Goal: Information Seeking & Learning: Understand process/instructions

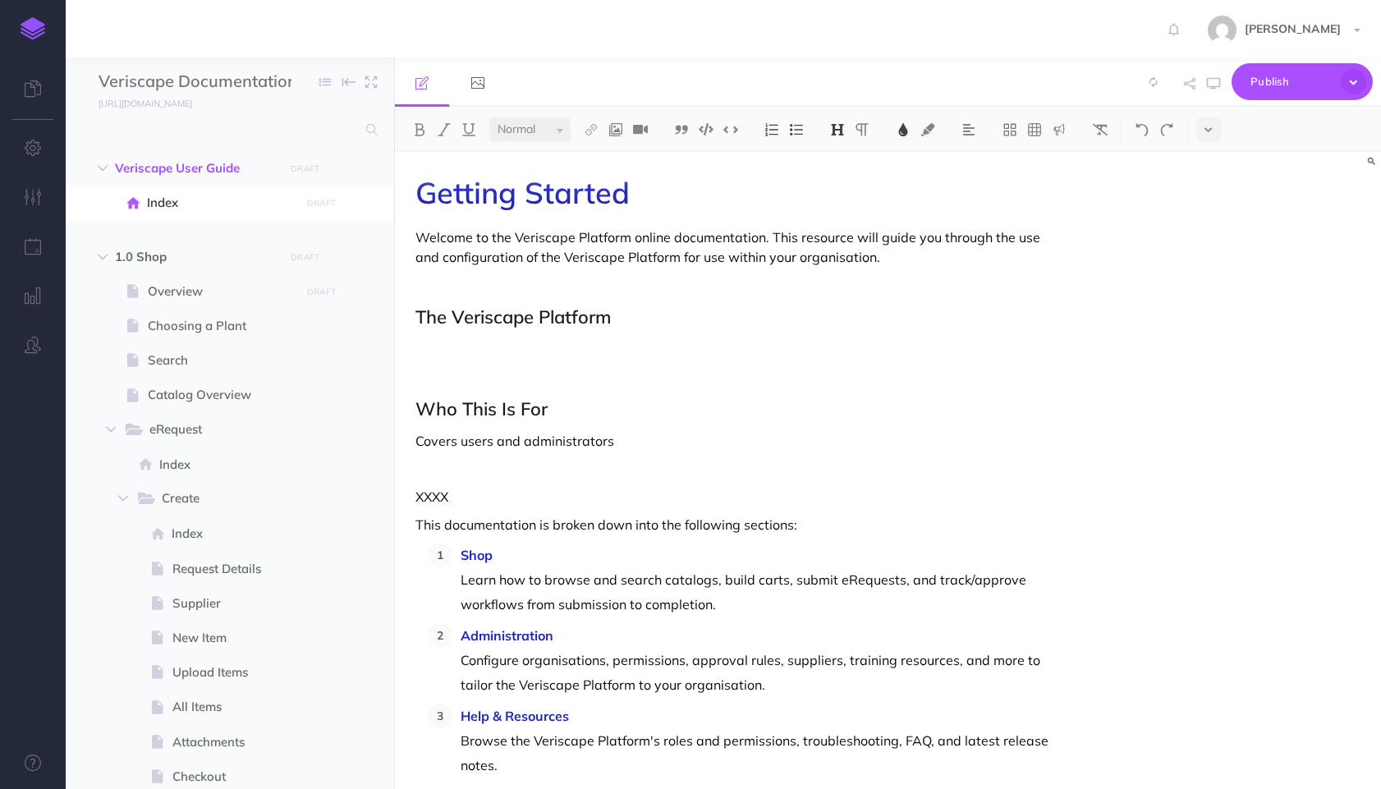
select select "null"
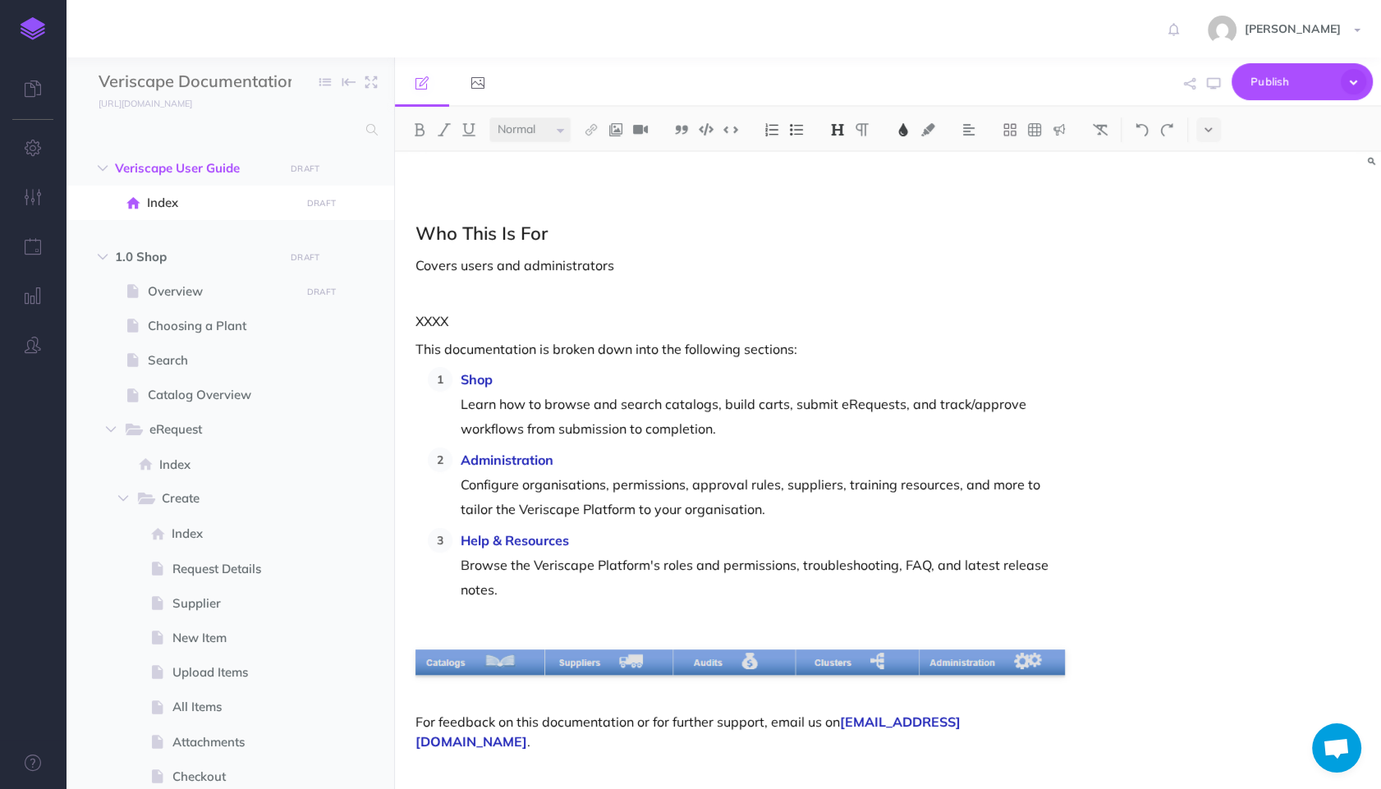
scroll to position [179, 0]
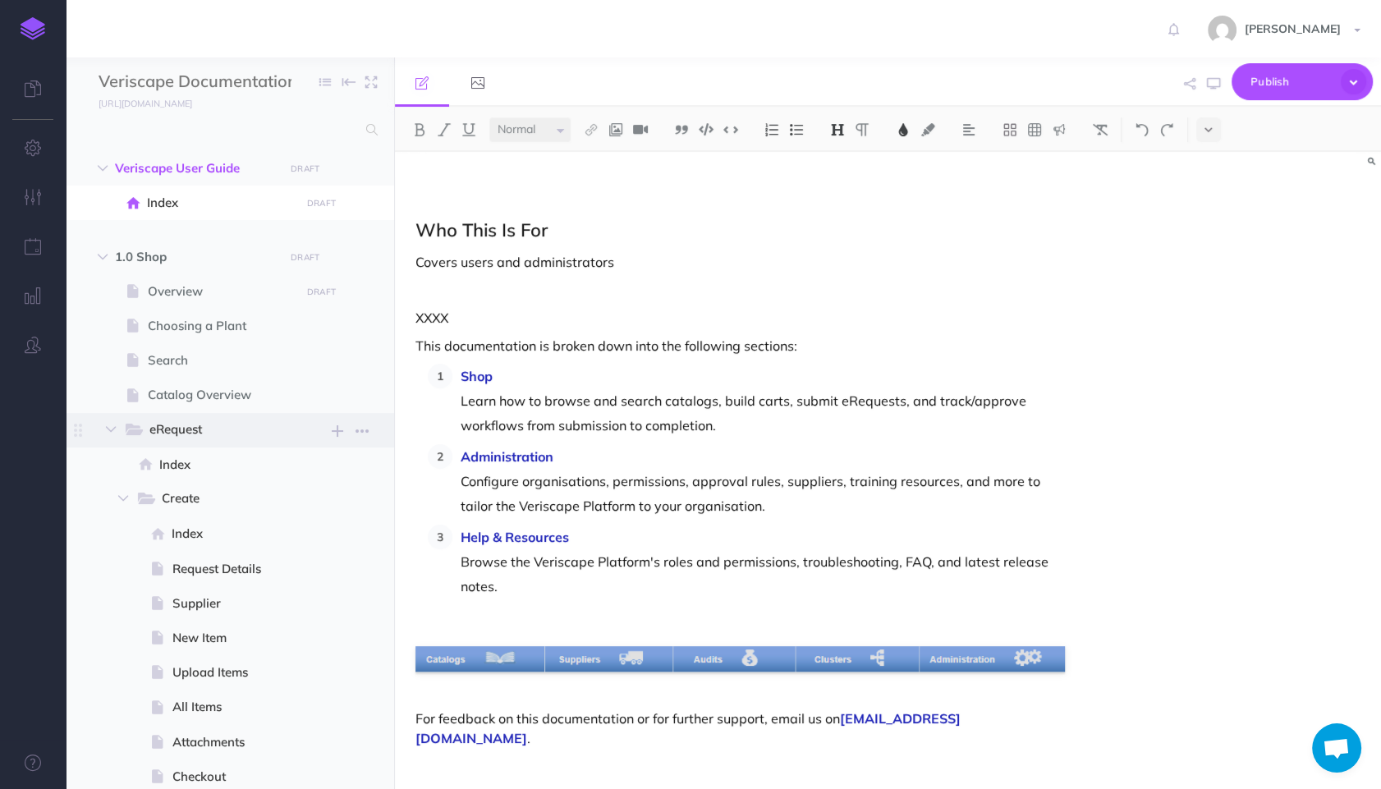
click at [195, 430] on span "eRequest" at bounding box center [210, 430] width 122 height 21
select select "null"
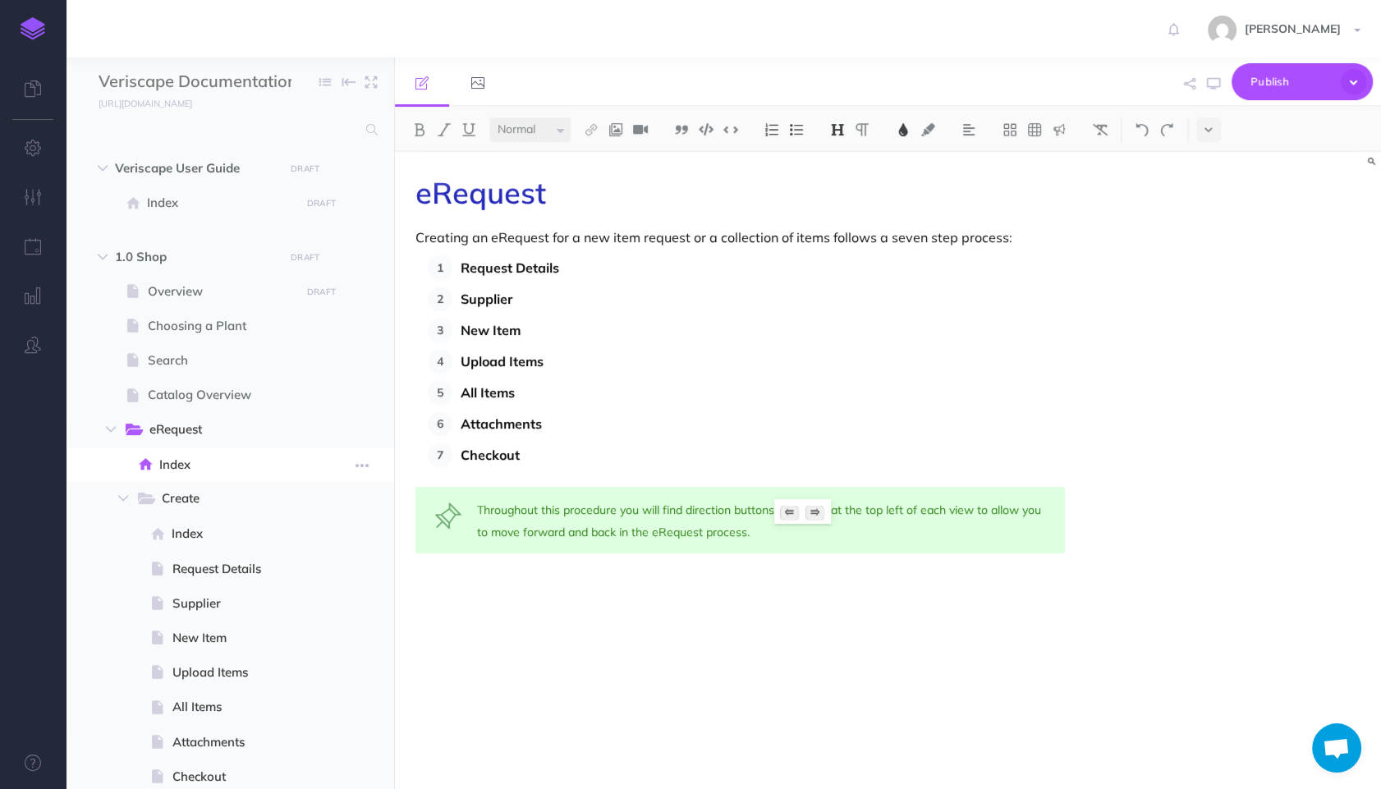
click at [190, 466] on span "Index" at bounding box center [227, 465] width 136 height 20
click at [193, 429] on span "eRequest" at bounding box center [210, 430] width 122 height 21
click at [201, 463] on span "Index" at bounding box center [227, 465] width 136 height 20
click at [204, 493] on span "Create" at bounding box center [216, 498] width 109 height 21
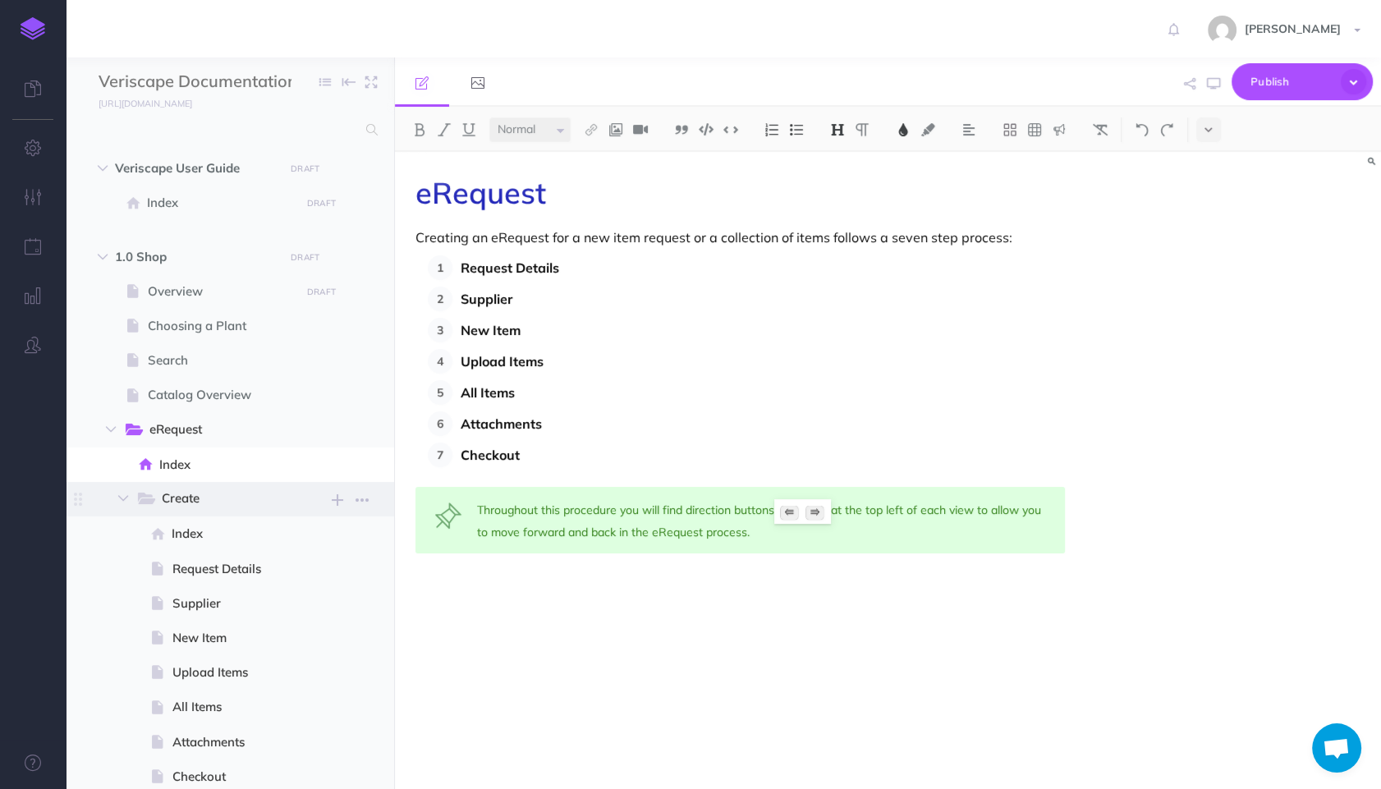
select select "null"
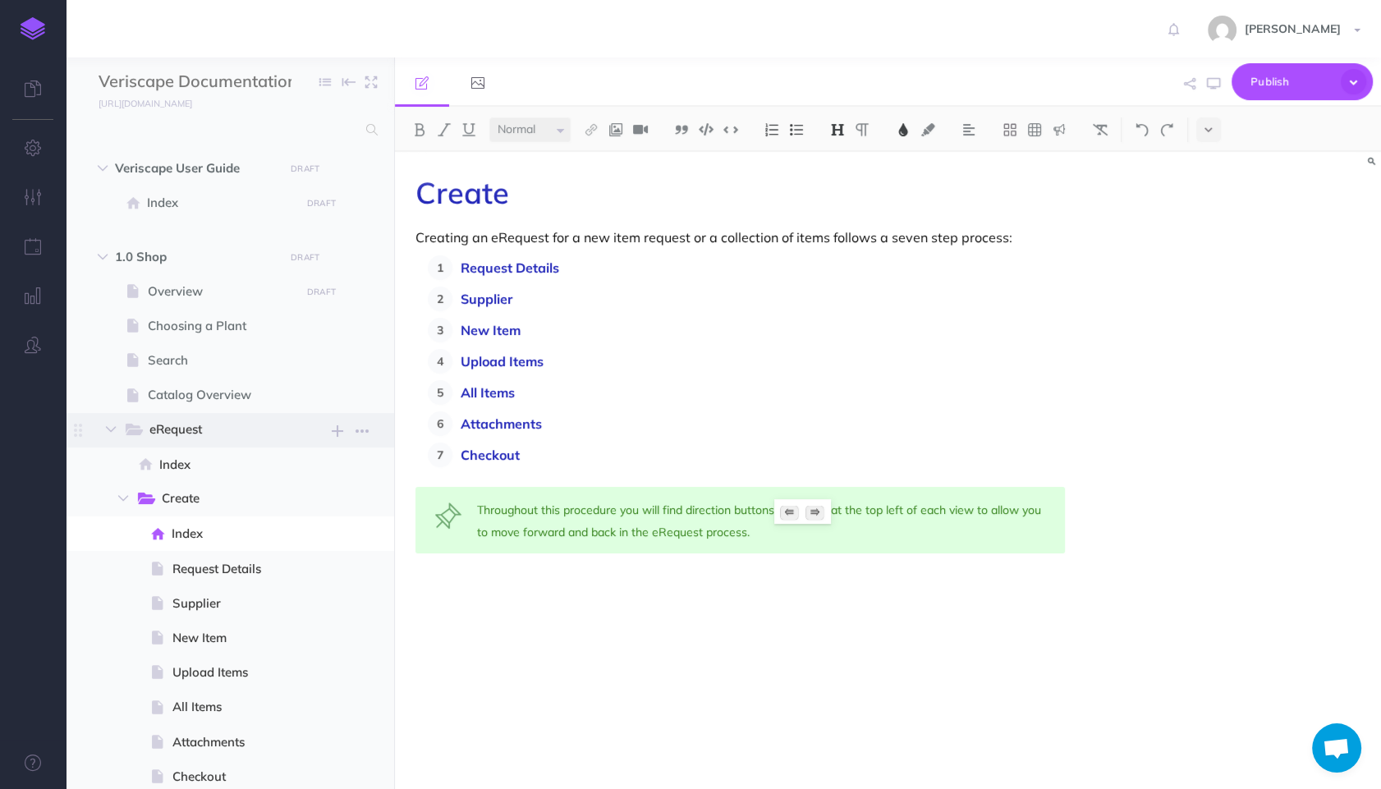
click at [203, 434] on span "eRequest" at bounding box center [210, 430] width 122 height 21
select select "null"
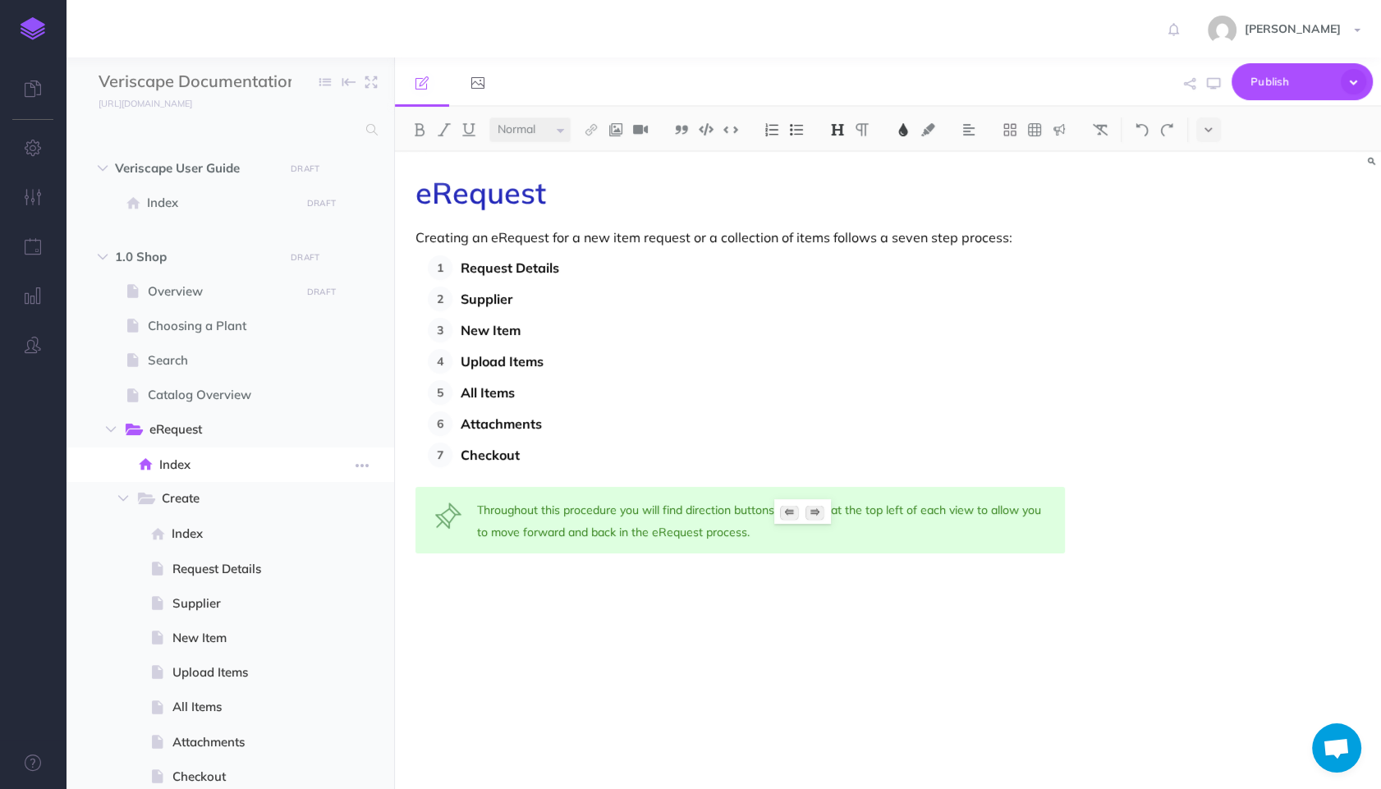
click at [203, 462] on span "Index" at bounding box center [227, 465] width 136 height 20
click at [373, 466] on button "button" at bounding box center [362, 464] width 30 height 21
click at [300, 594] on link "Delete" at bounding box center [316, 602] width 123 height 27
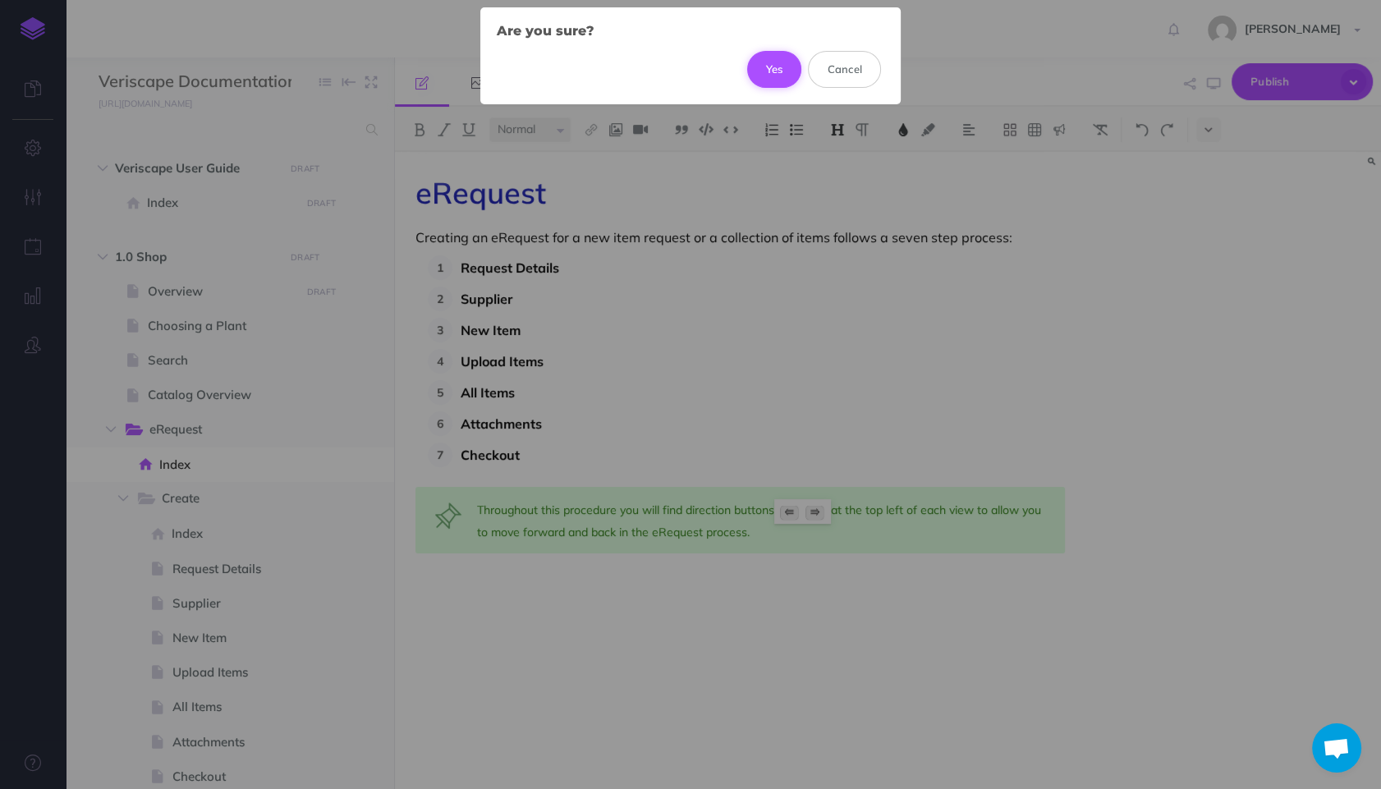
click at [777, 73] on button "Yes" at bounding box center [774, 69] width 55 height 36
select select "null"
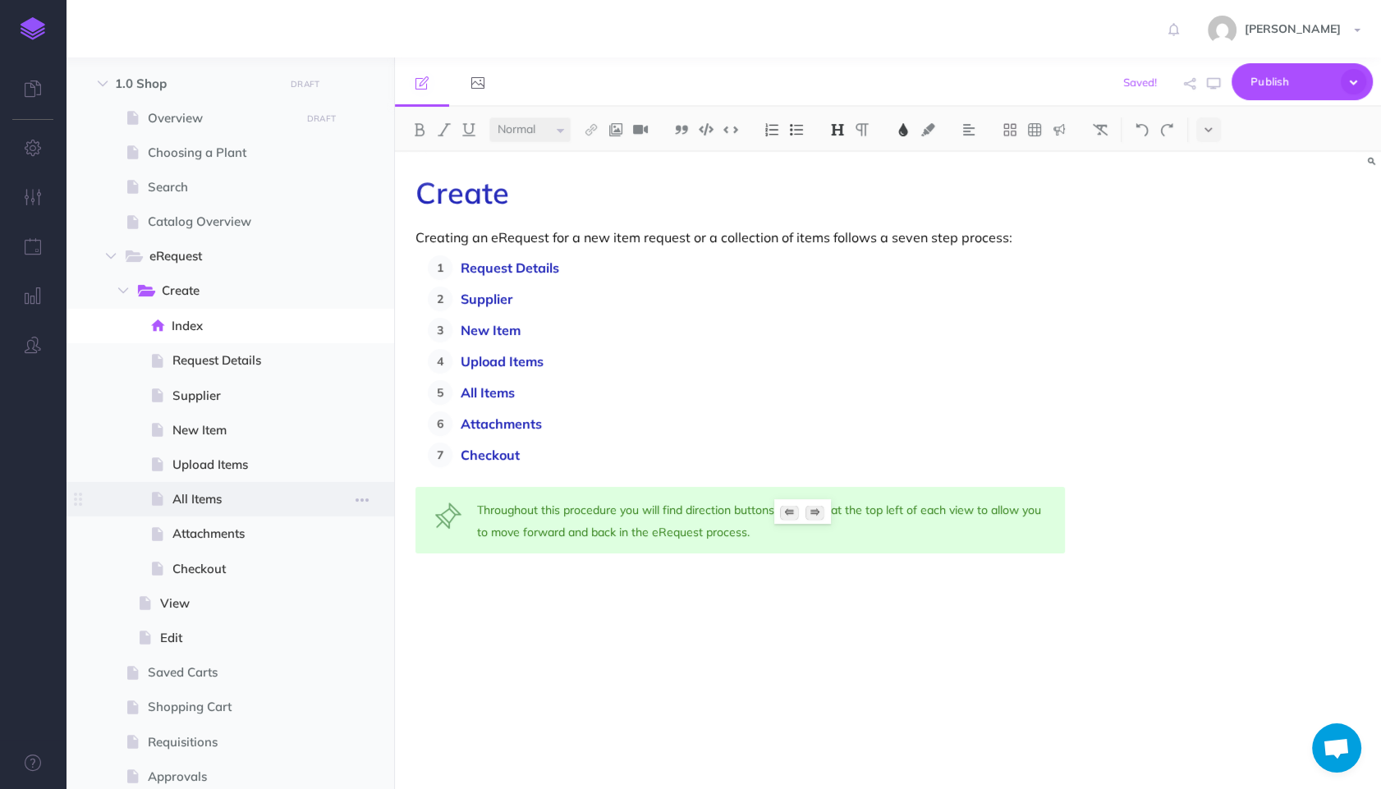
scroll to position [183, 0]
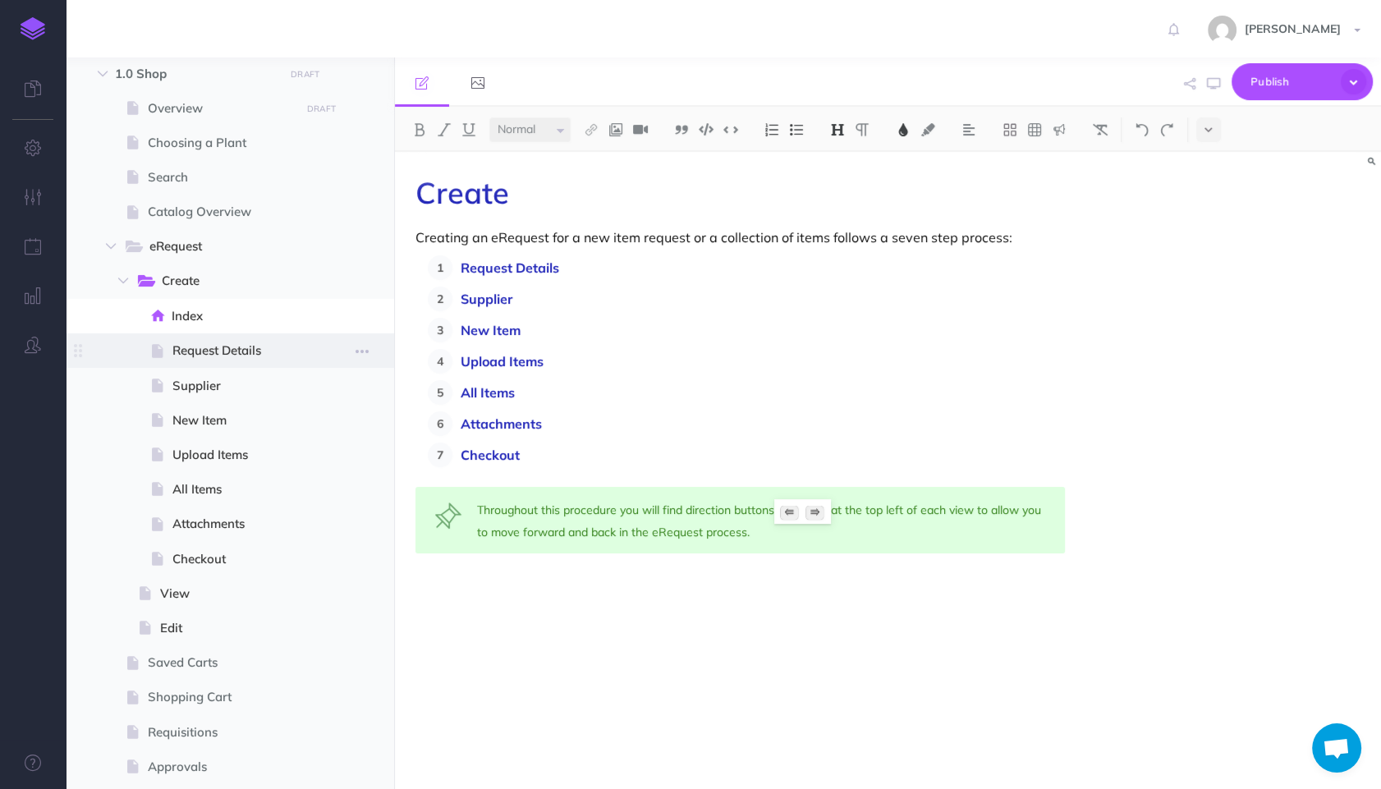
click at [203, 344] on span "Request Details" at bounding box center [233, 351] width 123 height 20
select select "null"
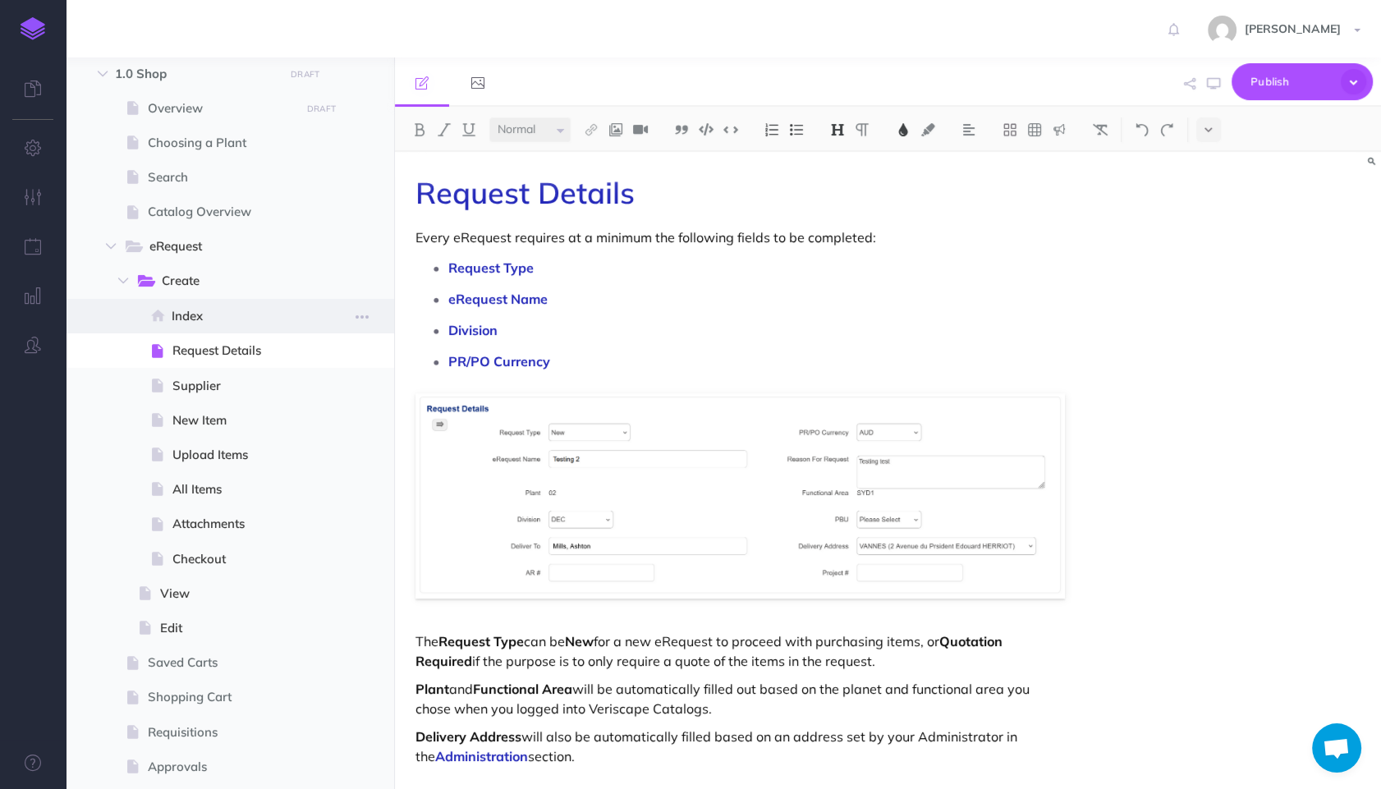
click at [200, 321] on span "Index" at bounding box center [234, 316] width 124 height 20
select select "null"
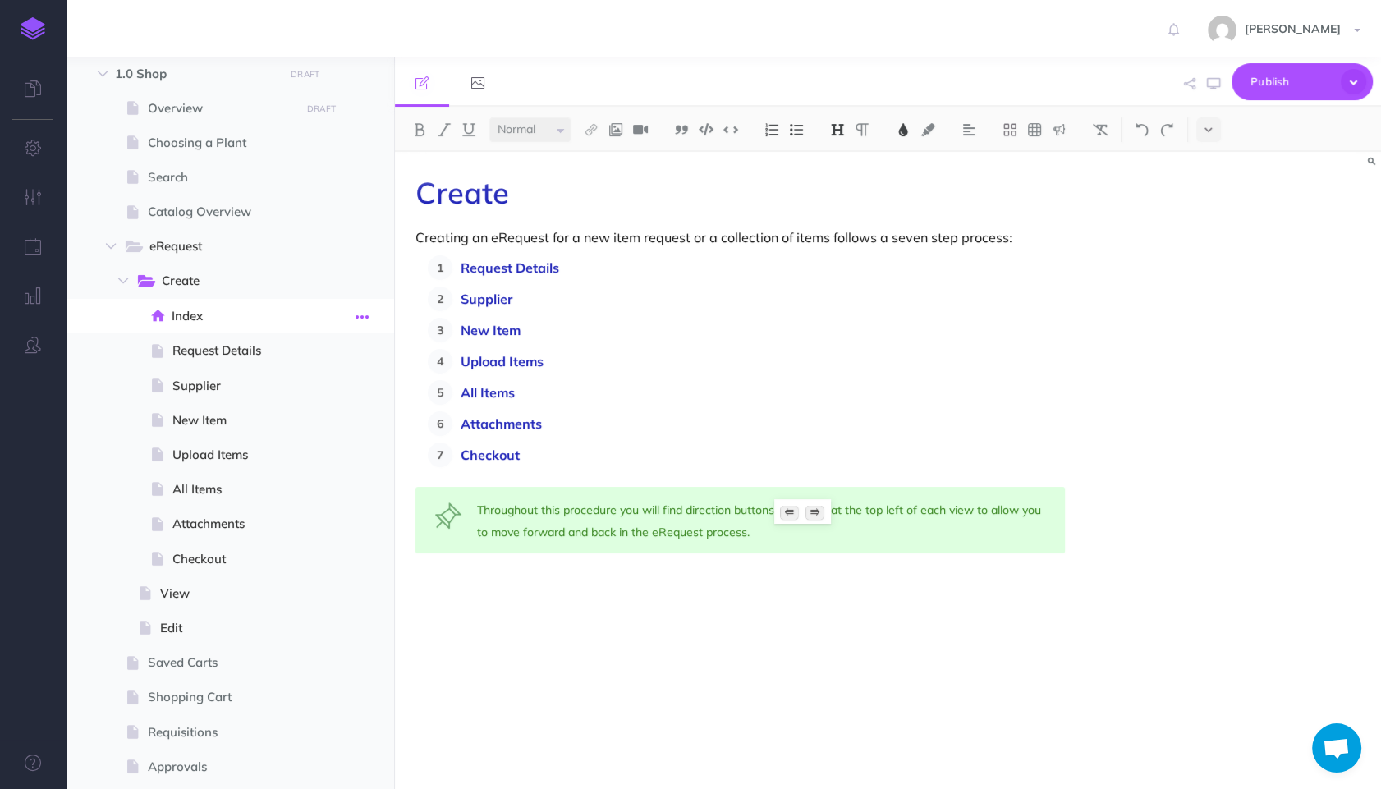
click at [363, 314] on icon "button" at bounding box center [361, 317] width 13 height 20
click at [244, 279] on span "Create" at bounding box center [216, 281] width 109 height 21
click at [536, 712] on div "Create Creating an eRequest for a new item request or a collection of items fol…" at bounding box center [740, 462] width 690 height 621
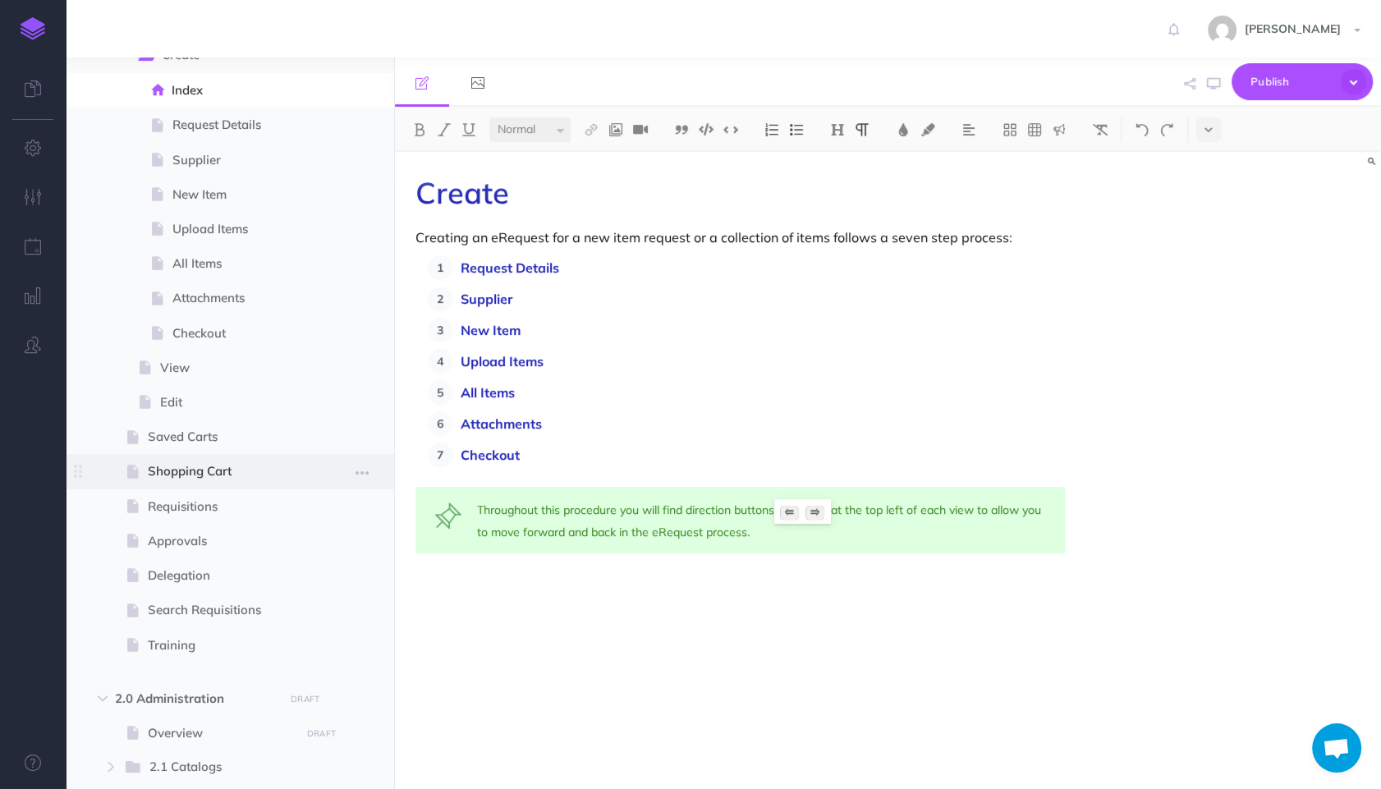
scroll to position [458, 0]
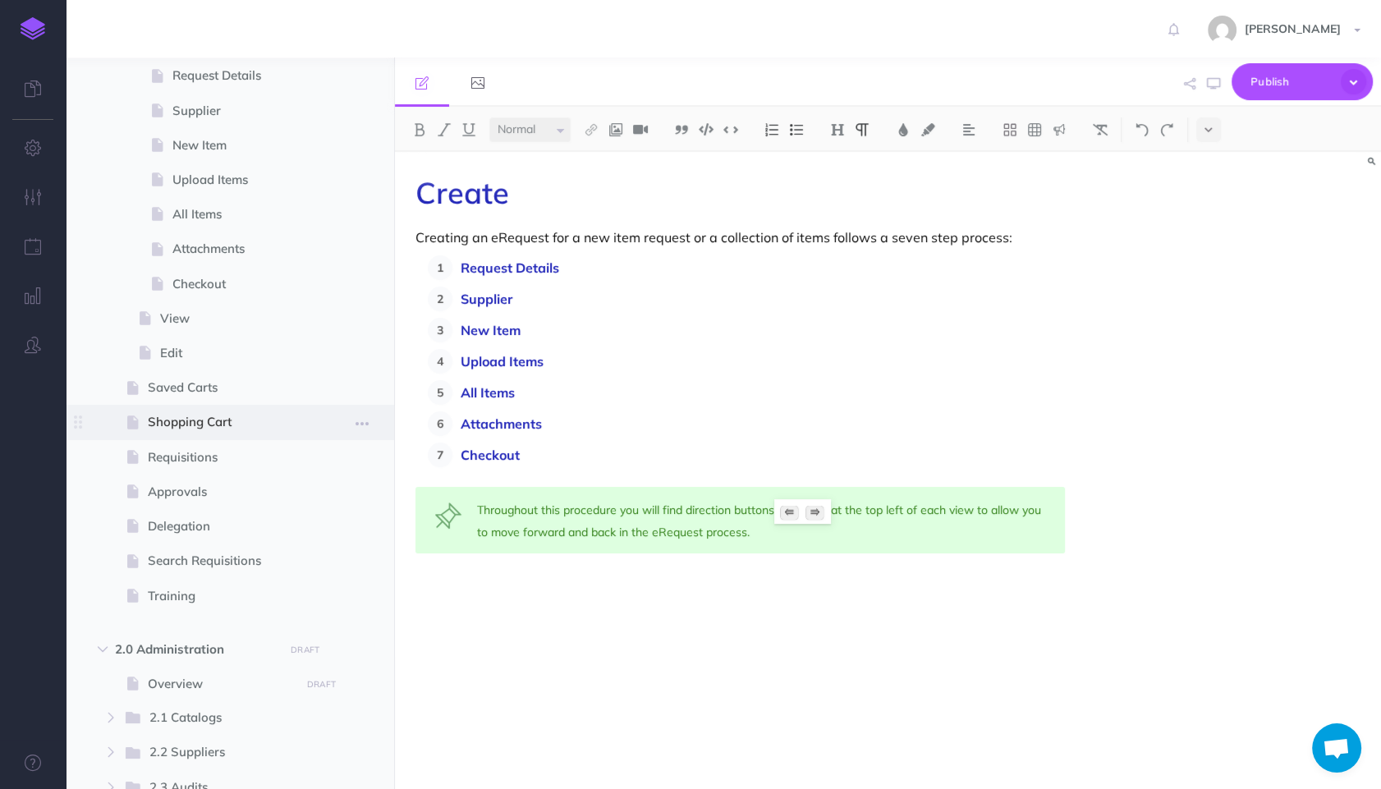
click at [218, 415] on span "Shopping Cart" at bounding box center [222, 422] width 148 height 20
select select "null"
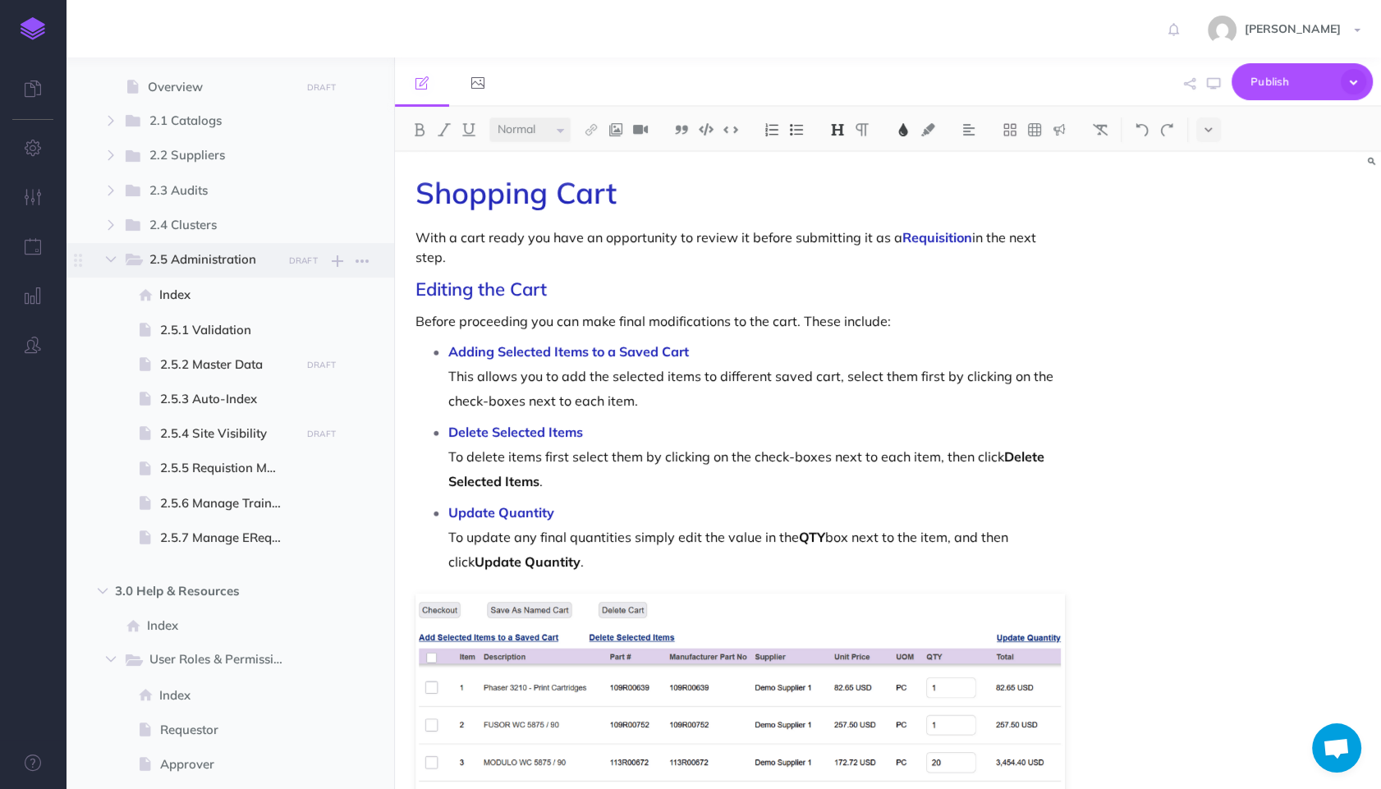
scroll to position [1190, 0]
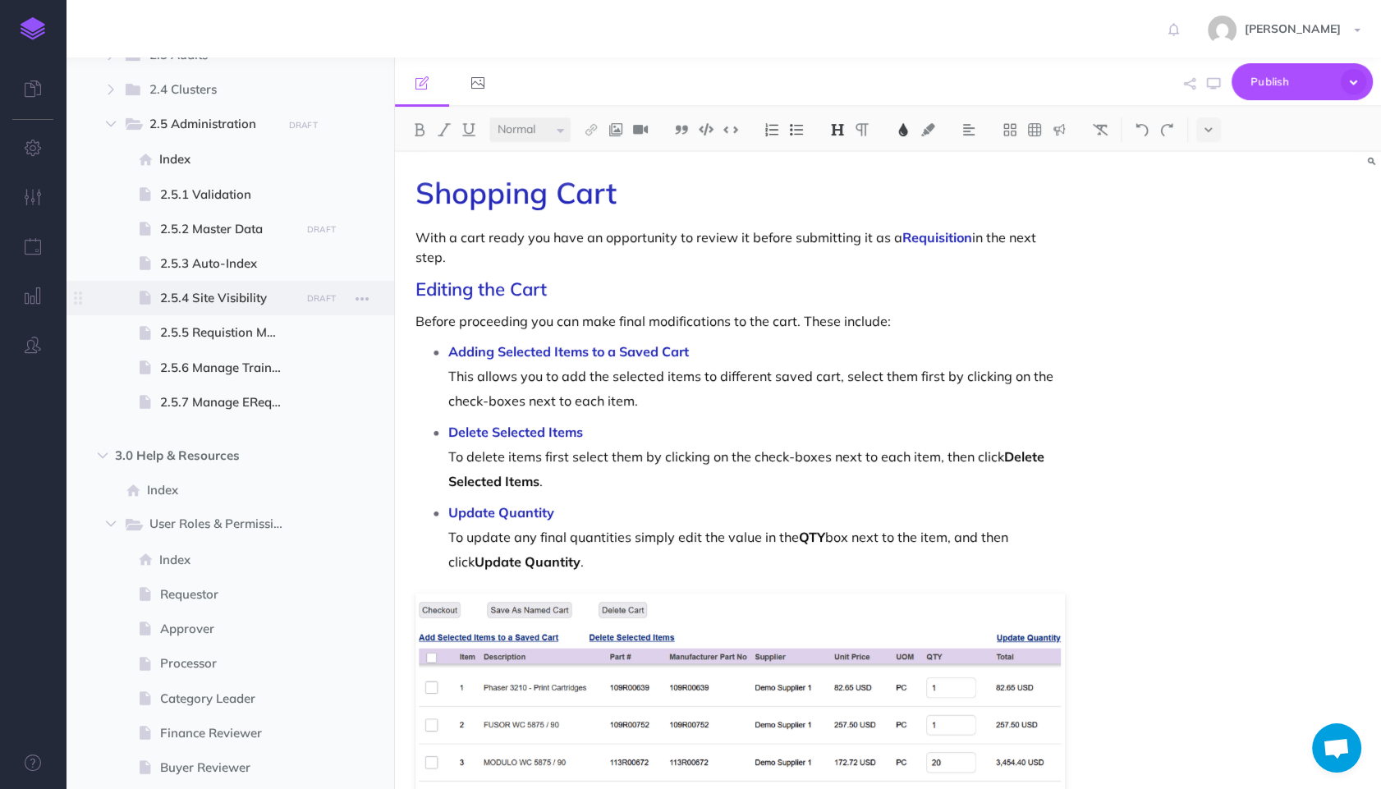
click at [232, 296] on span "2.5.4 Site Visibility" at bounding box center [227, 298] width 135 height 20
select select "null"
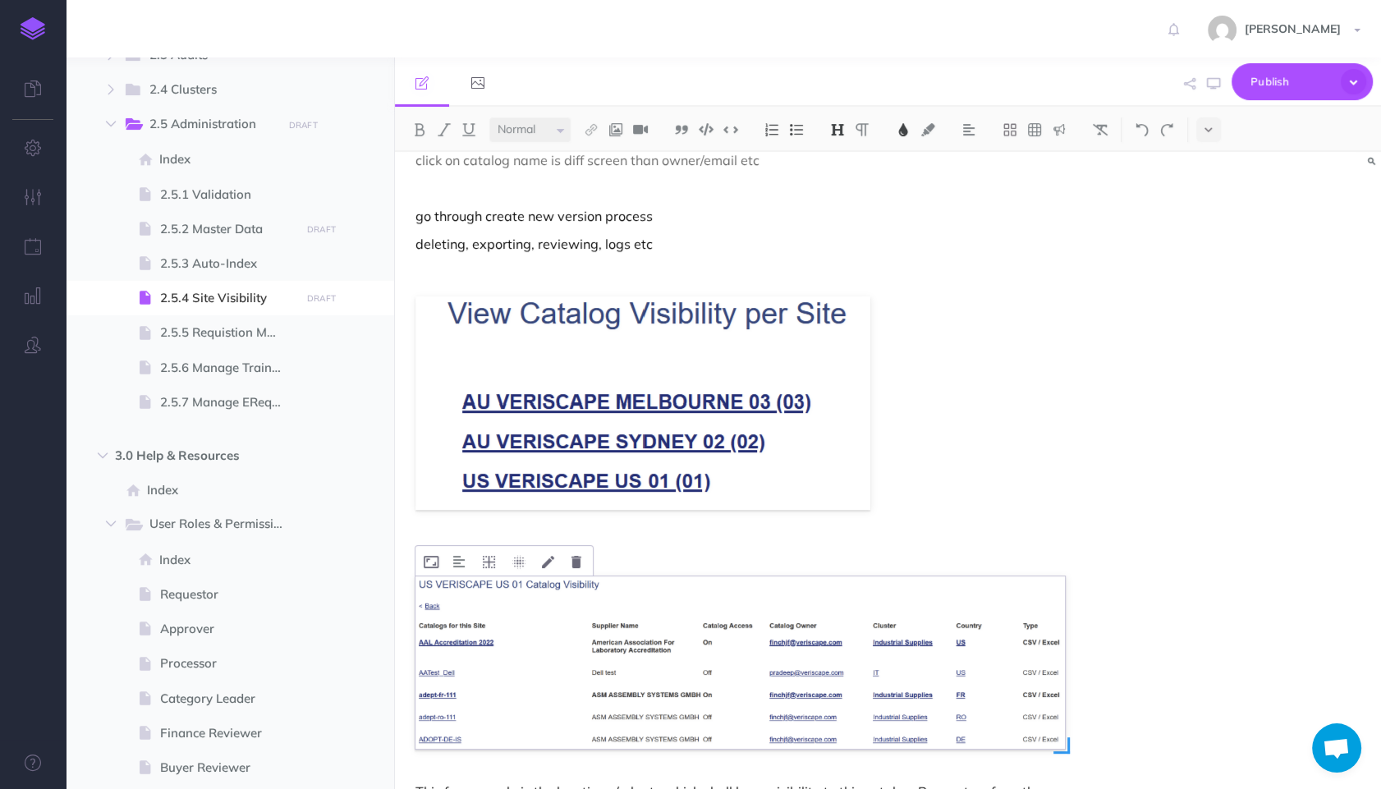
scroll to position [99, 0]
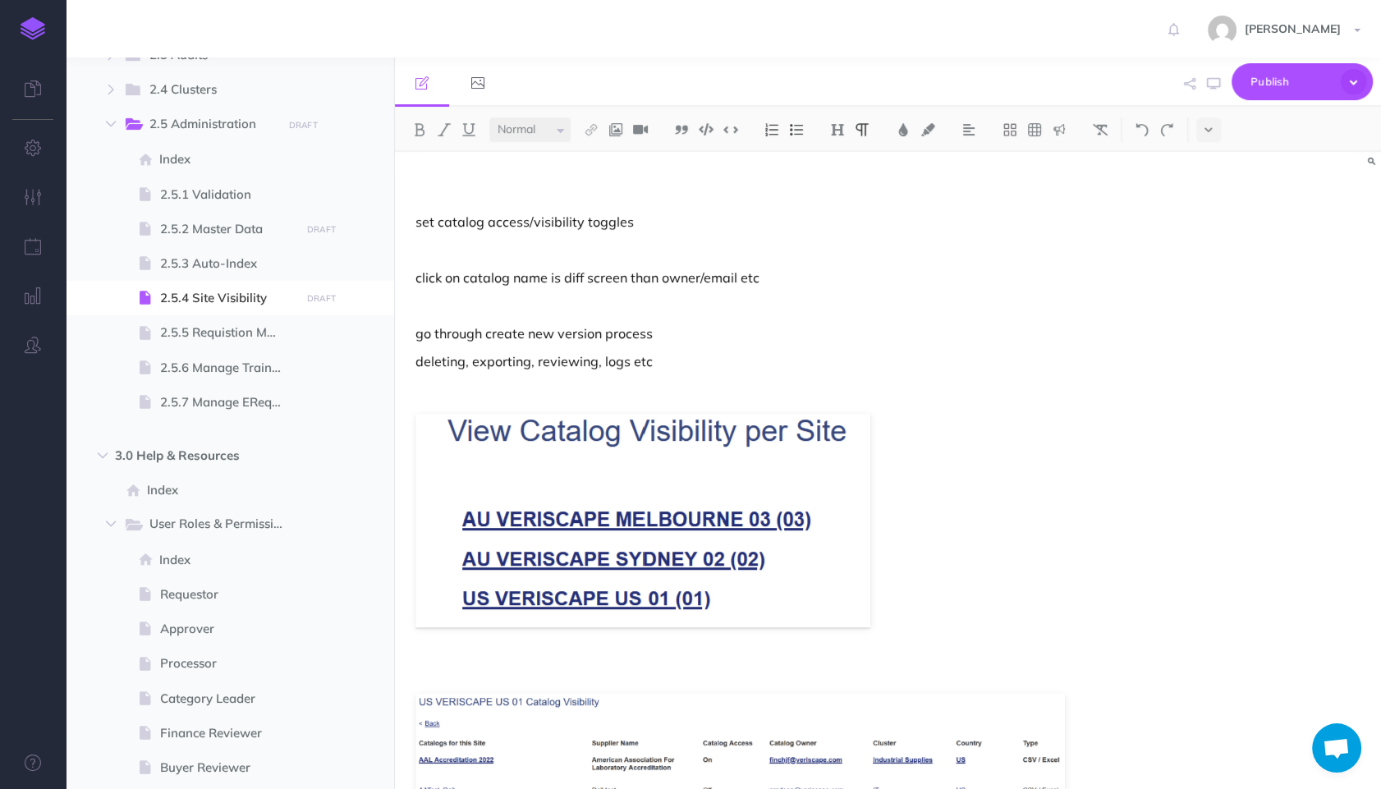
click at [800, 380] on p at bounding box center [739, 389] width 649 height 20
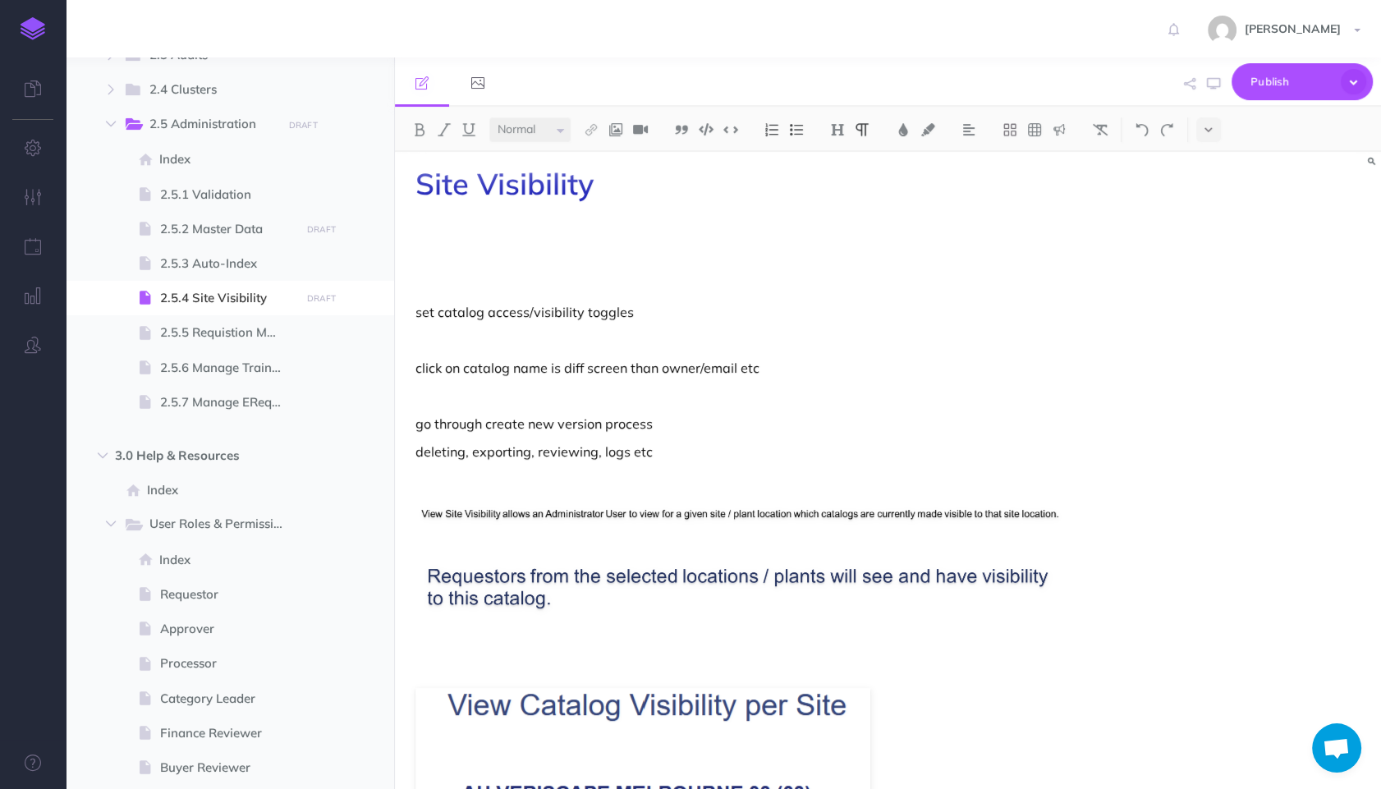
scroll to position [0, 0]
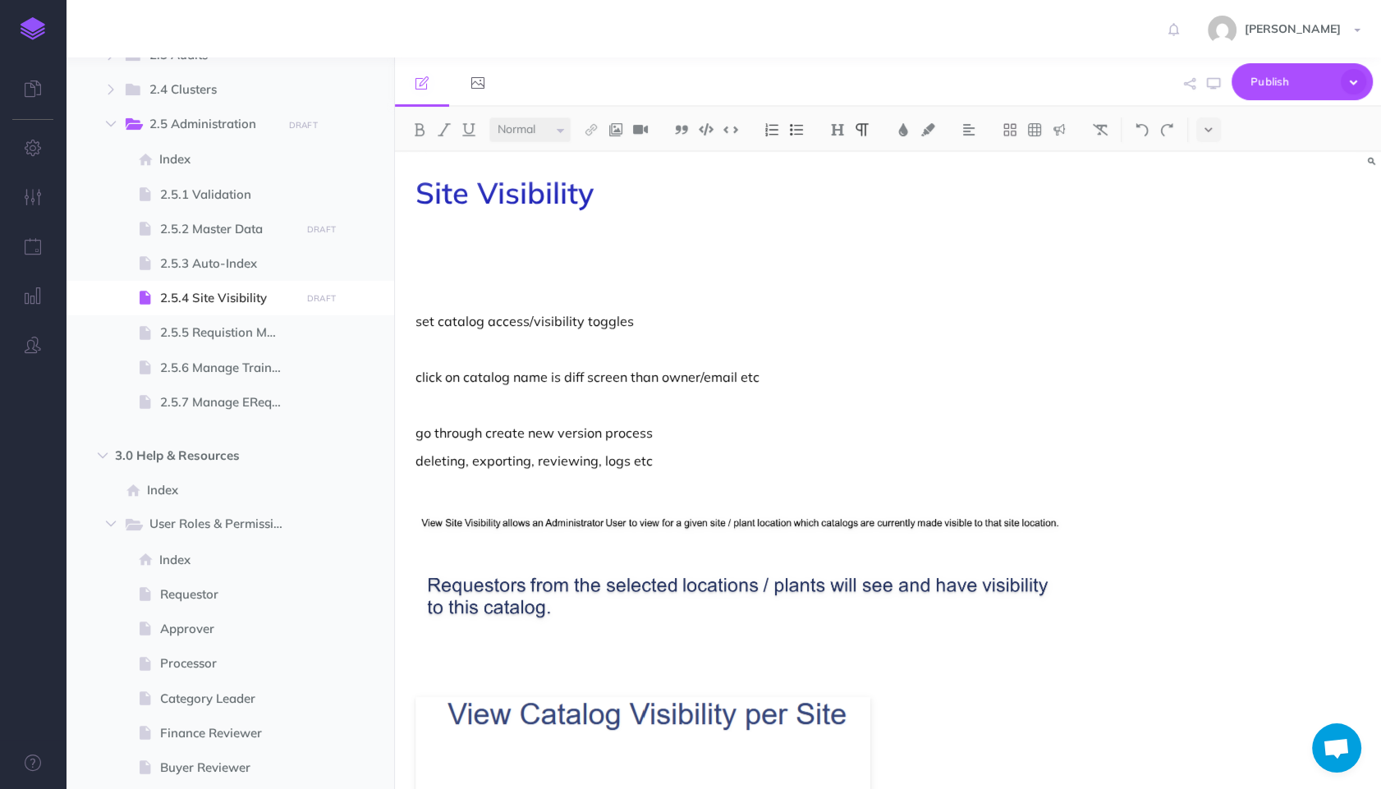
click at [750, 305] on div "Site Visibility set catalog access/visibility toggles click on catalog name is …" at bounding box center [740, 741] width 690 height 1178
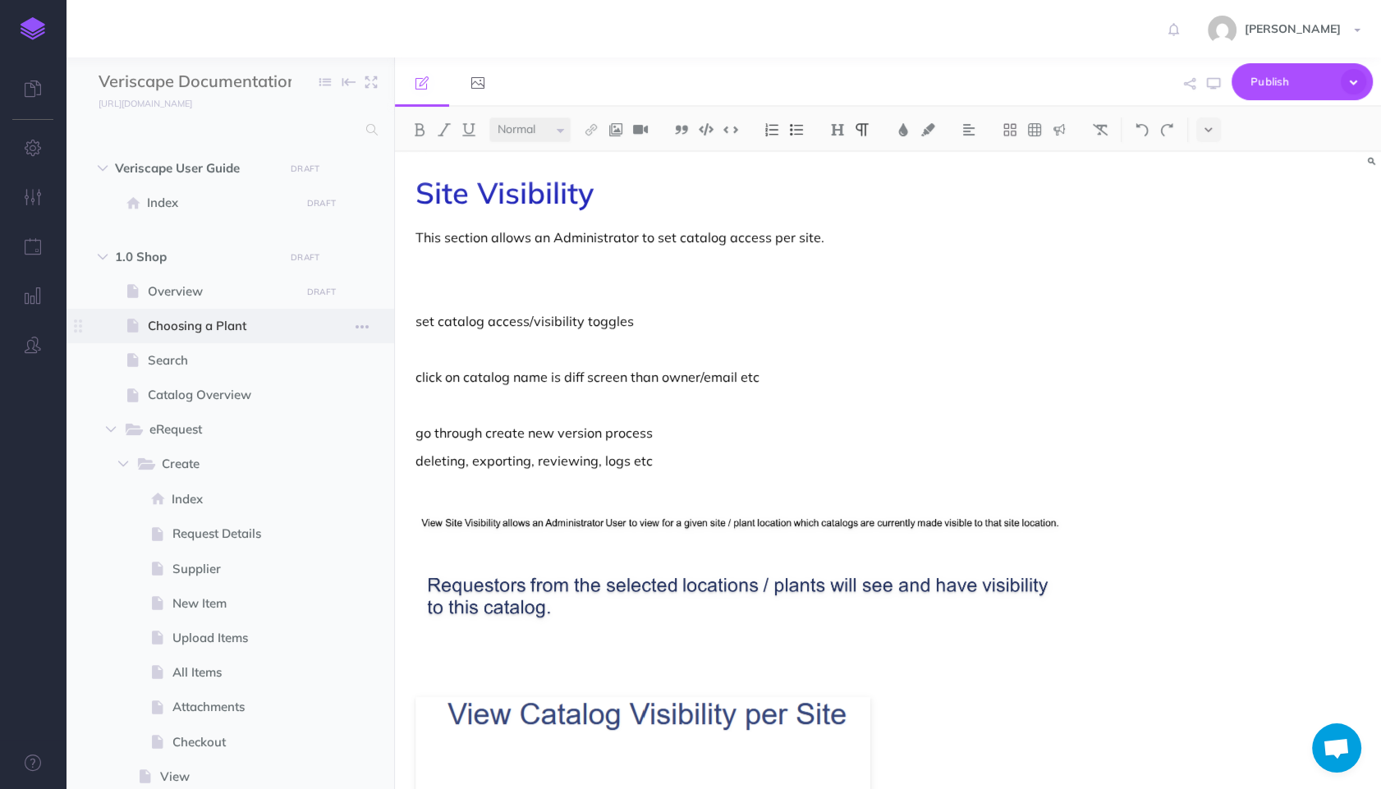
click at [235, 327] on span "Choosing a Plant" at bounding box center [222, 326] width 148 height 20
select select "null"
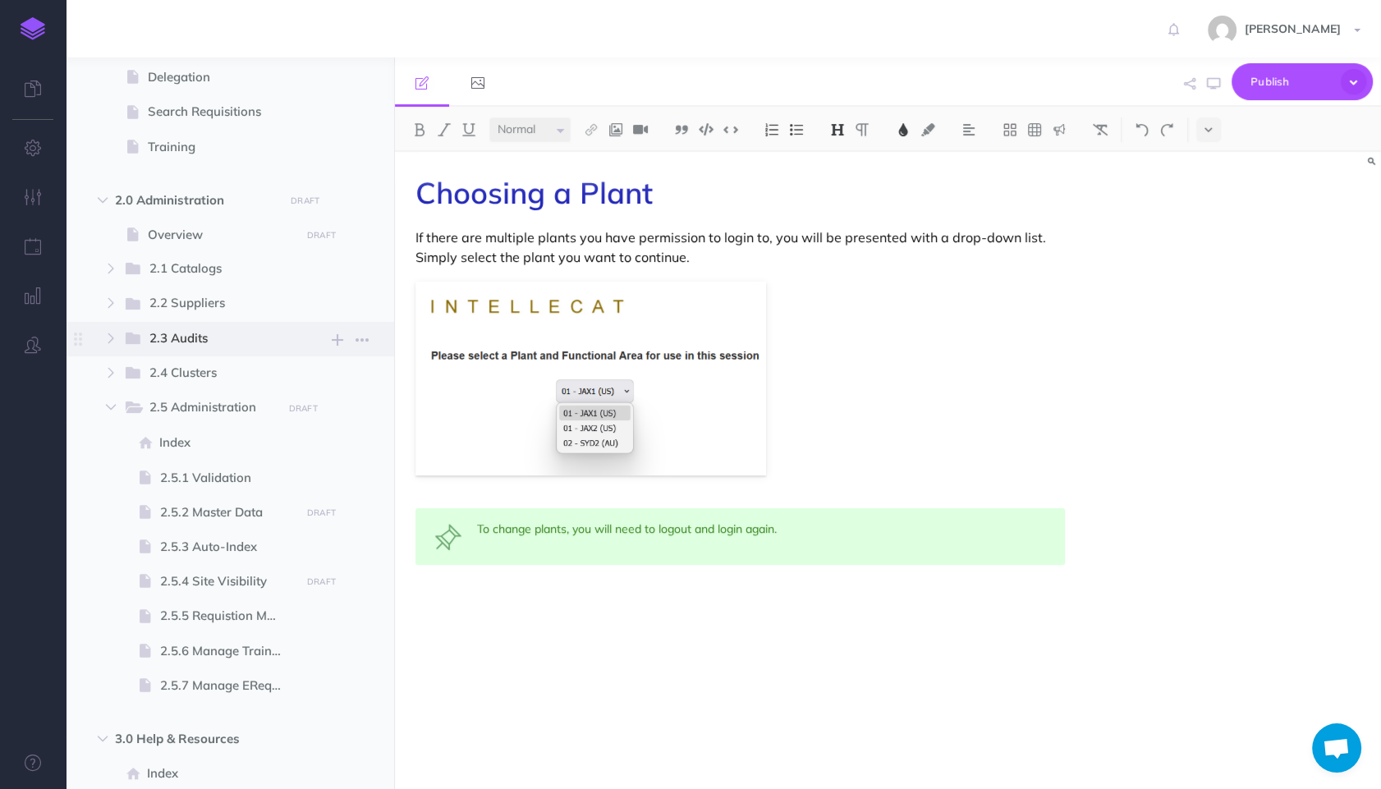
scroll to position [916, 0]
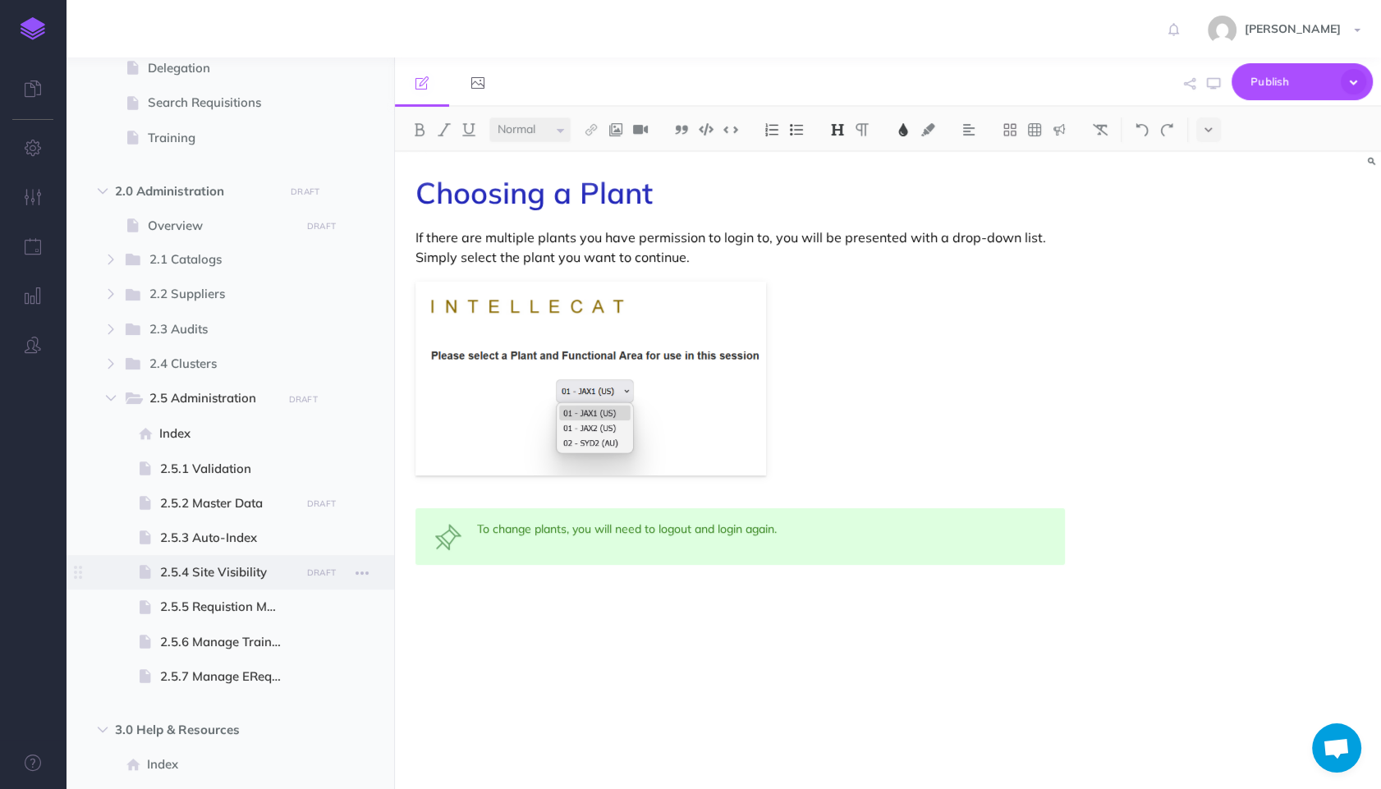
click at [232, 569] on span "2.5.4 Site Visibility" at bounding box center [227, 572] width 135 height 20
select select "null"
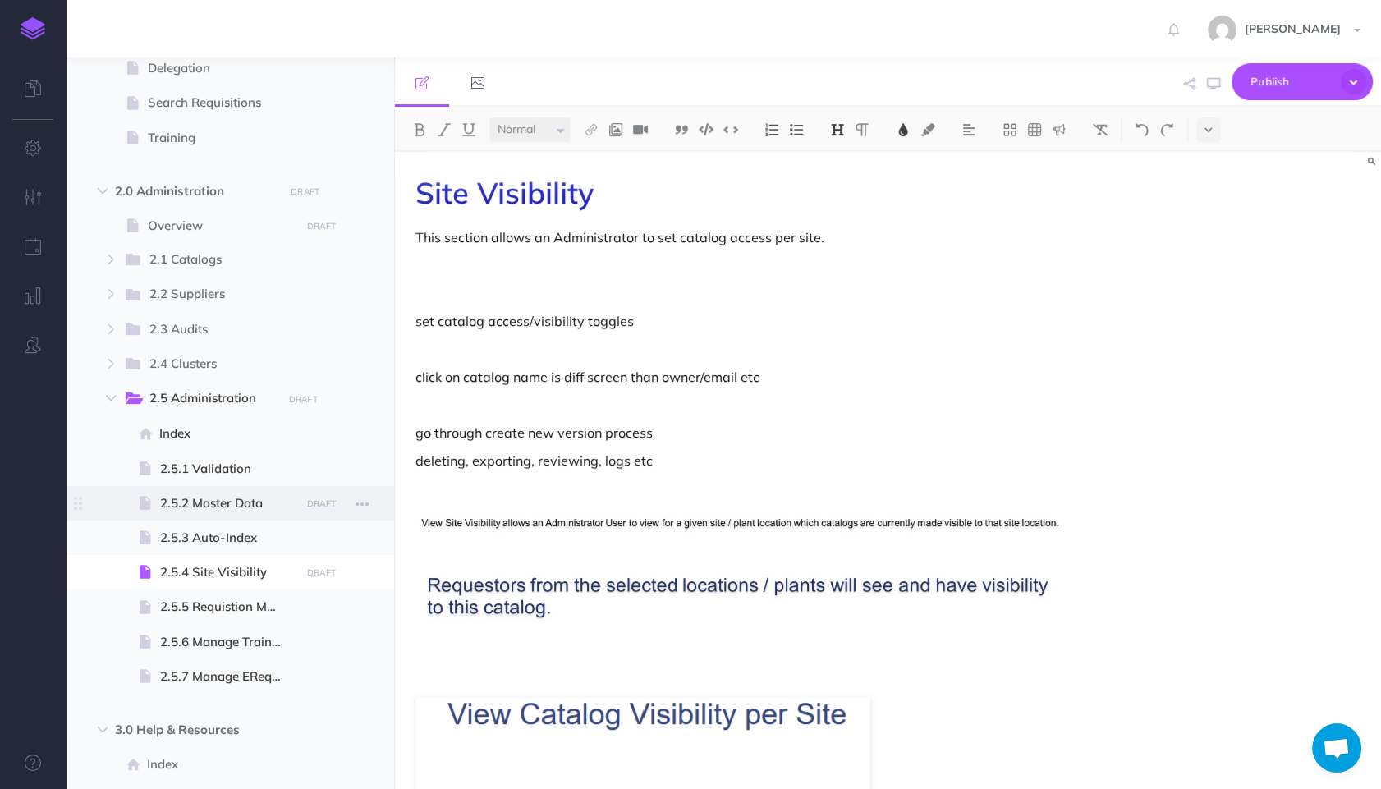
click at [237, 502] on span "2.5.2 Master Data" at bounding box center [227, 503] width 135 height 20
select select "null"
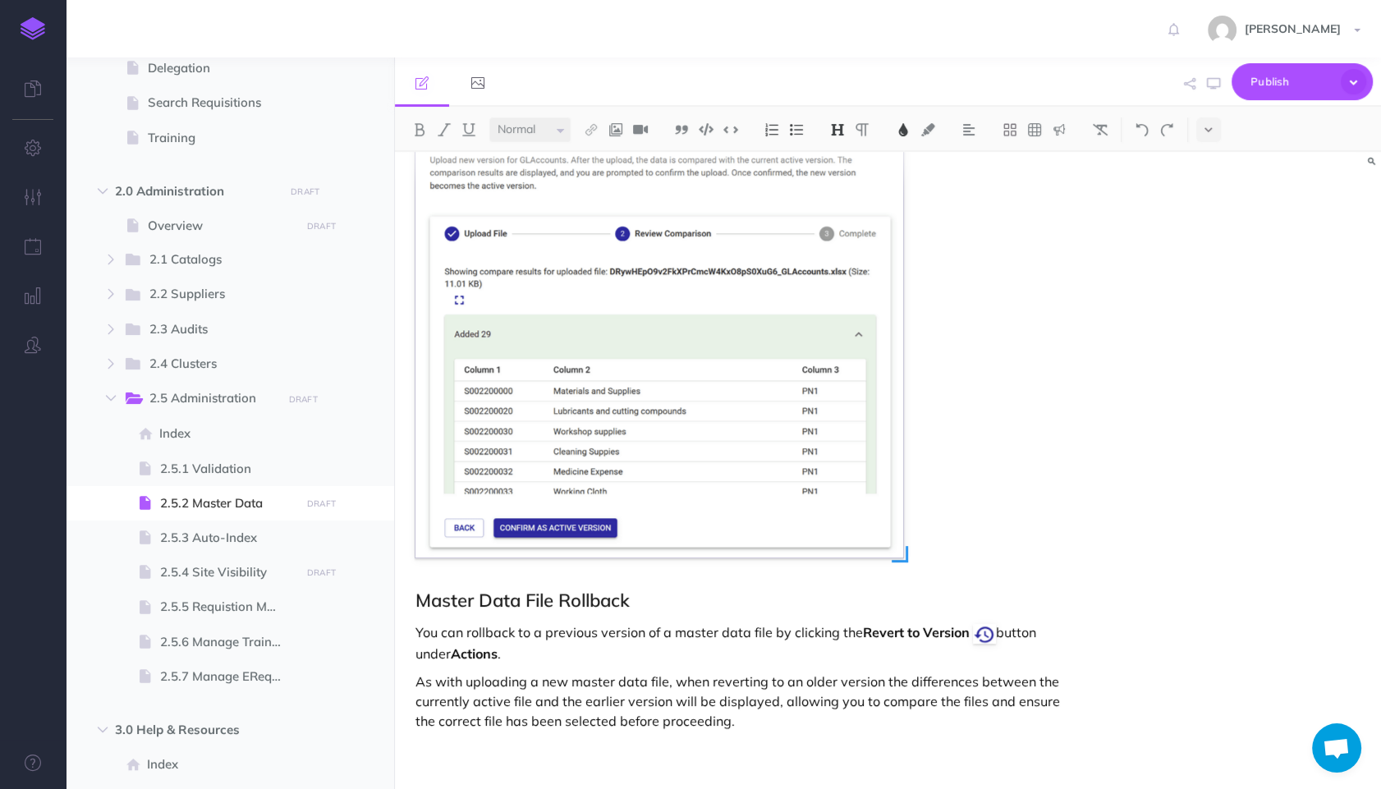
scroll to position [1523, 0]
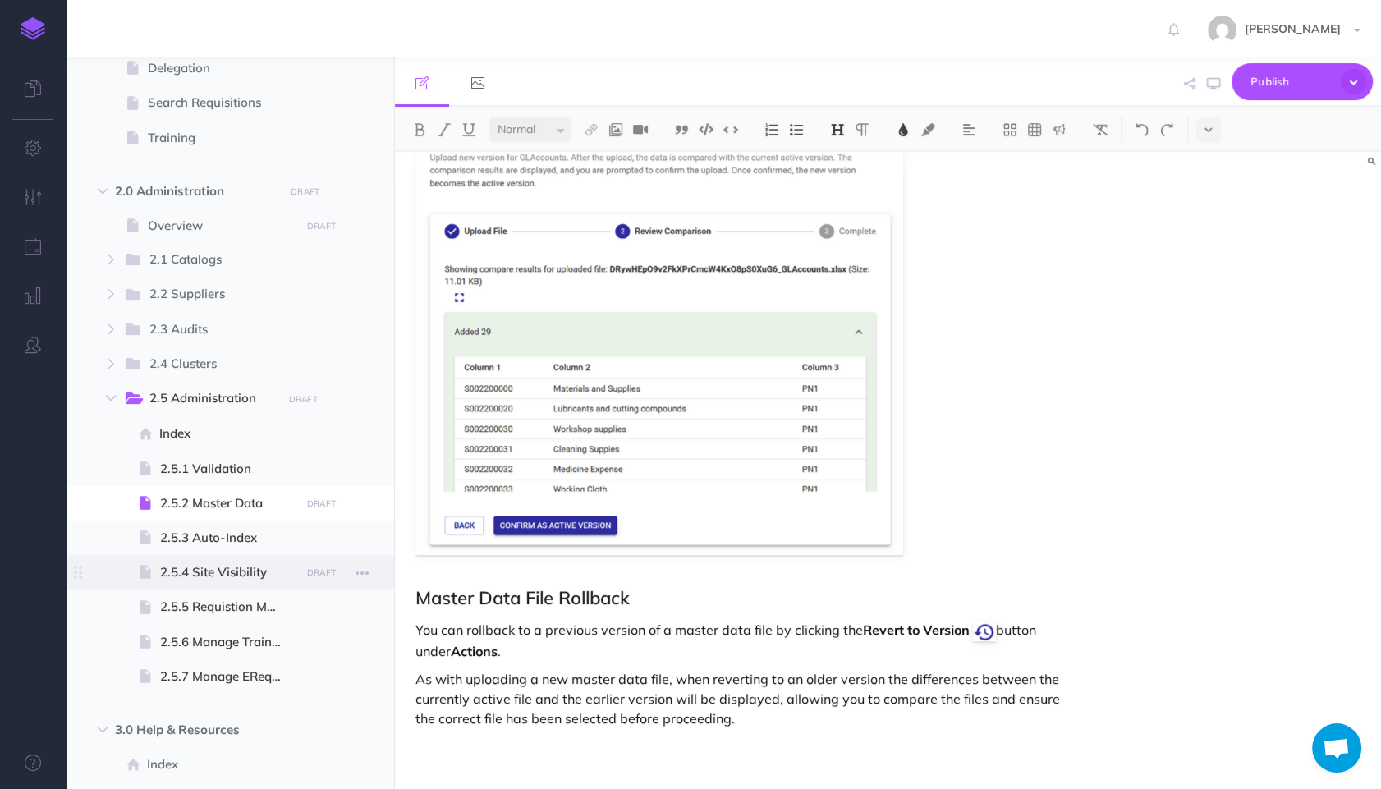
click at [213, 576] on span "2.5.4 Site Visibility" at bounding box center [227, 572] width 135 height 20
select select "null"
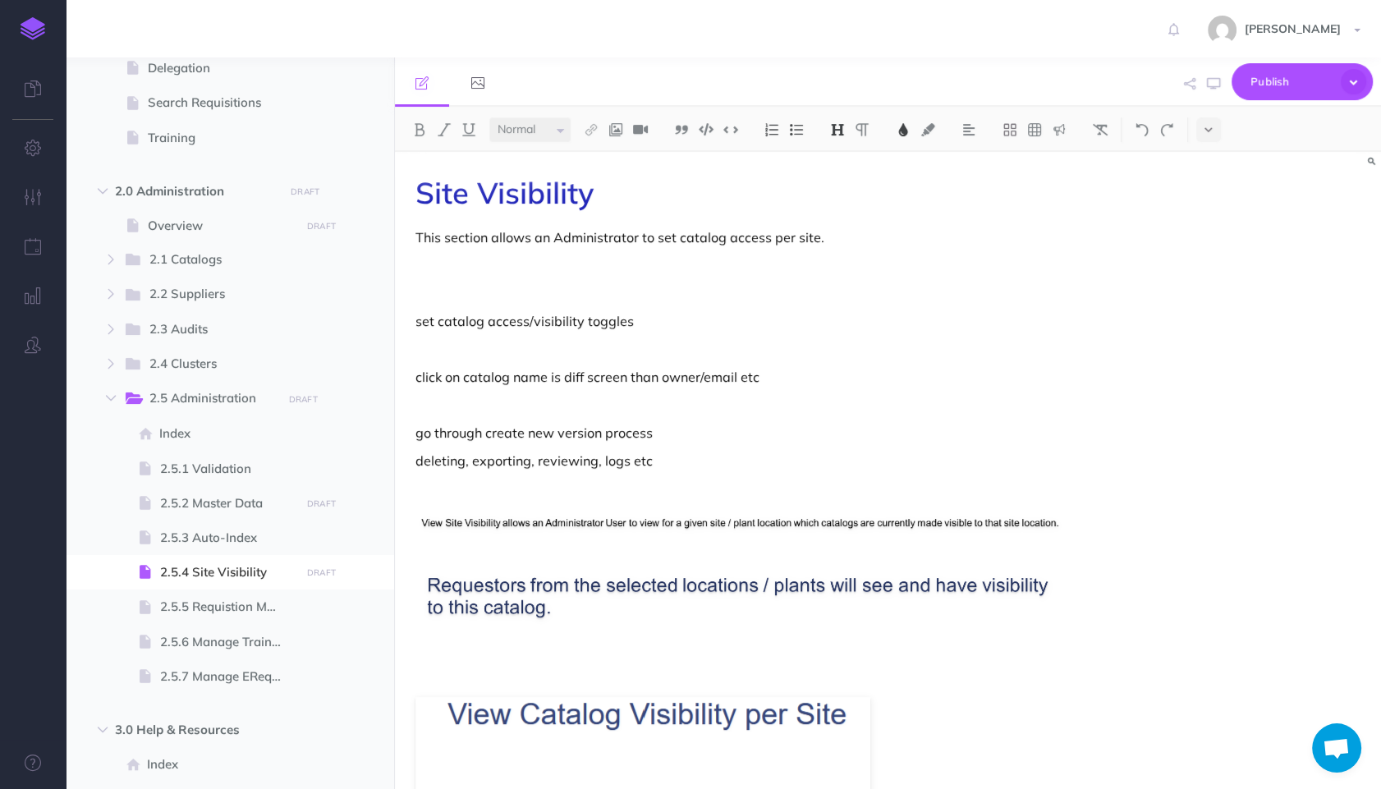
click at [864, 250] on div "Site Visibility This section allows an Administrator to set catalog access per …" at bounding box center [740, 741] width 690 height 1178
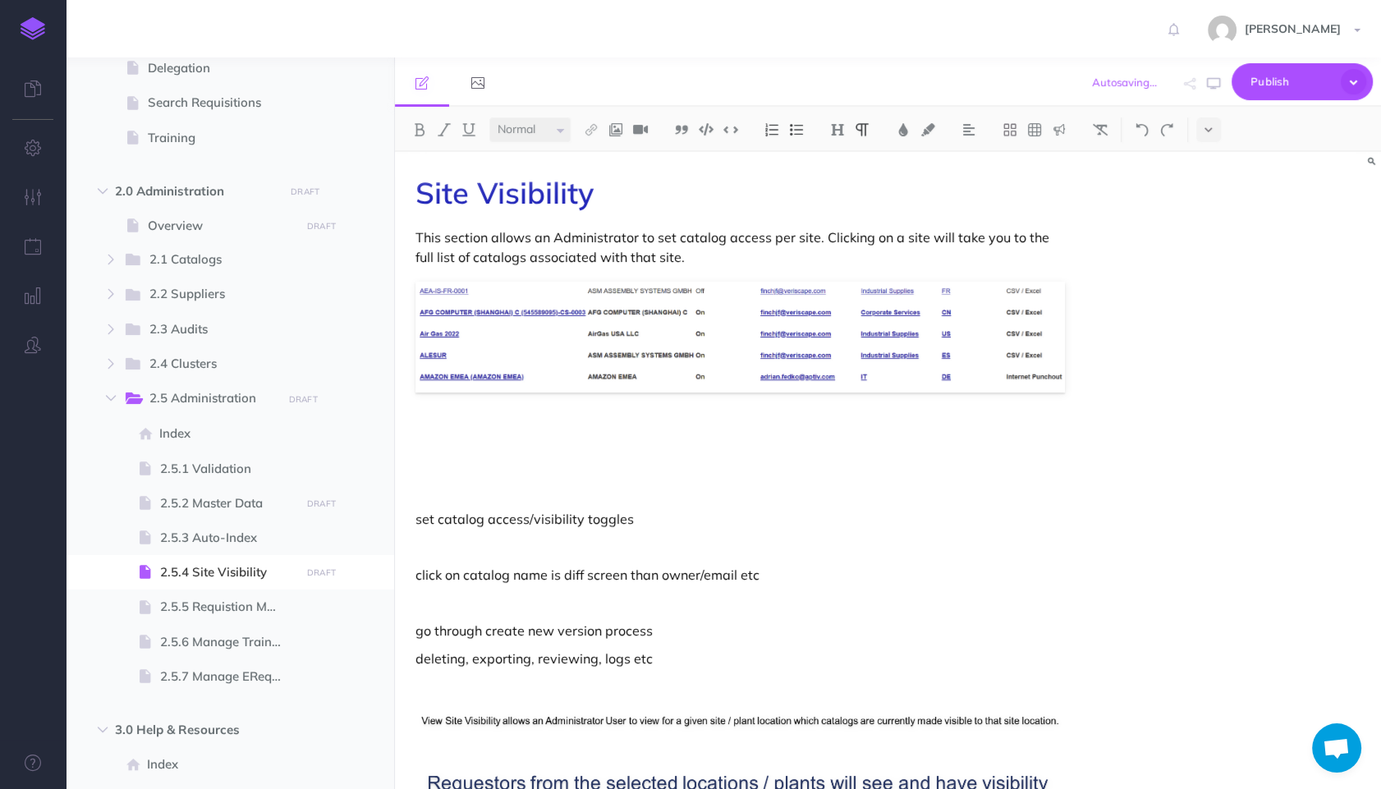
click at [817, 349] on img at bounding box center [739, 338] width 649 height 112
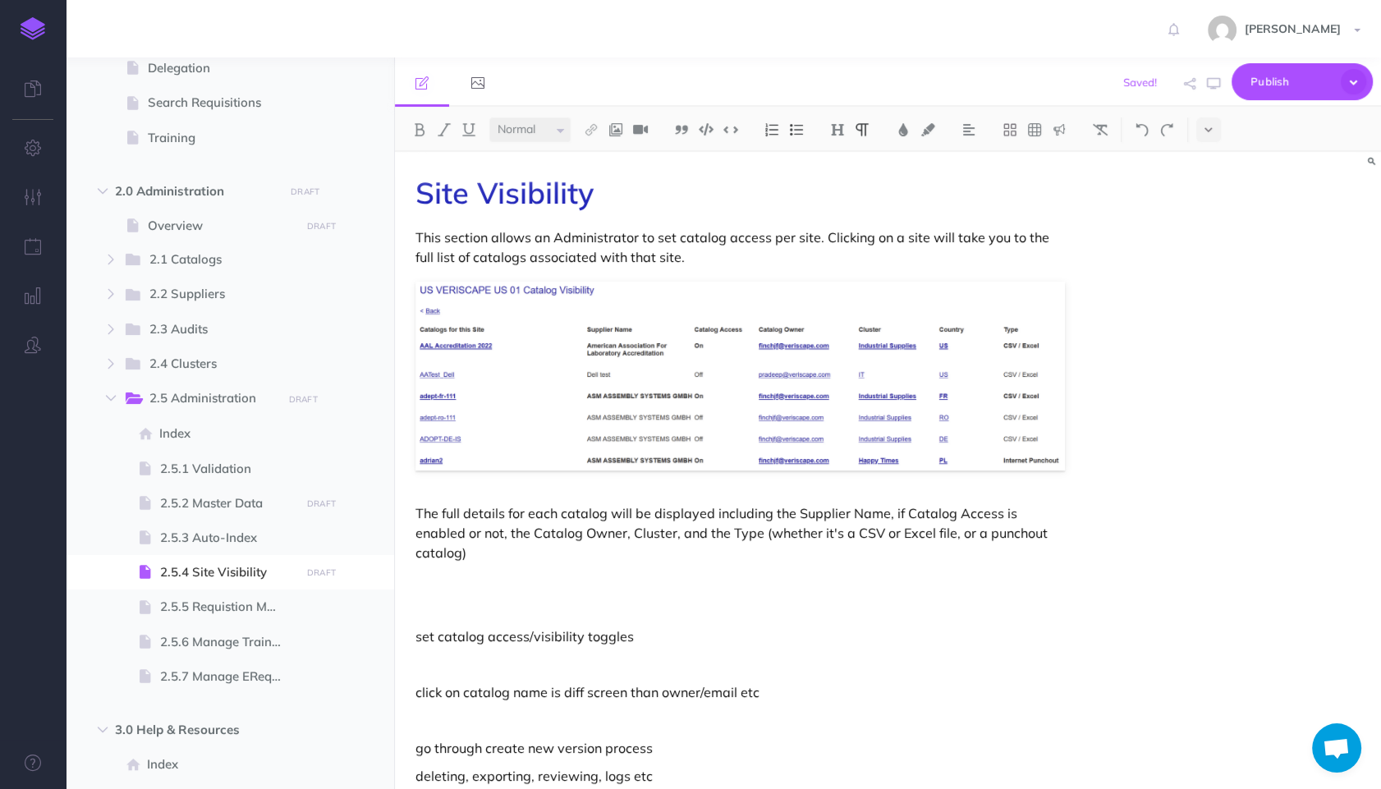
click at [844, 571] on p at bounding box center [739, 581] width 649 height 20
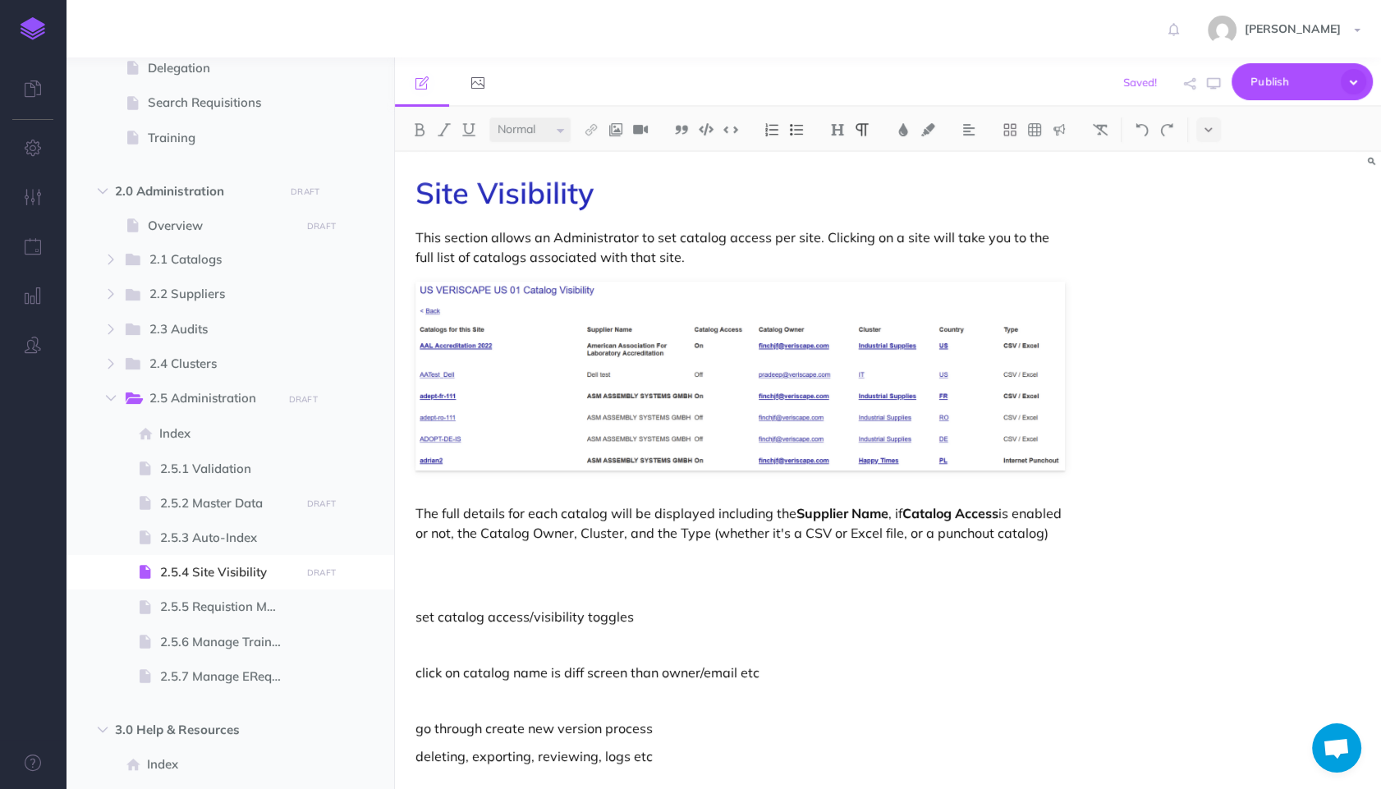
click at [579, 523] on p "The full details for each catalog will be displayed including the Supplier Name…" at bounding box center [739, 522] width 649 height 39
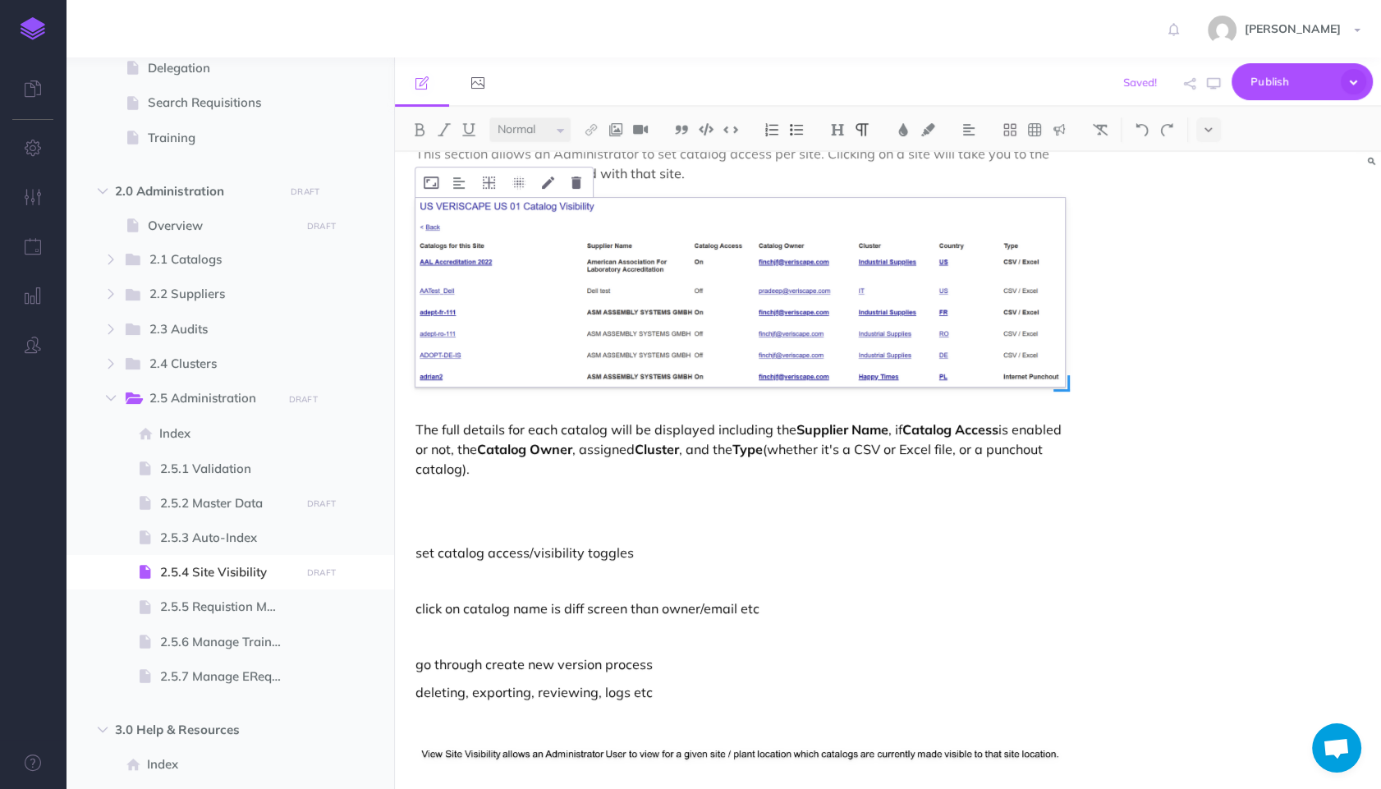
scroll to position [85, 0]
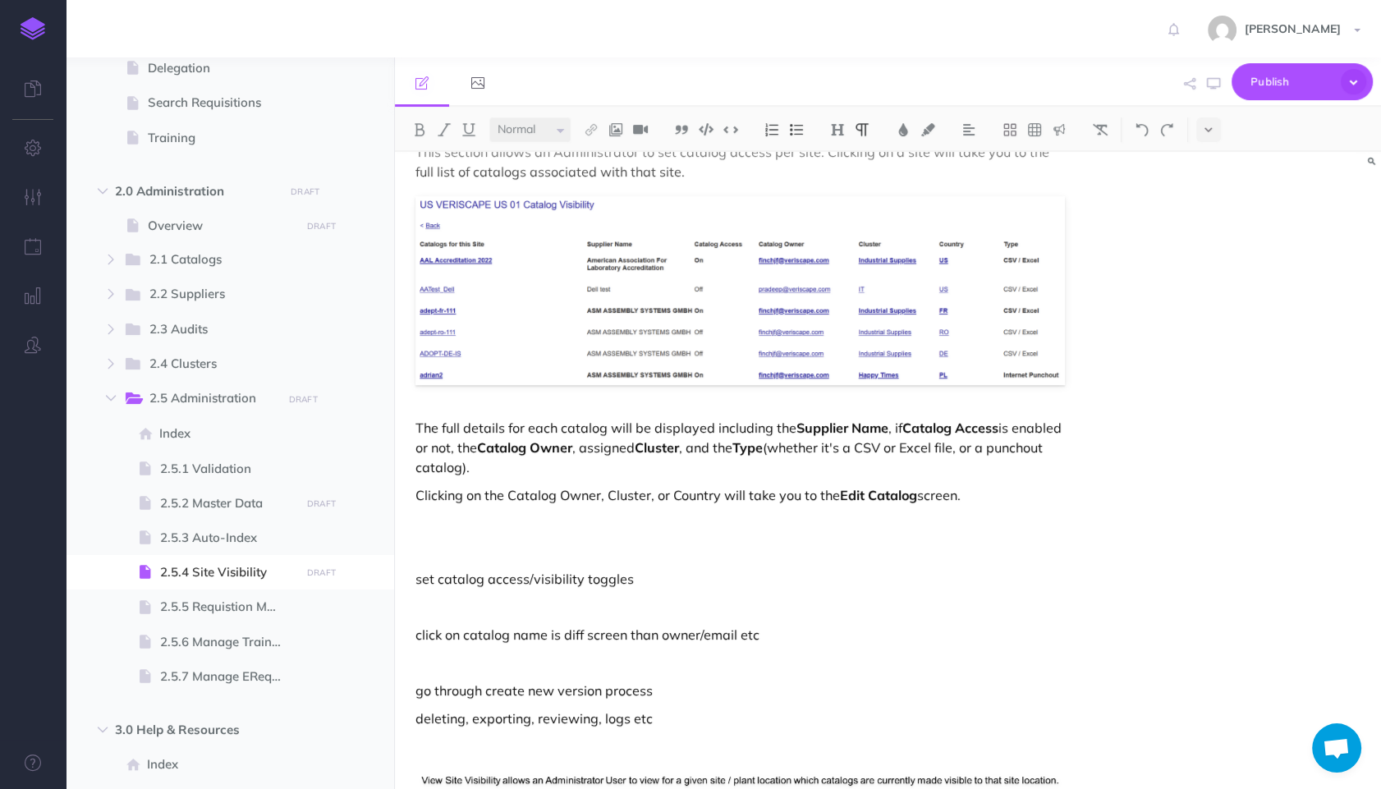
click at [909, 531] on p at bounding box center [739, 523] width 649 height 20
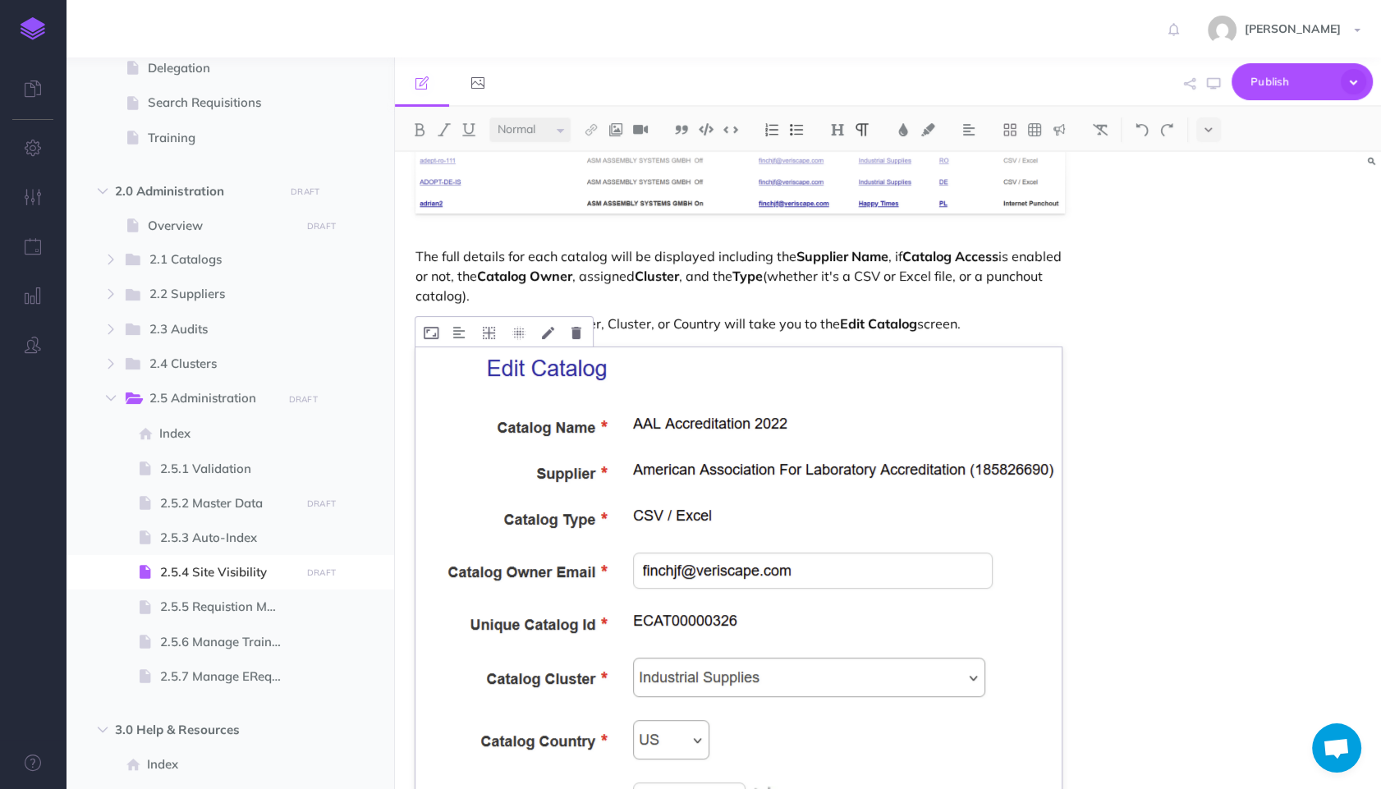
scroll to position [0, 0]
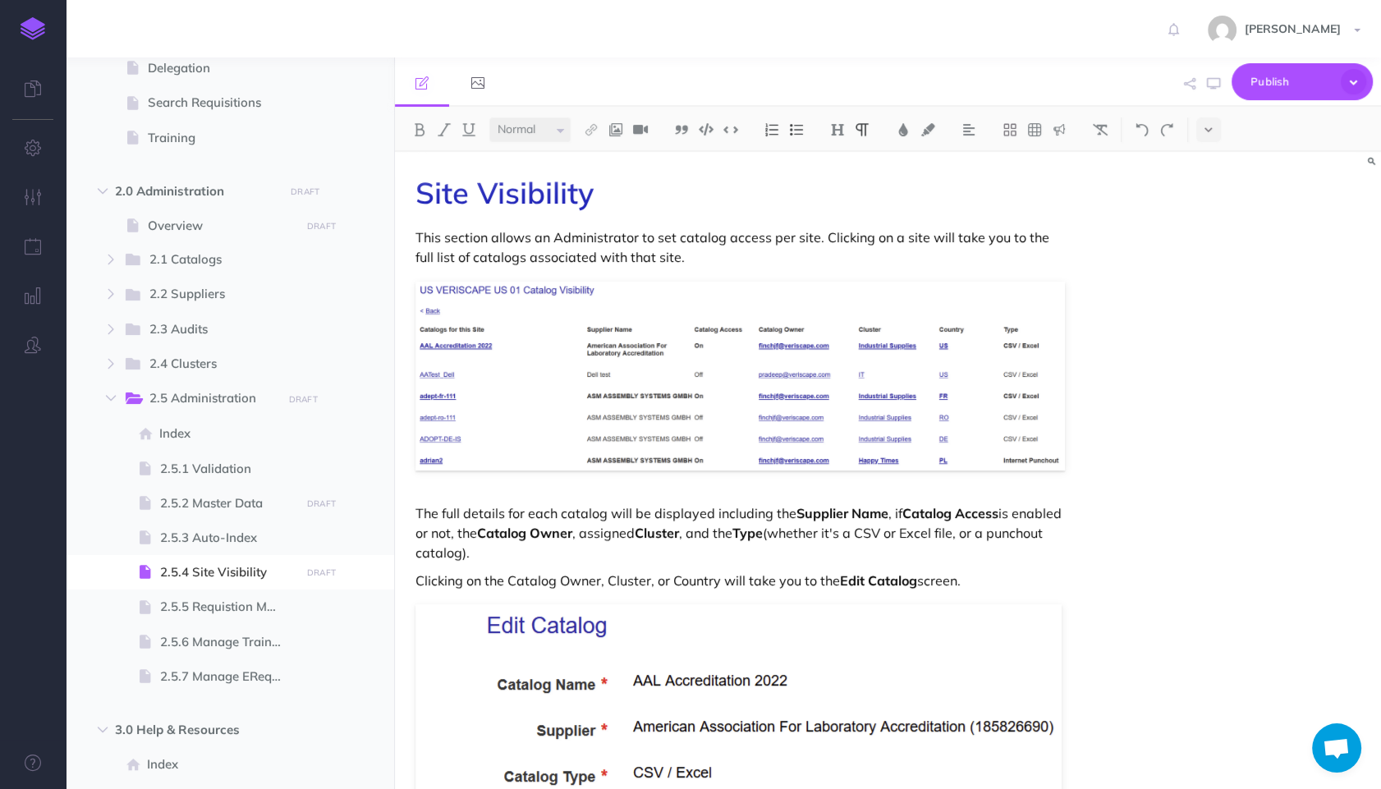
click at [987, 506] on strong "Catalog Access" at bounding box center [950, 513] width 96 height 16
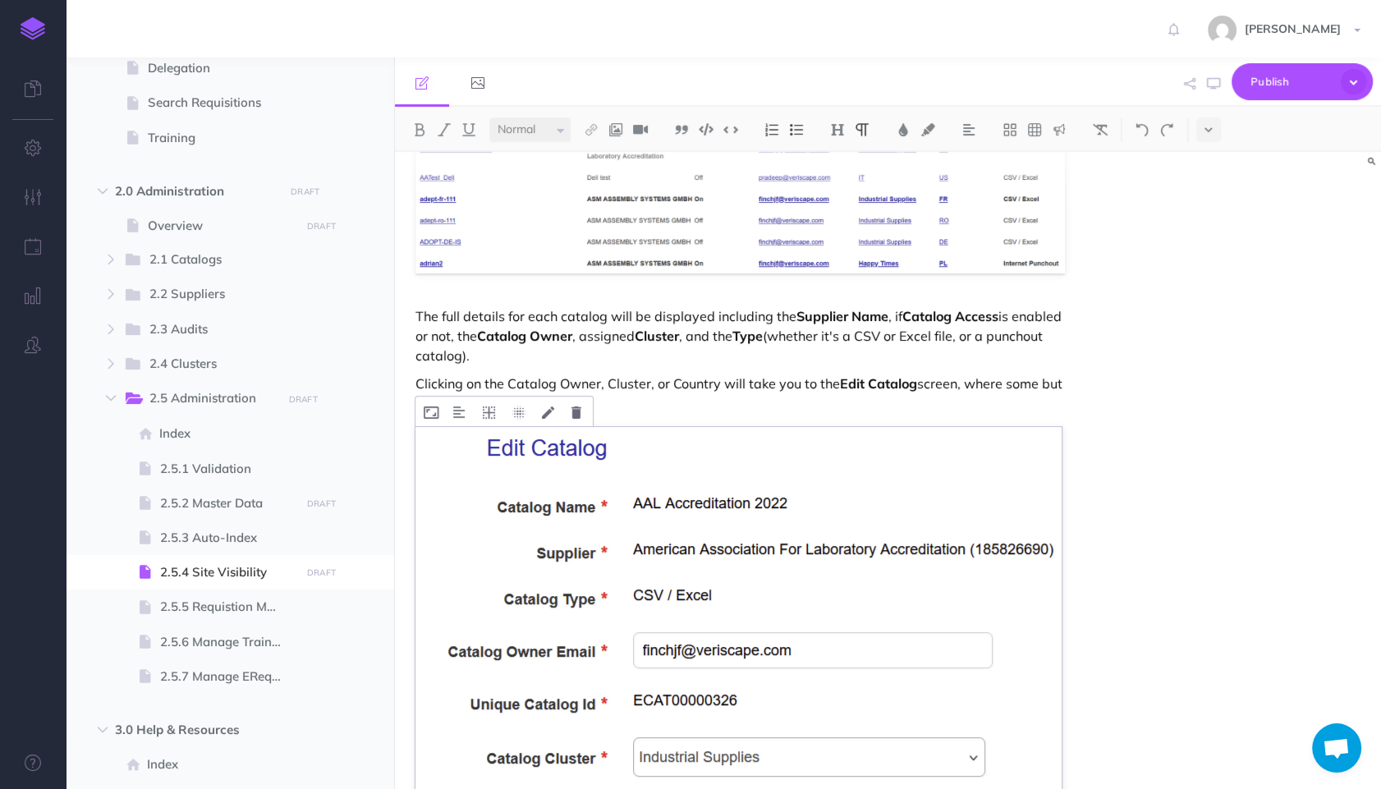
scroll to position [171, 0]
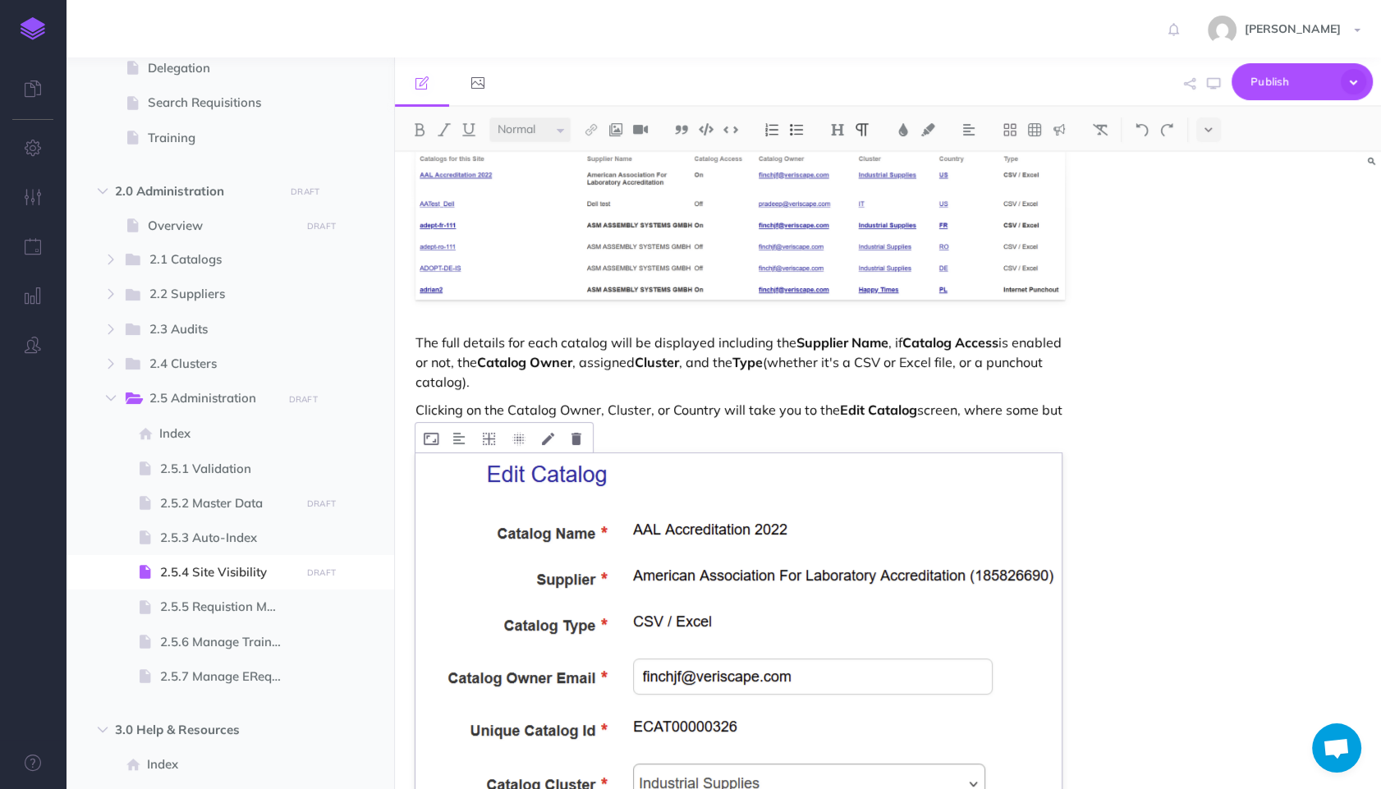
click at [966, 410] on p "Clicking on the Catalog Owner, Cluster, or Country will take you to the Edit Ca…" at bounding box center [739, 419] width 649 height 39
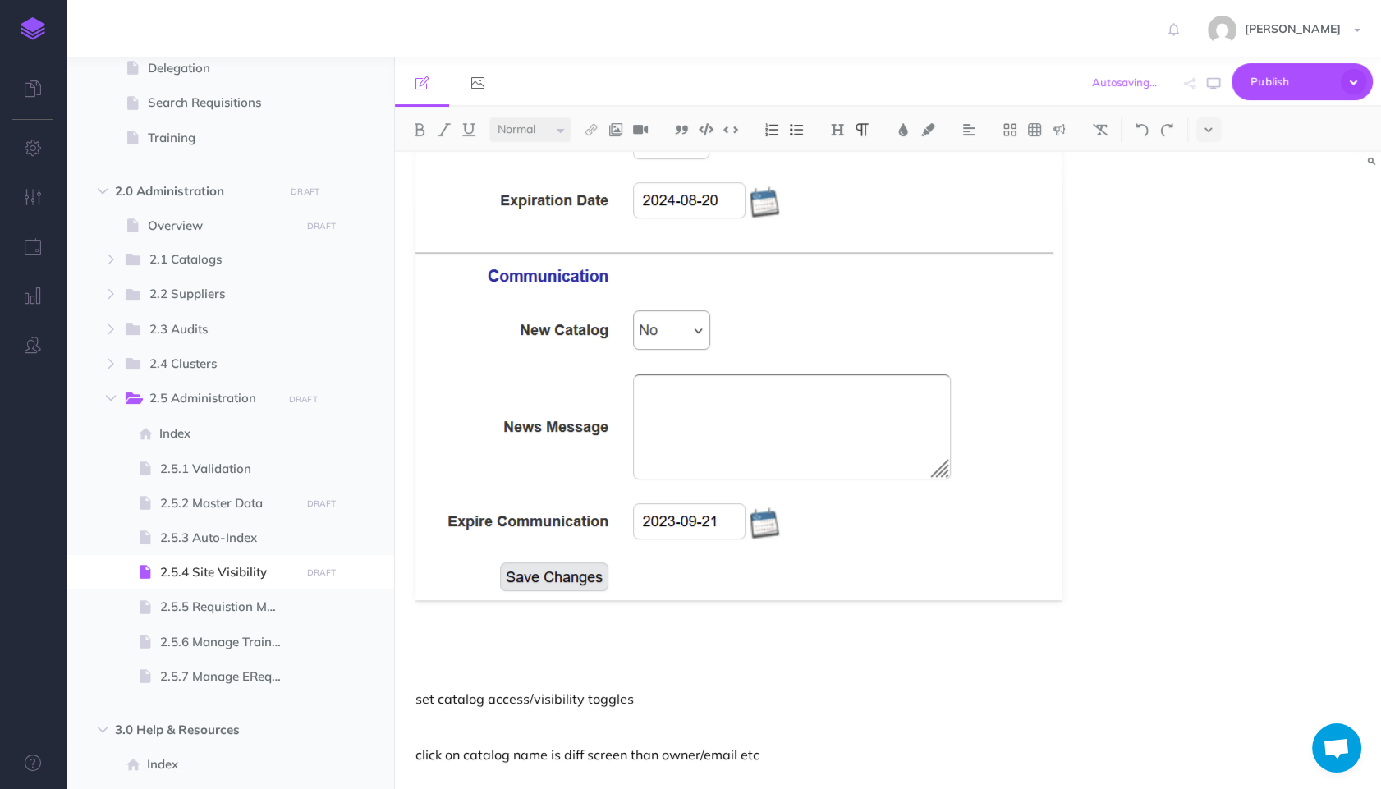
scroll to position [943, 0]
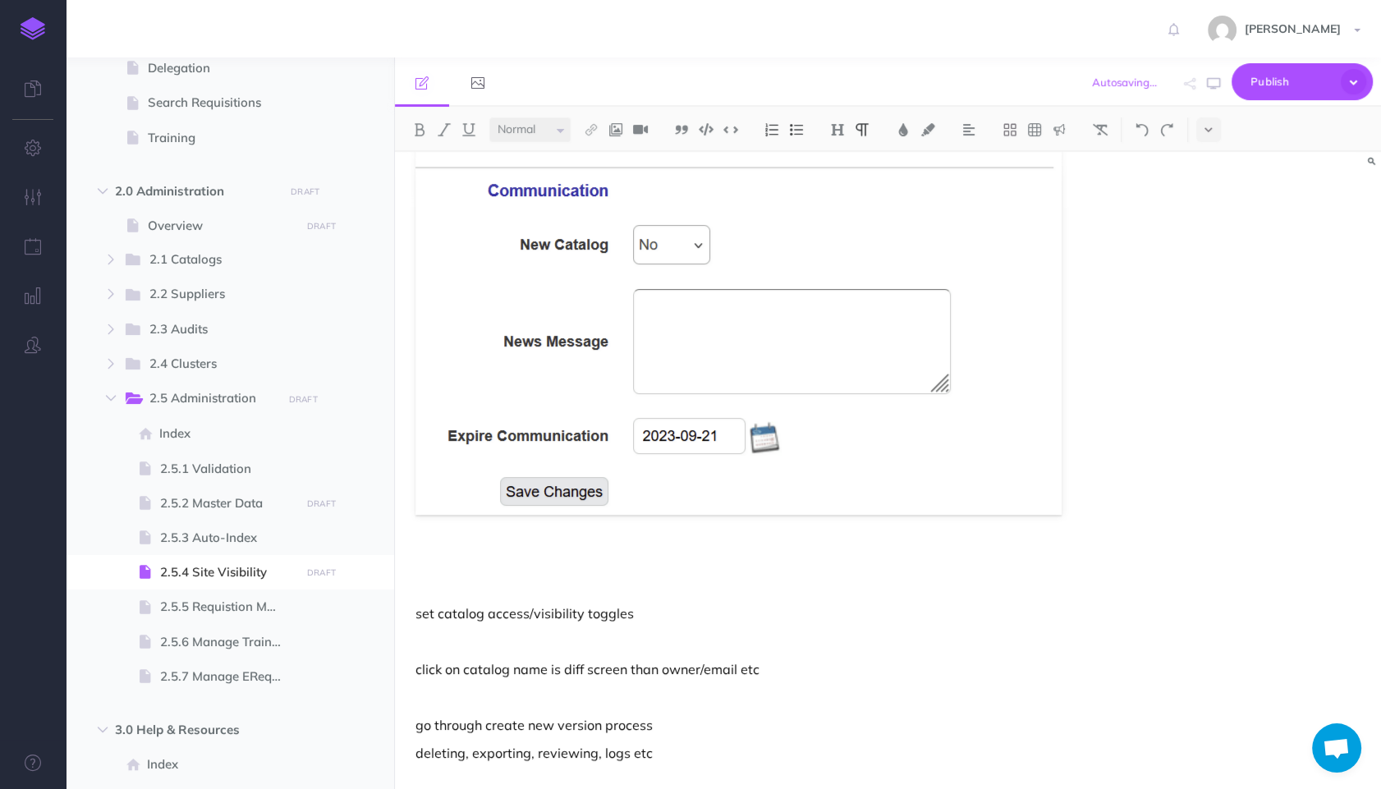
click at [873, 565] on p at bounding box center [739, 558] width 649 height 20
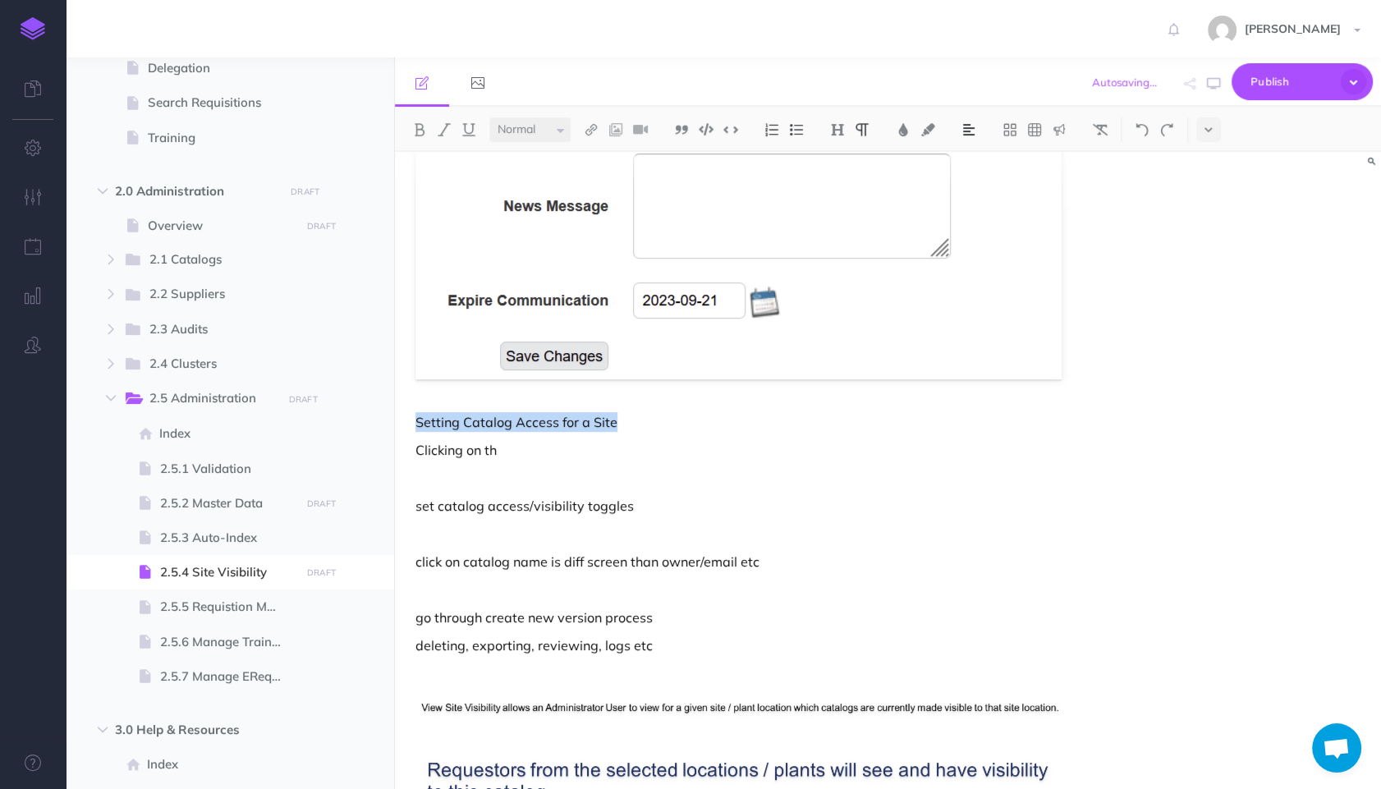
scroll to position [1114, 0]
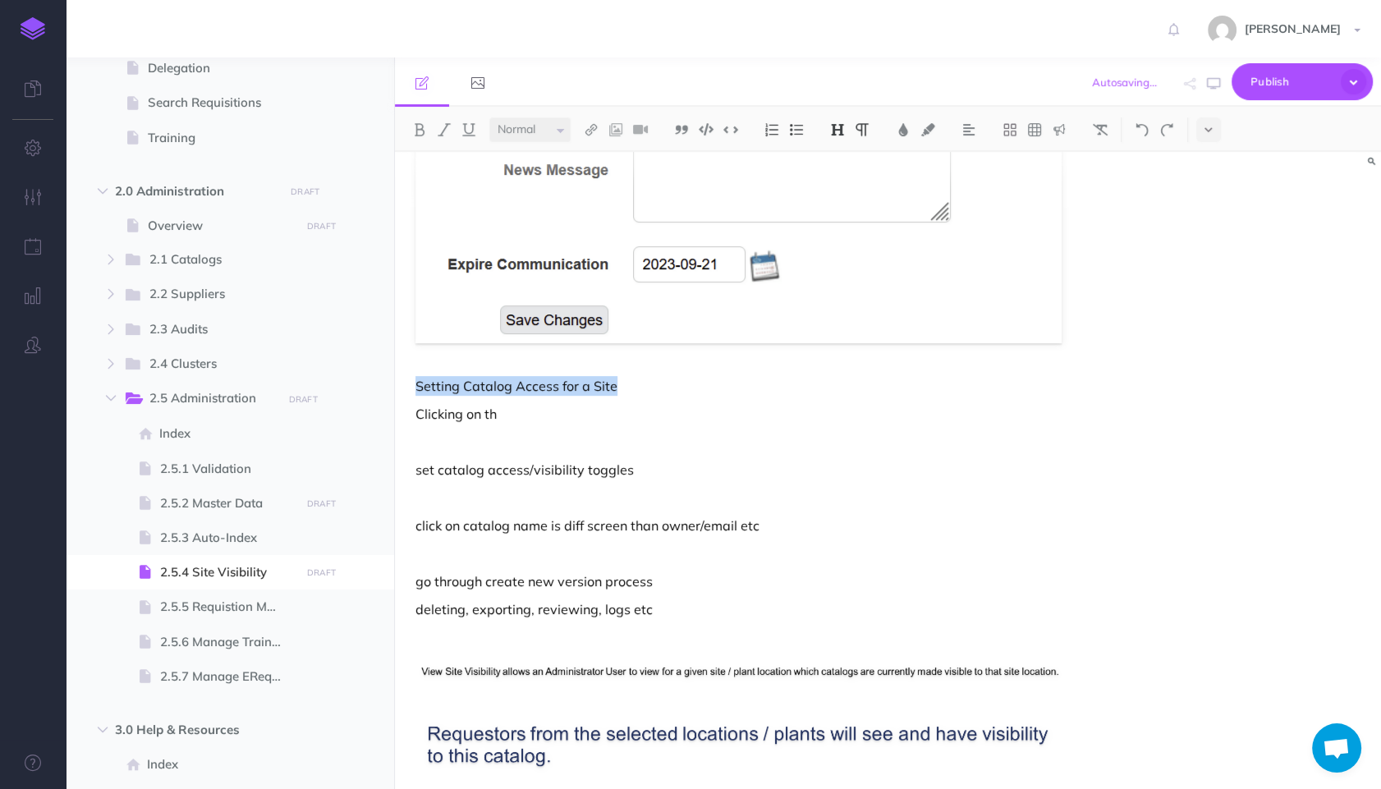
click at [849, 122] on button at bounding box center [837, 129] width 25 height 25
click at [834, 187] on button "H2" at bounding box center [837, 183] width 25 height 25
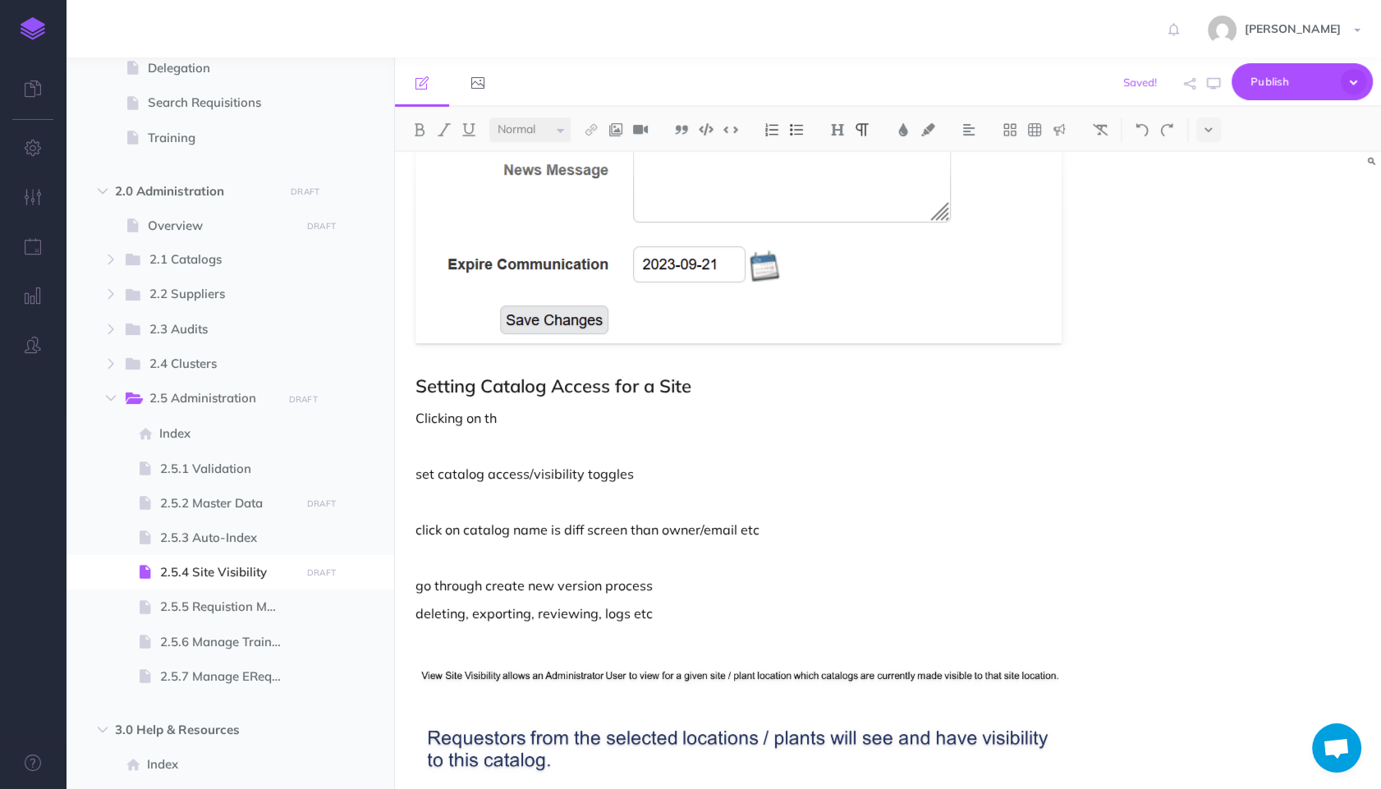
click at [694, 457] on div "Site Visibility This section allows an Administrator to set catalog access per …" at bounding box center [740, 260] width 690 height 2445
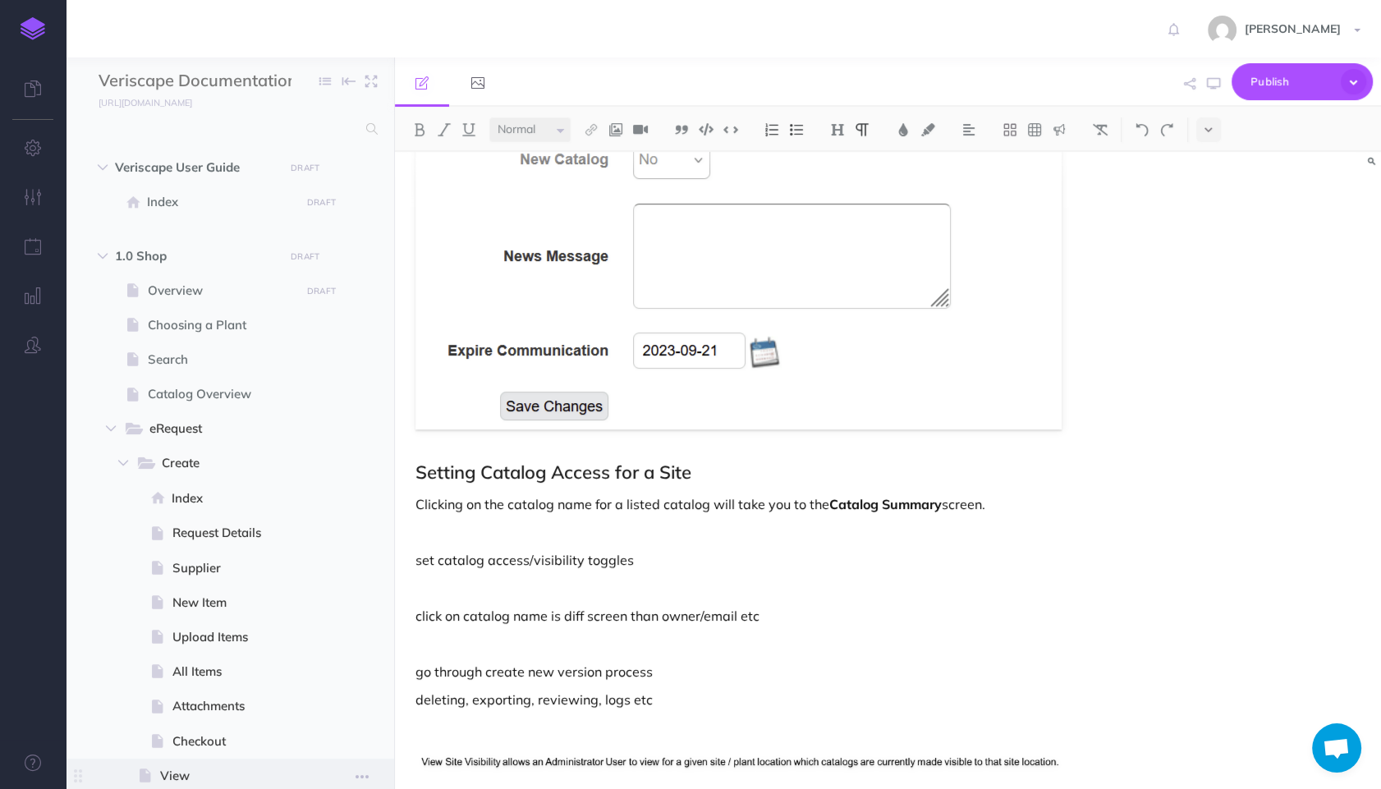
scroll to position [0, 0]
click at [210, 176] on span "Veriscape User Guide" at bounding box center [195, 168] width 160 height 20
select select "null"
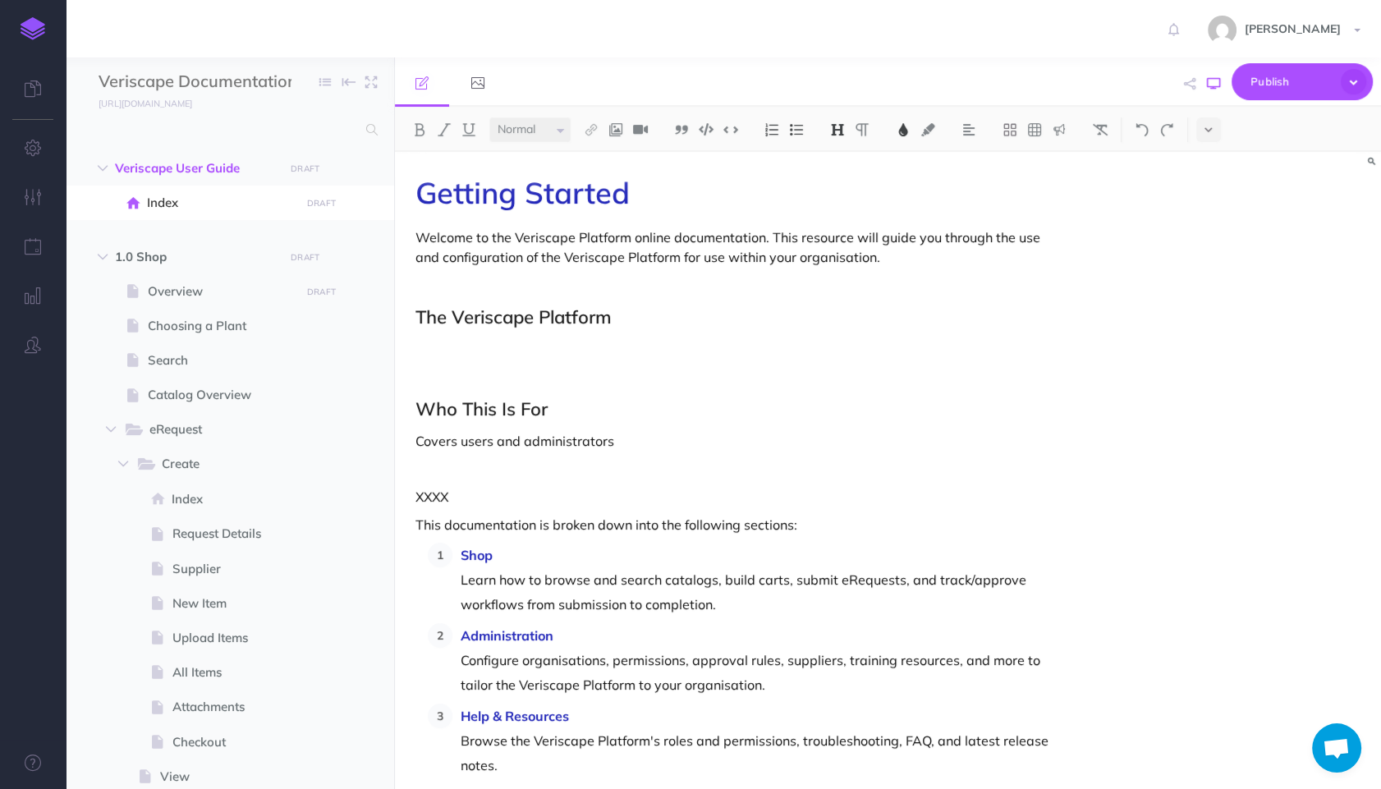
click at [1211, 80] on icon "button" at bounding box center [1213, 83] width 13 height 13
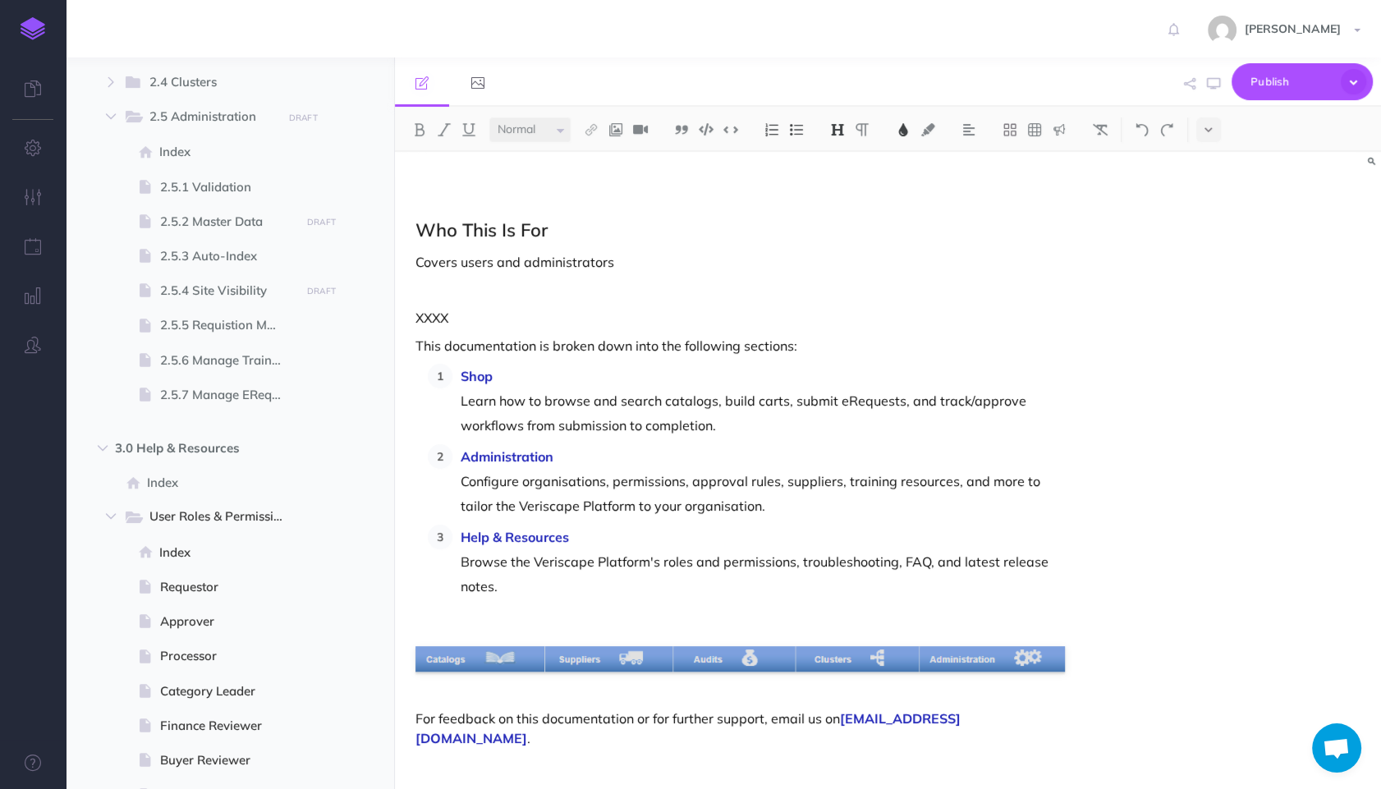
scroll to position [1190, 0]
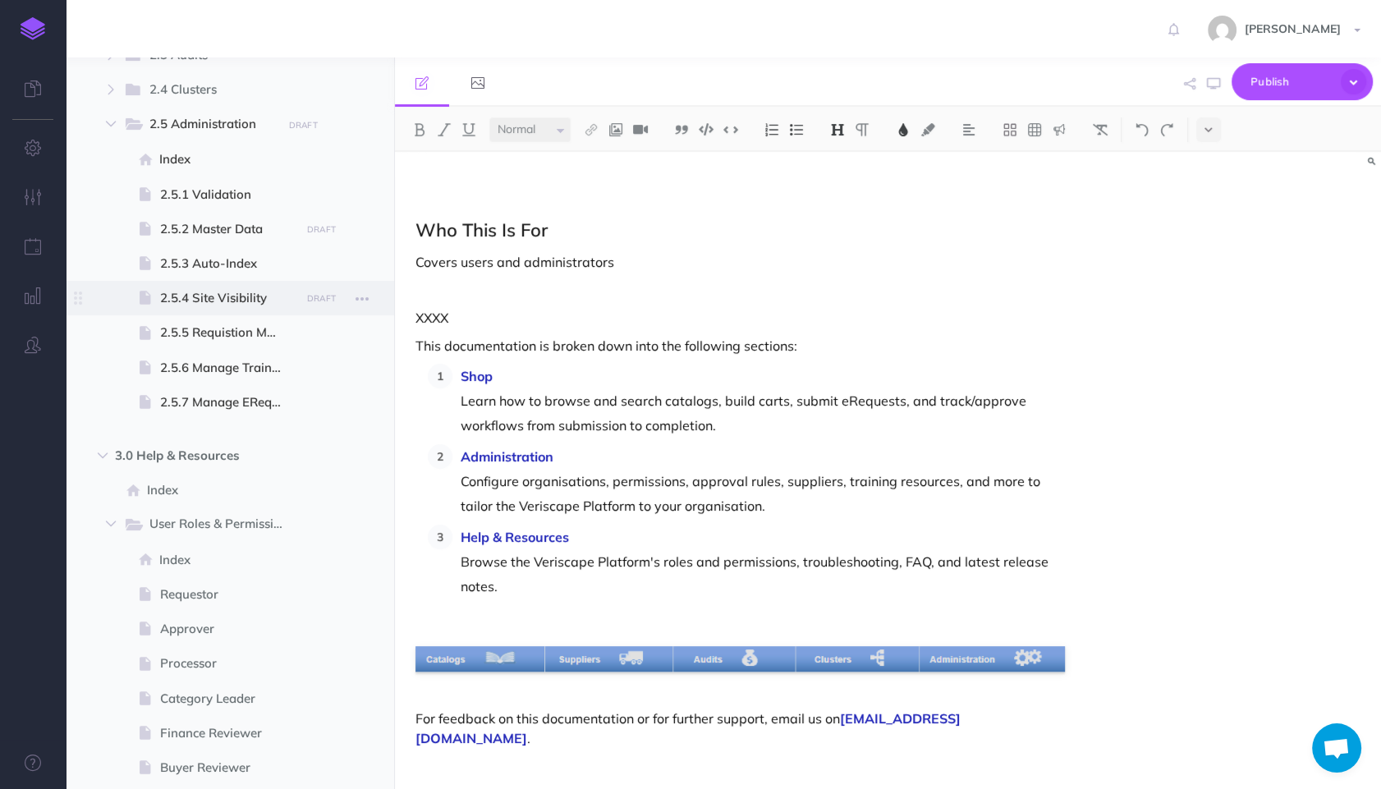
click at [240, 302] on span "2.5.4 Site Visibility" at bounding box center [227, 298] width 135 height 20
select select "null"
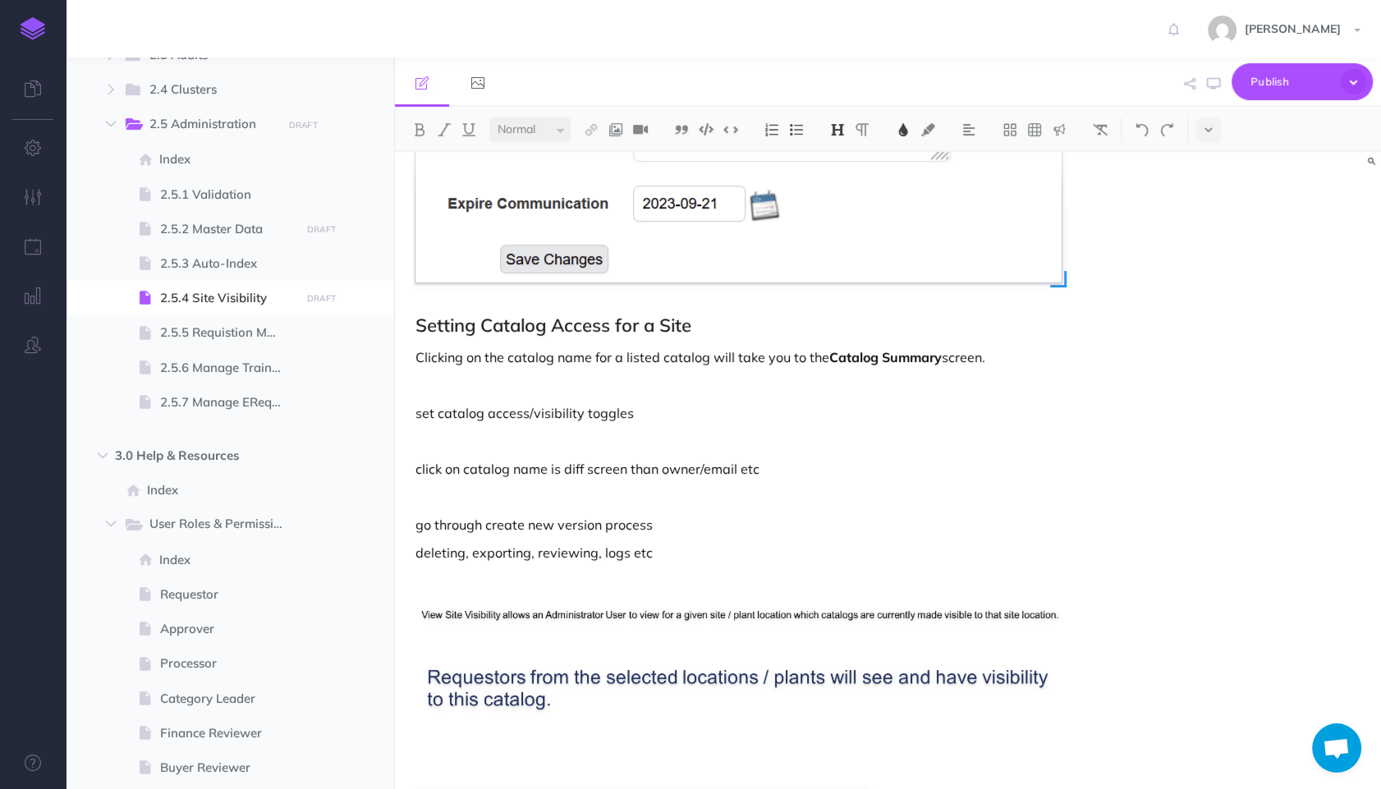
scroll to position [1199, 0]
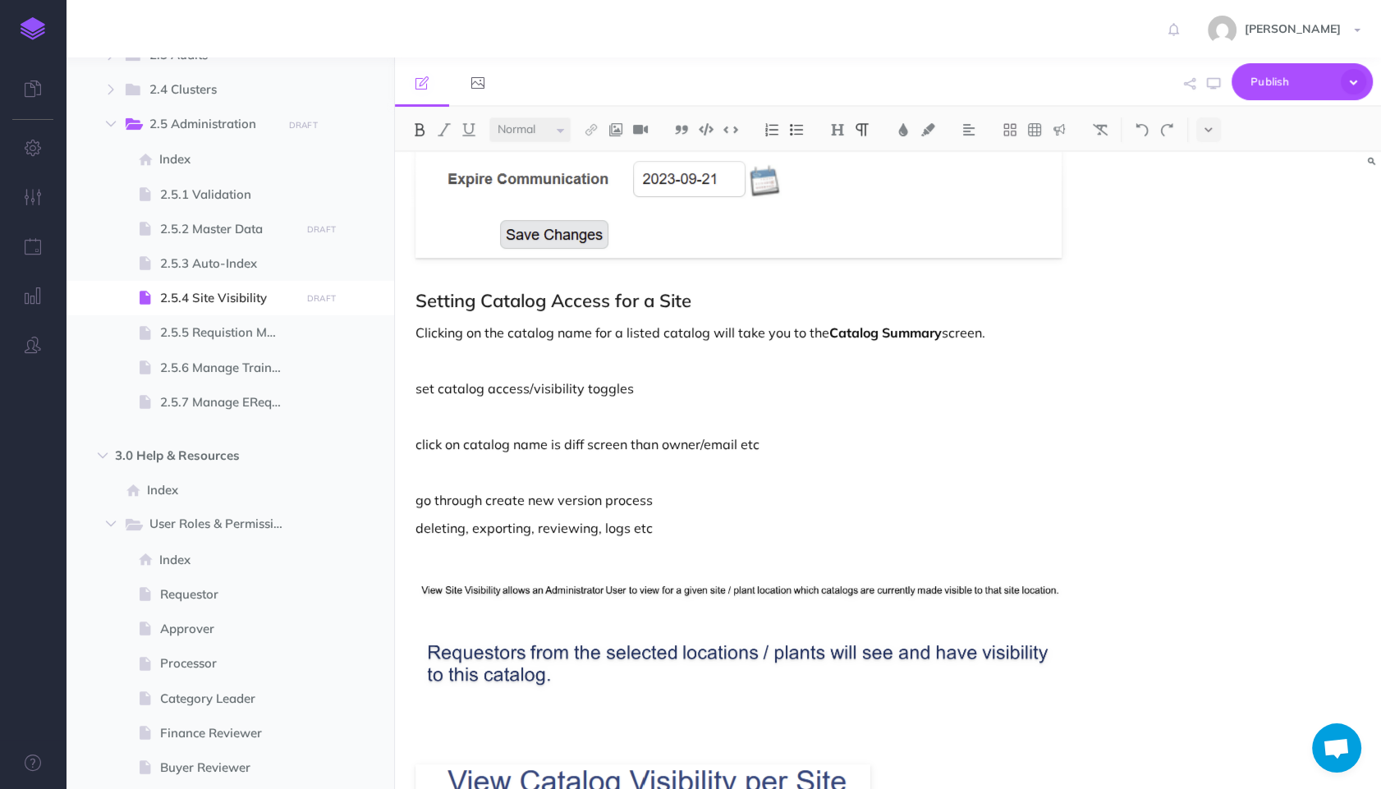
click at [917, 322] on div "Site Visibility This section allows an Administrator to set catalog access per …" at bounding box center [740, 174] width 690 height 2445
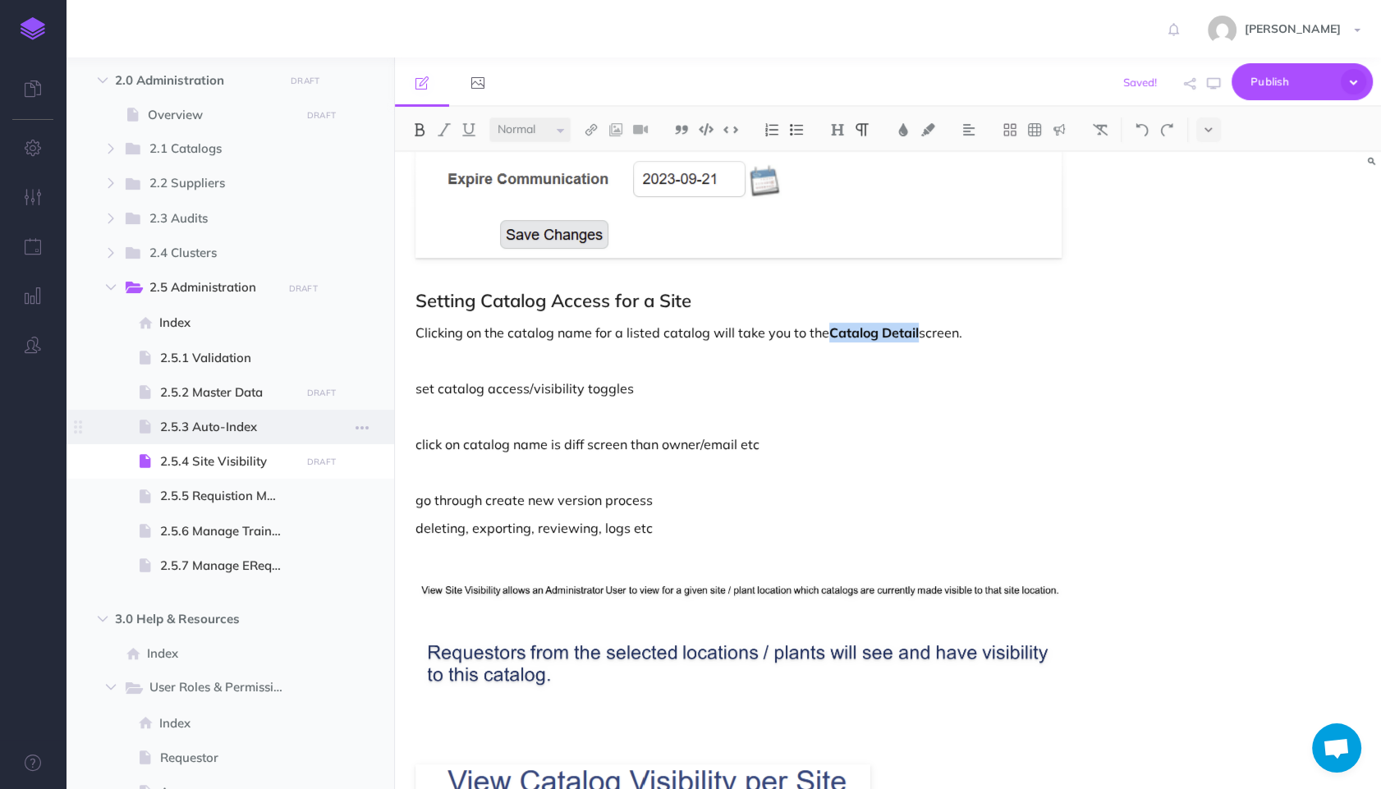
scroll to position [916, 0]
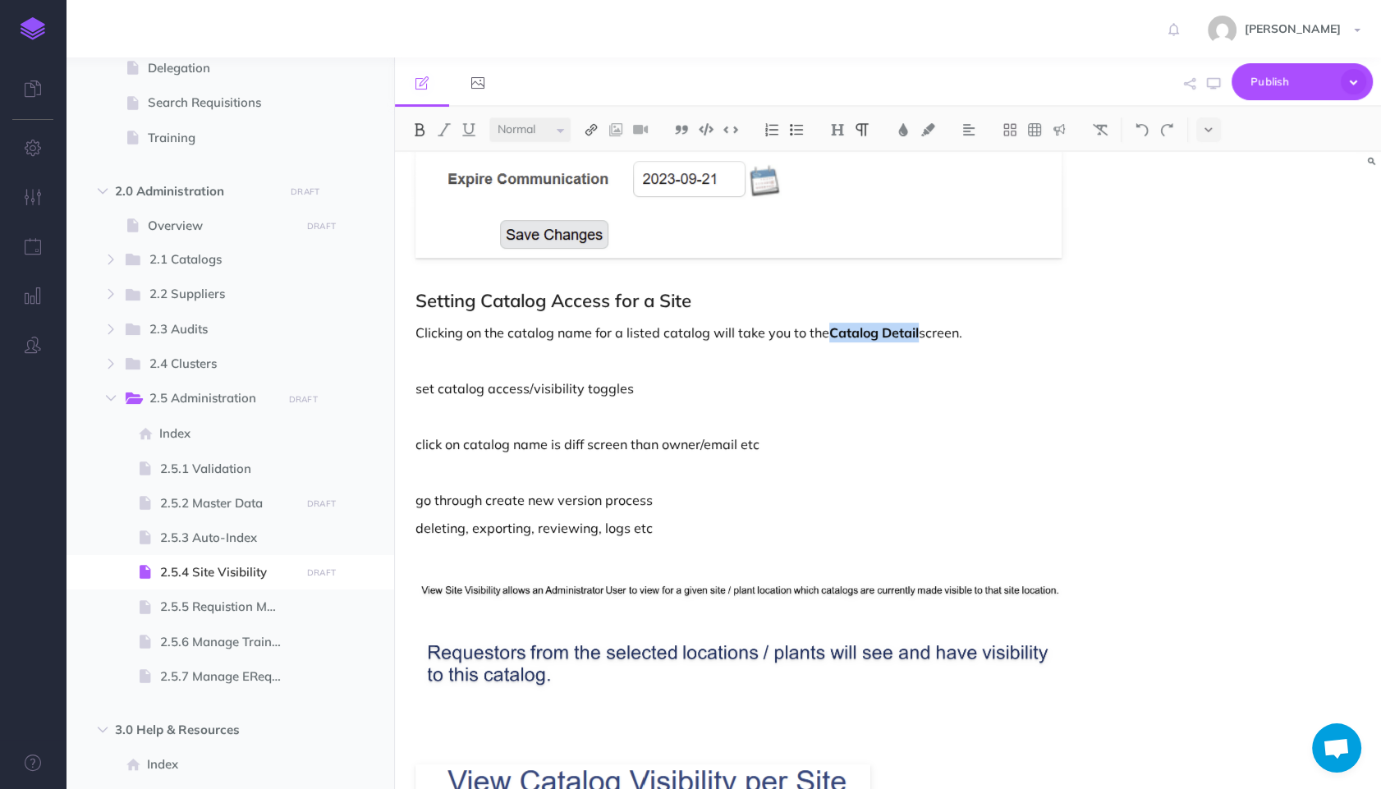
click at [597, 126] on img at bounding box center [591, 129] width 15 height 13
click at [597, 184] on icon at bounding box center [591, 182] width 13 height 11
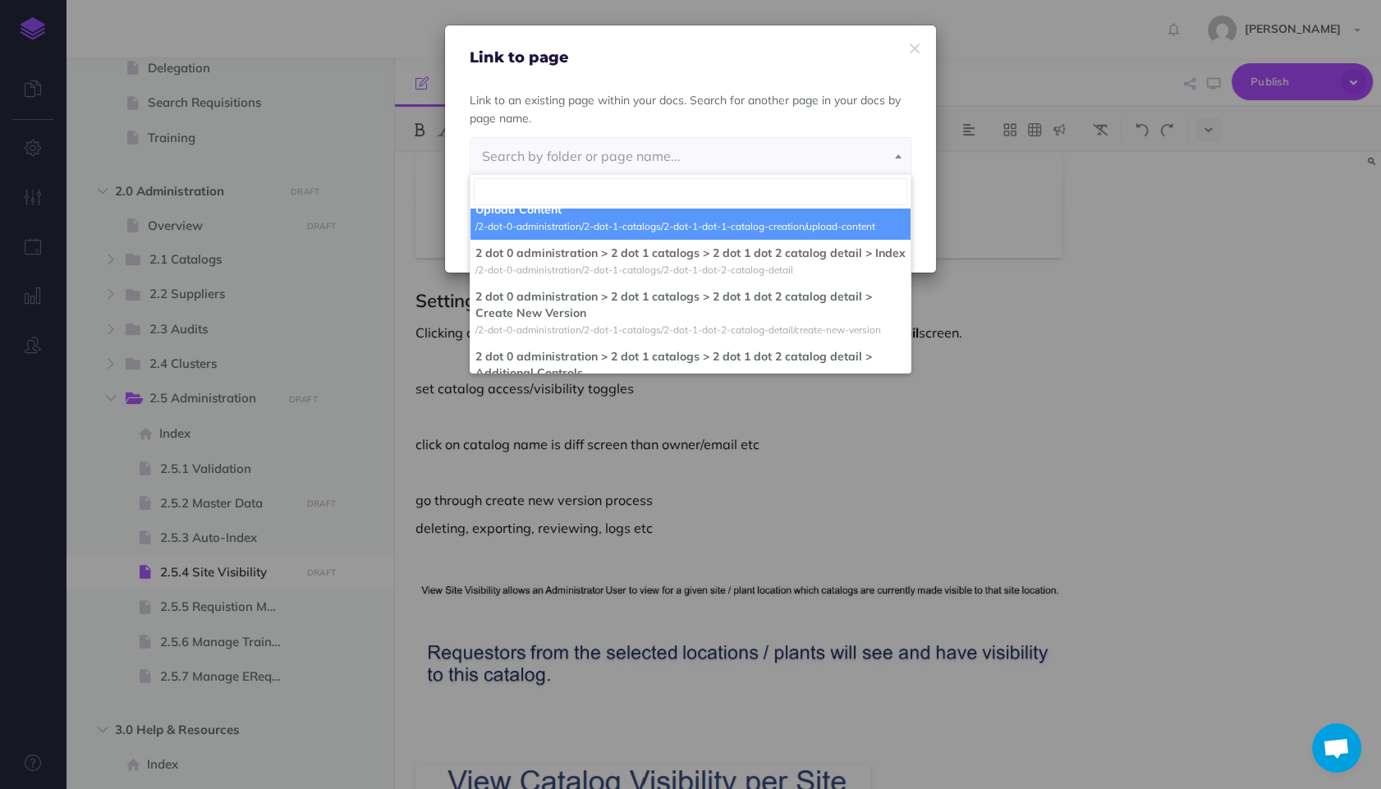
scroll to position [1199, 0]
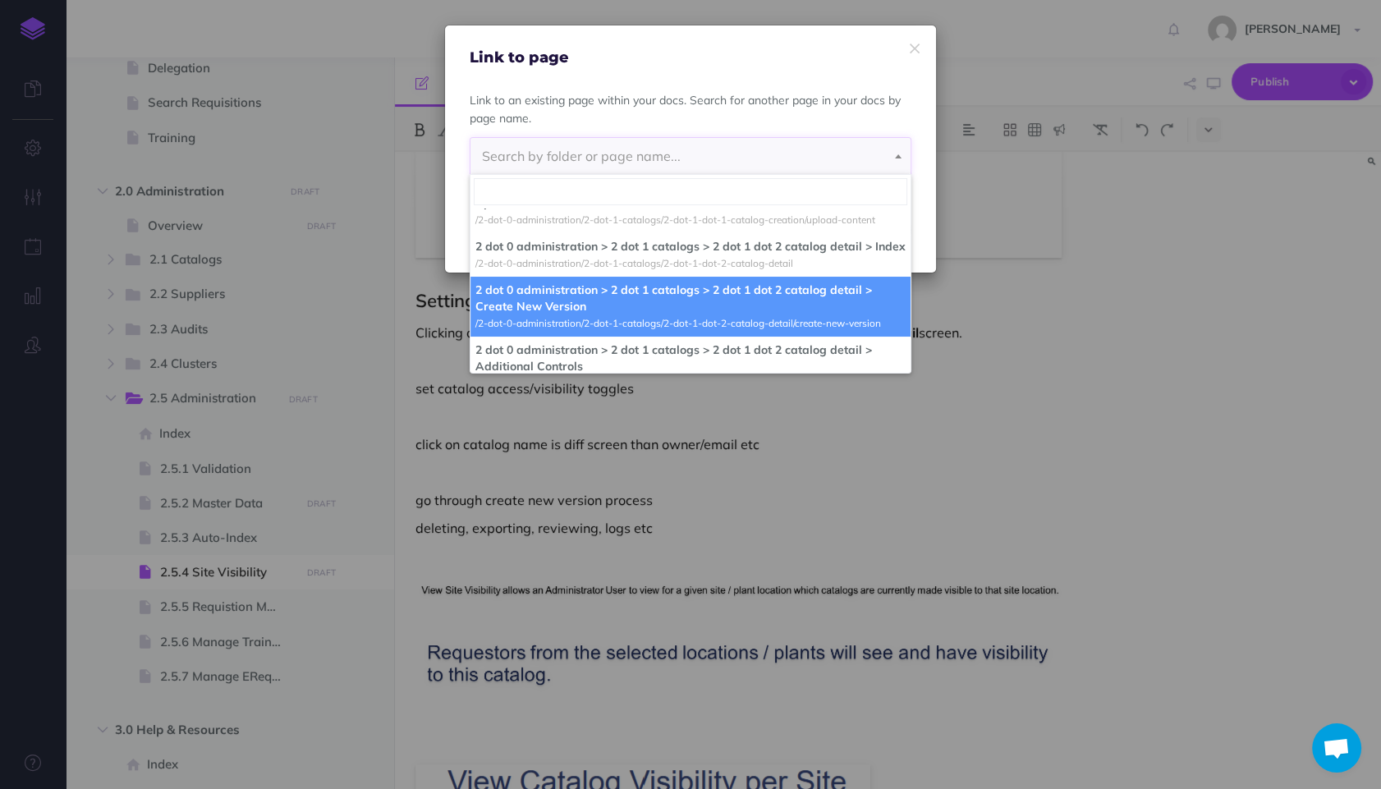
select select "HWL-SGFC-U3S-HUR"
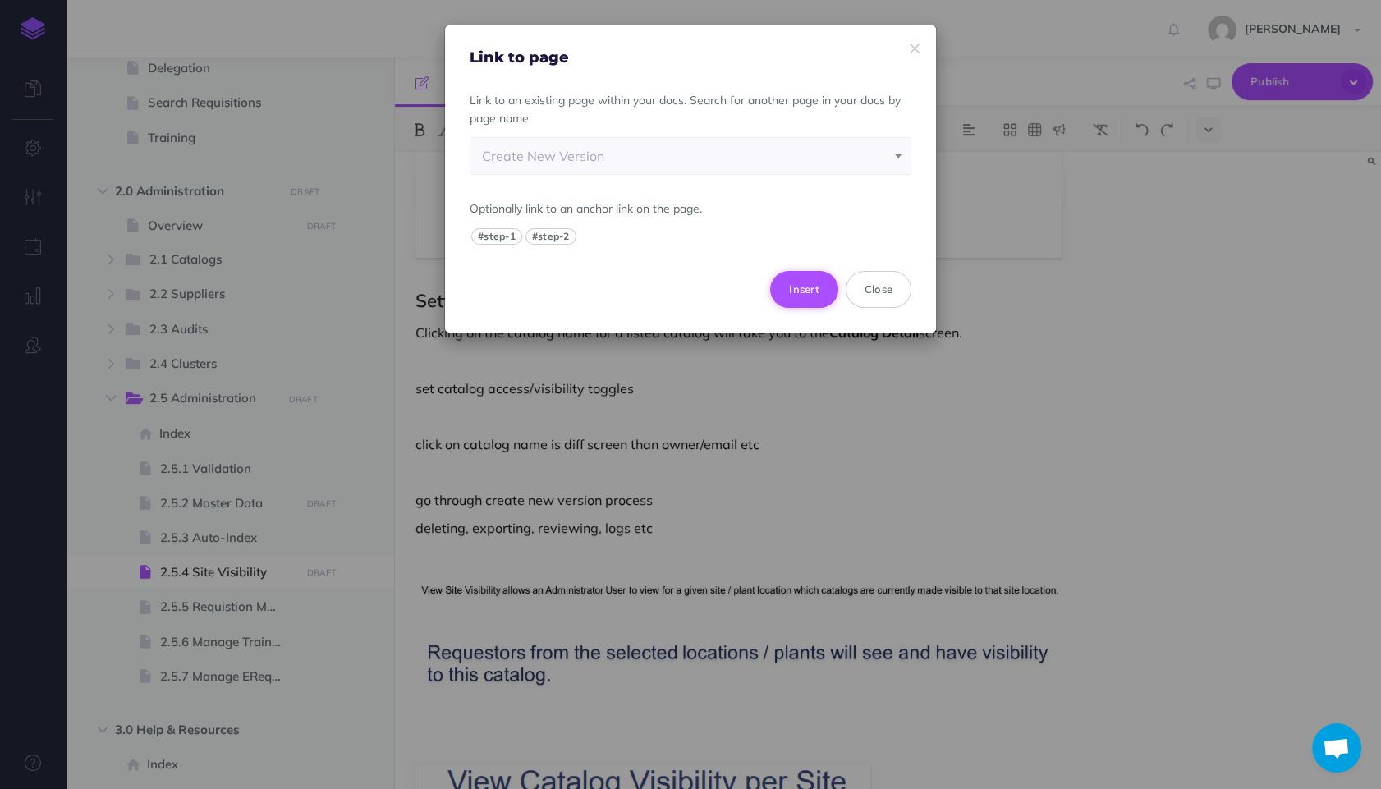
click at [793, 283] on button "Insert" at bounding box center [804, 289] width 68 height 36
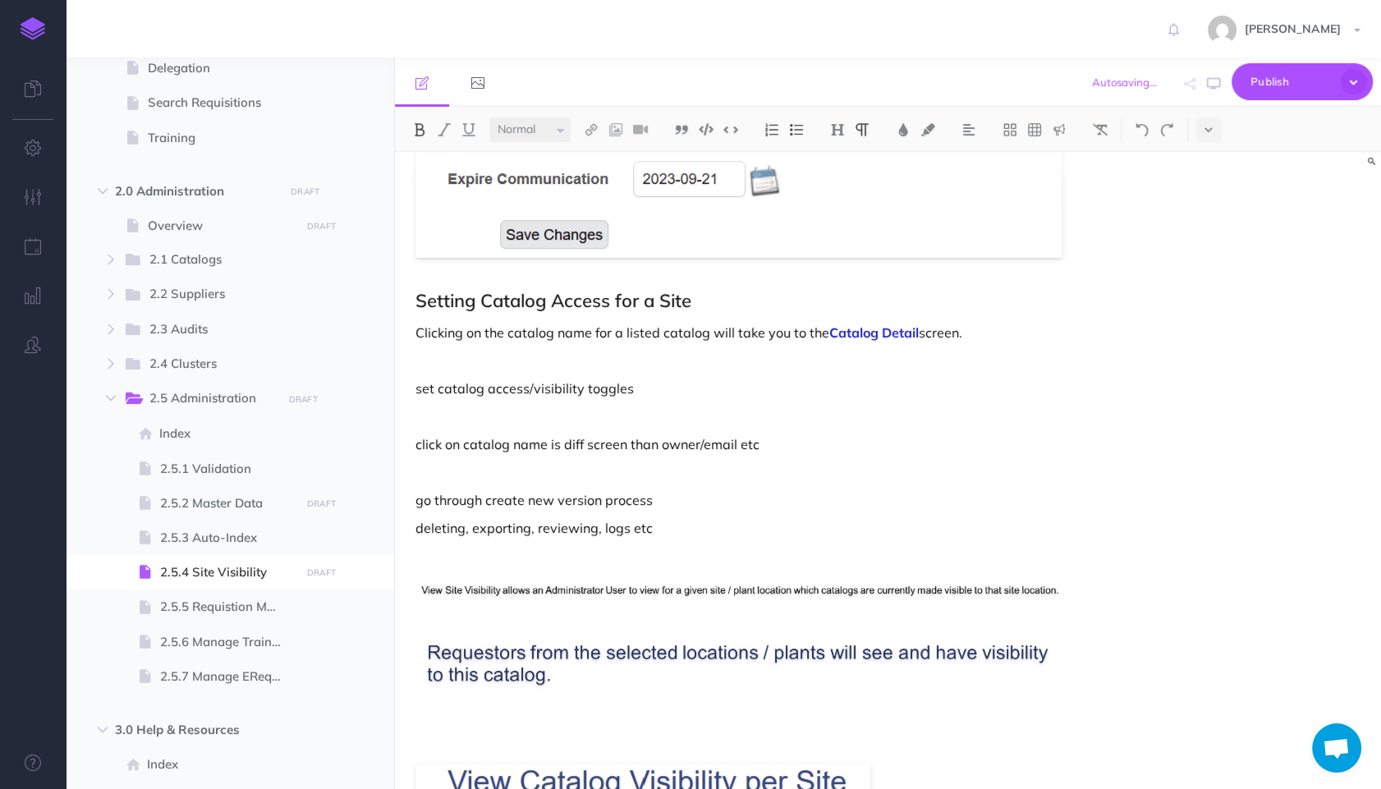
click at [949, 408] on p at bounding box center [739, 416] width 649 height 20
click at [1066, 364] on div "Site Visibility This section allows an Administrator to set catalog access per …" at bounding box center [740, 174] width 690 height 2445
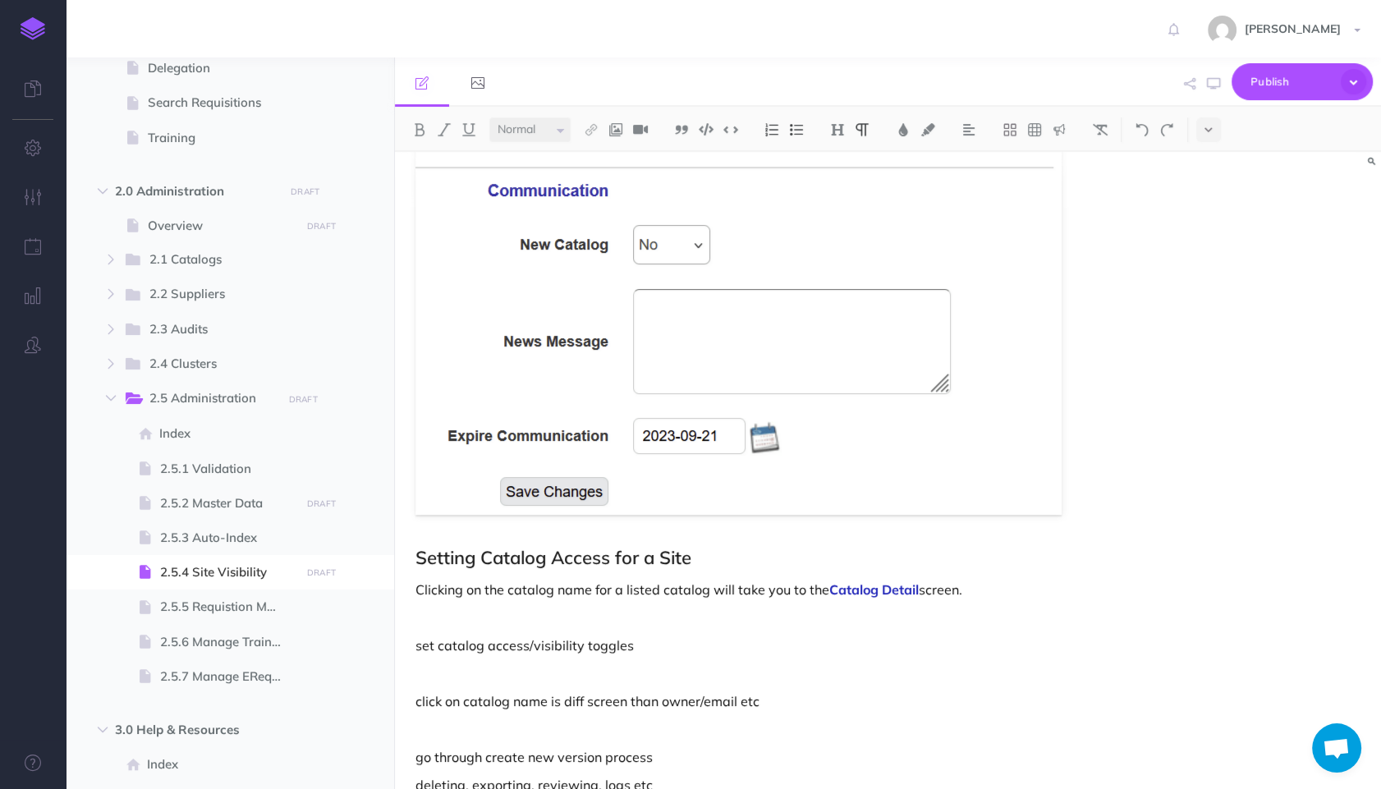
click at [990, 705] on p "click on catalog name is diff screen than owner/email etc" at bounding box center [739, 701] width 649 height 20
click at [972, 730] on p at bounding box center [739, 729] width 649 height 20
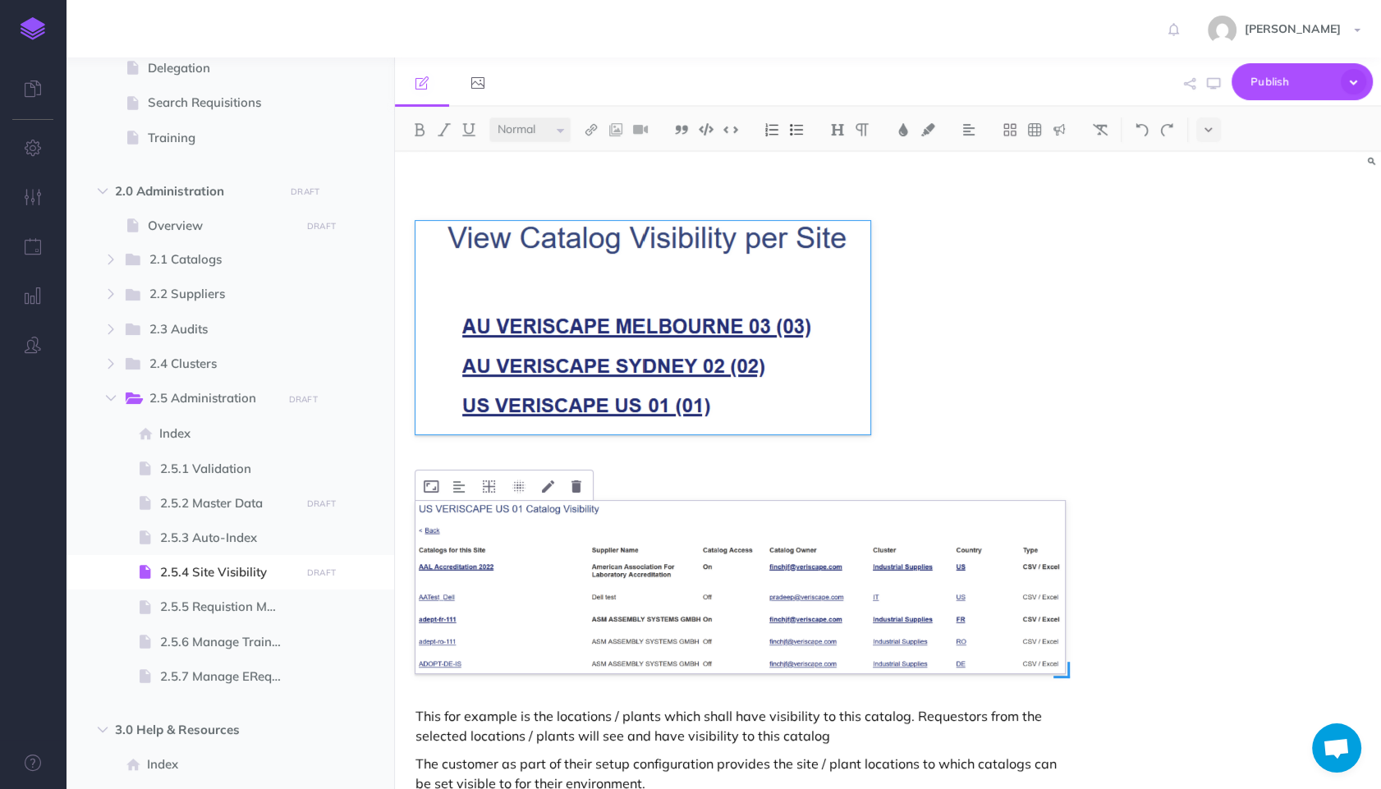
scroll to position [1628, 0]
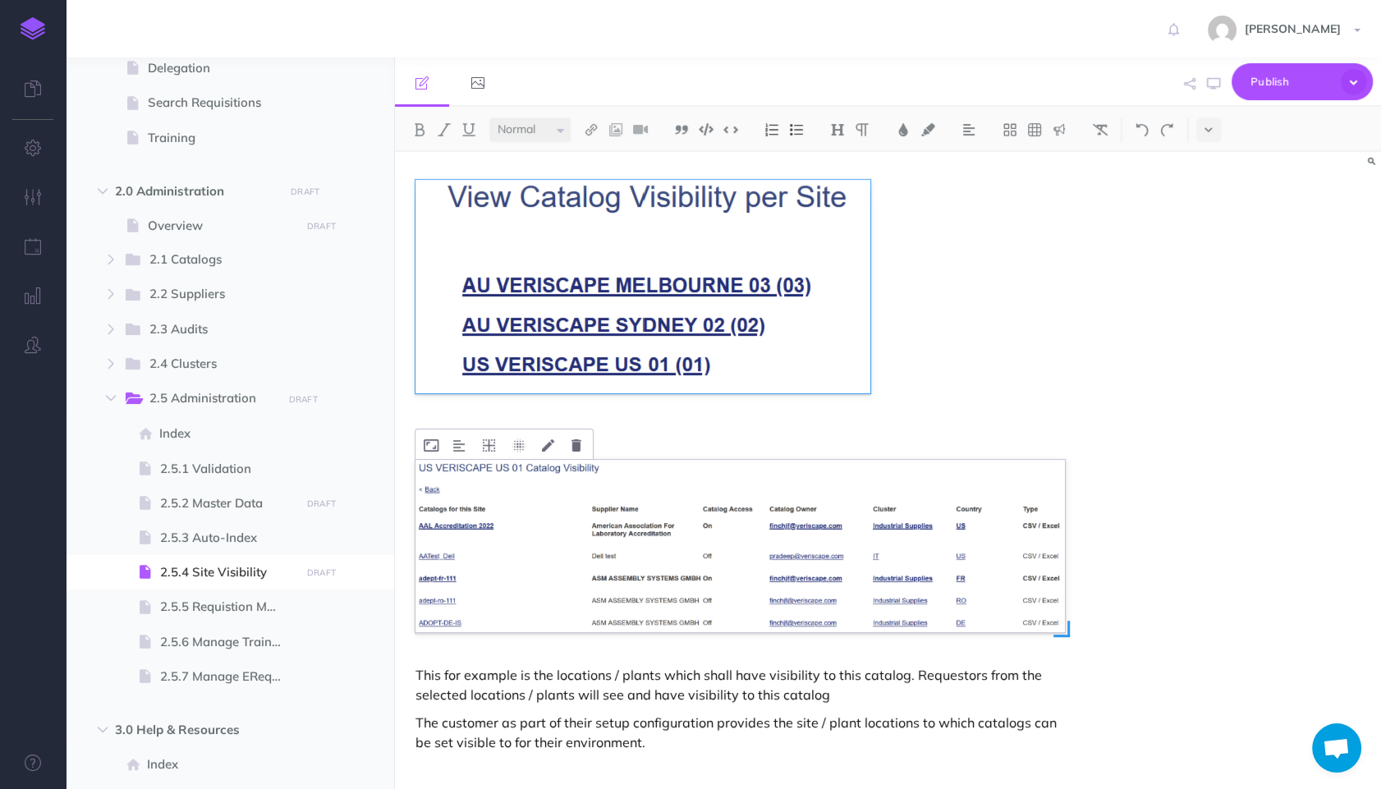
click at [803, 604] on img at bounding box center [739, 546] width 649 height 172
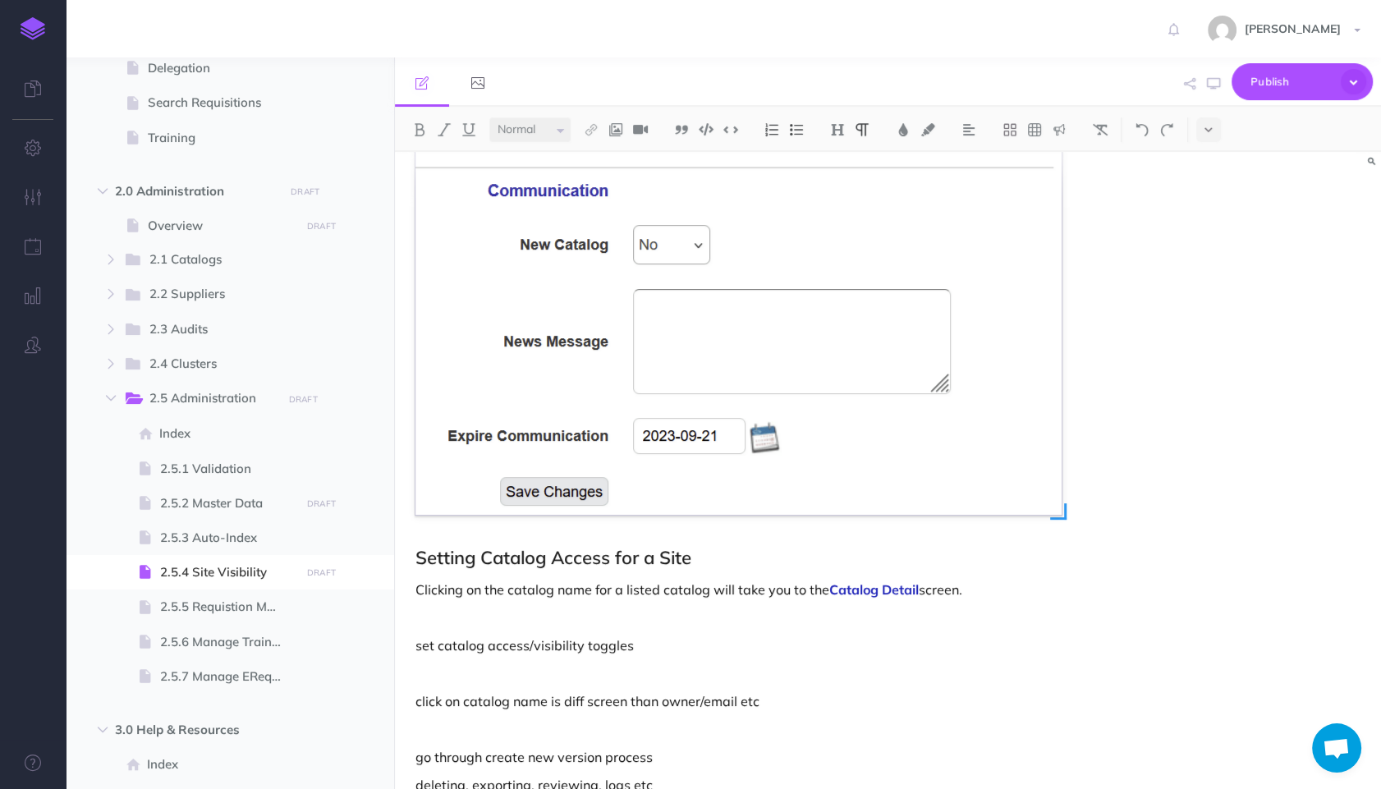
scroll to position [1199, 0]
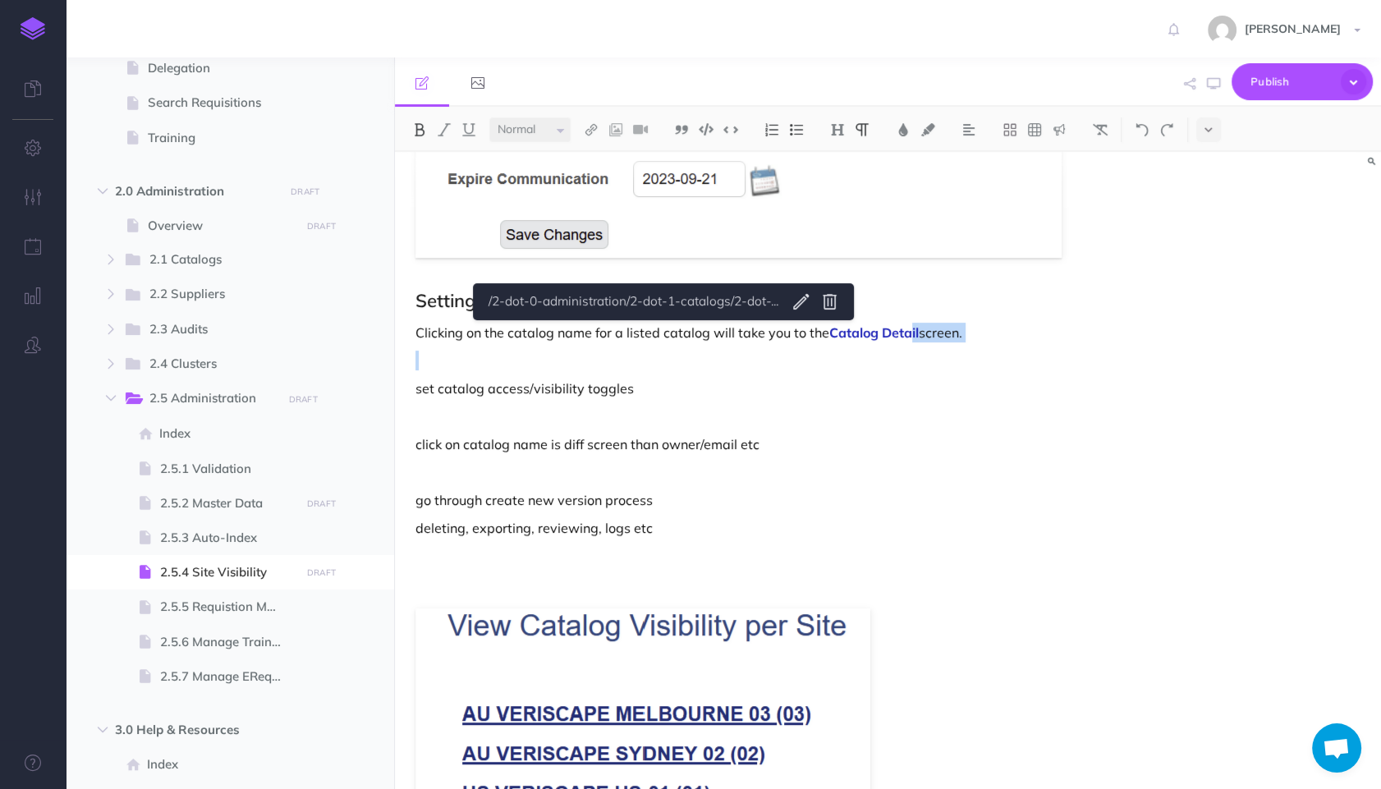
click at [980, 338] on p "Clicking on the catalog name for a listed catalog will take you to the Catalog …" at bounding box center [739, 333] width 649 height 20
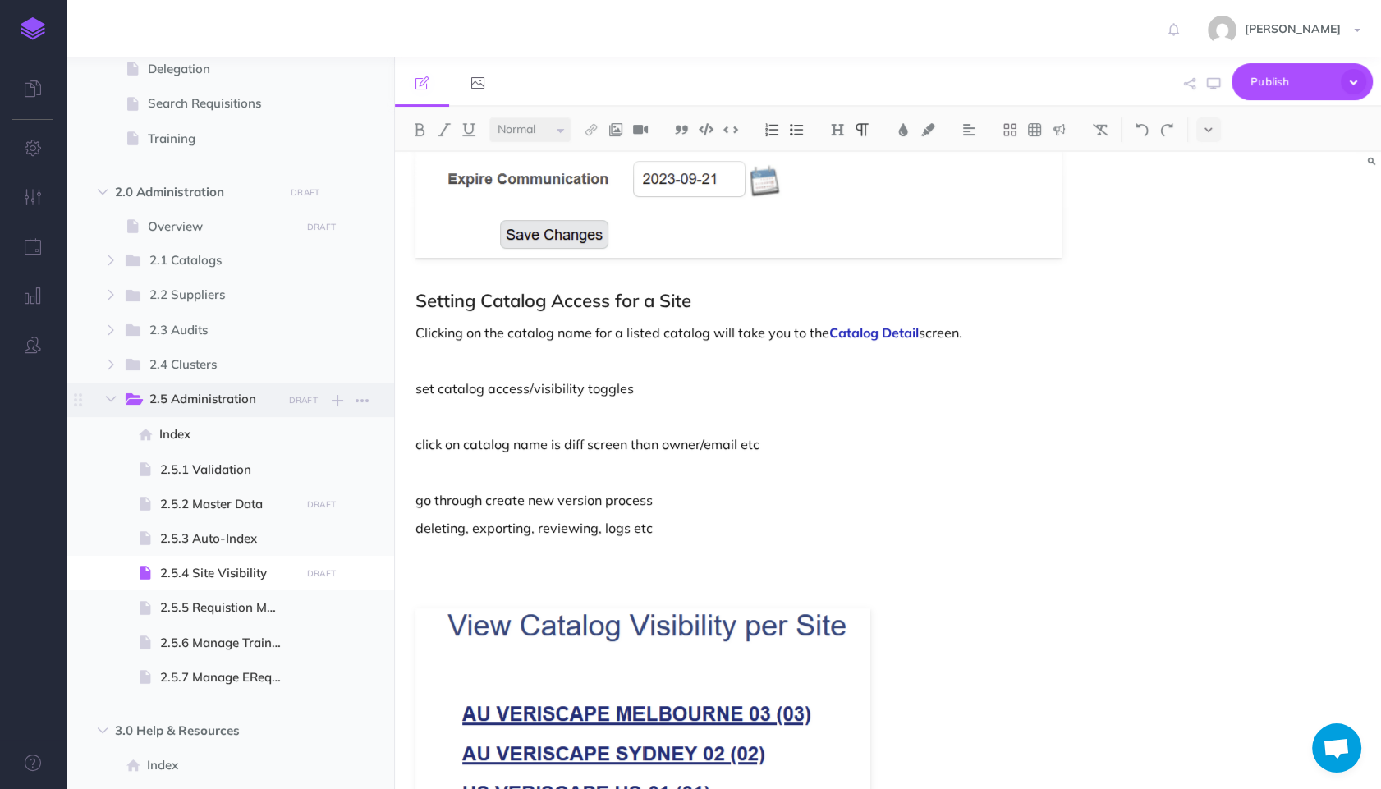
scroll to position [916, 0]
click at [115, 259] on icon "button" at bounding box center [111, 260] width 10 height 10
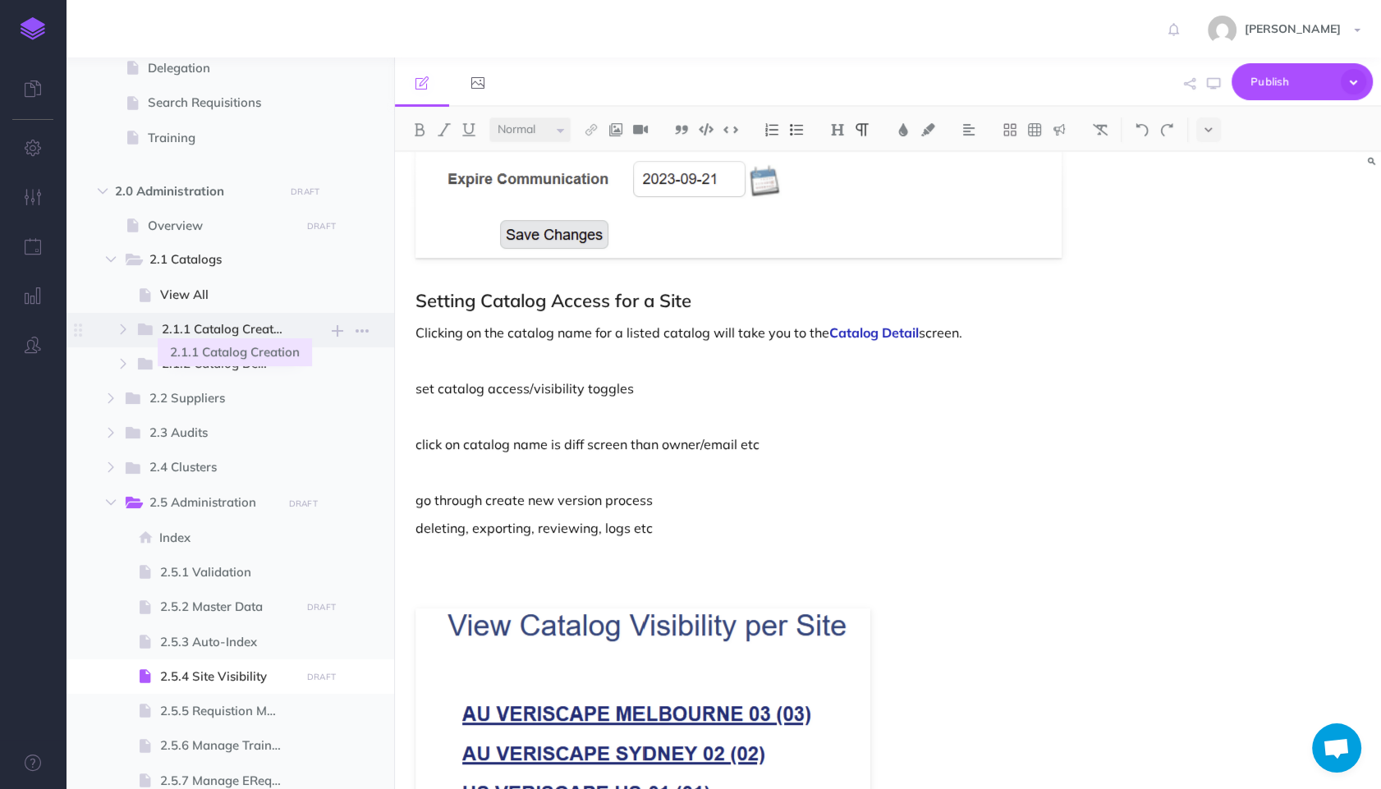
click at [213, 327] on span "2.1.1 Catalog Creation" at bounding box center [229, 329] width 135 height 21
select select "null"
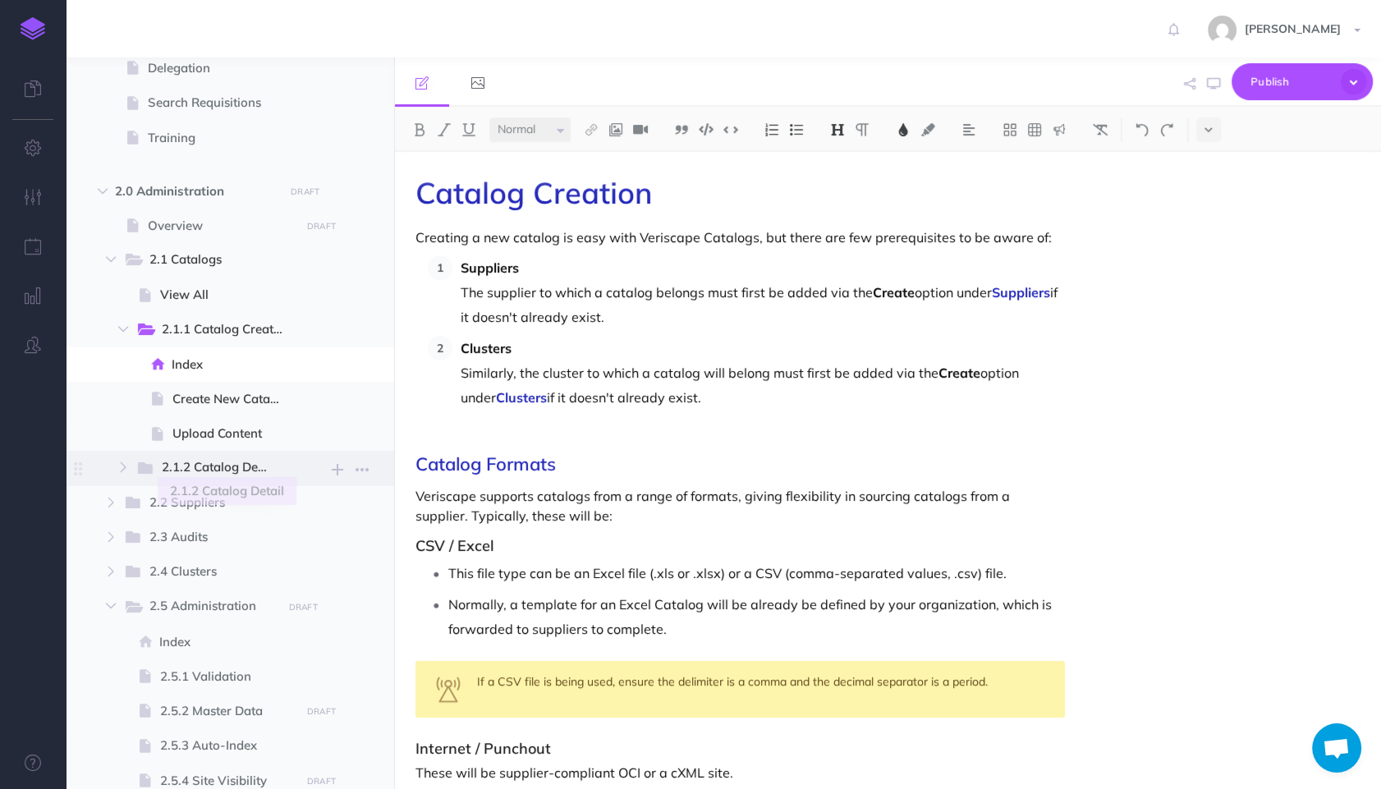
click at [221, 470] on span "2.1.2 Catalog Detail" at bounding box center [222, 467] width 120 height 21
select select "null"
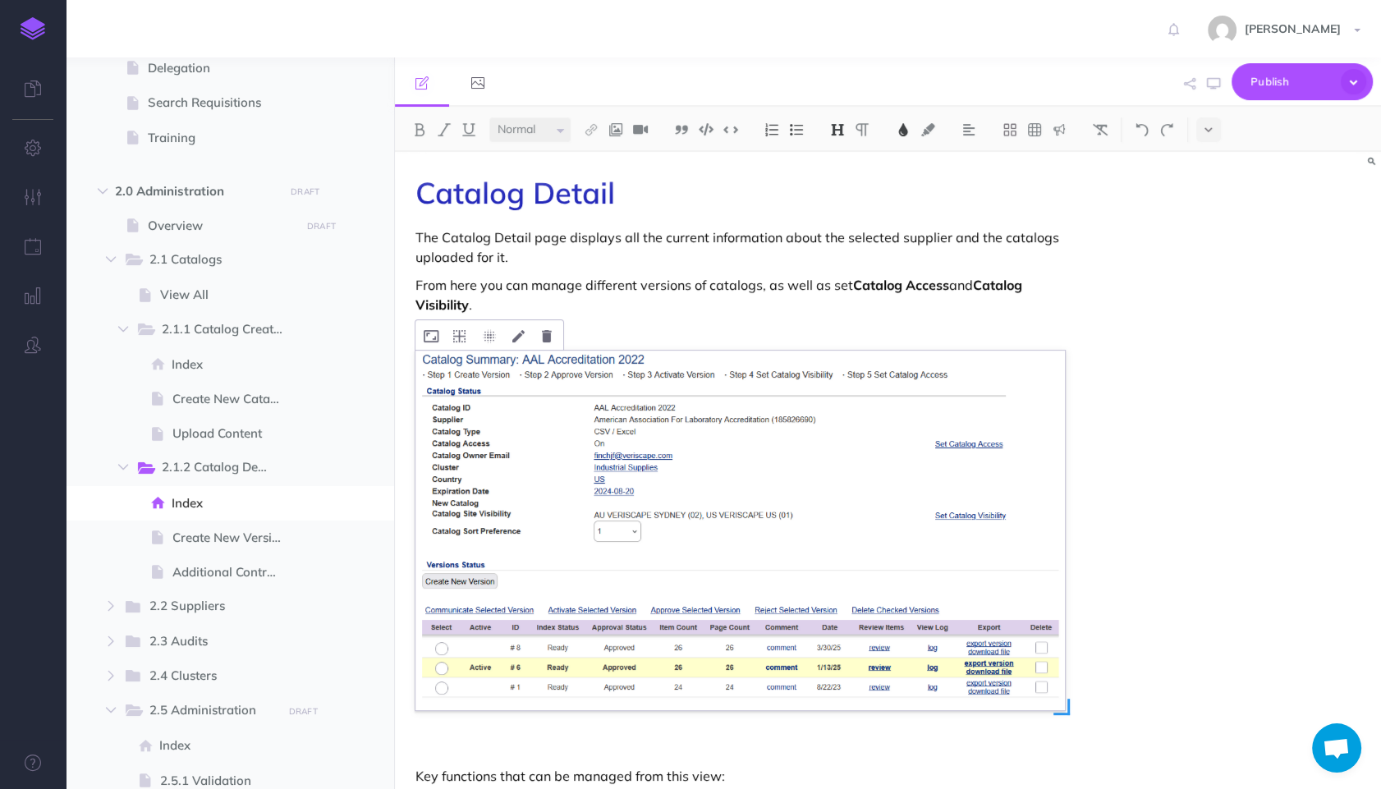
click at [690, 415] on img at bounding box center [739, 531] width 649 height 360
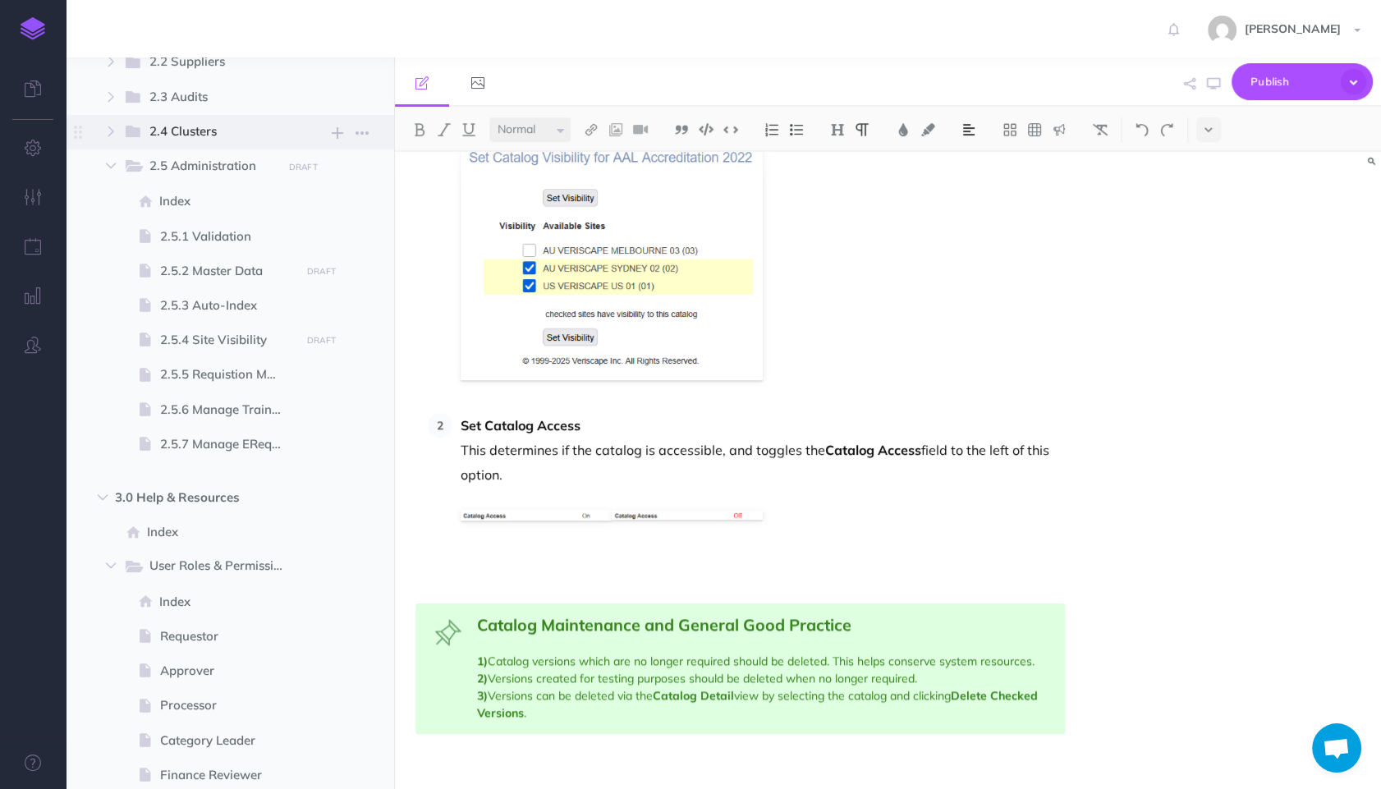
scroll to position [1465, 0]
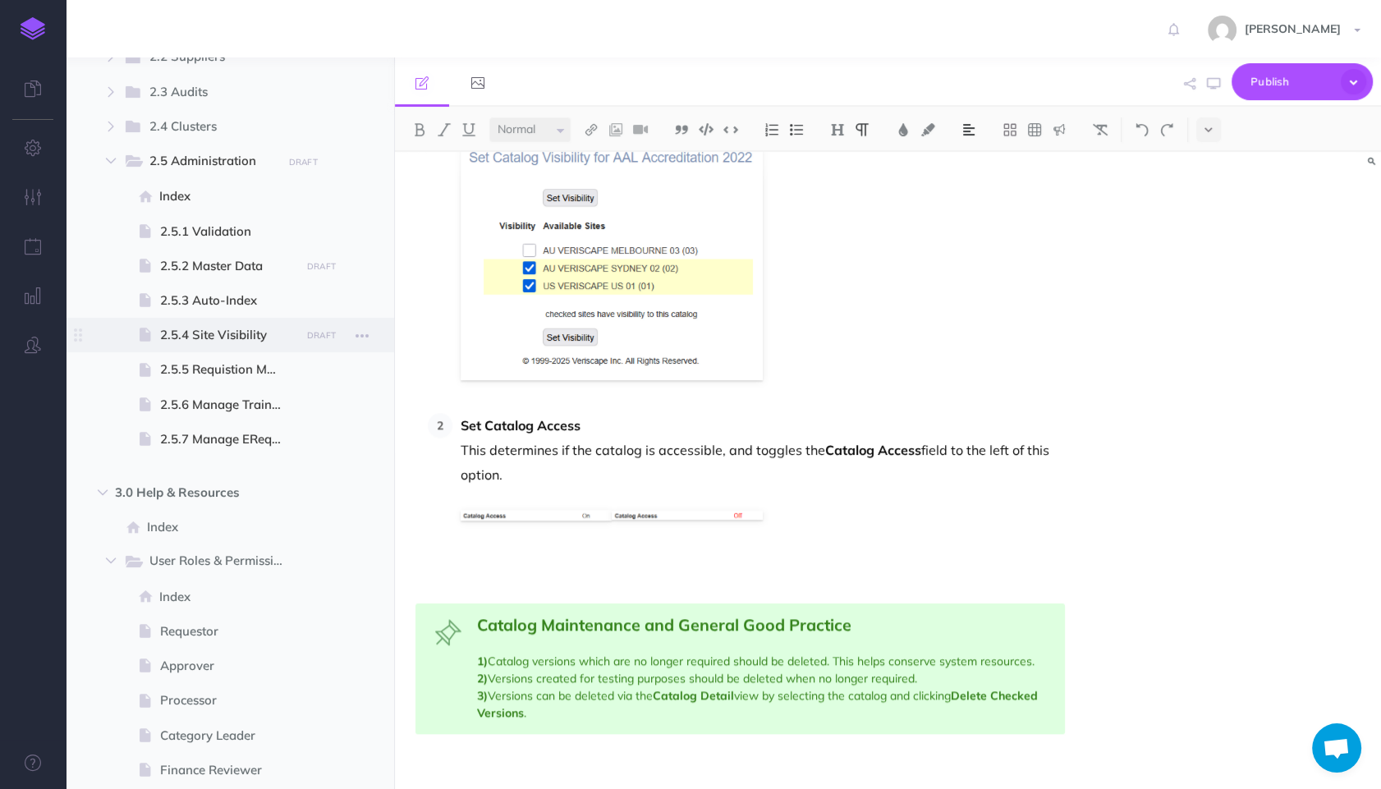
click at [209, 340] on span "2.5.4 Site Visibility" at bounding box center [227, 335] width 135 height 20
select select "null"
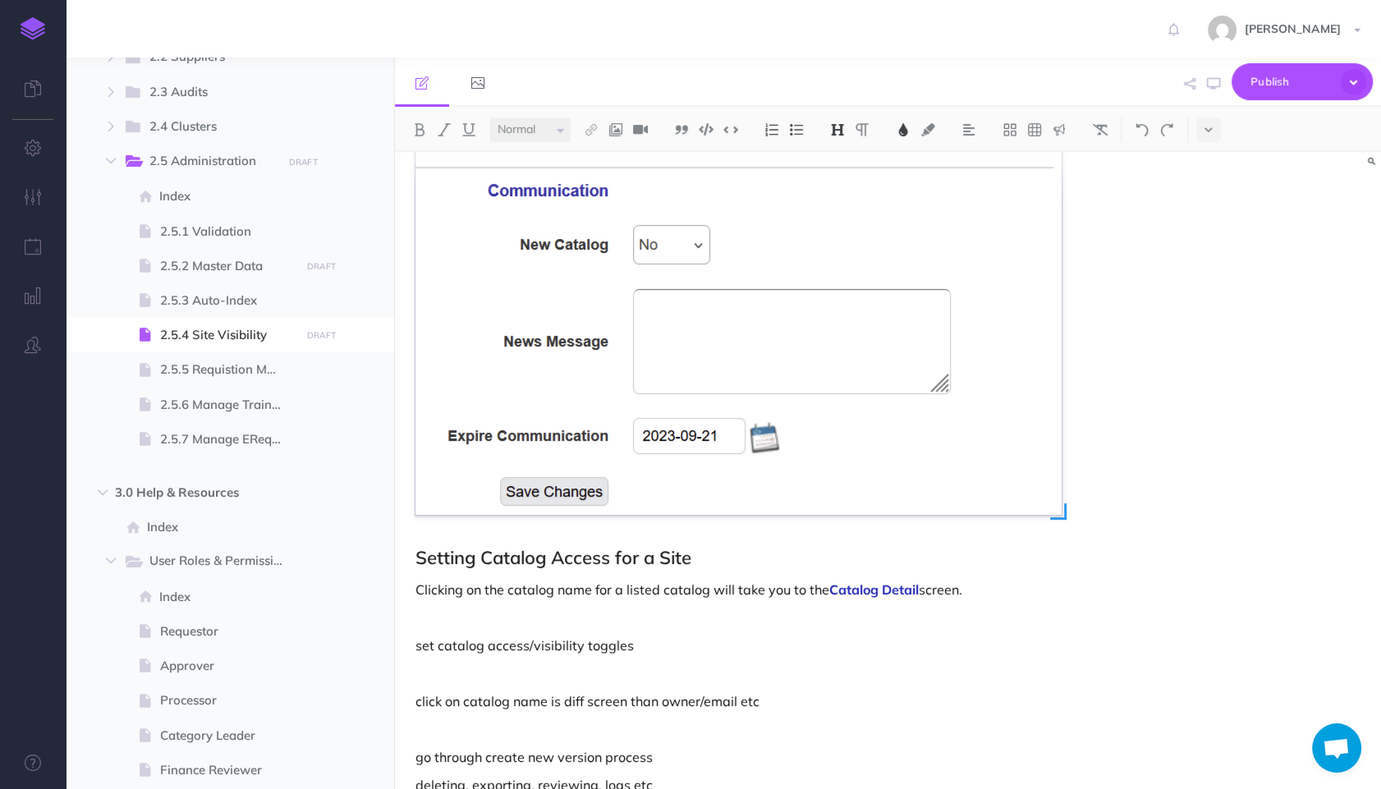
scroll to position [1199, 0]
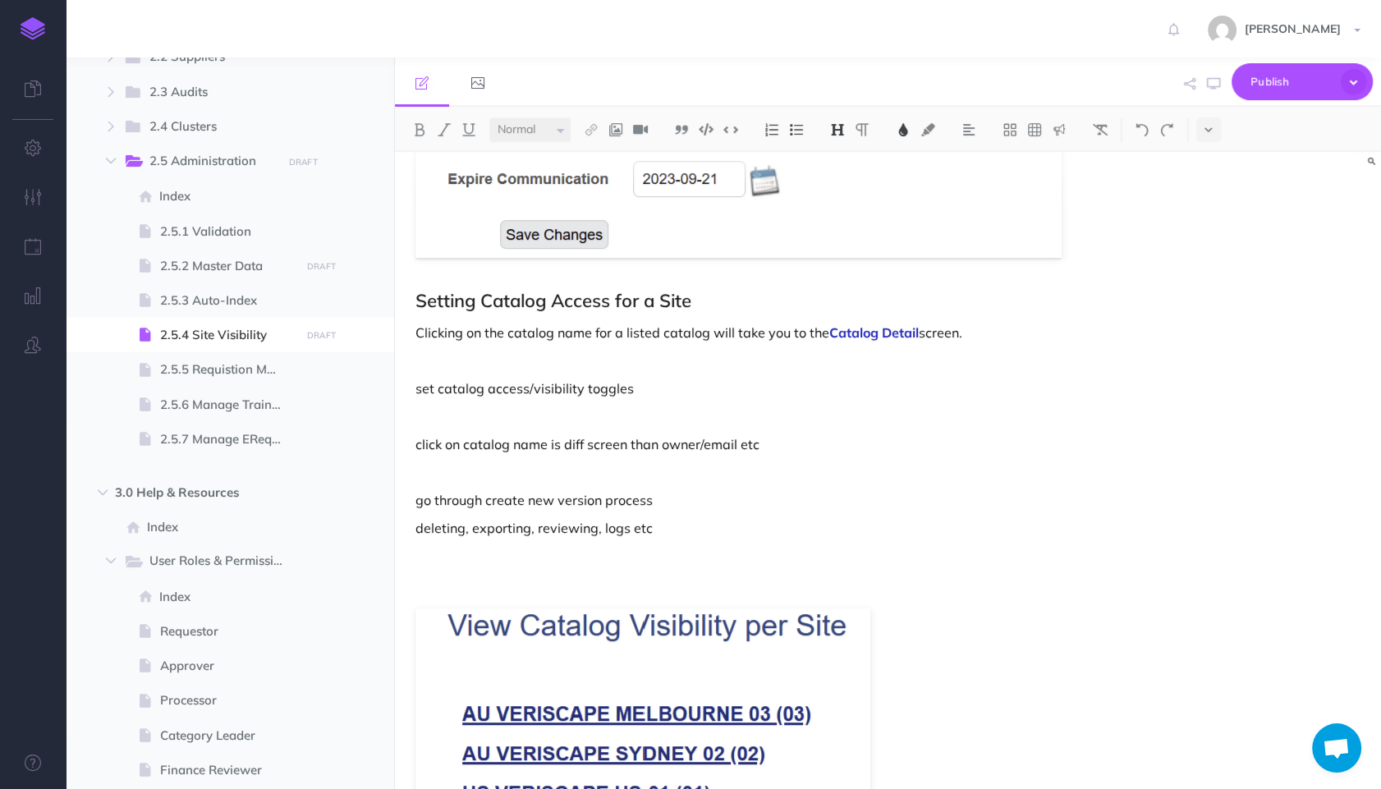
click at [850, 435] on p "click on catalog name is diff screen than owner/email etc" at bounding box center [739, 444] width 649 height 20
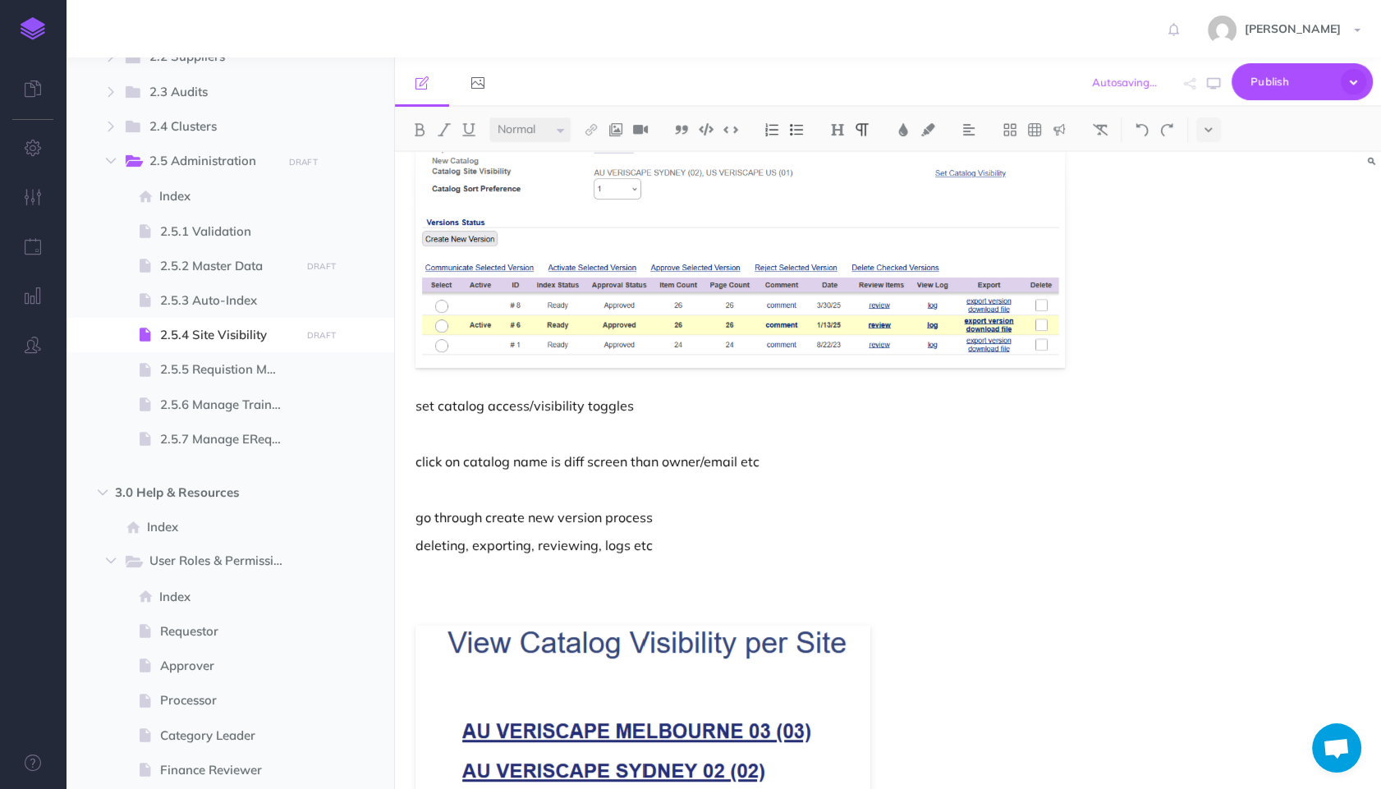
scroll to position [1543, 0]
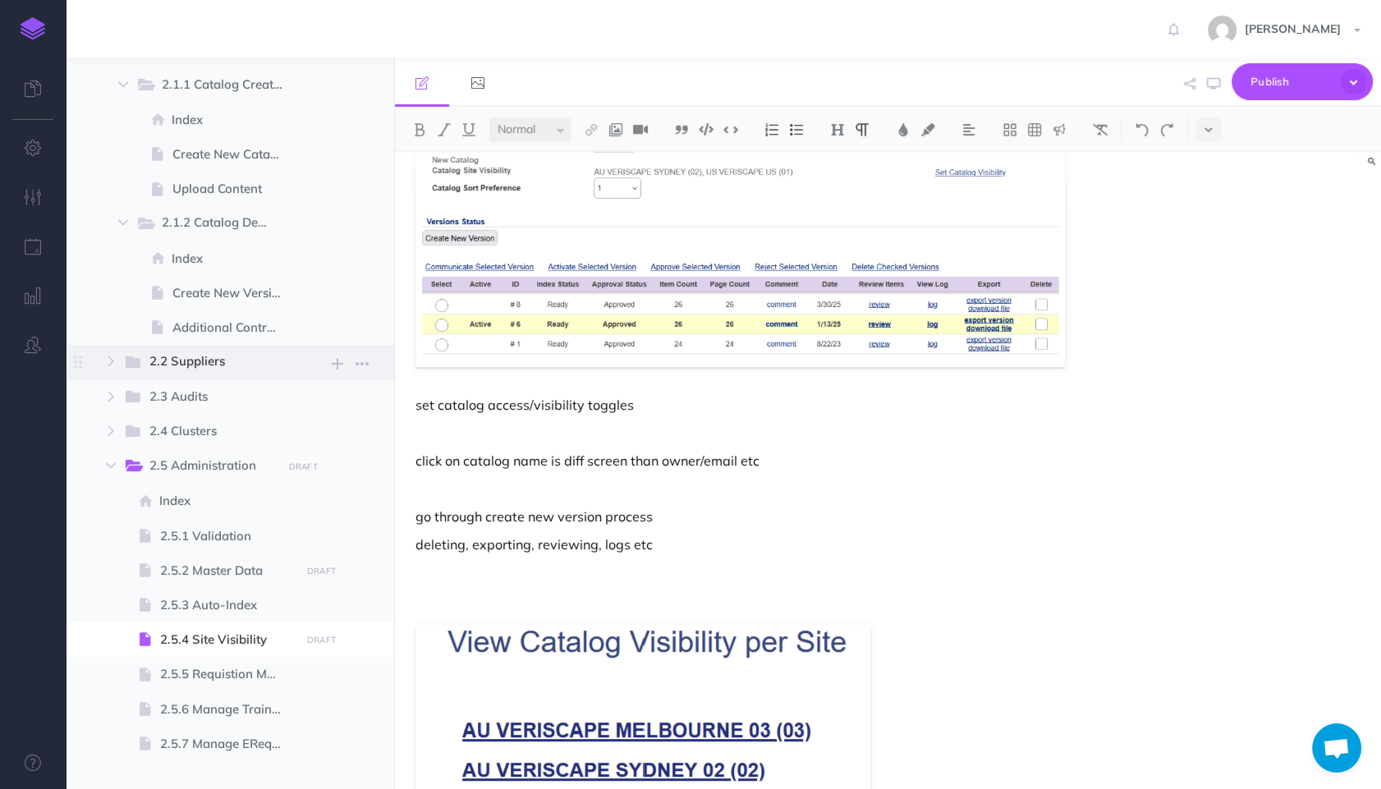
scroll to position [1099, 0]
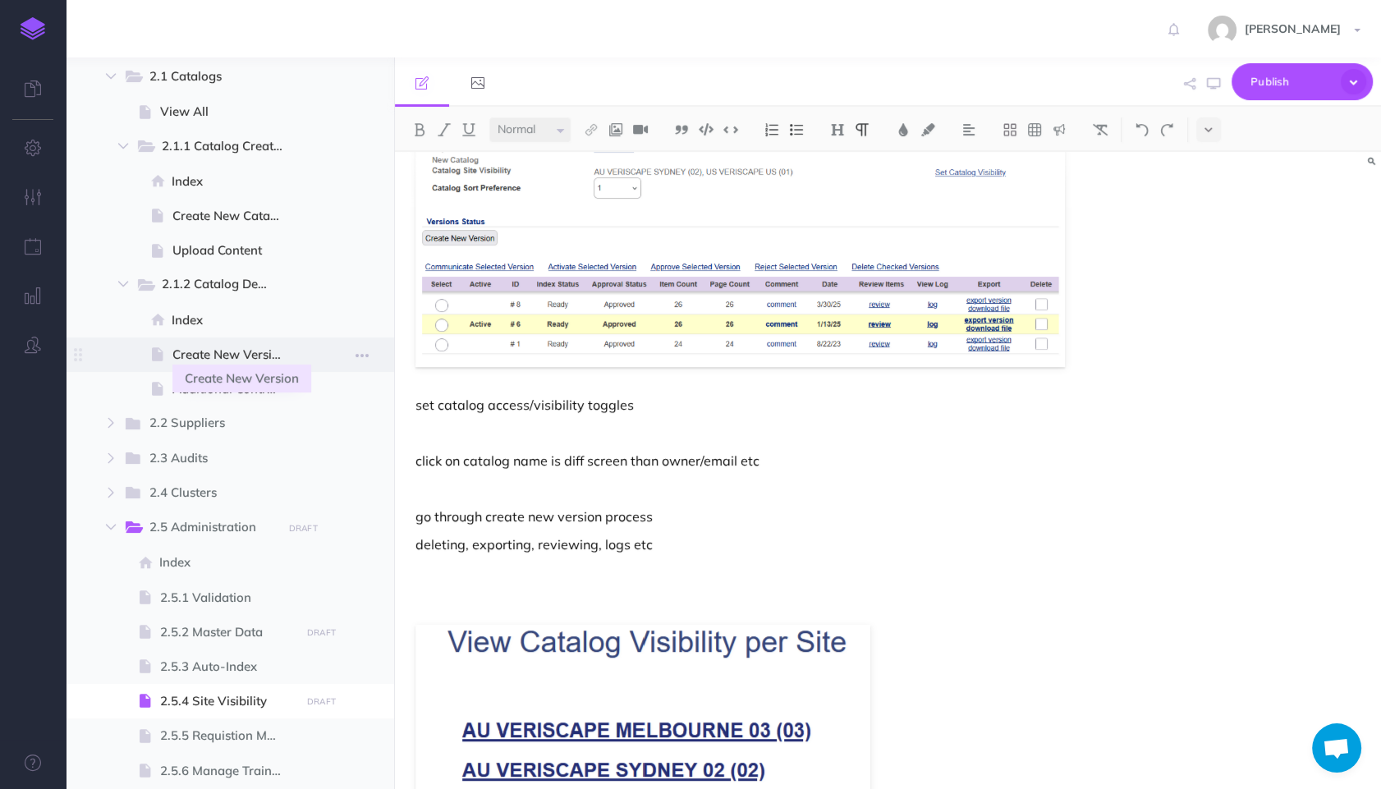
click at [221, 349] on span "Create New Version" at bounding box center [233, 355] width 123 height 20
select select "null"
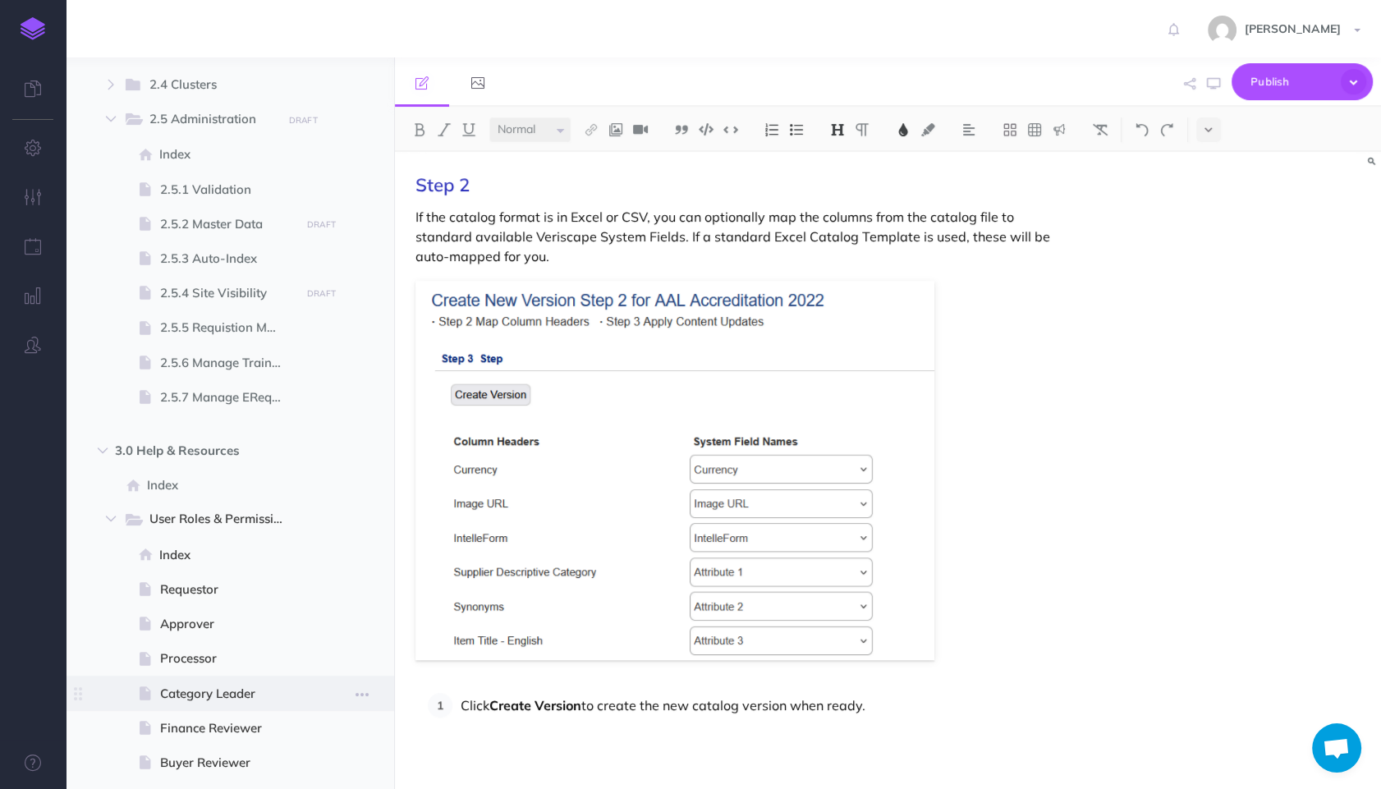
scroll to position [1465, 0]
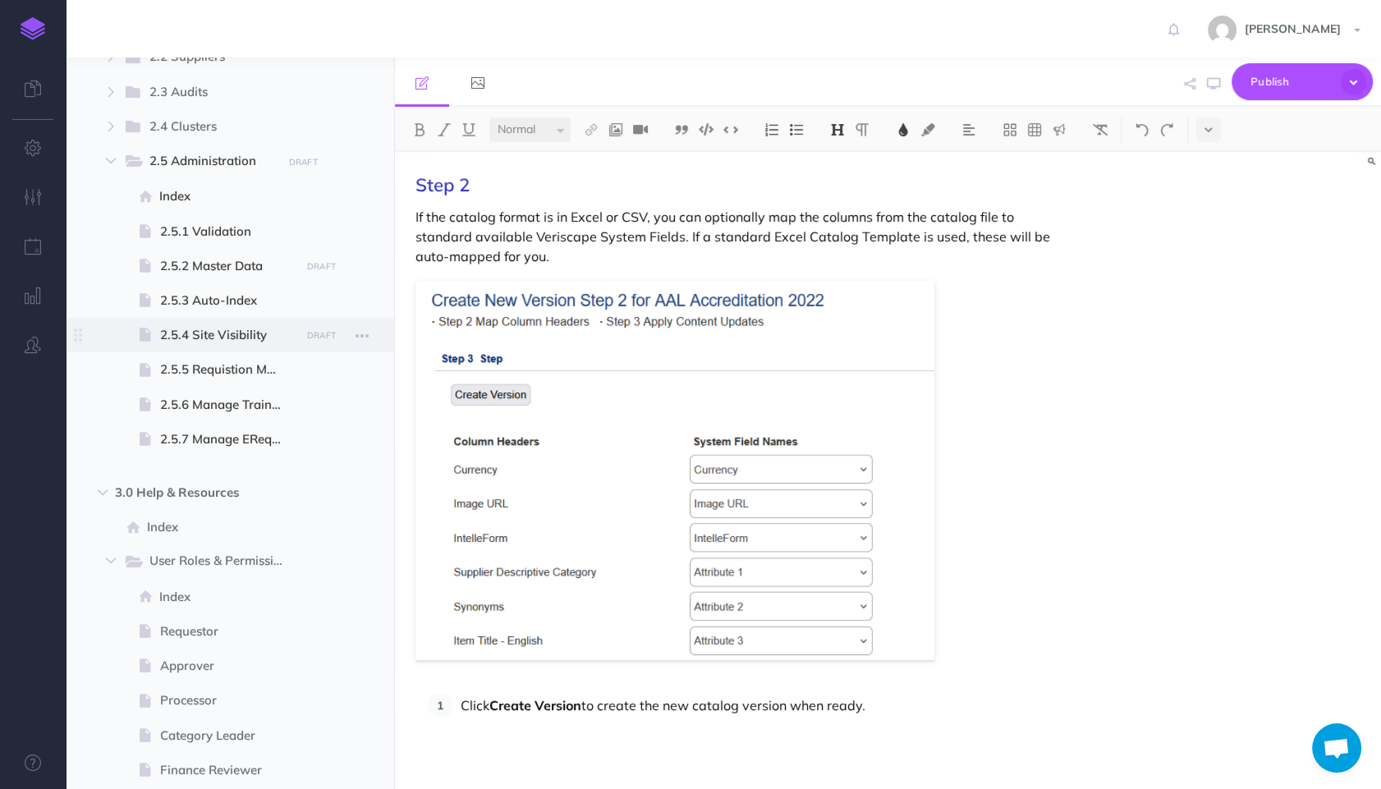
click at [232, 339] on span "2.5.4 Site Visibility" at bounding box center [227, 335] width 135 height 20
select select "null"
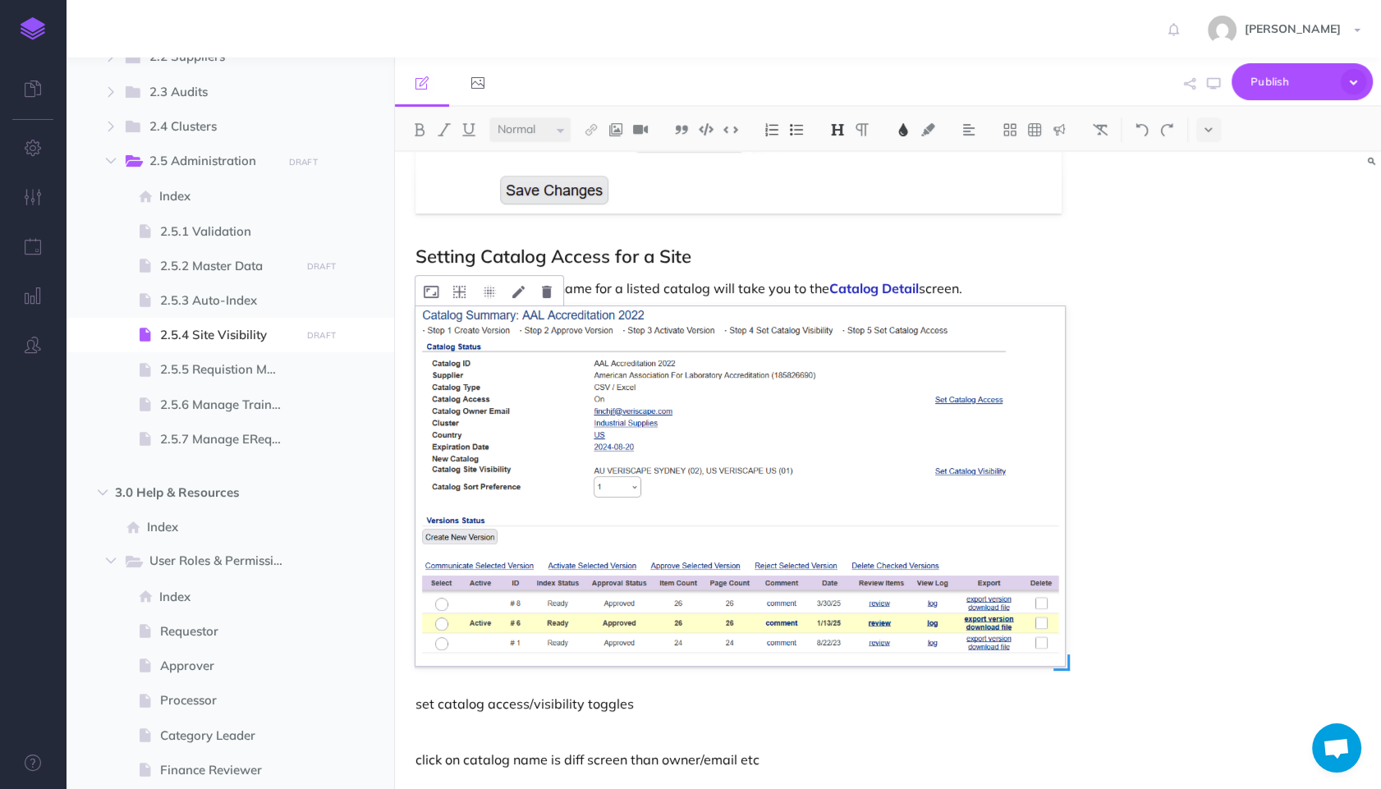
scroll to position [1371, 0]
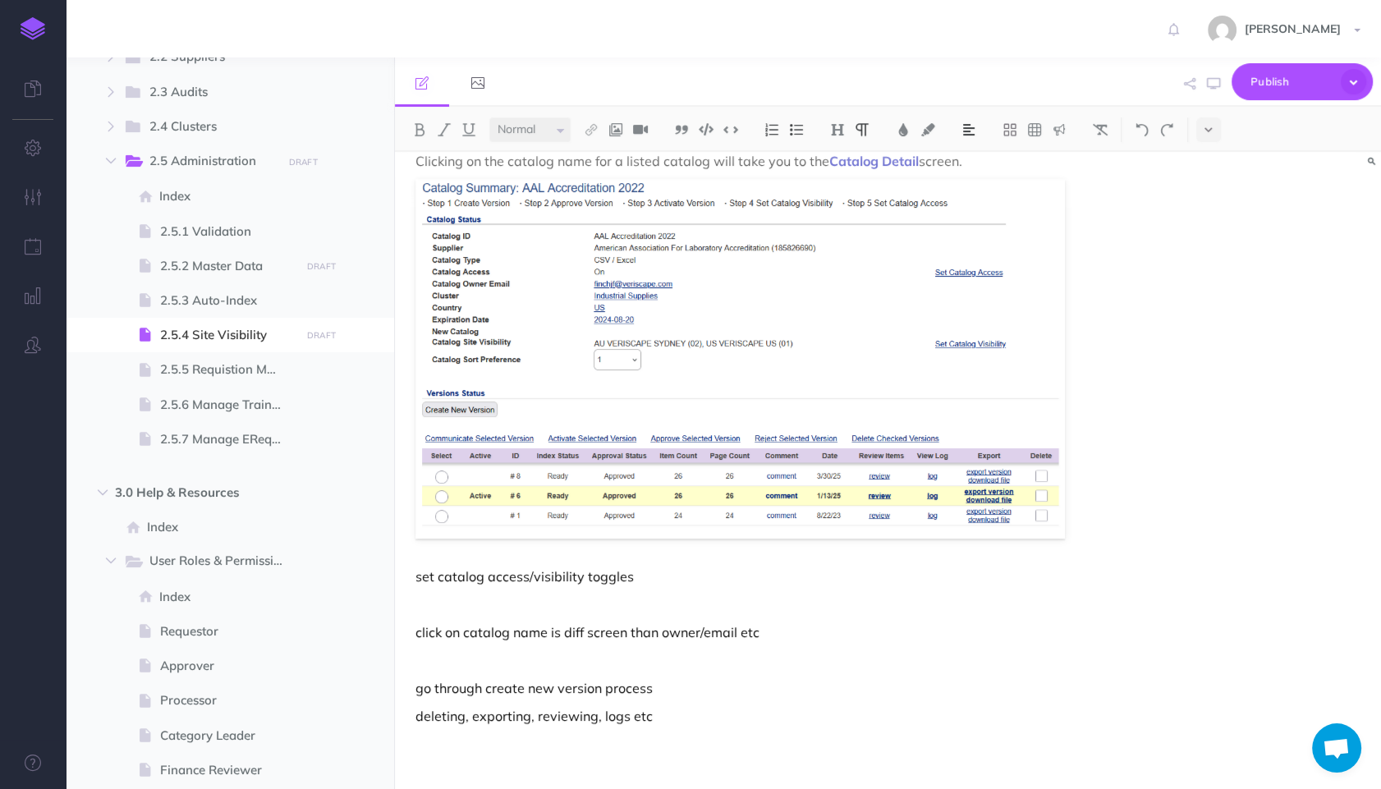
click at [900, 548] on p at bounding box center [739, 368] width 649 height 379
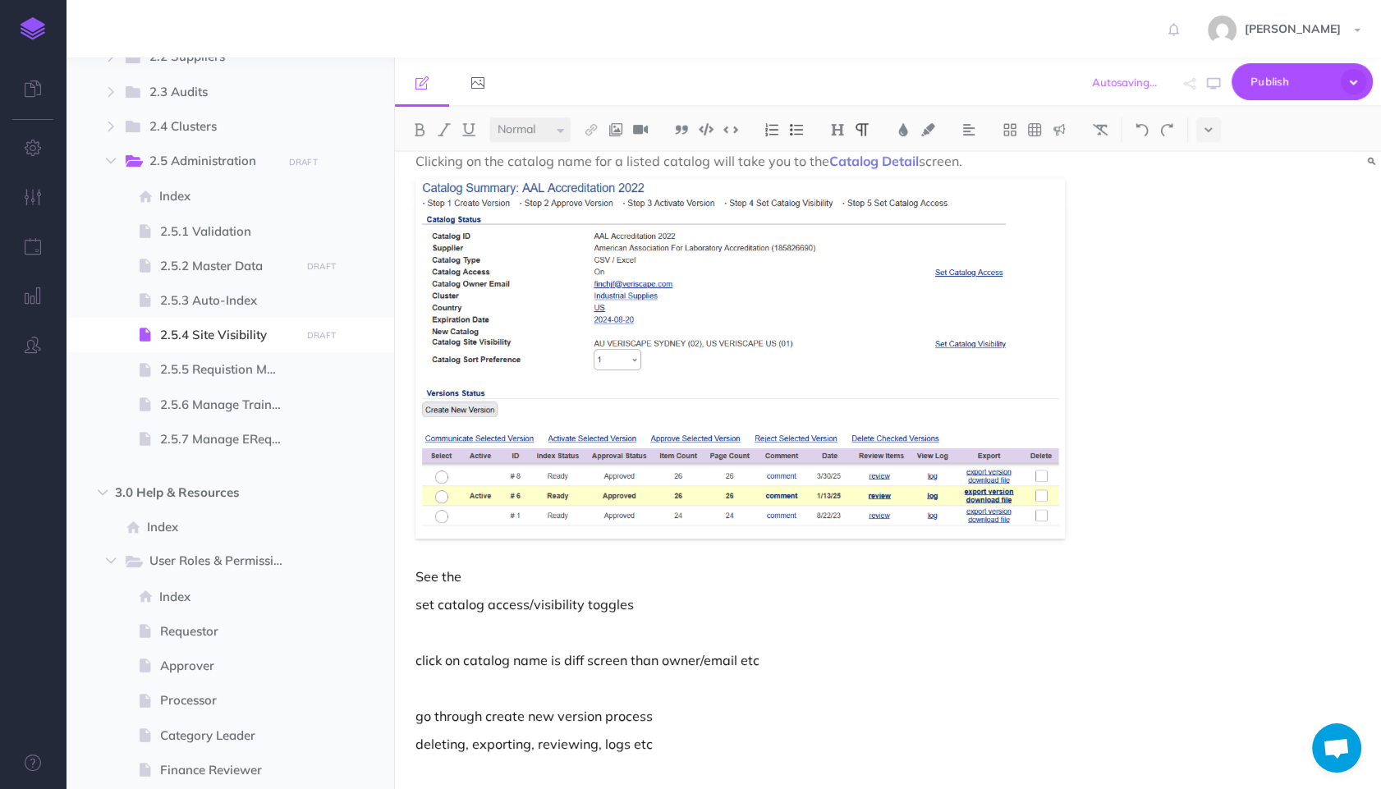
scroll to position [1028, 0]
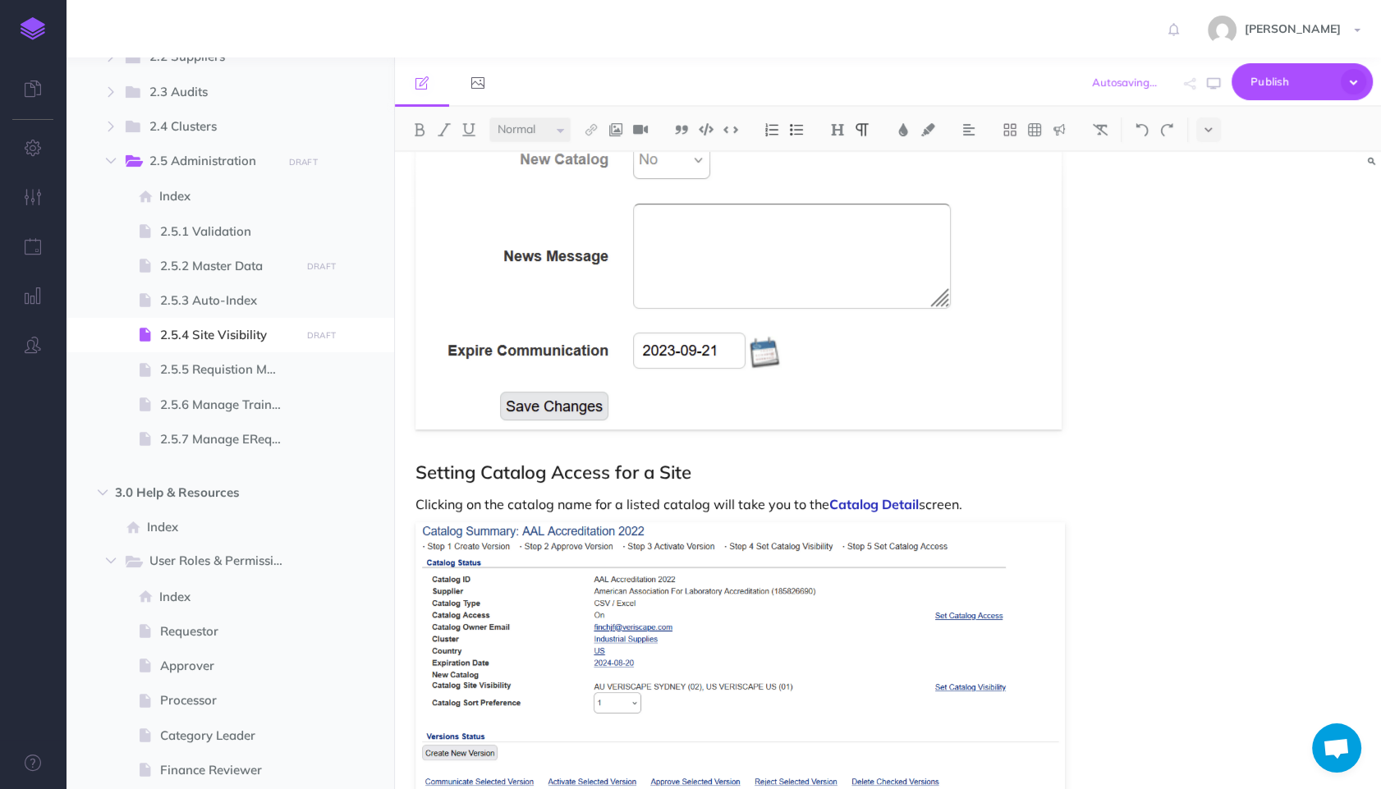
click at [775, 472] on h2 "Setting Catalog Access for a Site" at bounding box center [739, 472] width 649 height 20
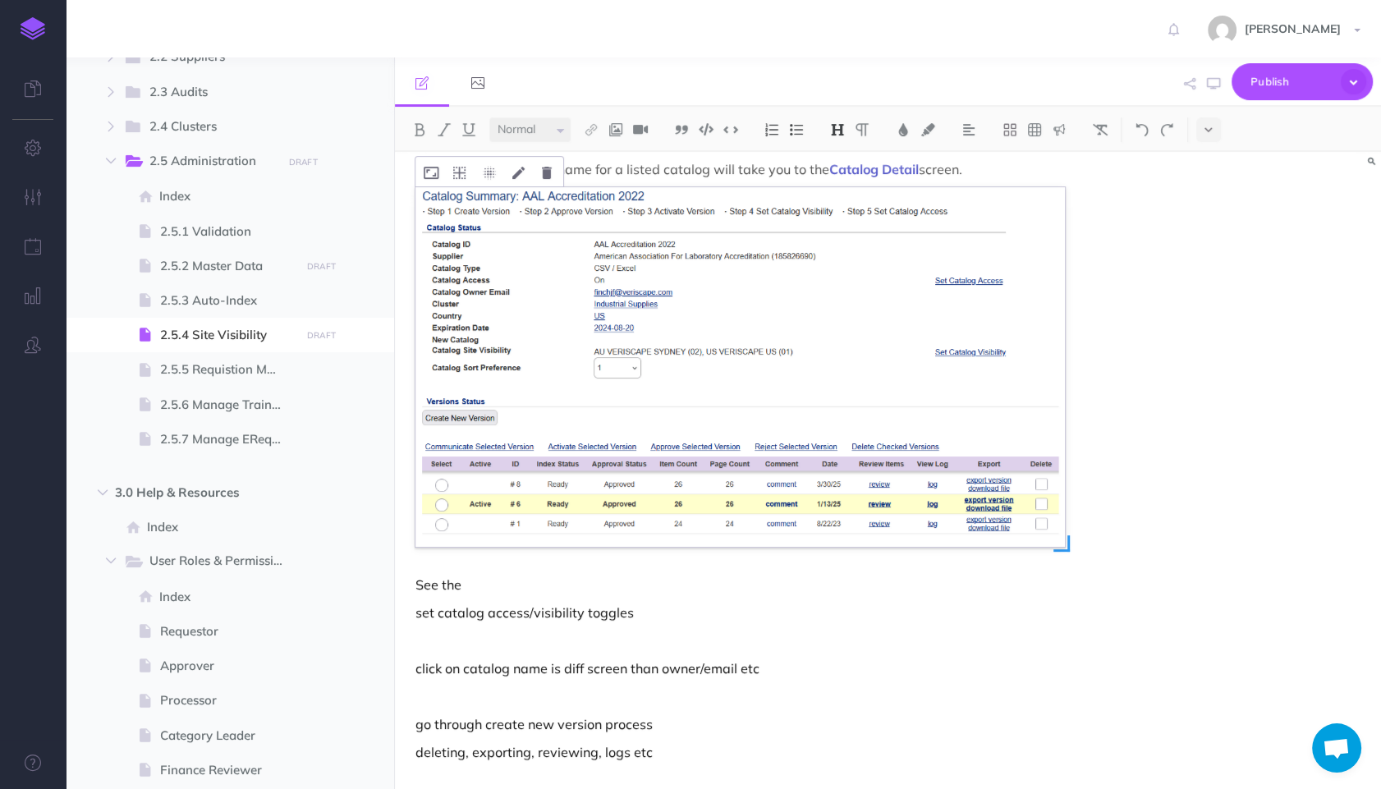
scroll to position [1371, 0]
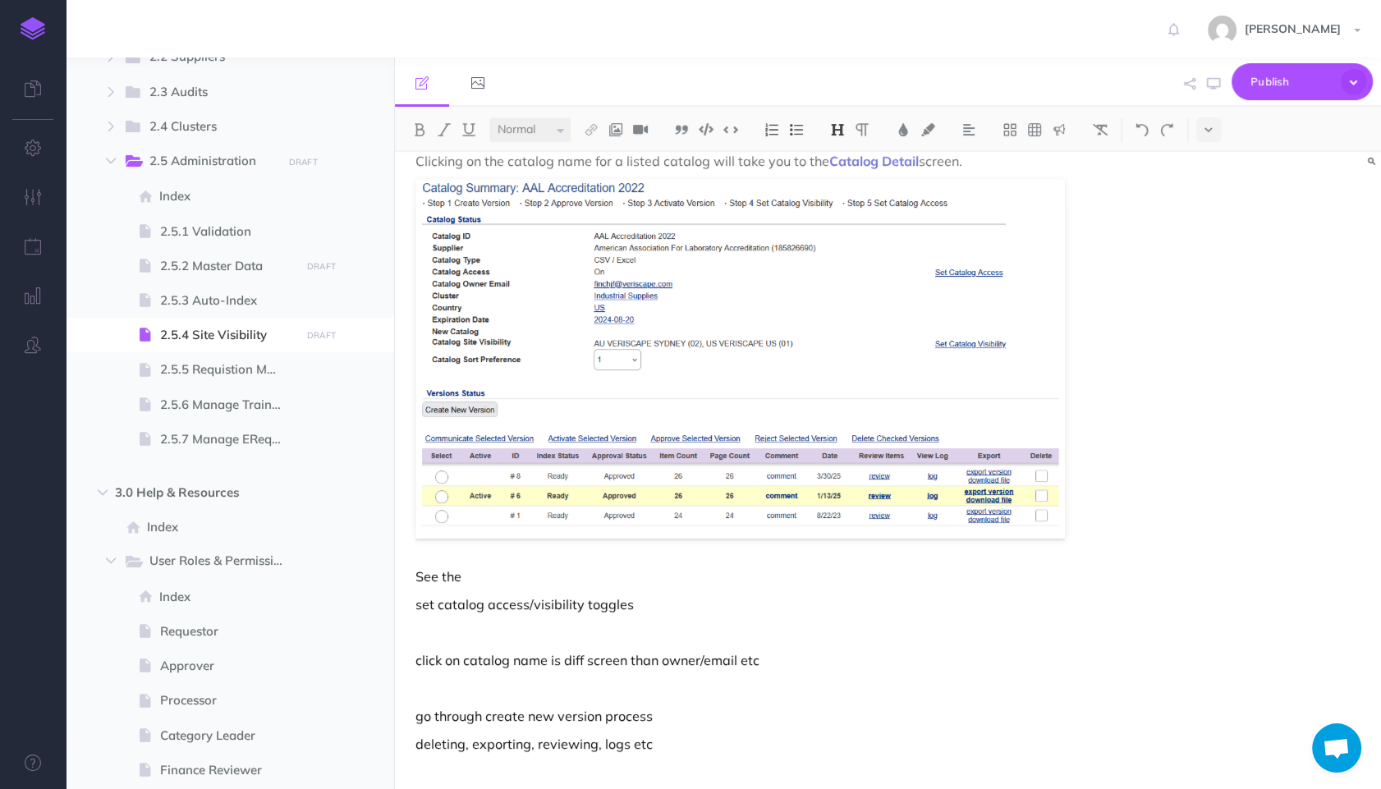
click at [754, 661] on p "click on catalog name is diff screen than owner/email etc" at bounding box center [739, 660] width 649 height 20
click at [606, 608] on p "set catalog access/visibility toggles" at bounding box center [739, 604] width 649 height 20
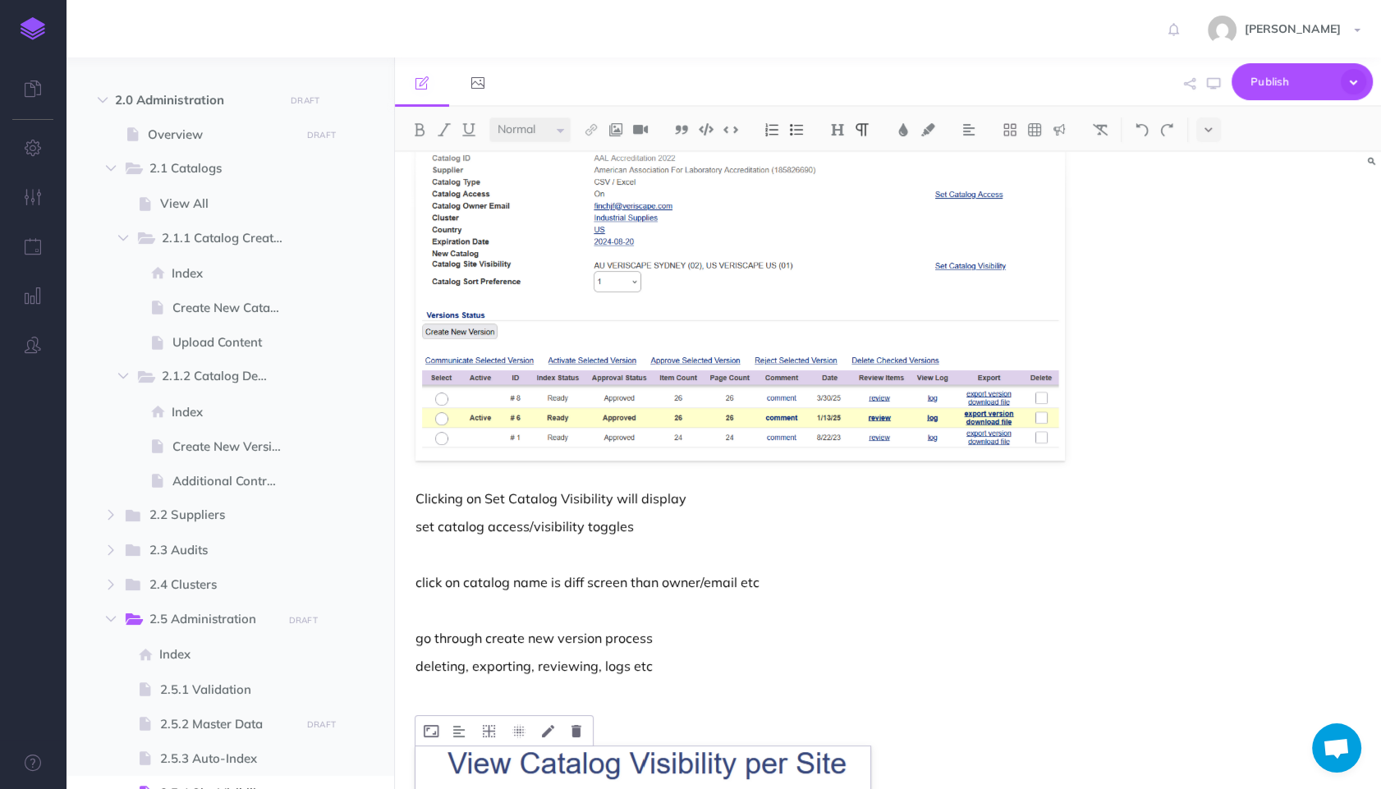
scroll to position [1543, 0]
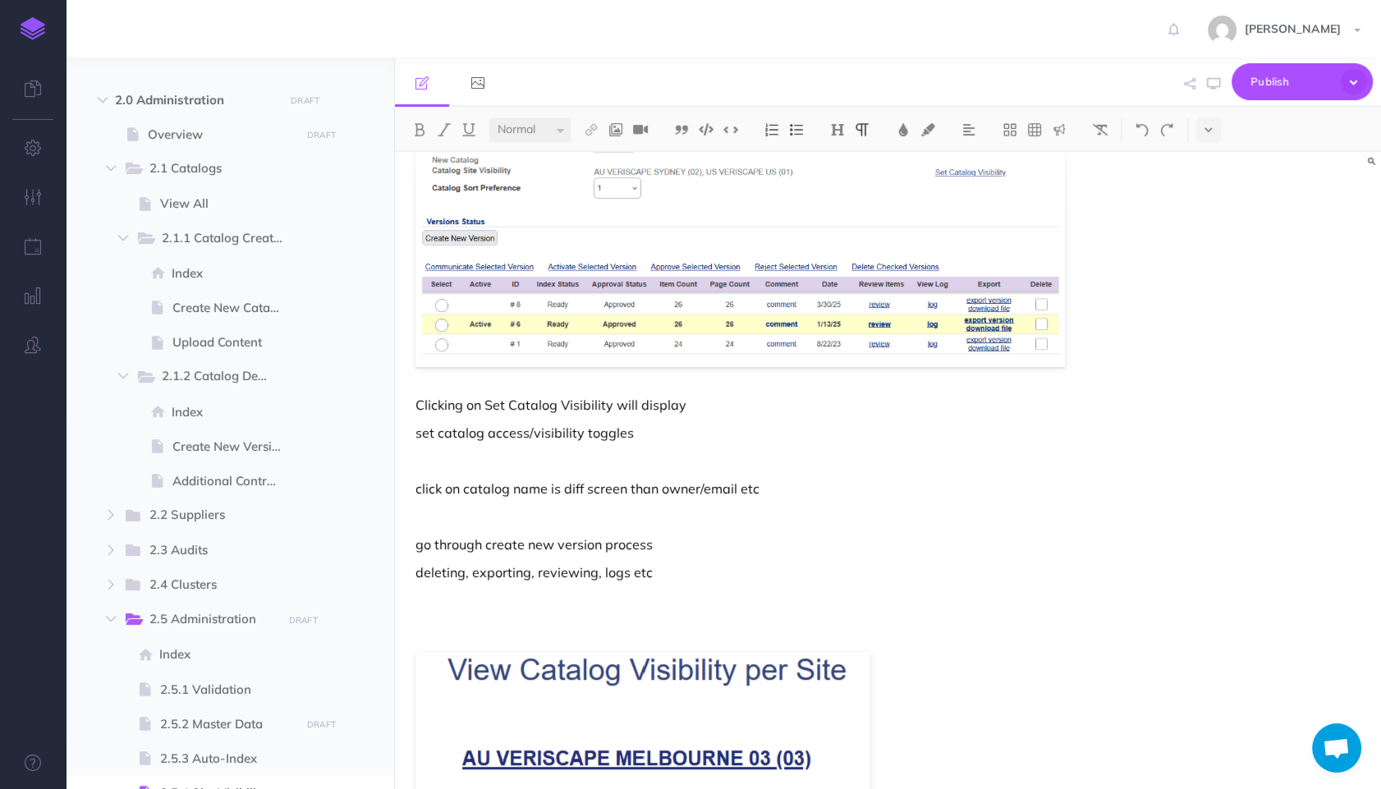
click at [667, 453] on p at bounding box center [739, 461] width 649 height 20
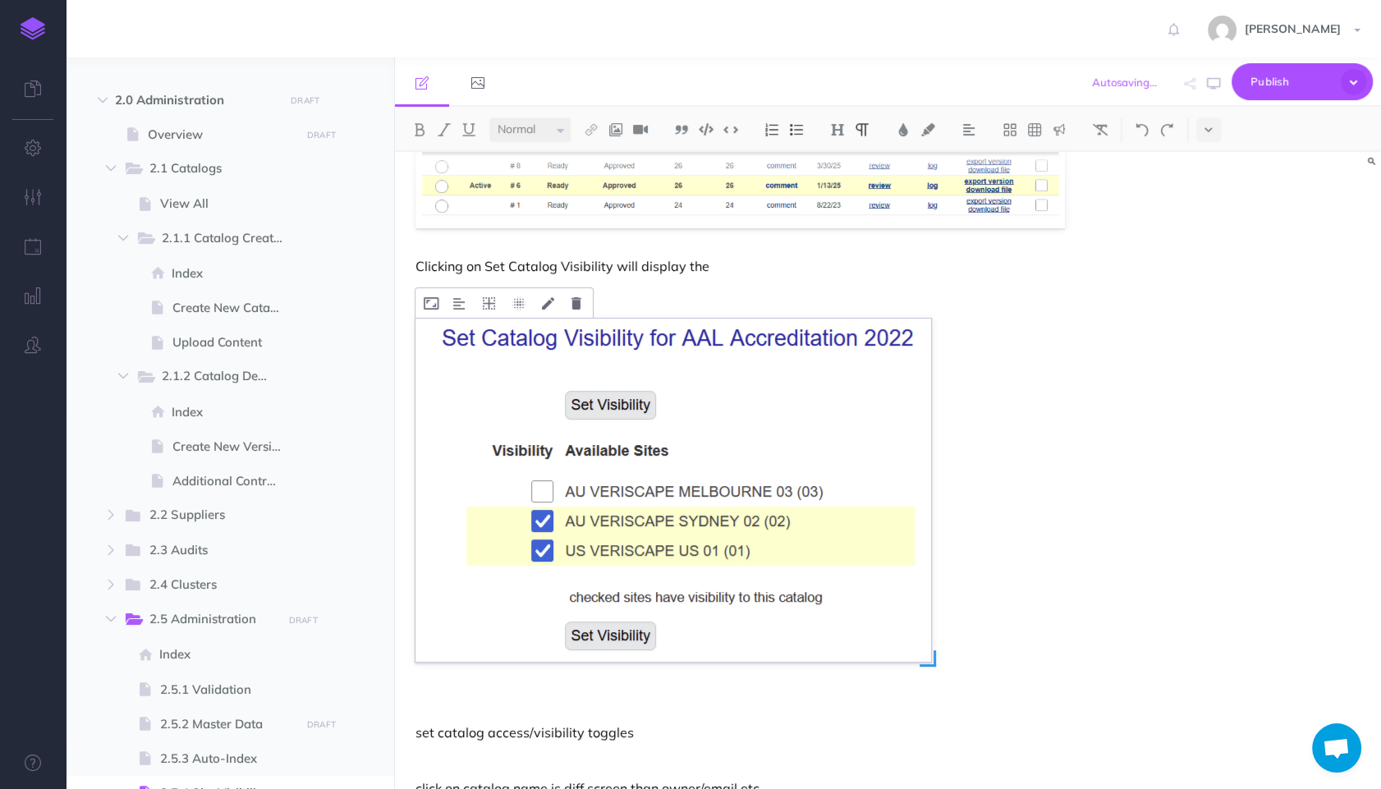
scroll to position [1800, 0]
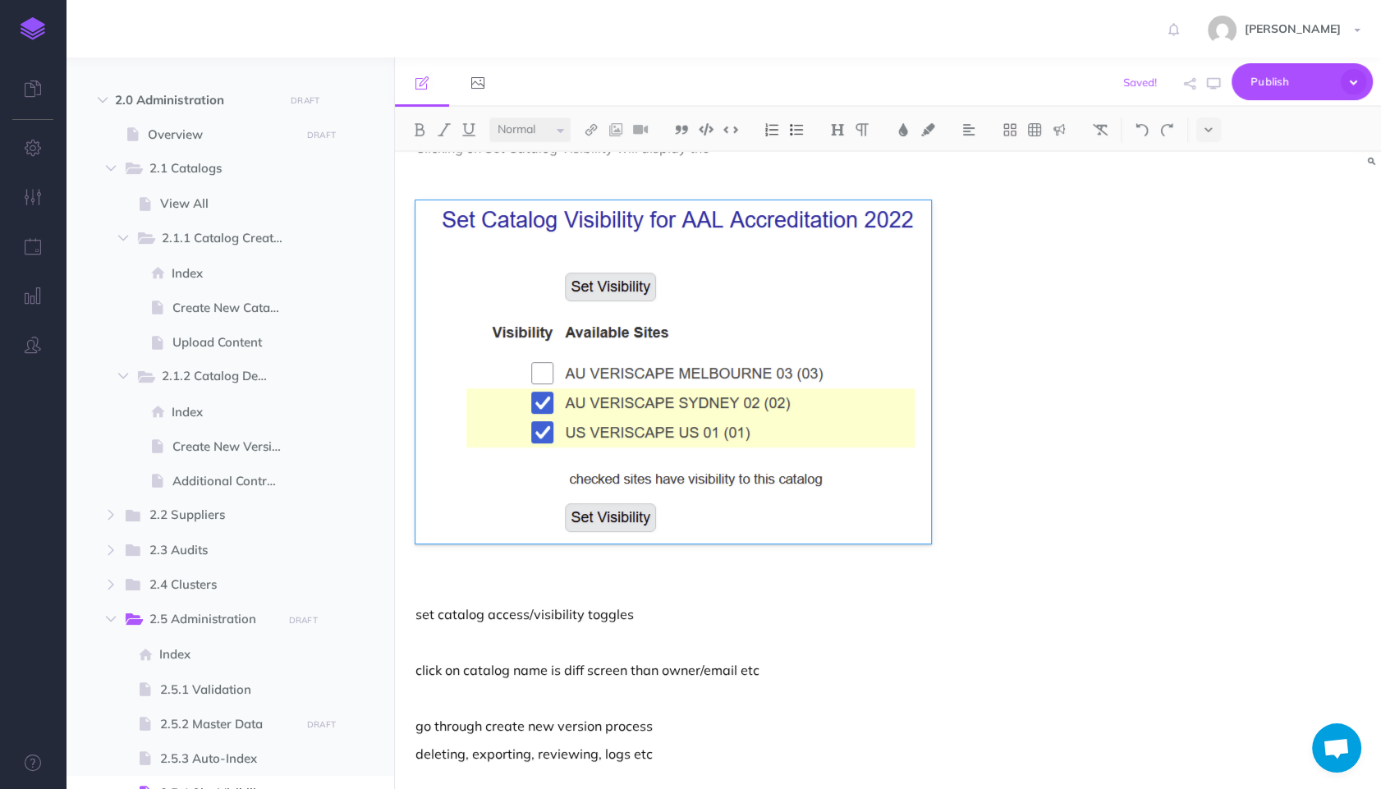
click at [1053, 488] on figure at bounding box center [739, 371] width 649 height 343
click at [1018, 524] on figure at bounding box center [739, 371] width 649 height 343
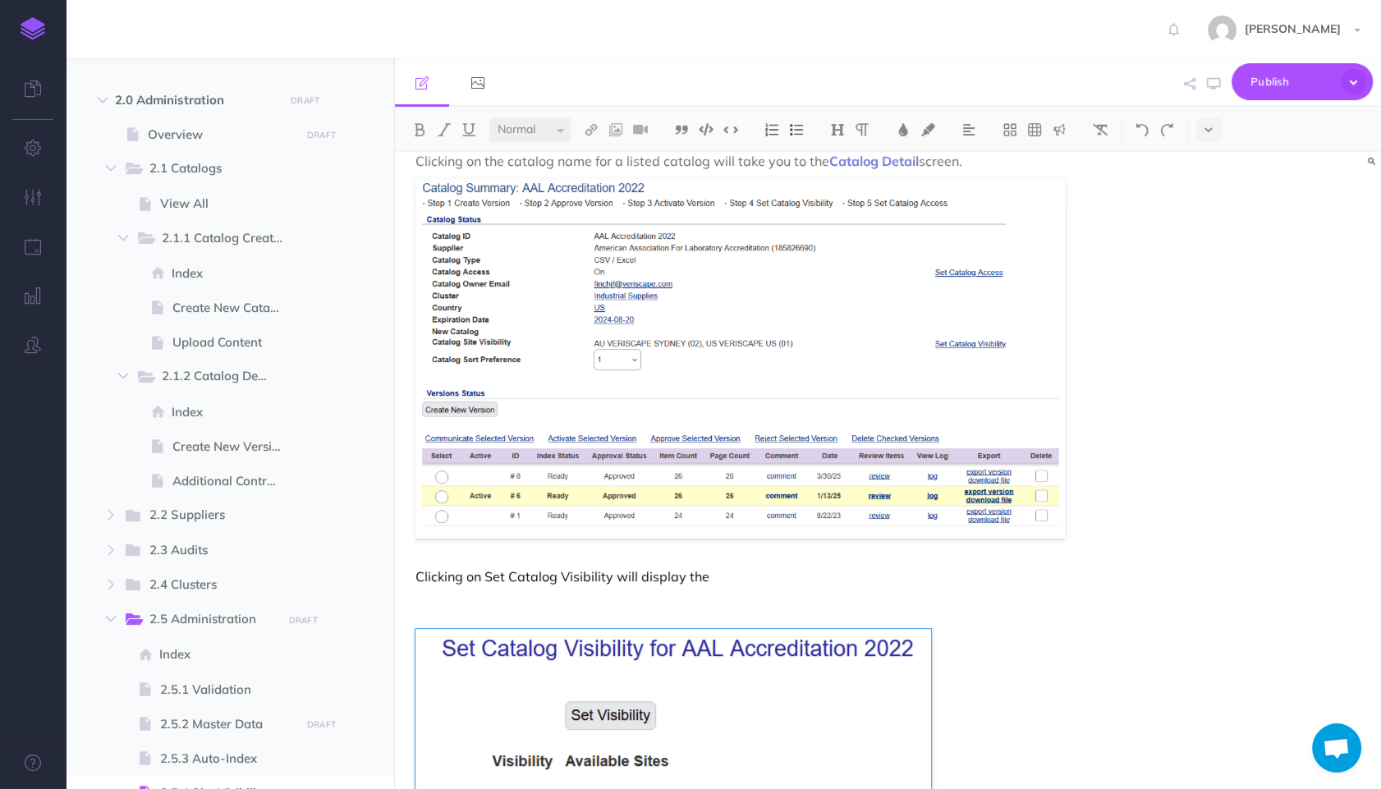
scroll to position [1456, 0]
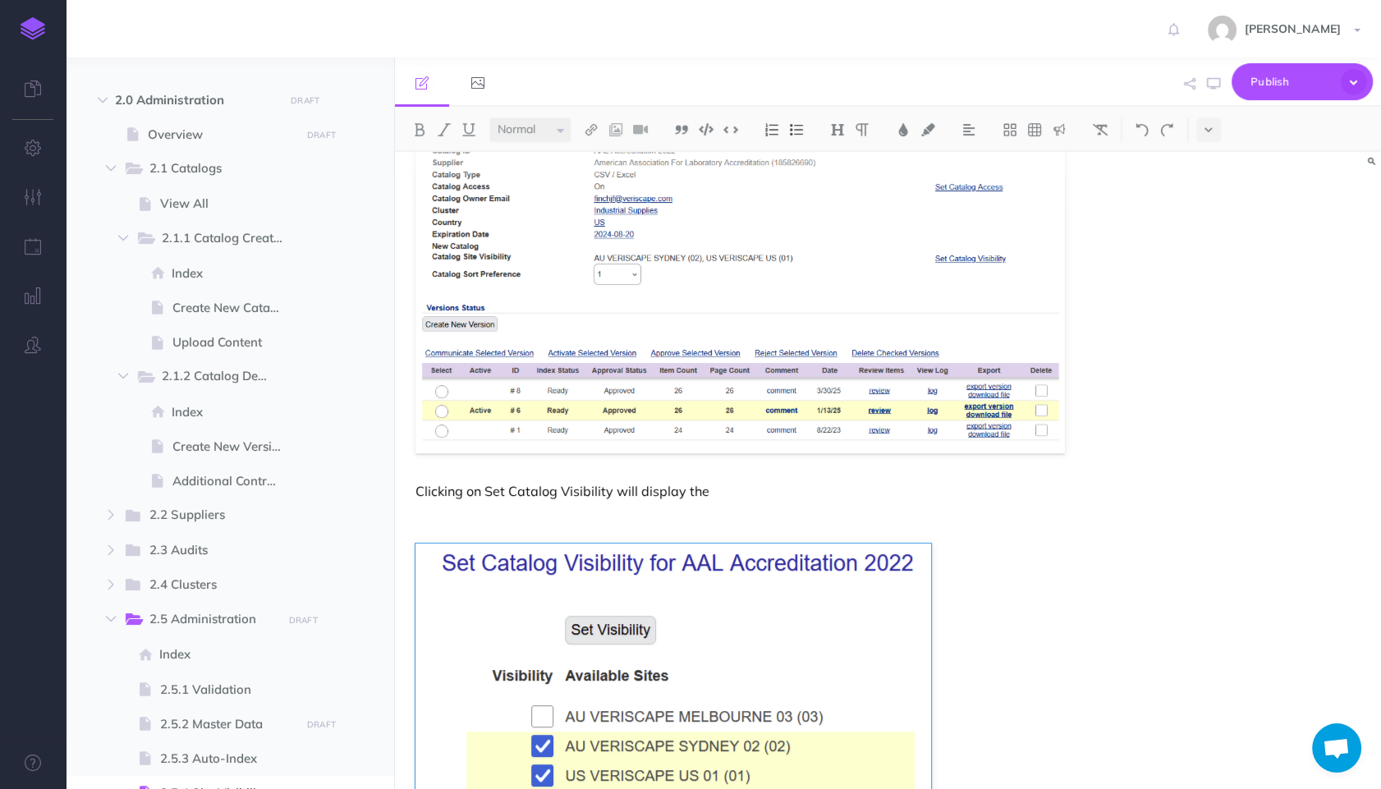
click at [665, 477] on div "Site Visibility This section allows an Administrator to set catalog access per …" at bounding box center [740, 122] width 690 height 2855
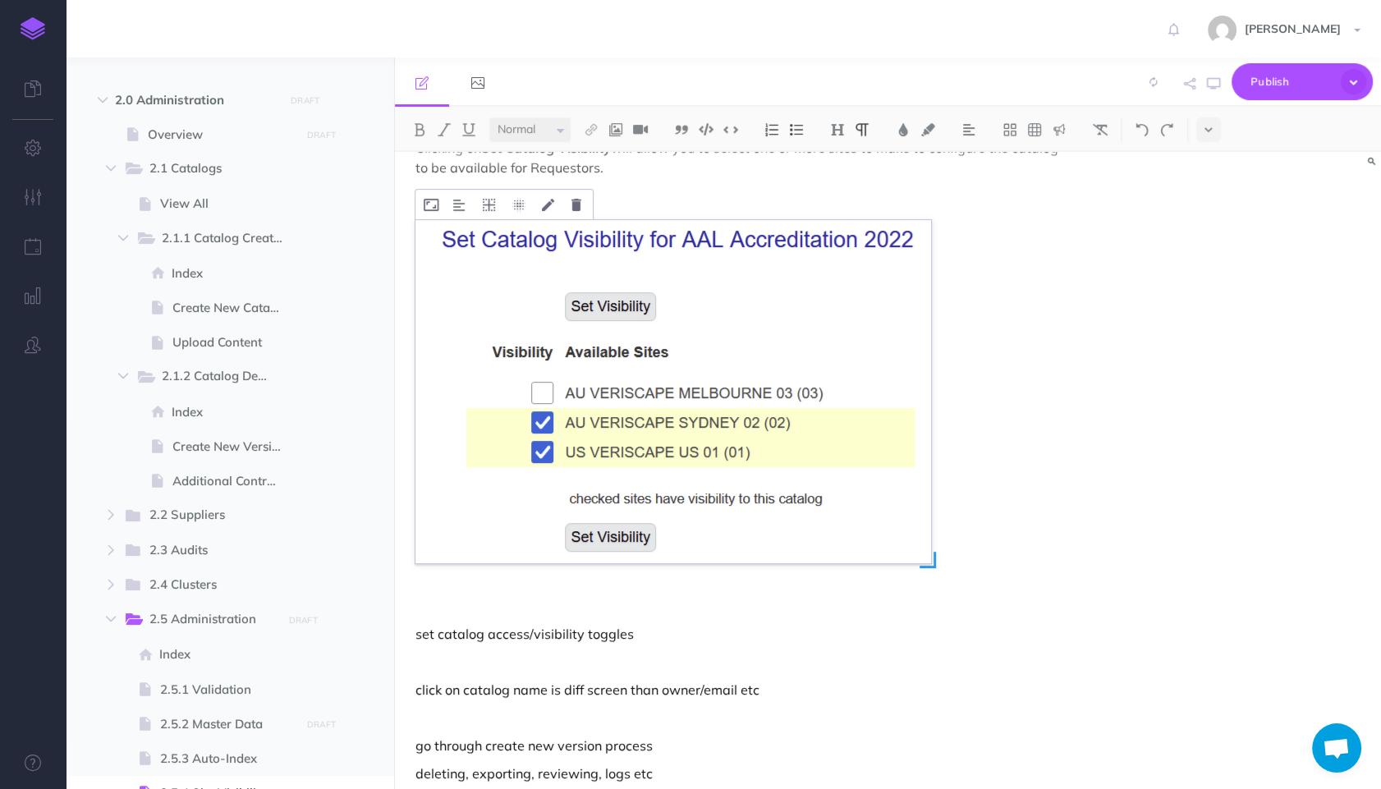
scroll to position [2057, 0]
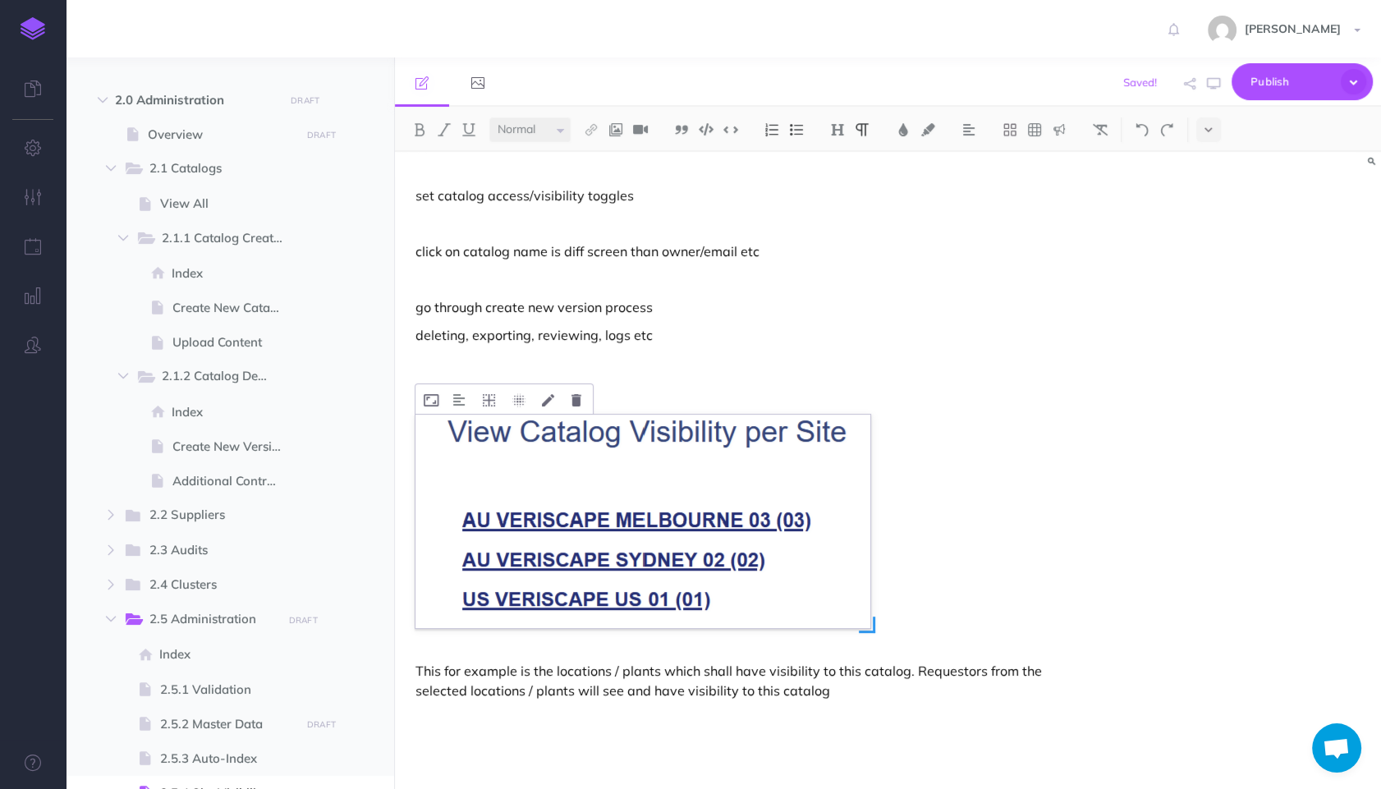
click at [683, 531] on img at bounding box center [642, 521] width 455 height 213
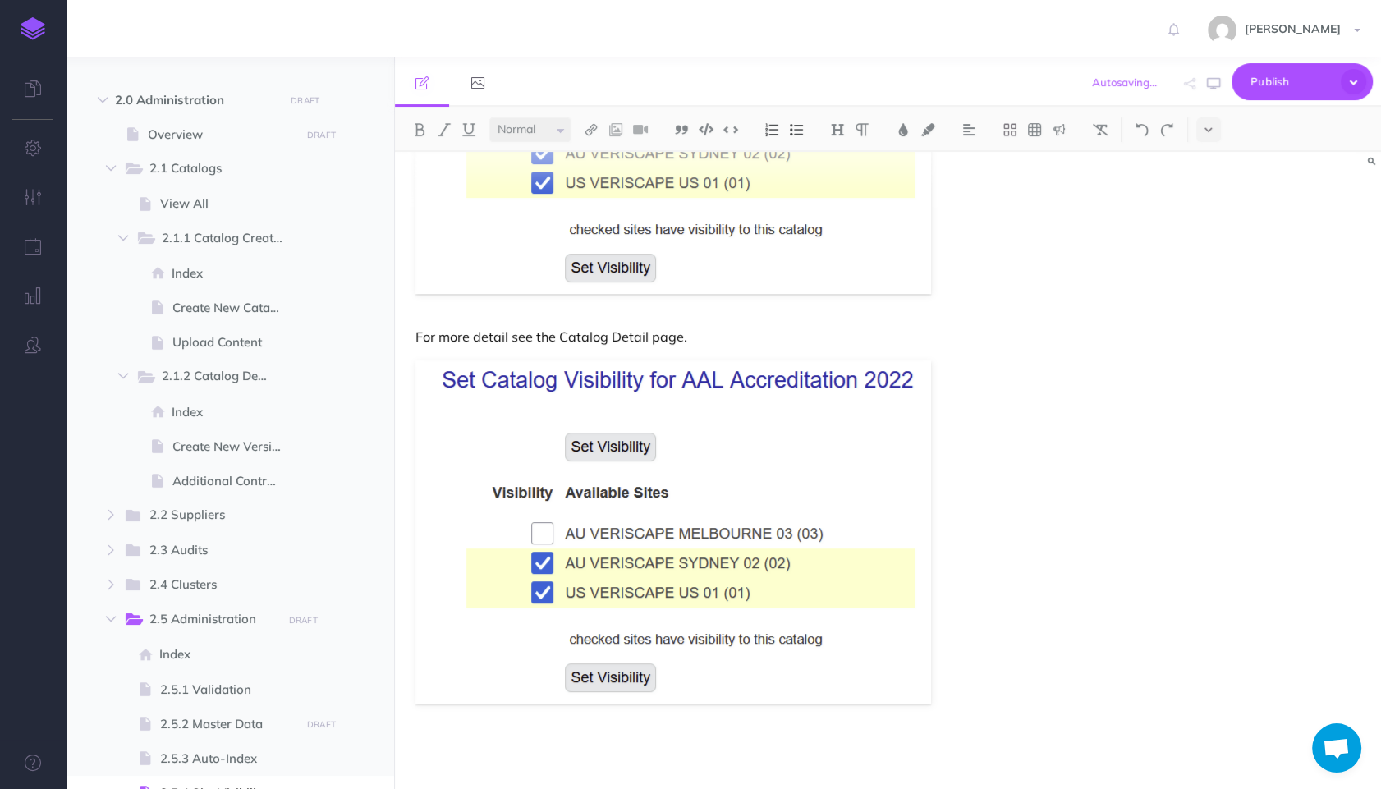
scroll to position [1658, 0]
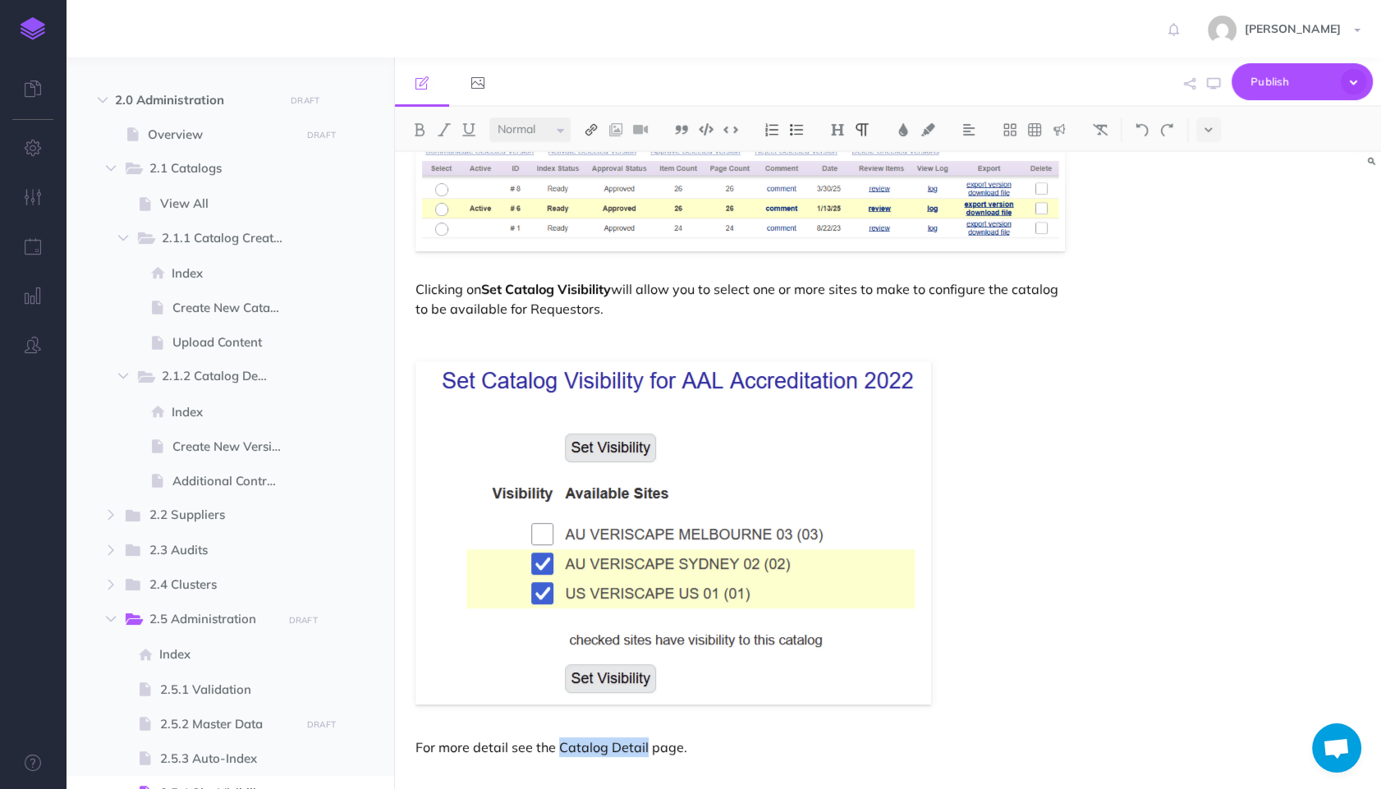
click at [594, 127] on img at bounding box center [591, 129] width 15 height 13
click at [598, 177] on icon at bounding box center [591, 182] width 13 height 11
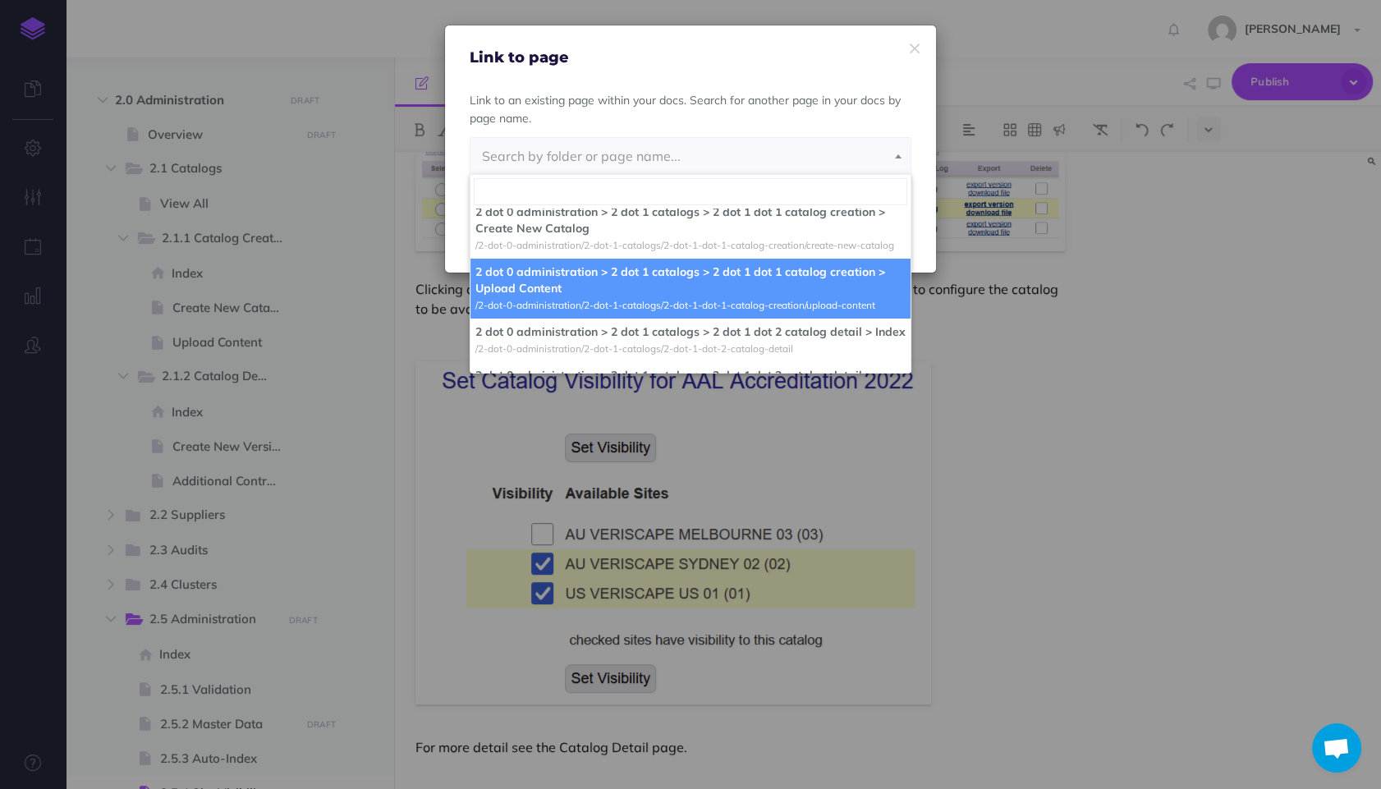
scroll to position [1199, 0]
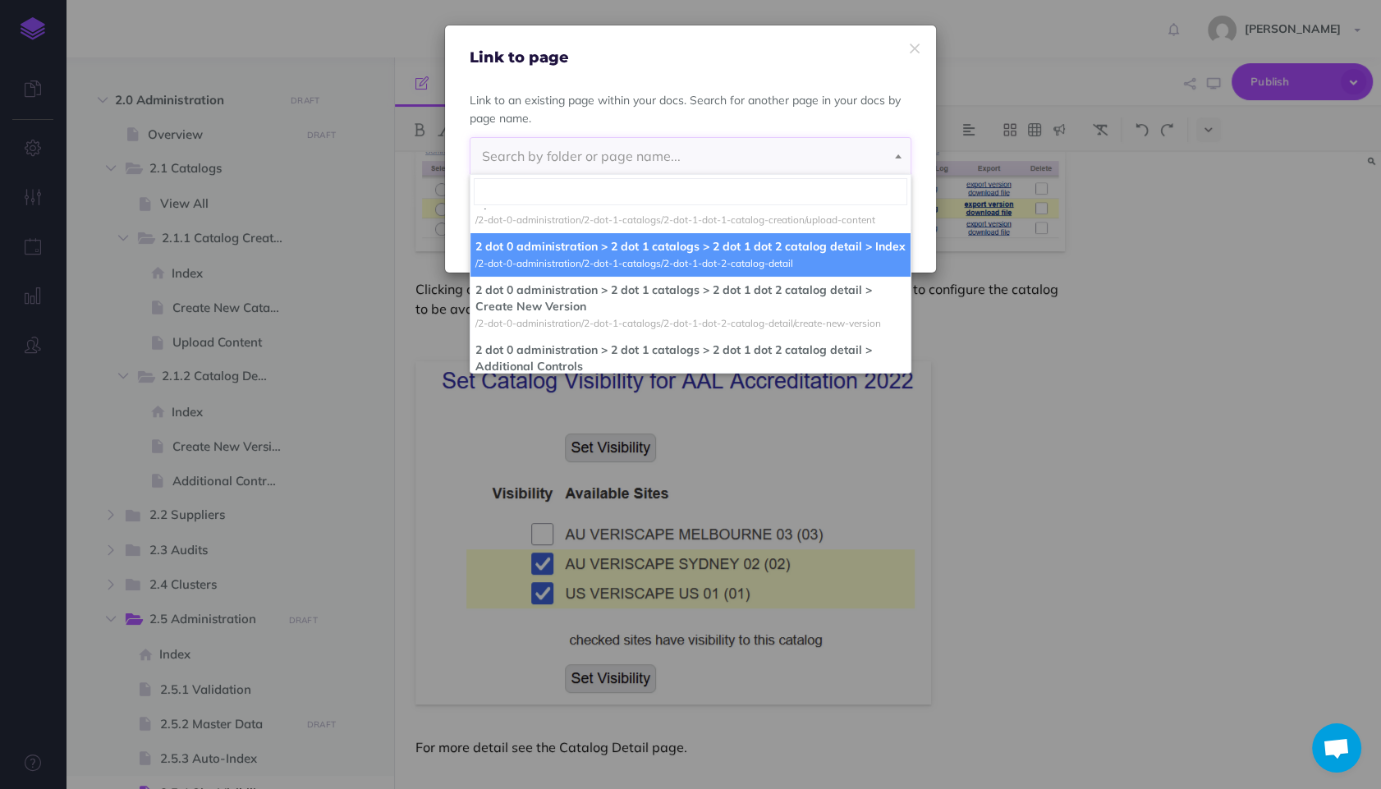
select select "UZQ-0UOB-Y1S-QDK"
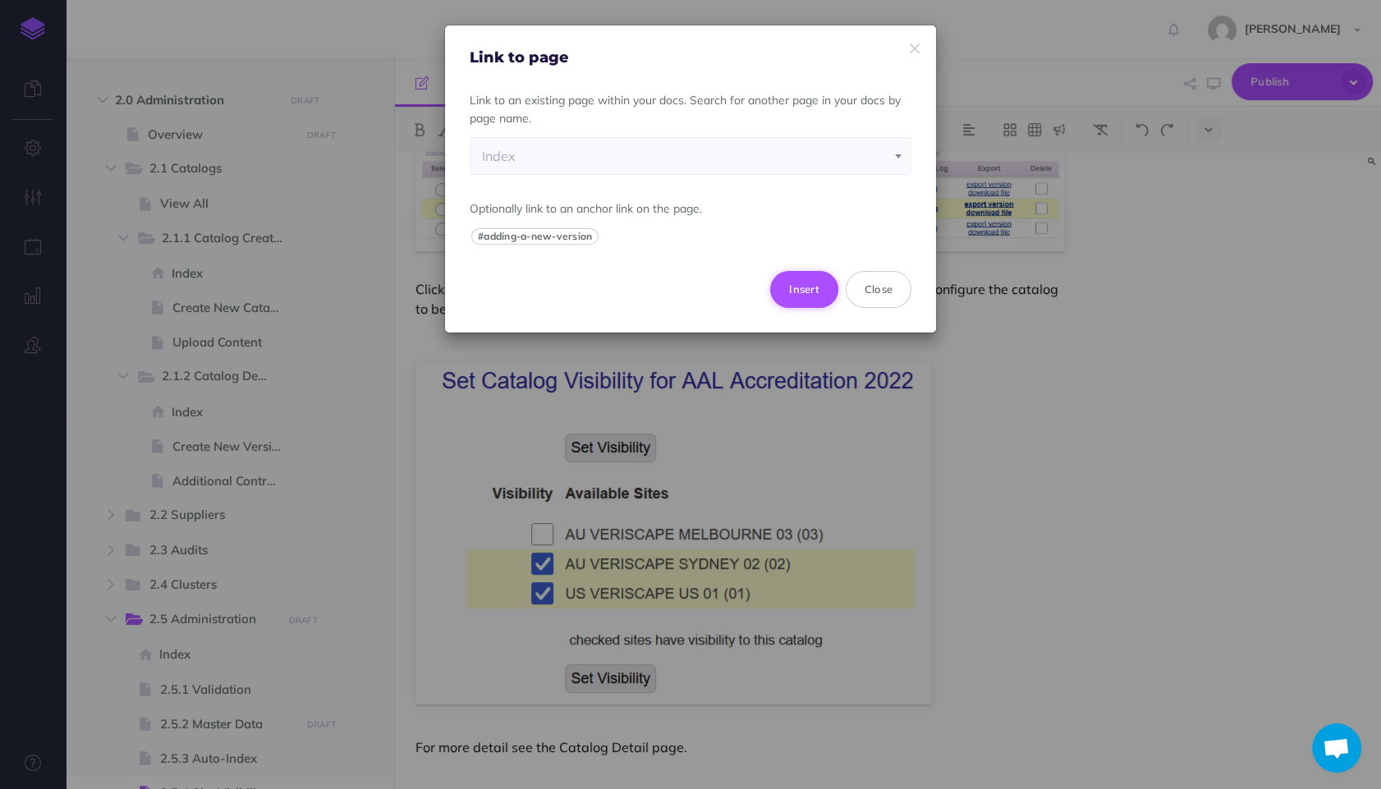
click at [813, 287] on button "Insert" at bounding box center [804, 289] width 68 height 36
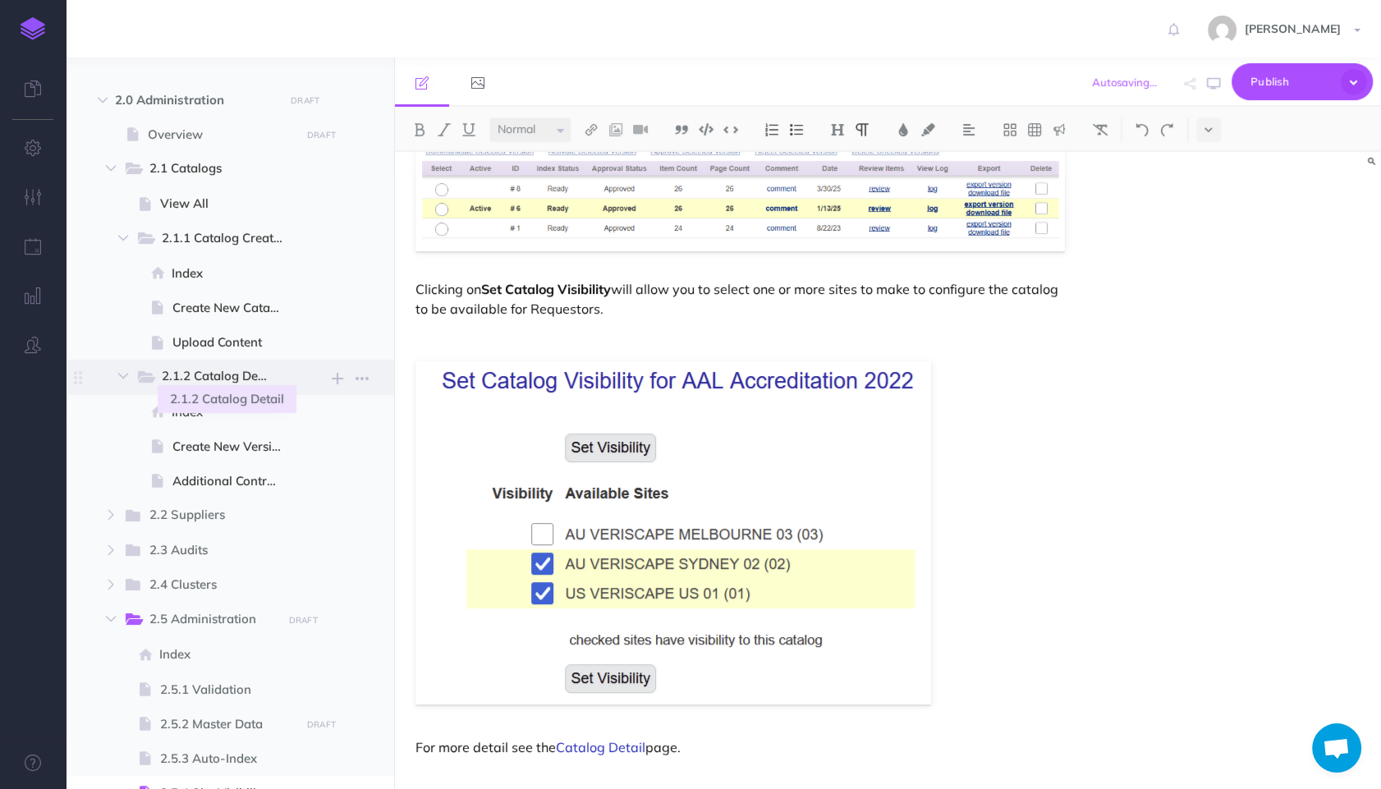
click at [225, 373] on span "2.1.2 Catalog Detail" at bounding box center [222, 376] width 120 height 21
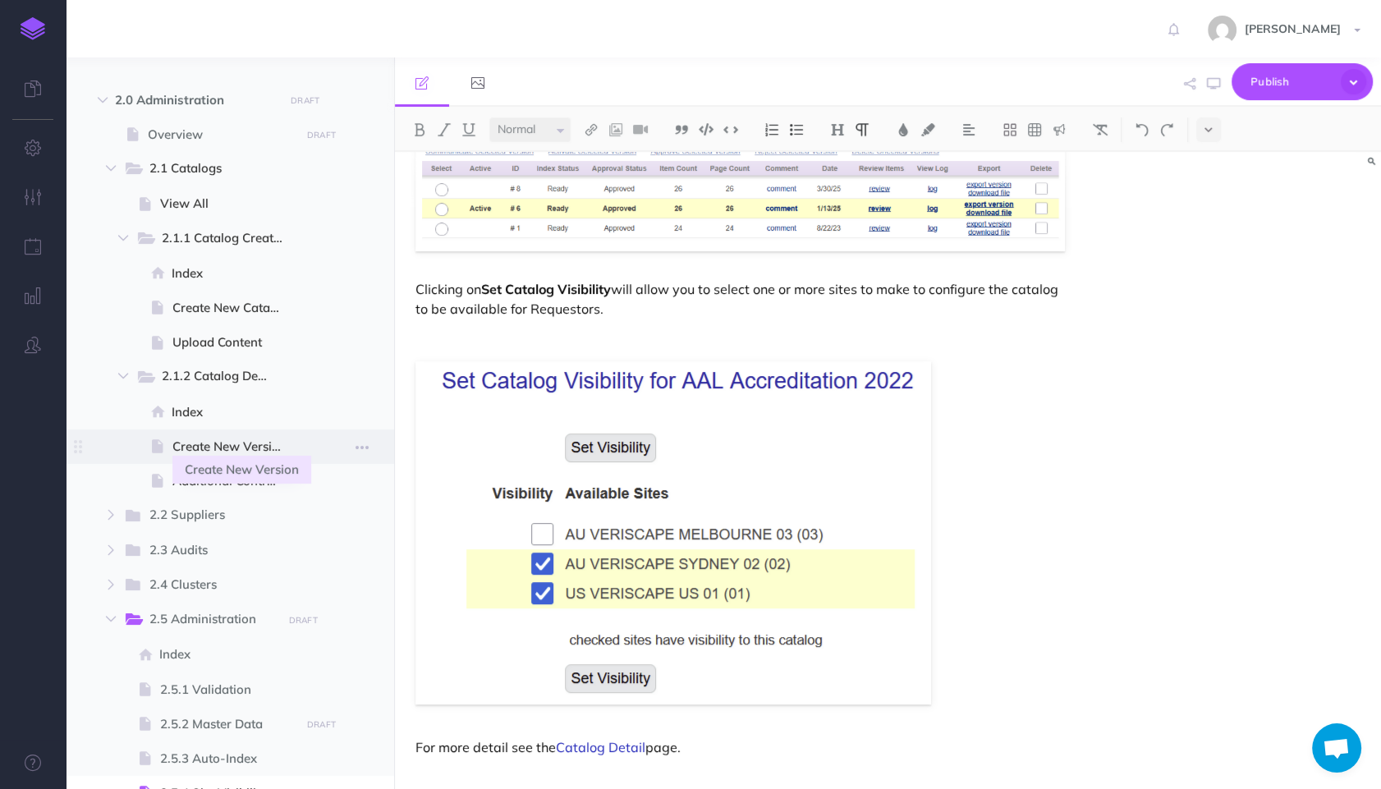
click at [233, 440] on span "Create New Version" at bounding box center [233, 447] width 123 height 20
select select "null"
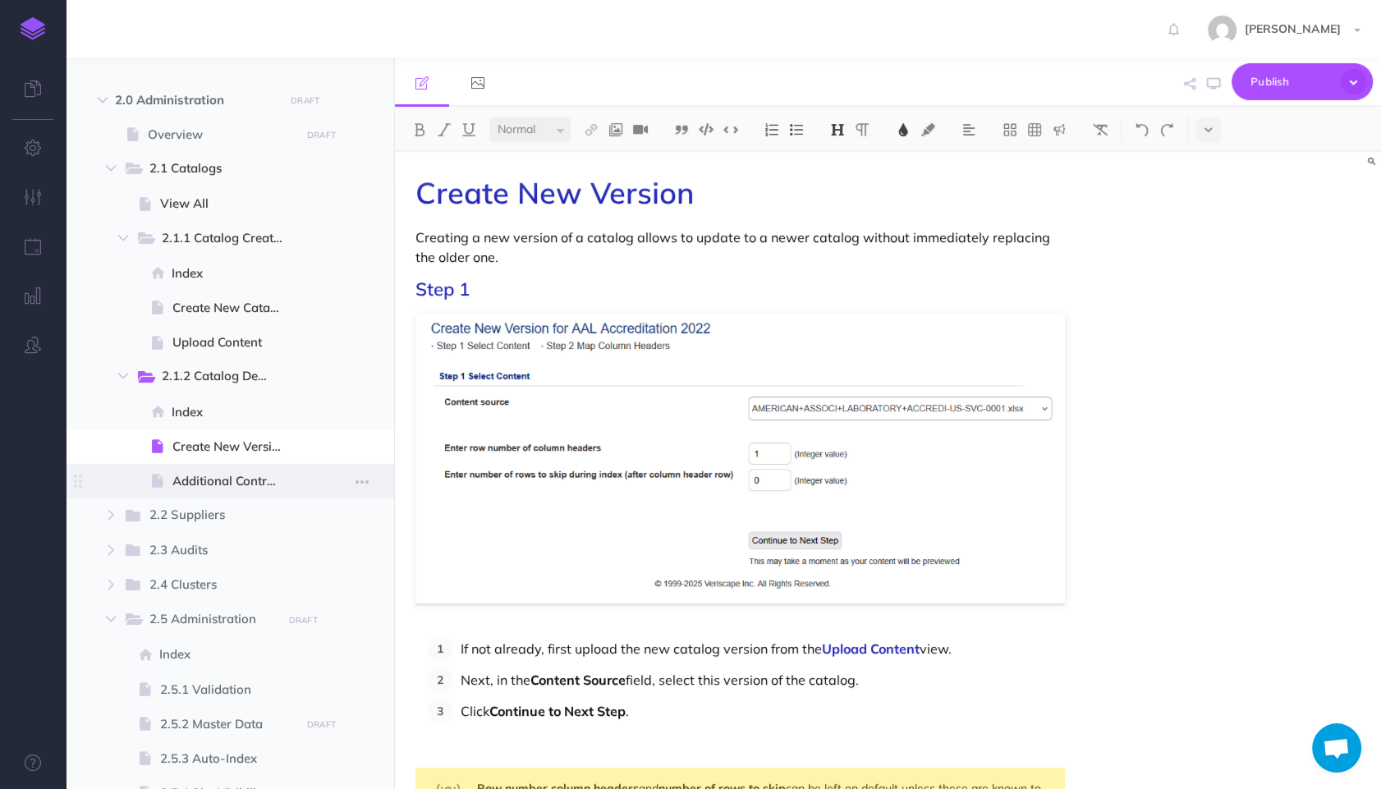
click at [233, 469] on span at bounding box center [230, 481] width 328 height 34
select select "null"
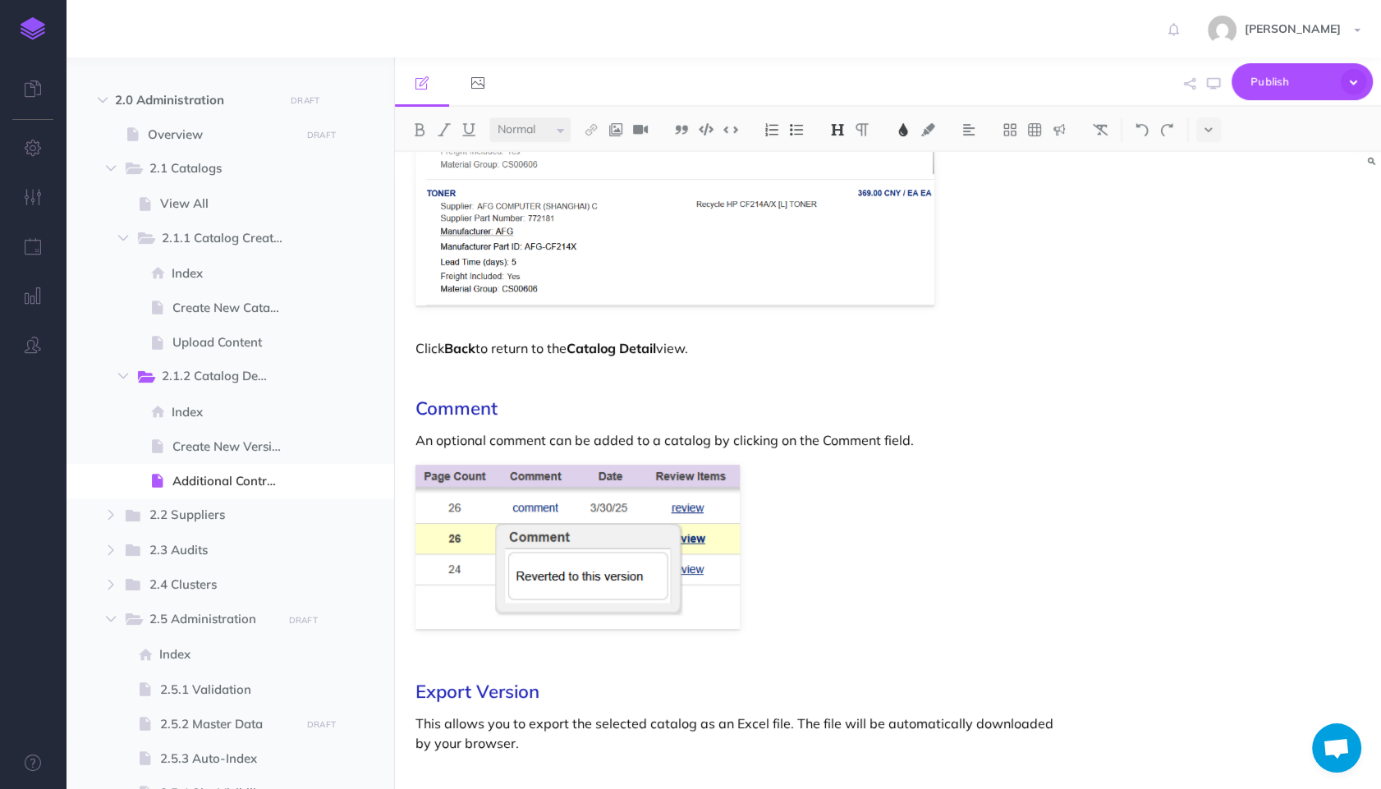
scroll to position [1037, 0]
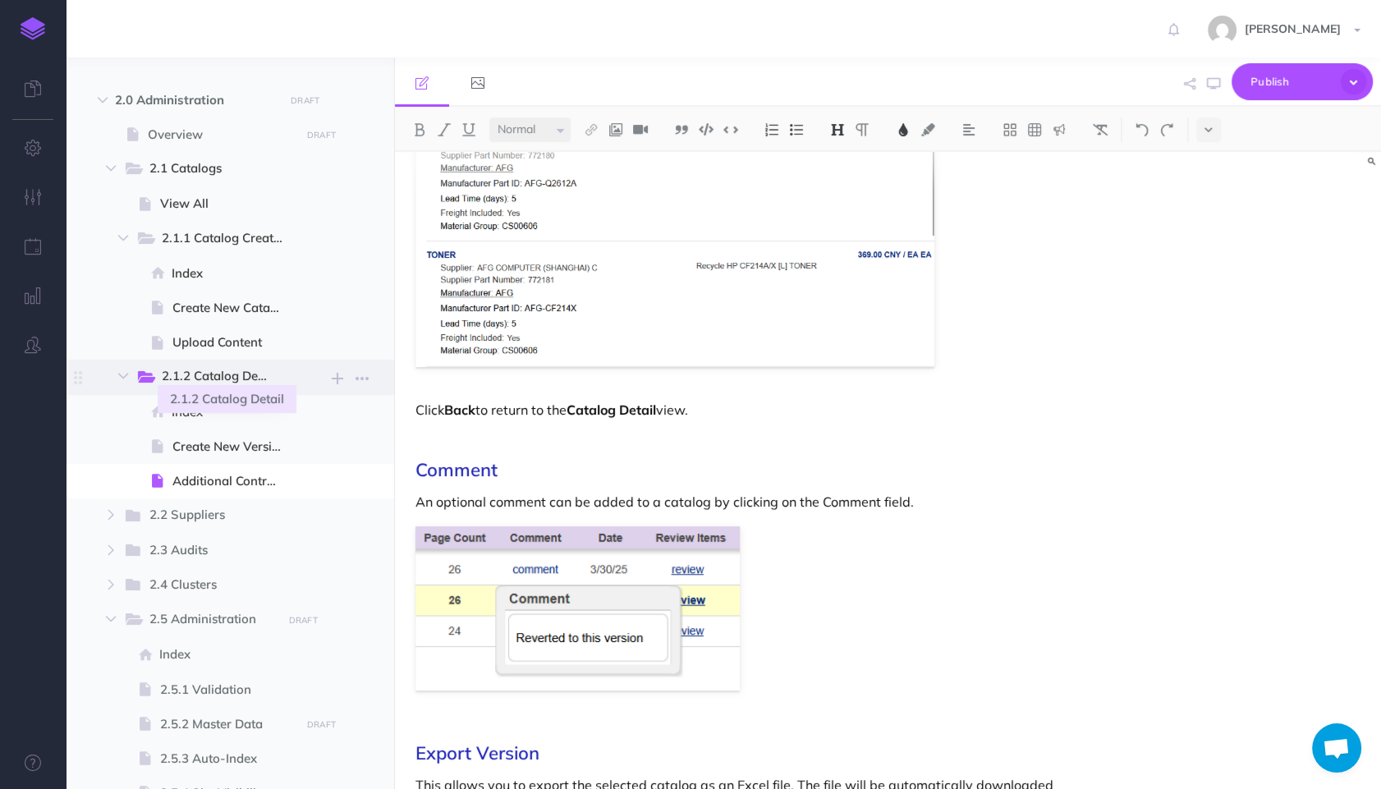
click at [232, 378] on span "2.1.2 Catalog Detail" at bounding box center [222, 376] width 120 height 21
select select "null"
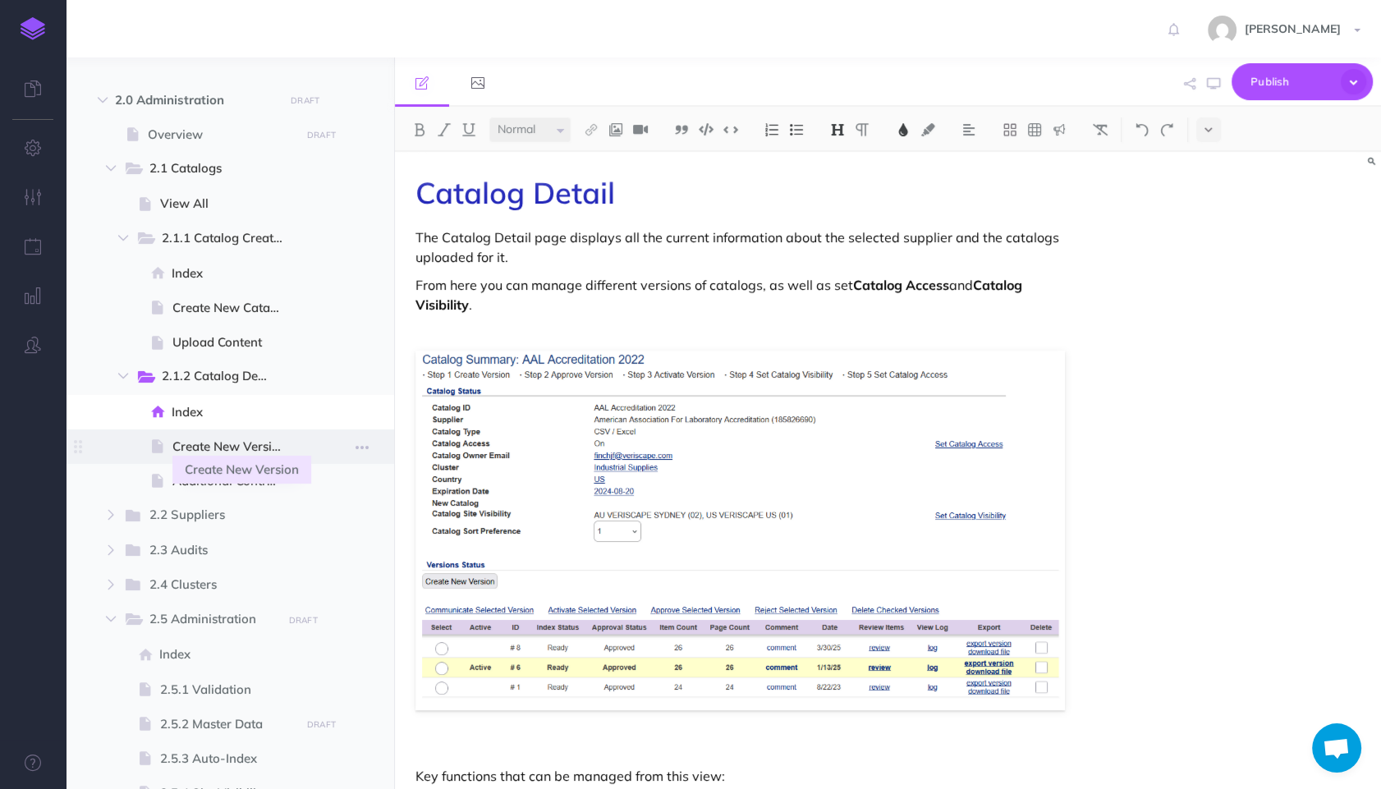
click at [247, 444] on span "Create New Version" at bounding box center [233, 447] width 123 height 20
select select "null"
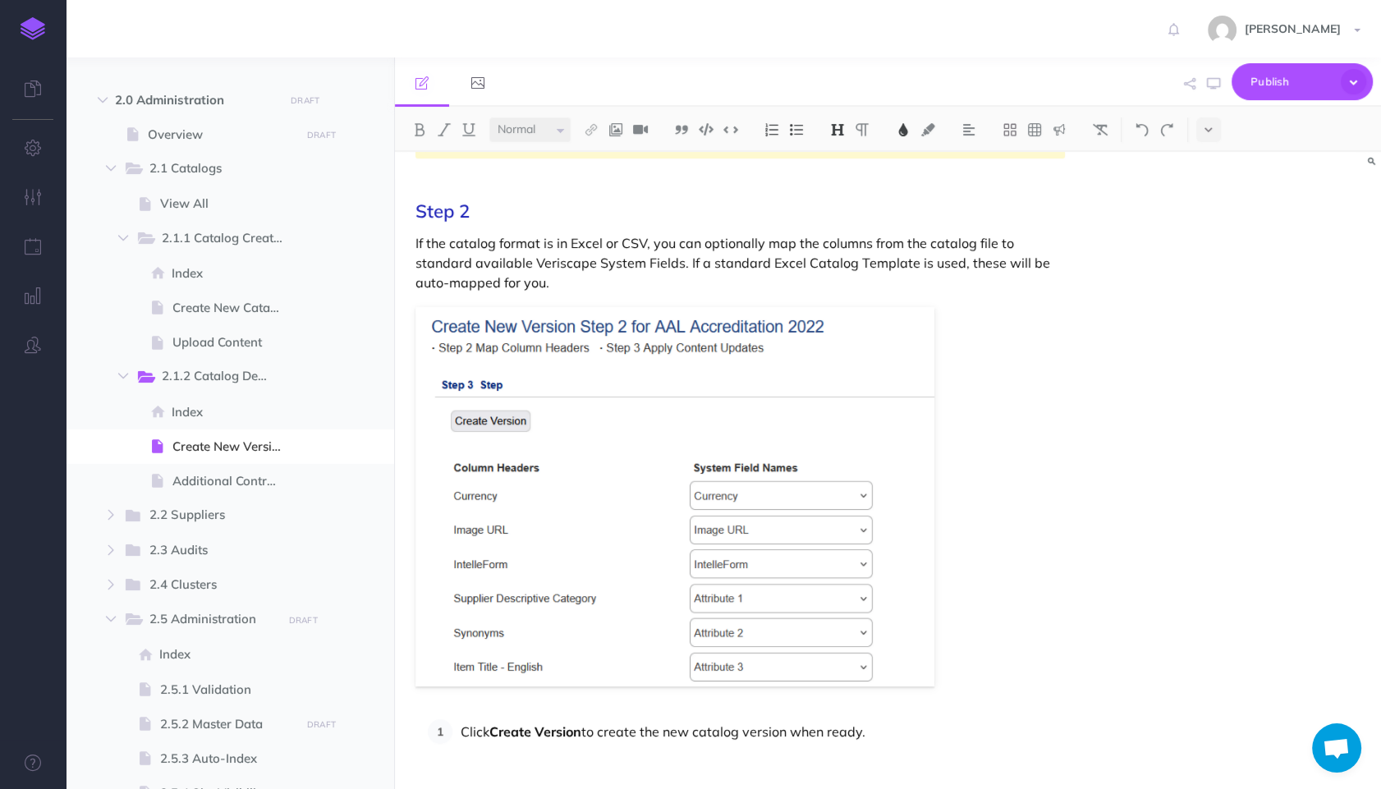
scroll to position [712, 0]
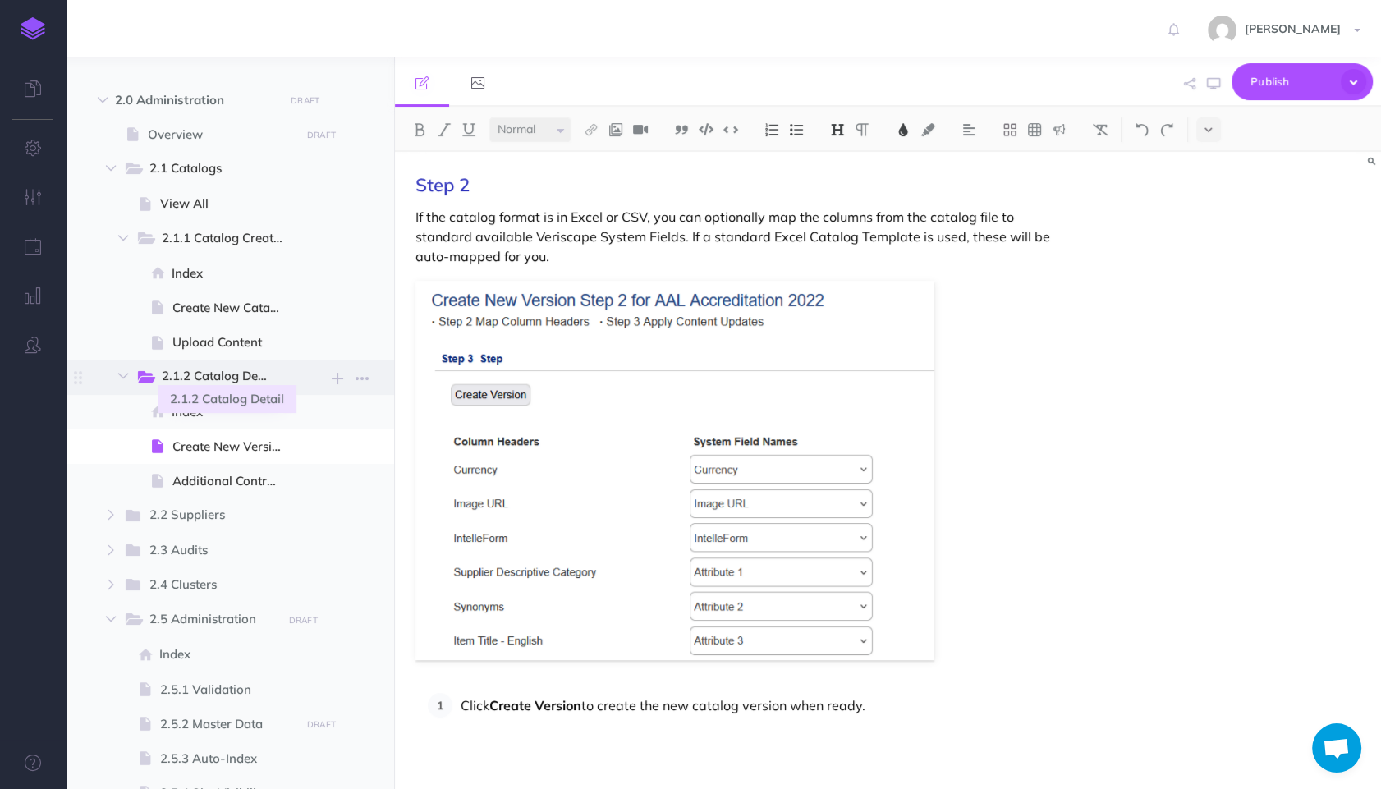
click at [206, 374] on span "2.1.2 Catalog Detail" at bounding box center [222, 376] width 120 height 21
select select "null"
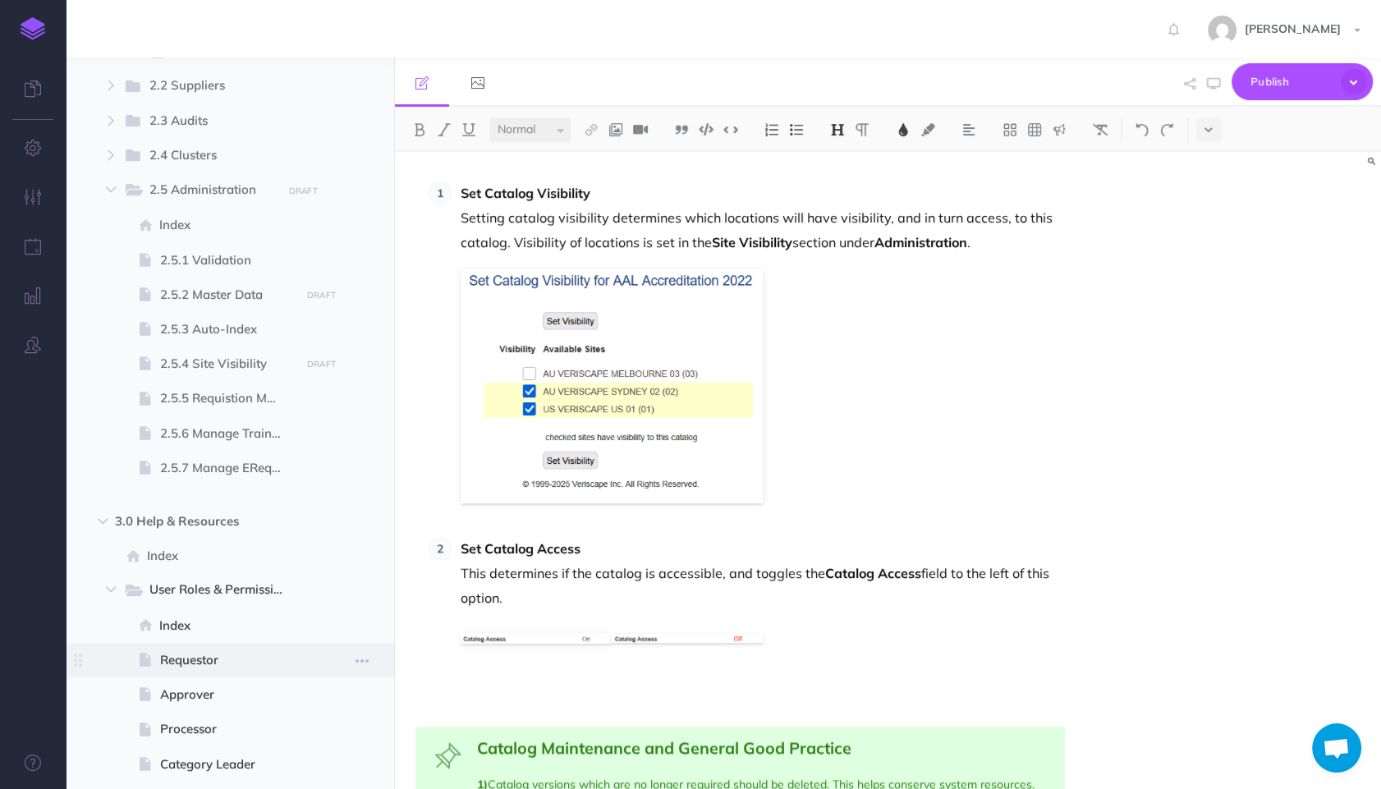
scroll to position [1557, 0]
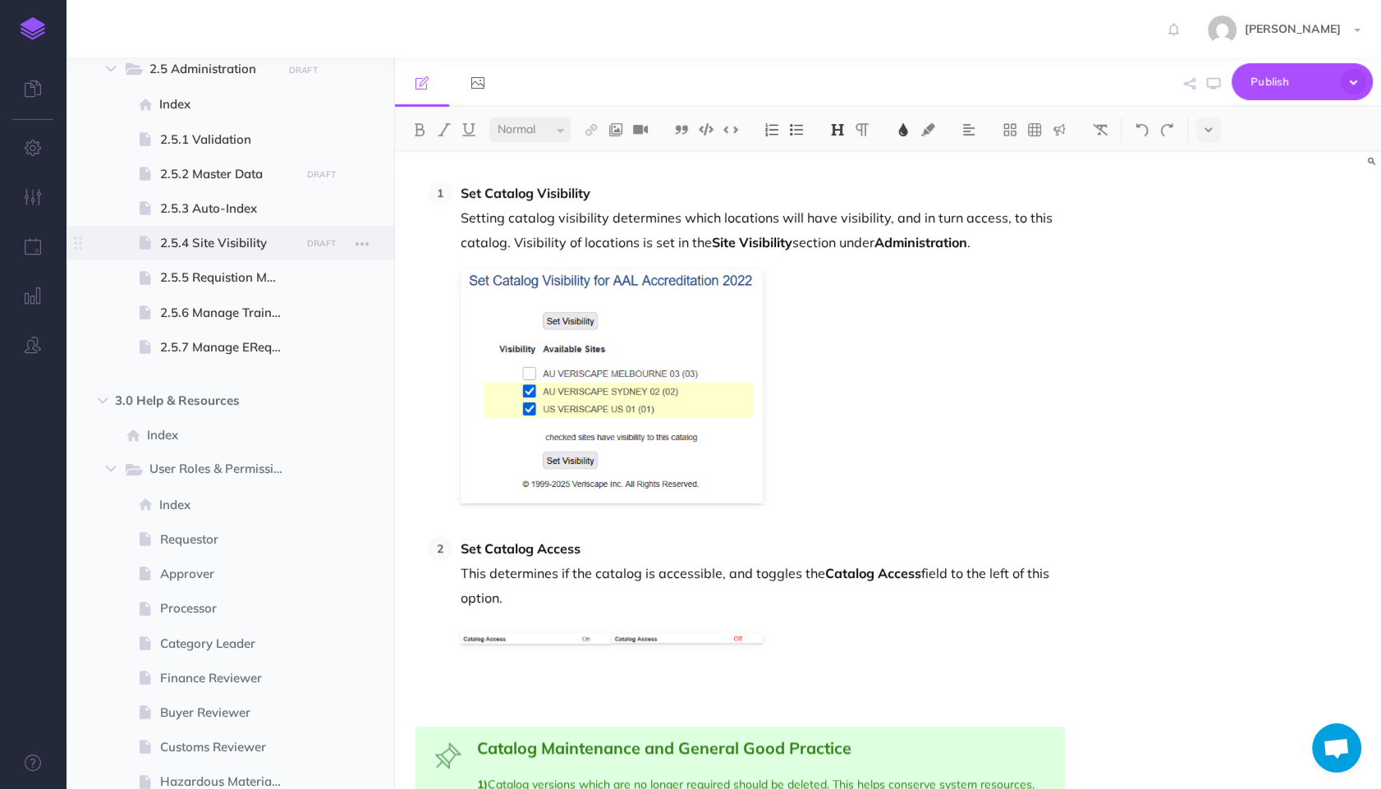
click at [218, 237] on span "2.5.4 Site Visibility" at bounding box center [227, 243] width 135 height 20
select select "null"
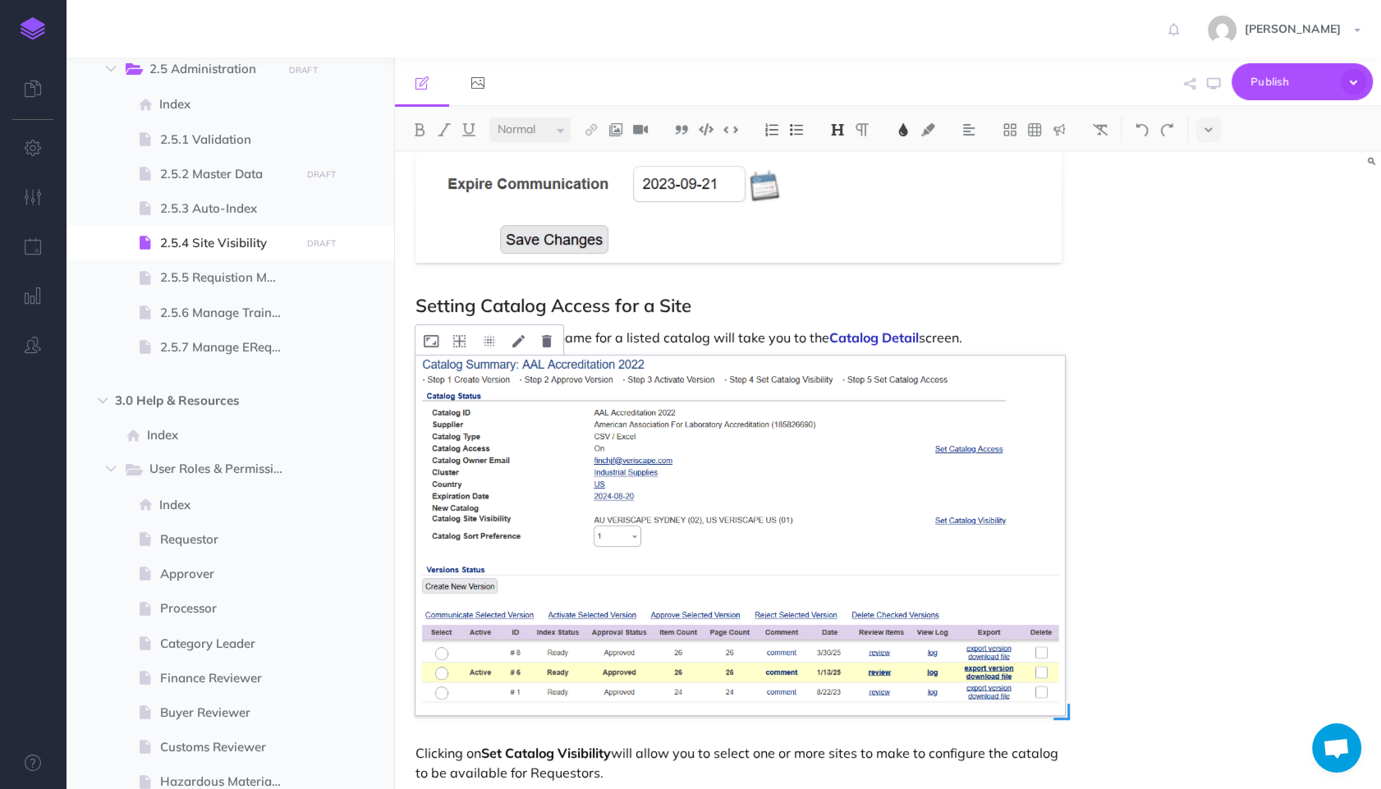
scroll to position [1199, 0]
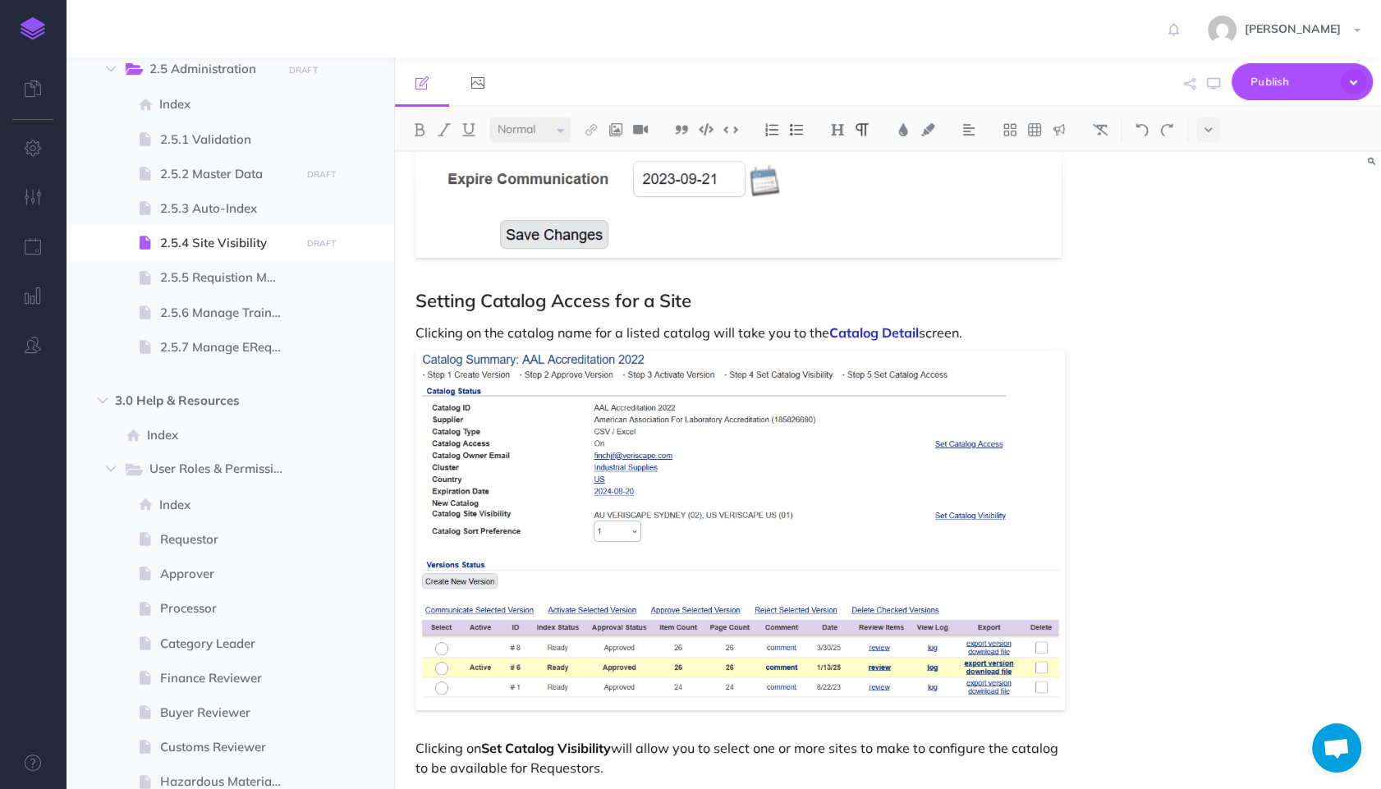
click at [925, 321] on div "Site Visibility This section allows an Administrator to set catalog access per …" at bounding box center [740, 100] width 690 height 2296
click at [897, 317] on div "Site Visibility This section allows an Administrator to set catalog access per …" at bounding box center [740, 100] width 690 height 2296
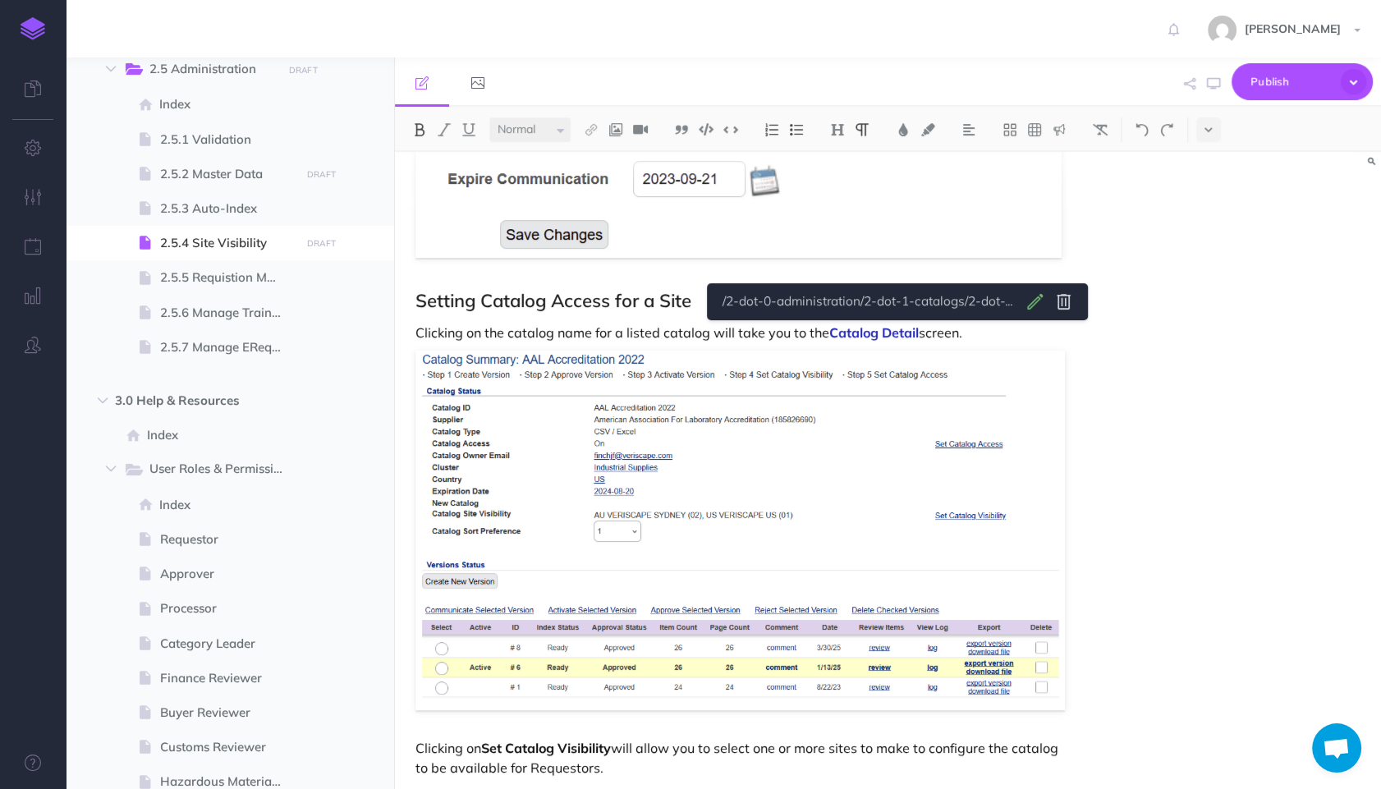
click at [1028, 300] on body "Toggle Navigation [PERSON_NAME] Settings Account Settings Teams Create Team Sup…" at bounding box center [690, 394] width 1381 height 789
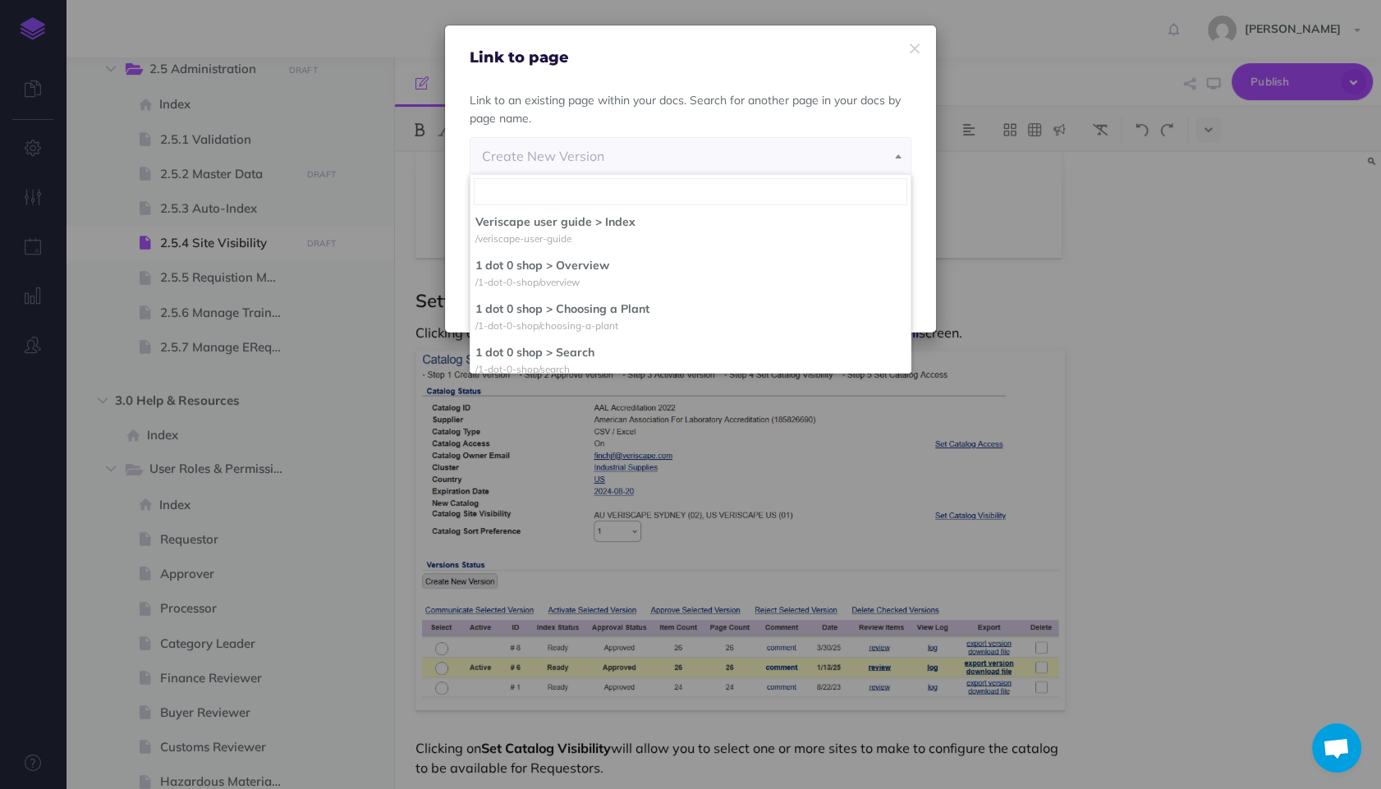
scroll to position [1139, 0]
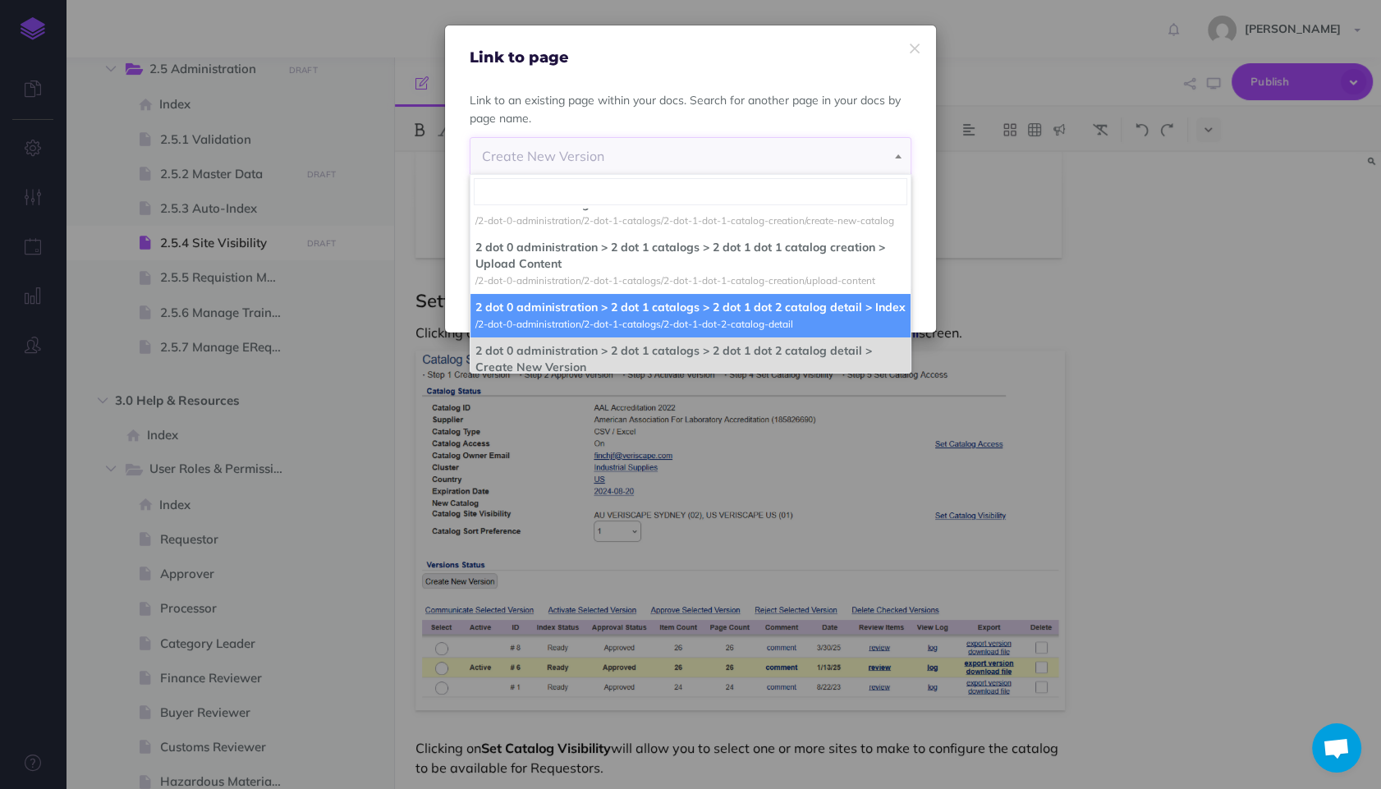
select select "UZQ-0UOB-Y1S-QDK"
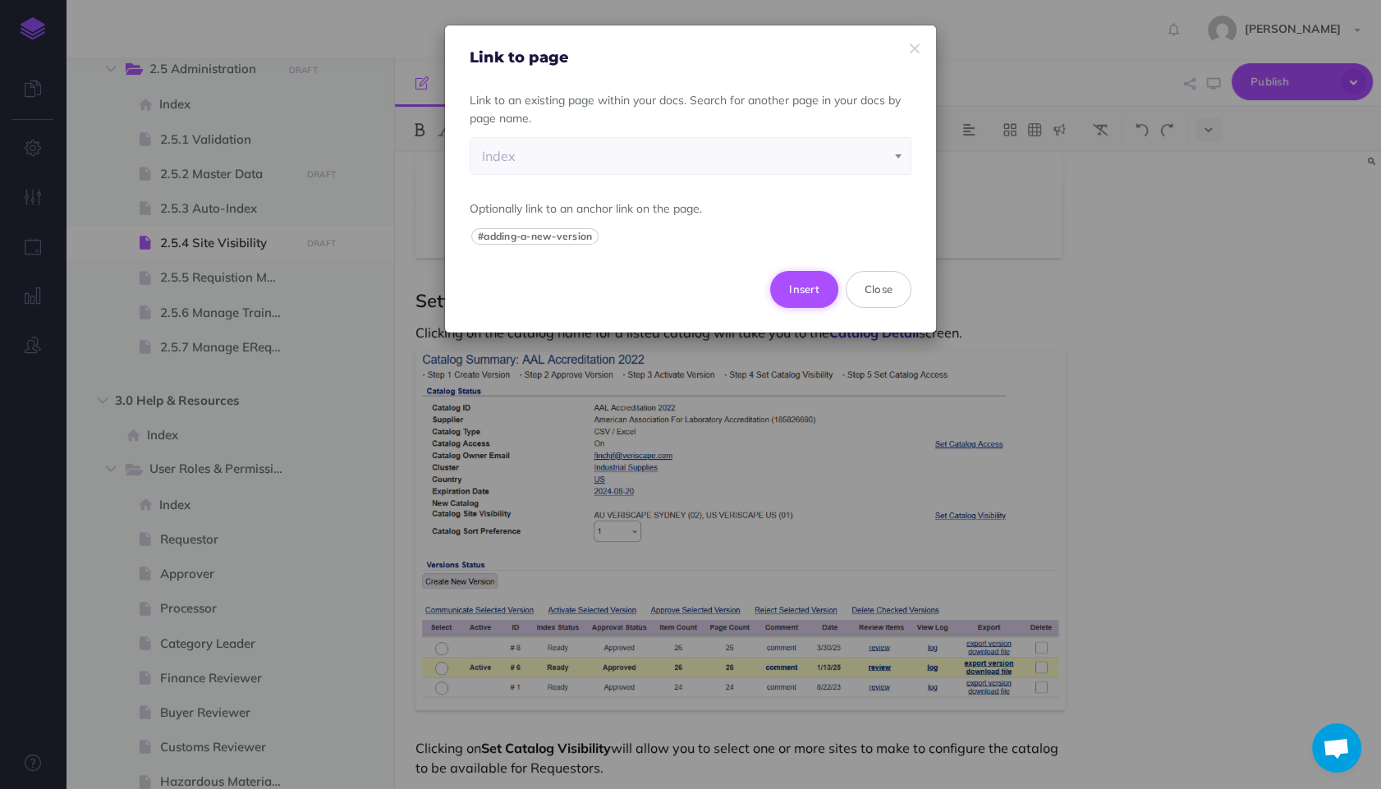
click at [808, 291] on button "Insert" at bounding box center [804, 289] width 68 height 36
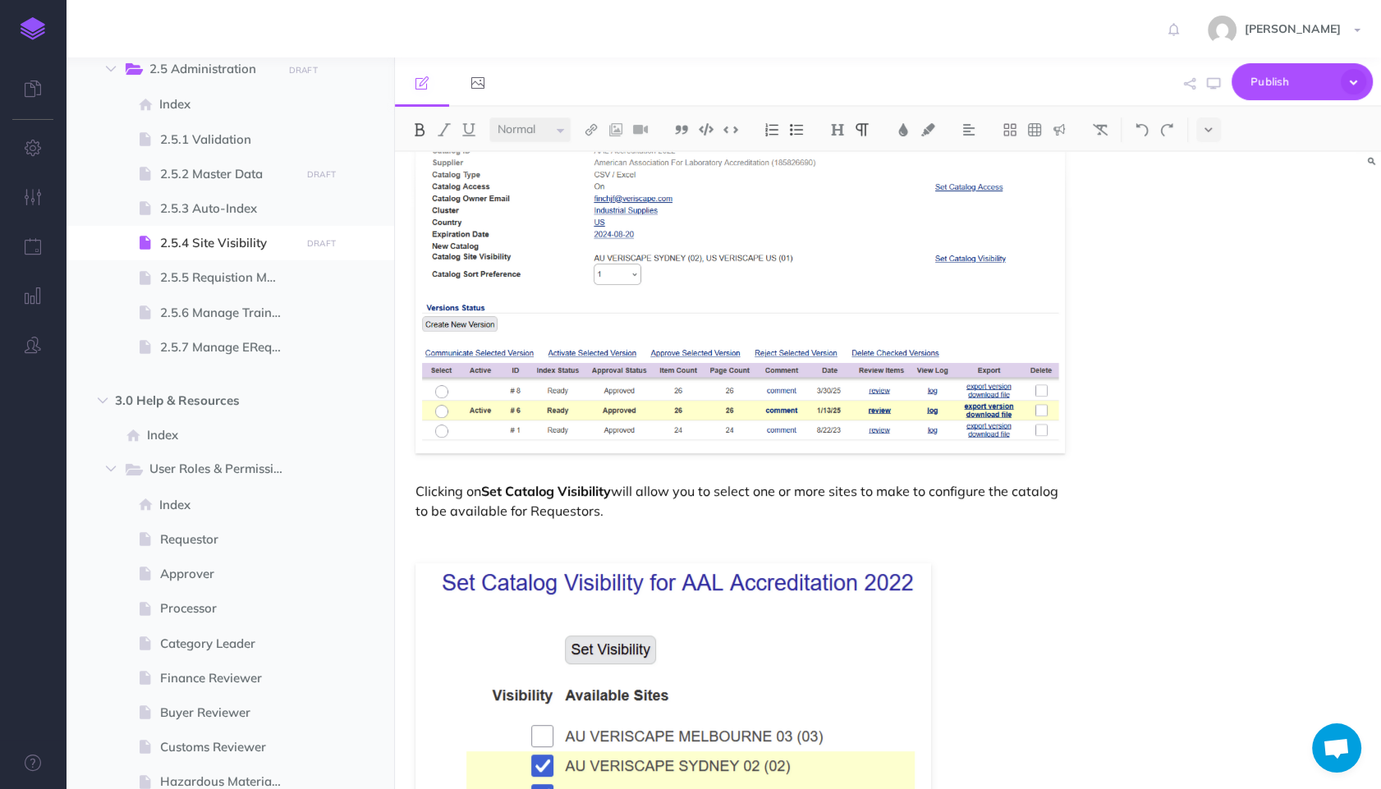
scroll to position [1658, 0]
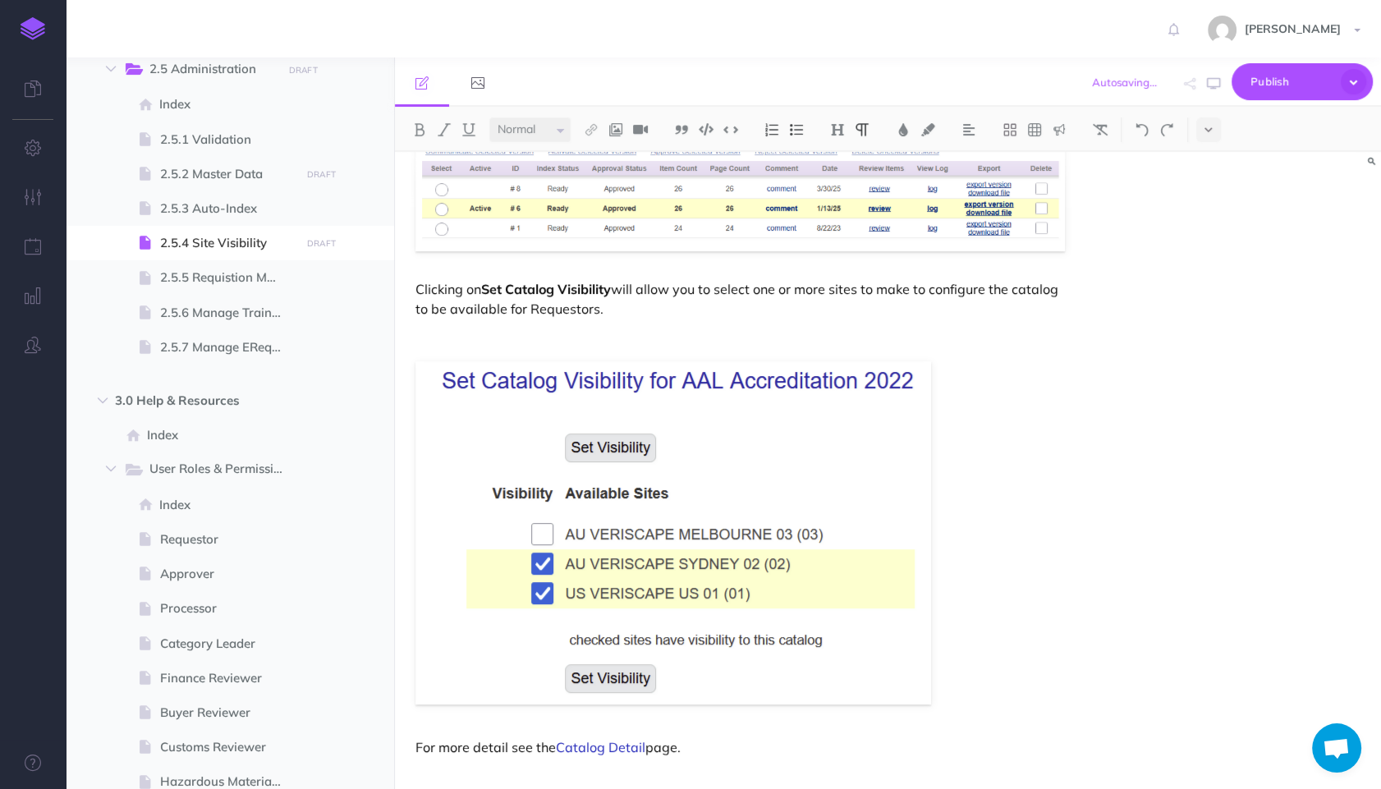
click at [693, 743] on p "For more detail see the Catalog Detail page." at bounding box center [739, 747] width 649 height 20
click at [1060, 129] on img at bounding box center [1059, 129] width 15 height 13
click at [1063, 163] on img at bounding box center [1059, 158] width 15 height 13
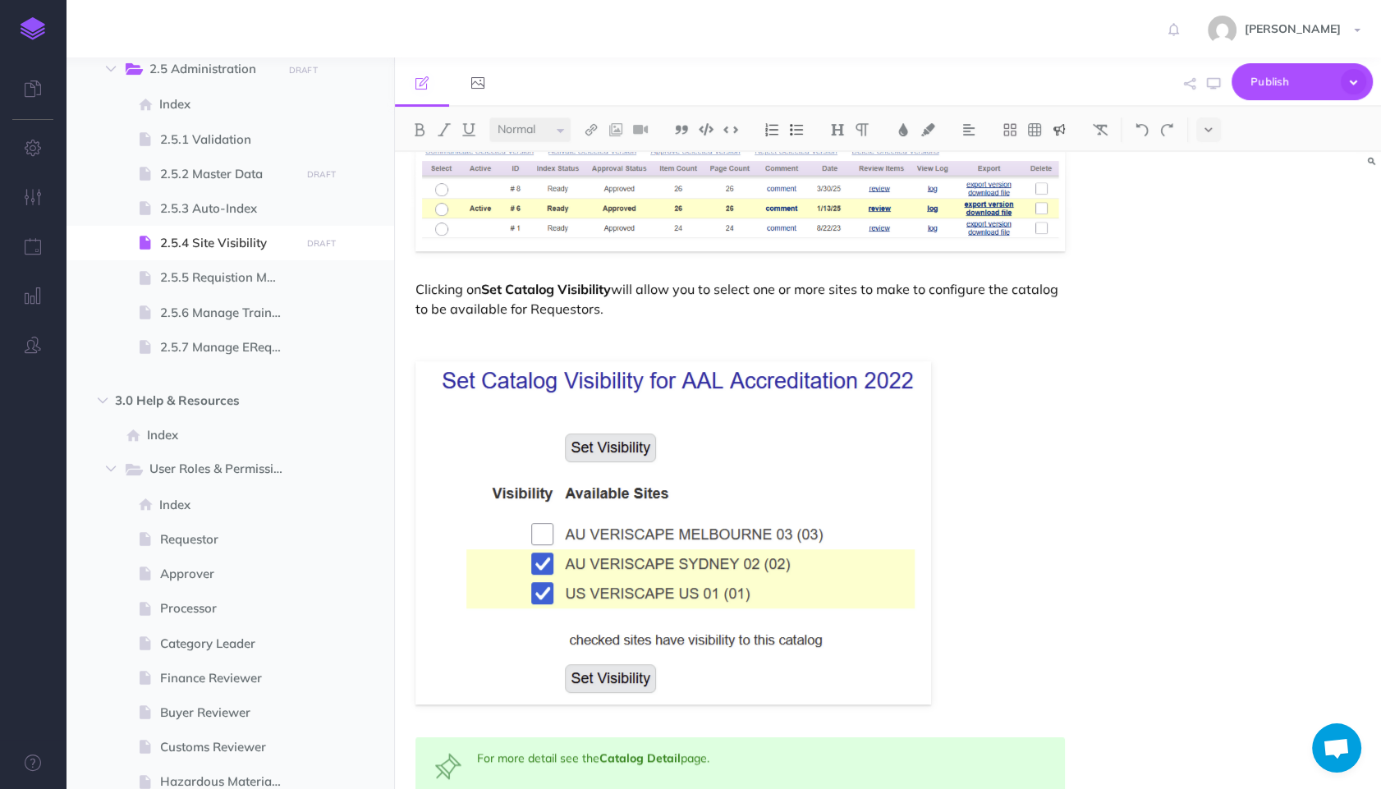
drag, startPoint x: 1056, startPoint y: 432, endPoint x: 1070, endPoint y: 429, distance: 14.3
click at [1059, 429] on figure at bounding box center [739, 532] width 649 height 343
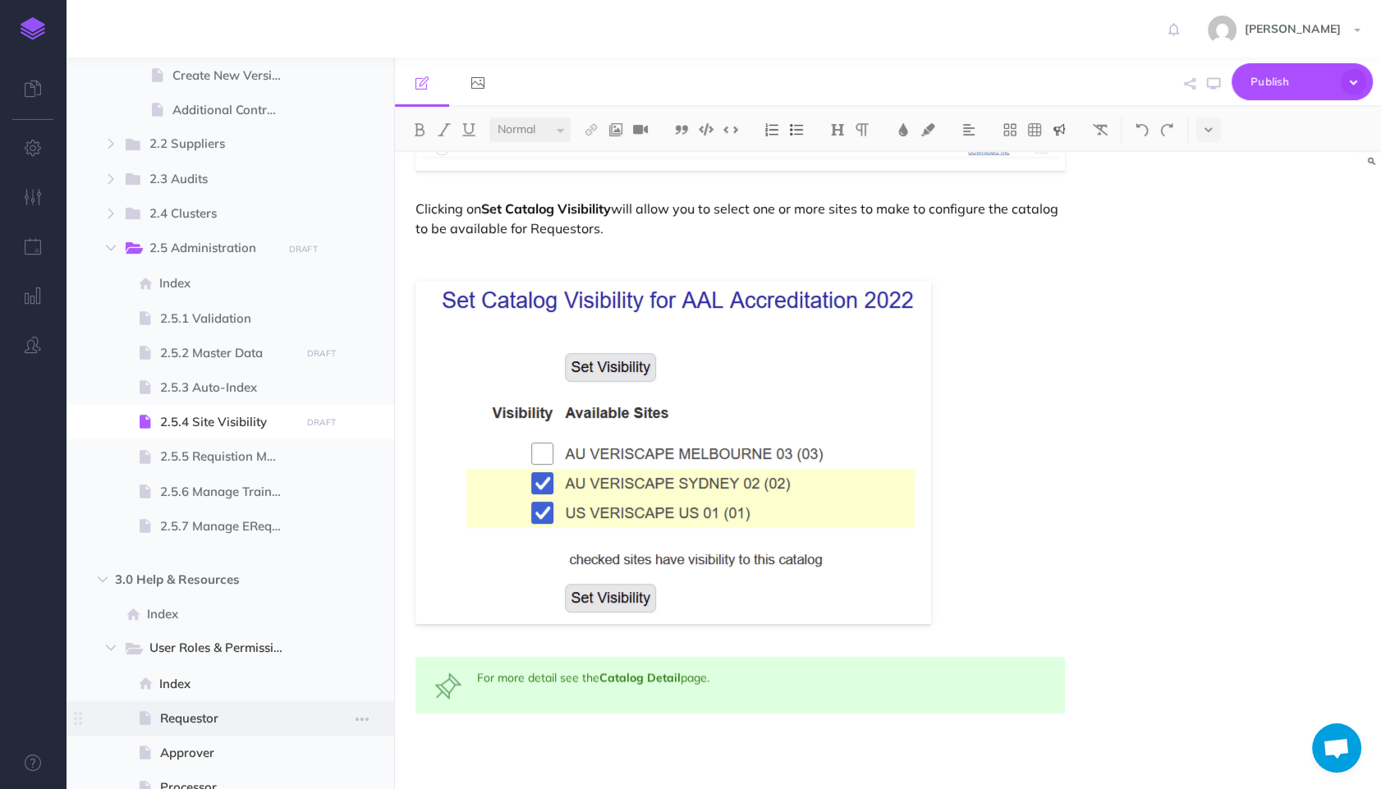
scroll to position [1374, 0]
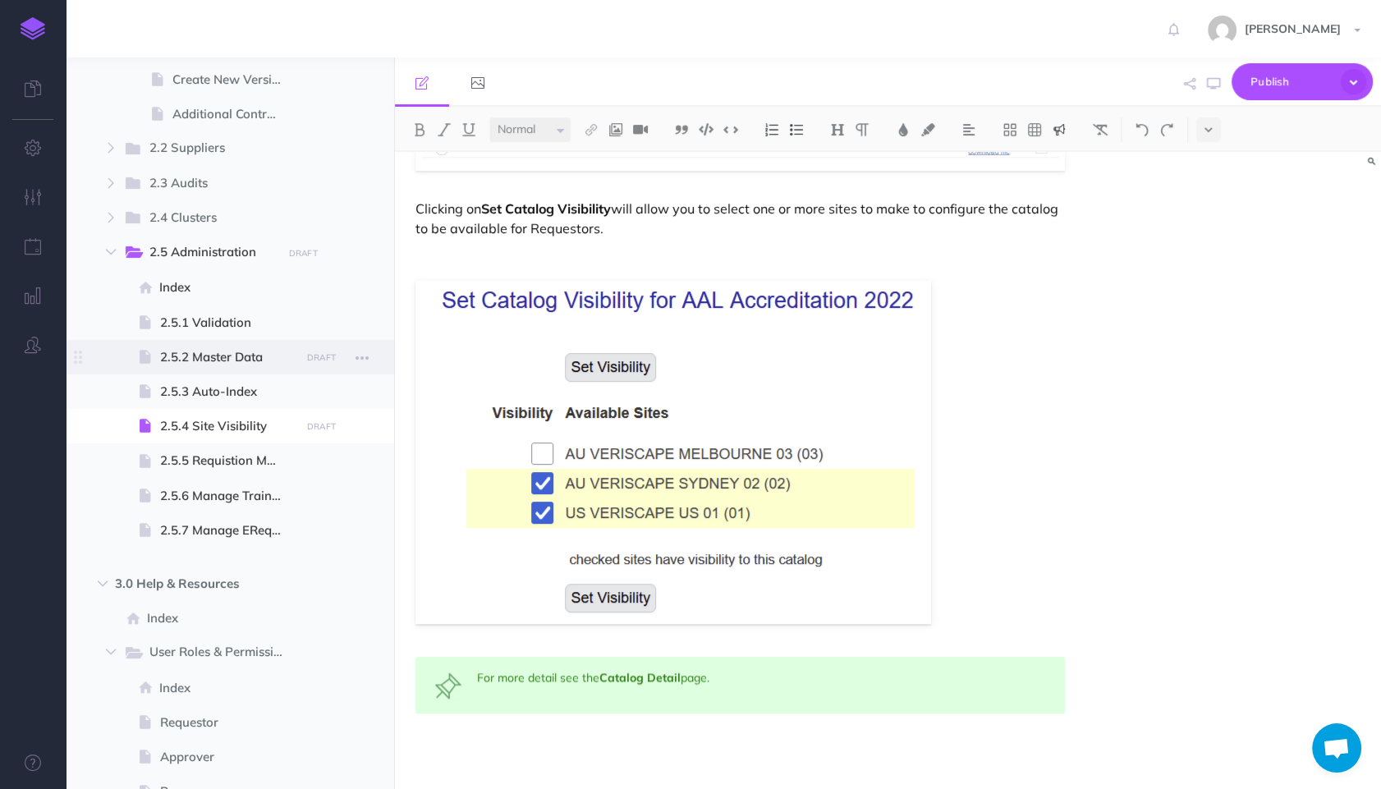
click at [259, 362] on span "2.5.2 Master Data" at bounding box center [227, 357] width 135 height 20
select select "null"
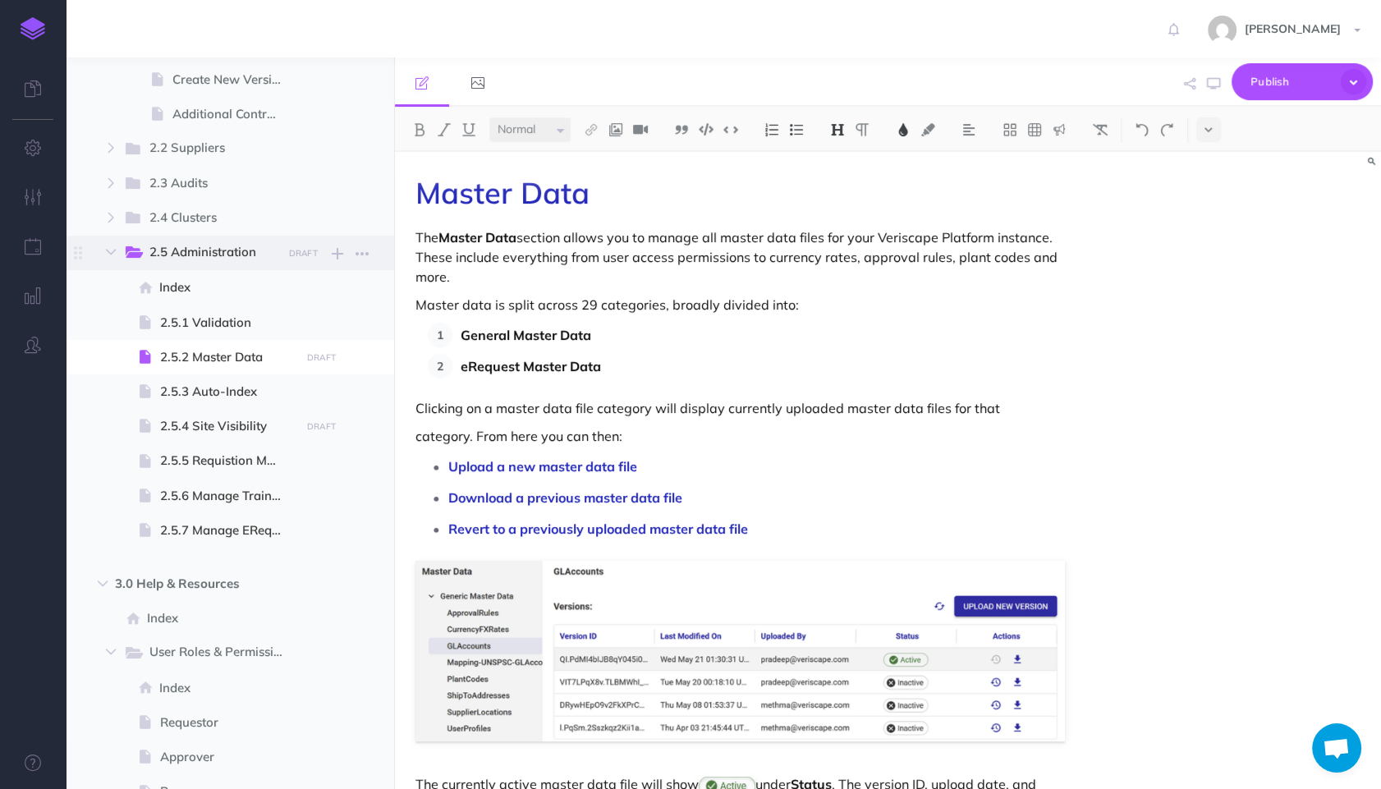
click at [213, 259] on span "2.5 Administration" at bounding box center [210, 252] width 122 height 21
select select "null"
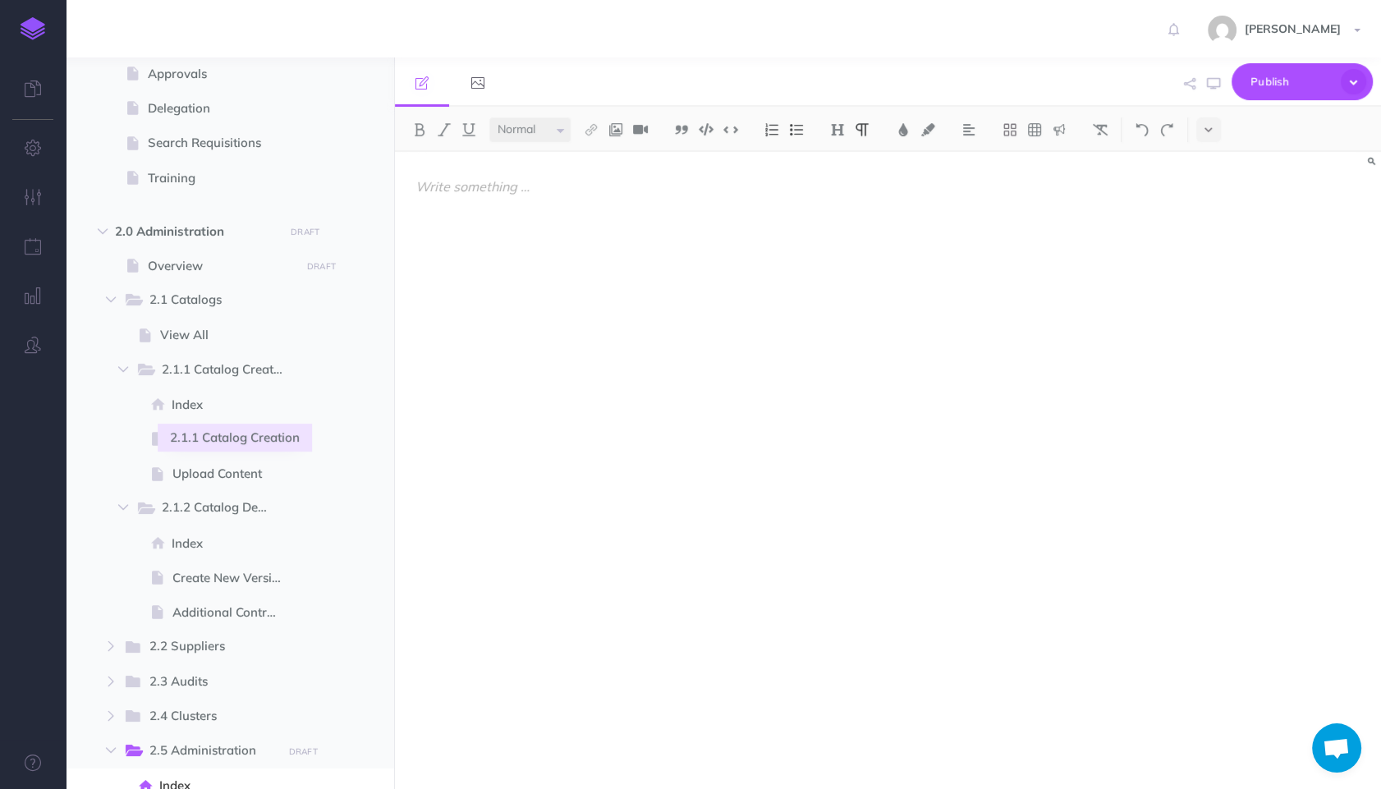
scroll to position [784, 0]
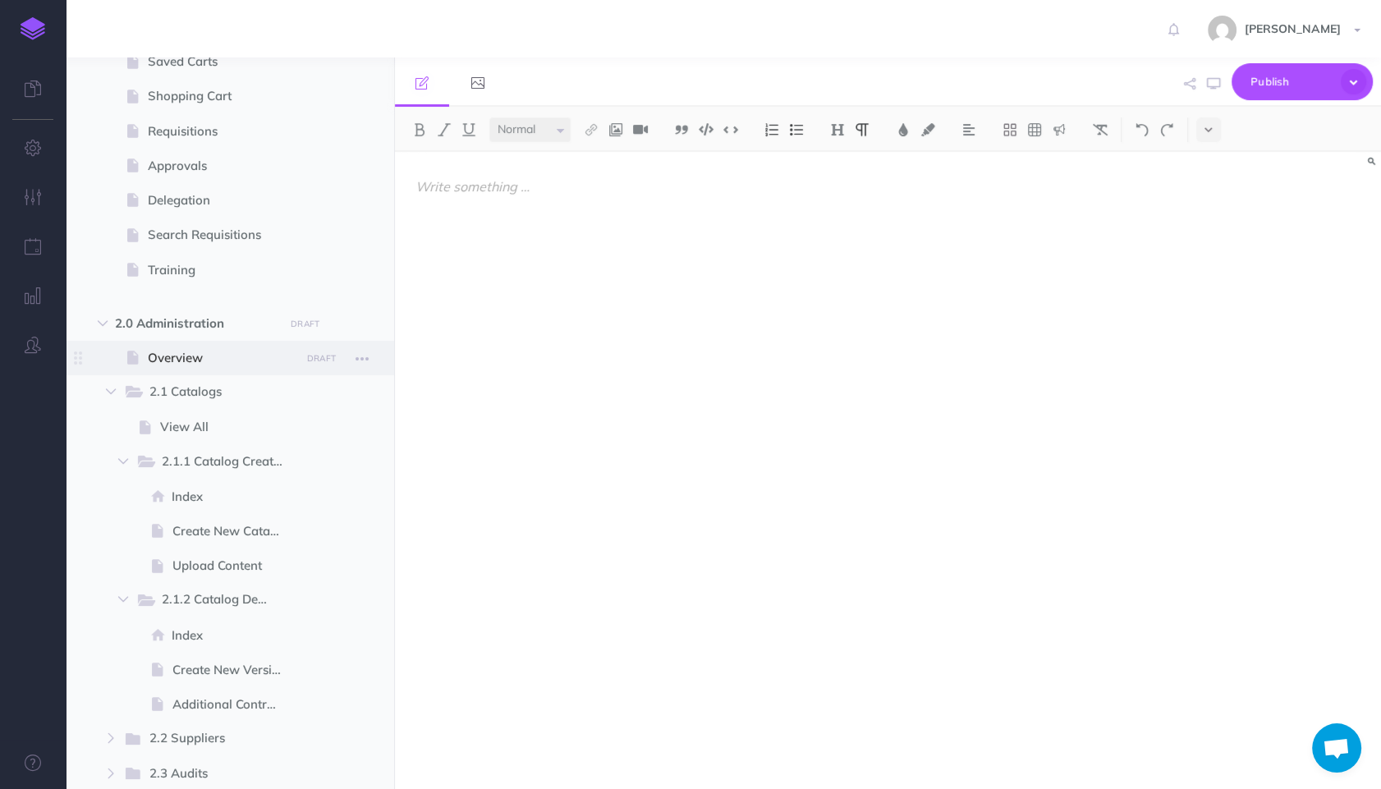
click at [215, 351] on span "Overview" at bounding box center [222, 358] width 148 height 20
select select "null"
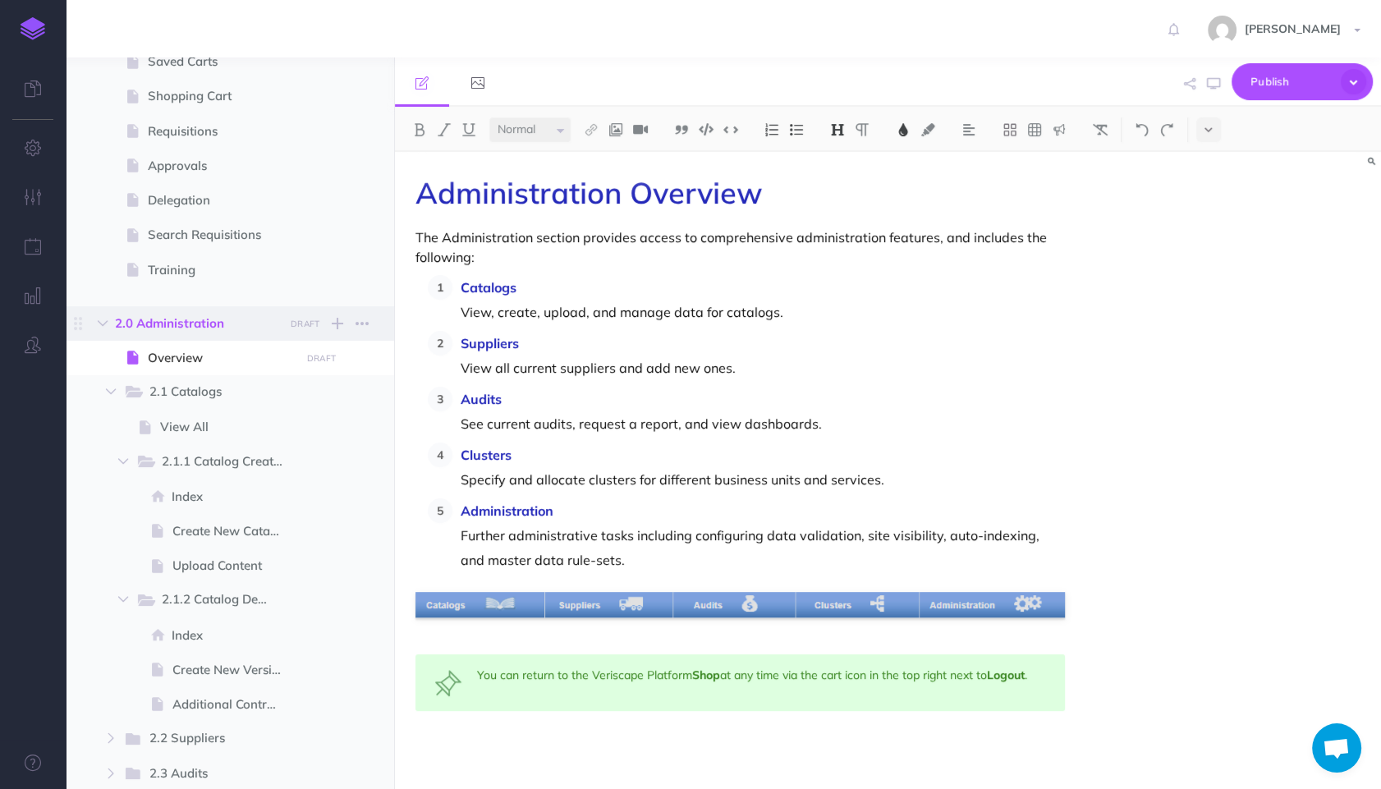
click at [208, 322] on span "2.0 Administration" at bounding box center [195, 324] width 160 height 20
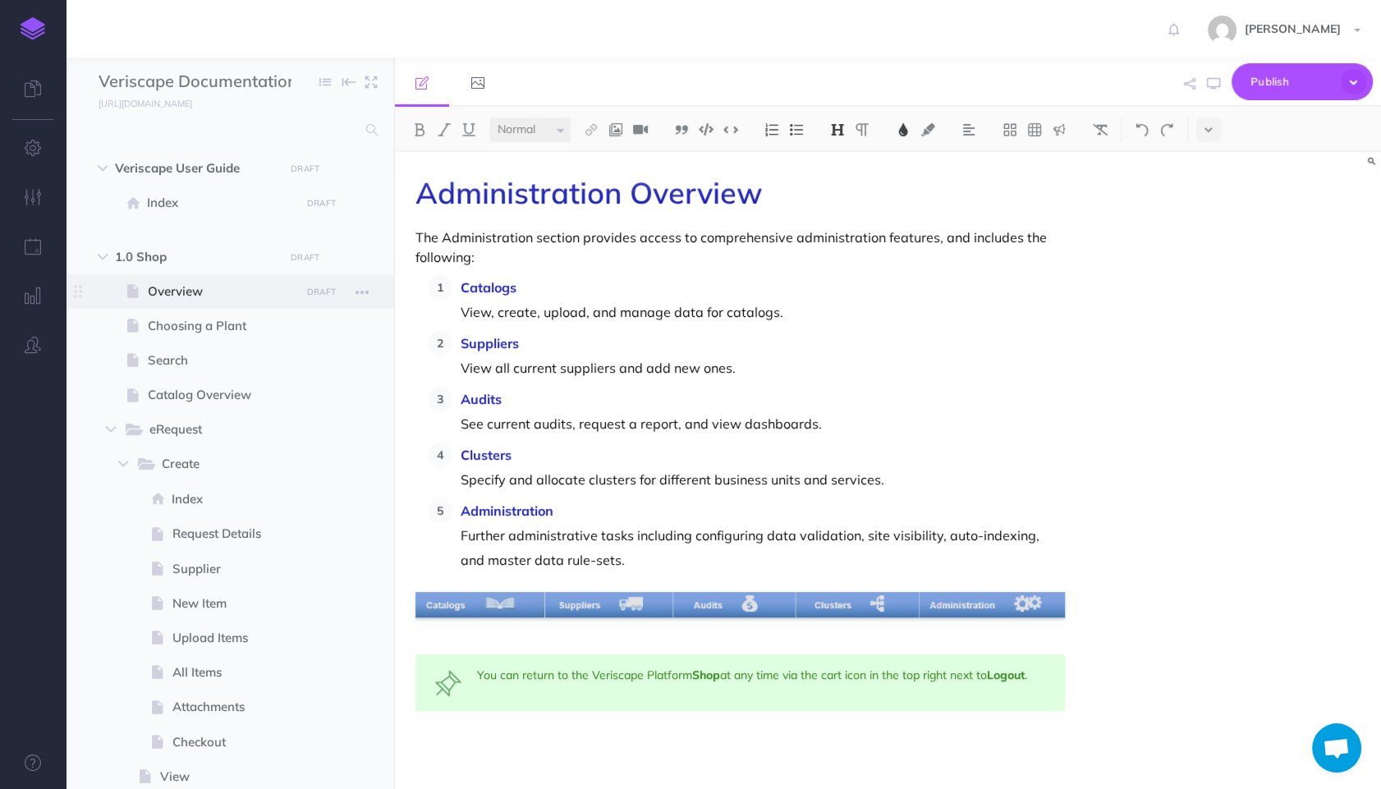
click at [191, 290] on span "Overview" at bounding box center [222, 292] width 148 height 20
select select "null"
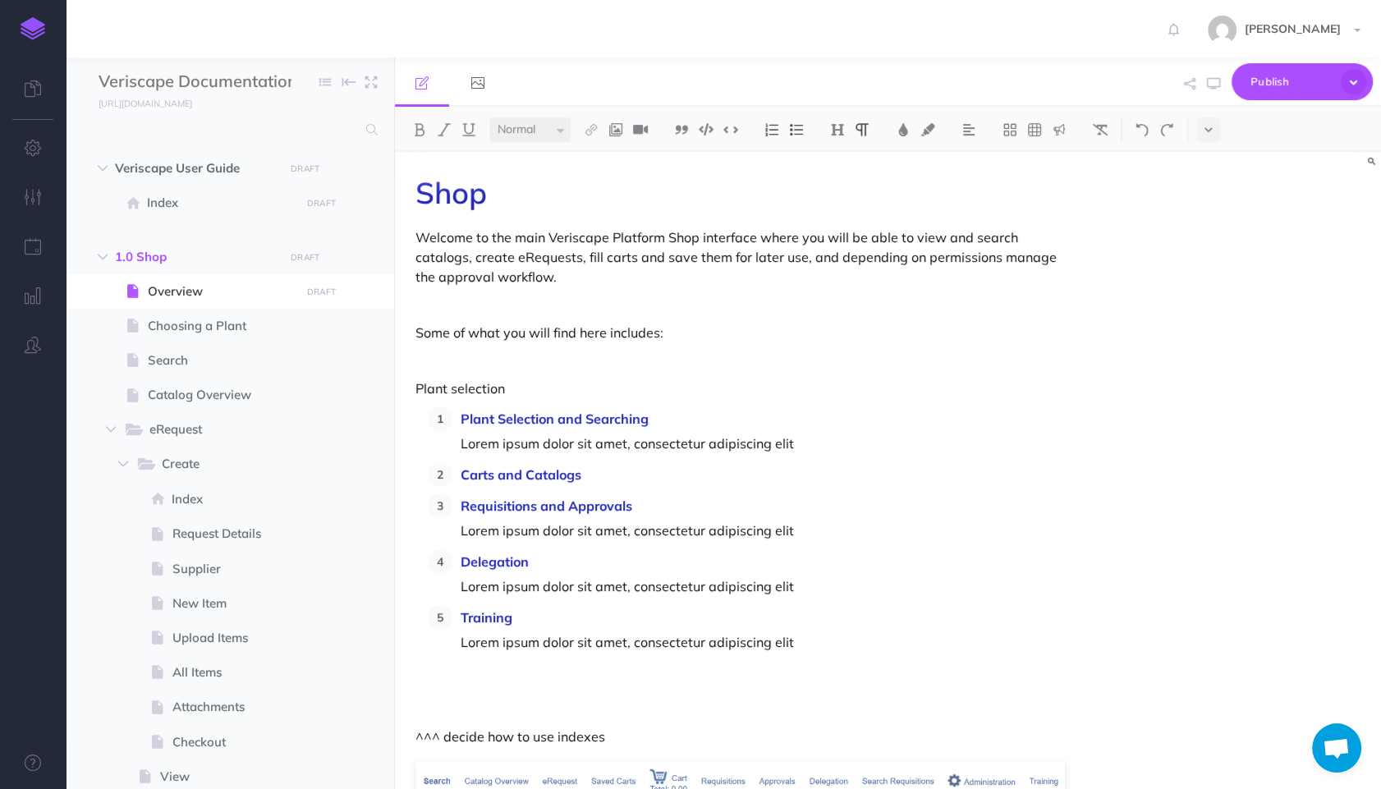
click at [805, 344] on div "Shop Welcome to the main Veriscape Platform Shop interface where you will be ab…" at bounding box center [740, 573] width 690 height 842
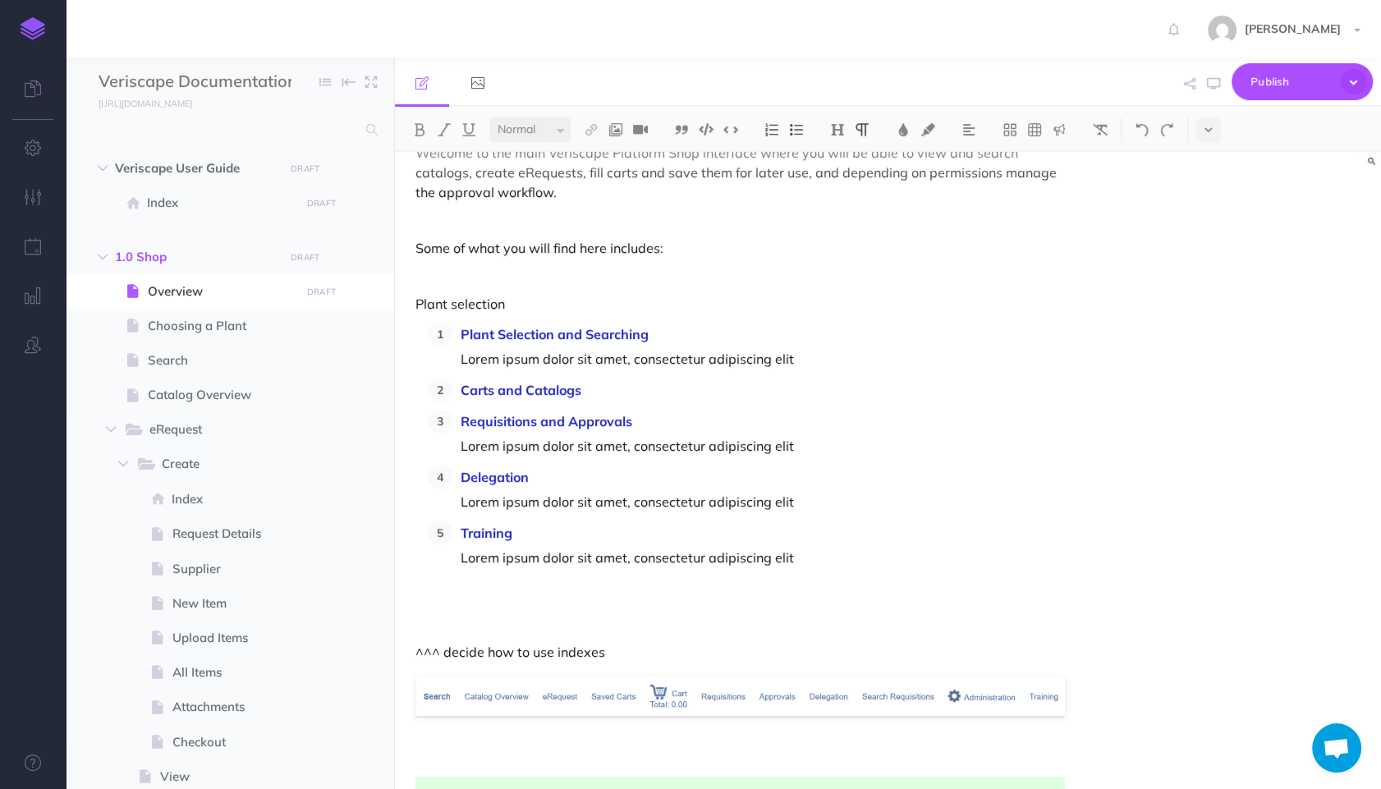
scroll to position [85, 0]
click at [704, 581] on p at bounding box center [763, 581] width 604 height 25
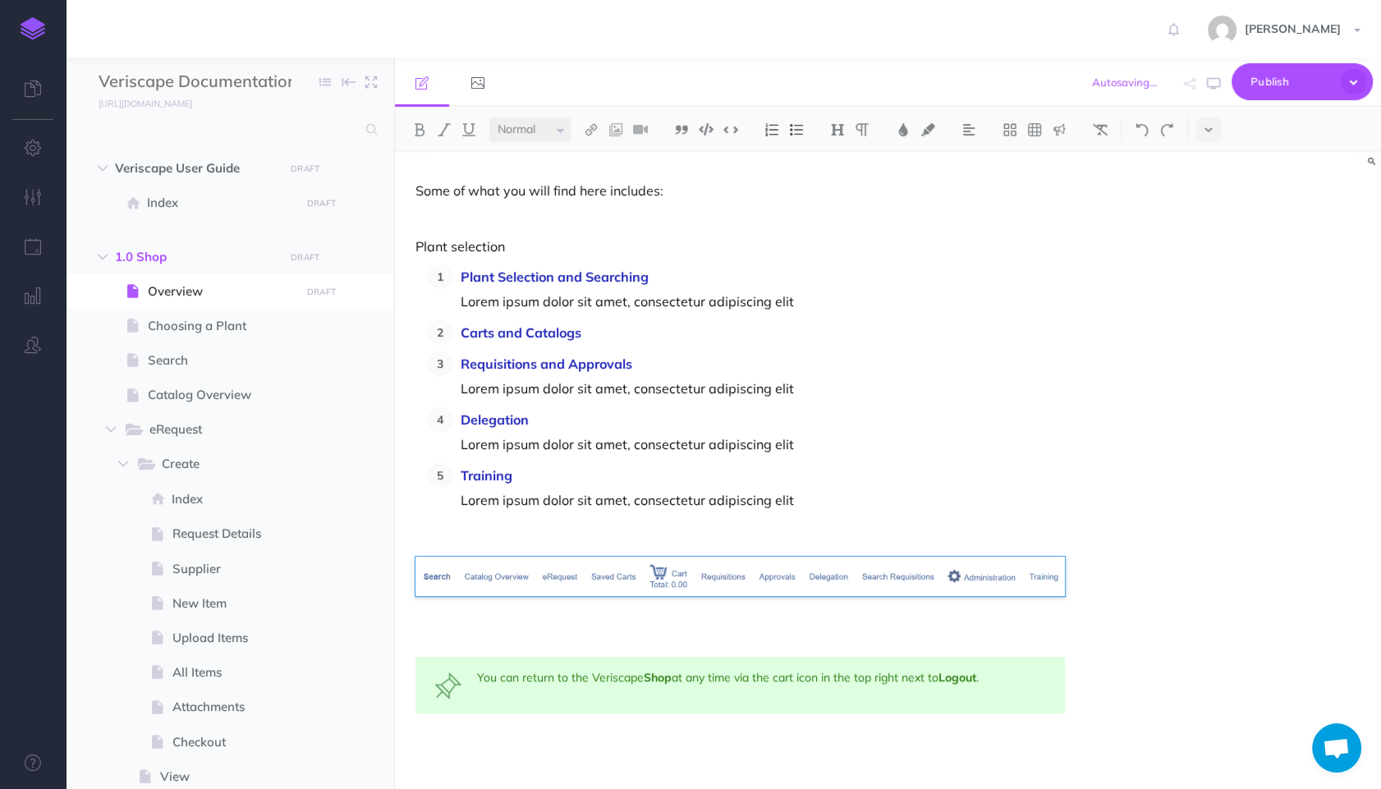
scroll to position [0, 0]
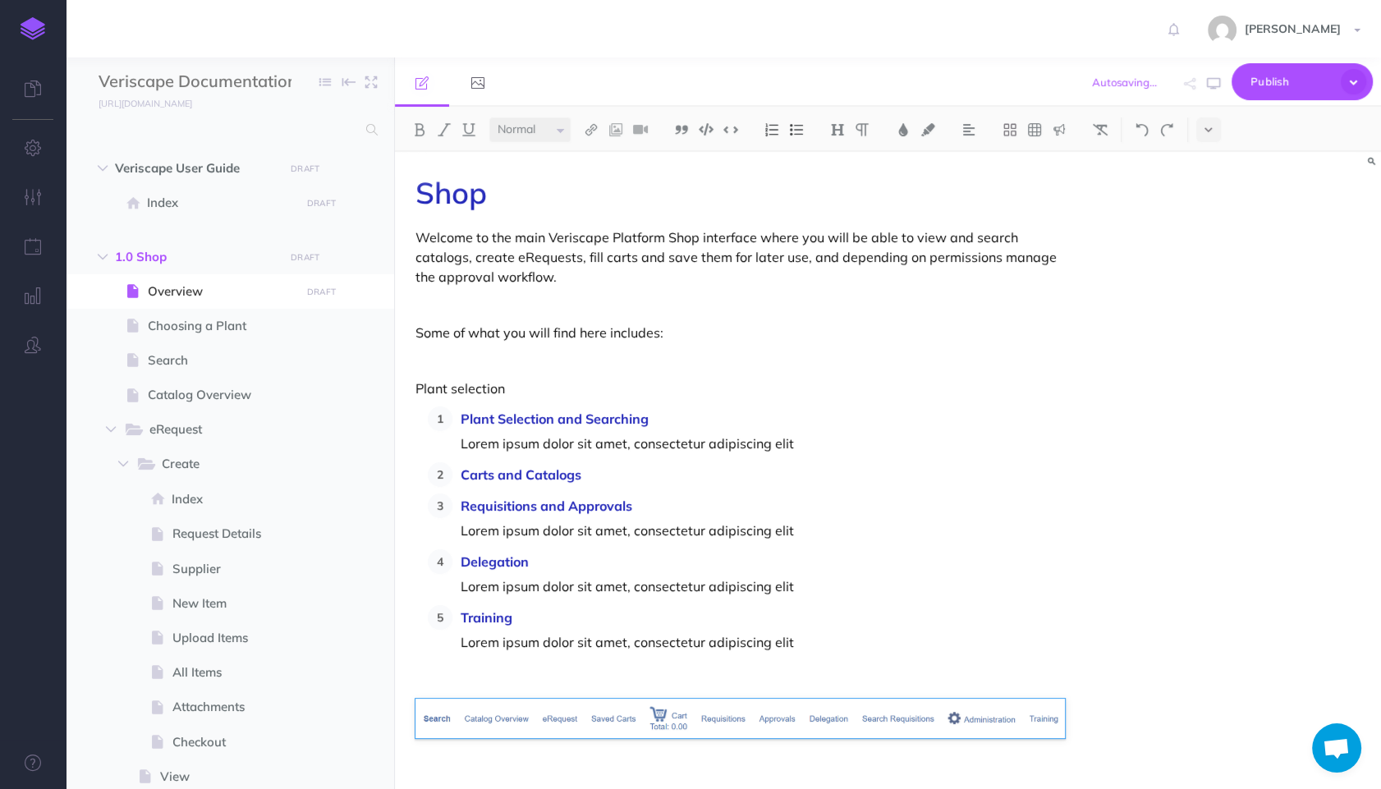
click at [906, 363] on p at bounding box center [739, 361] width 649 height 20
drag, startPoint x: 816, startPoint y: 333, endPoint x: 823, endPoint y: 337, distance: 8.5
click at [817, 333] on p "Some of what you will find here includes:" at bounding box center [739, 333] width 649 height 20
click at [1002, 336] on p "Some of what you will find here includes:" at bounding box center [739, 333] width 649 height 20
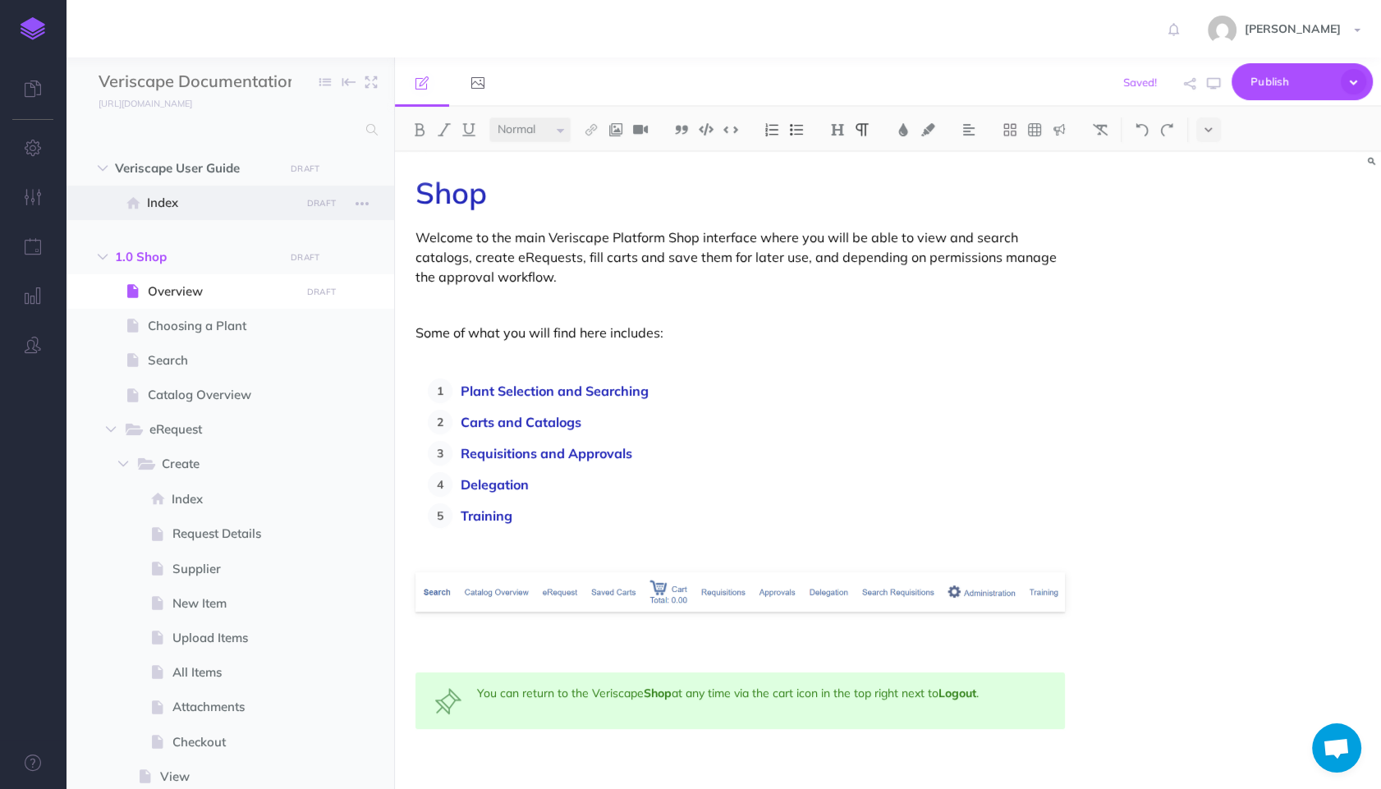
click at [196, 216] on span at bounding box center [230, 203] width 328 height 34
select select "null"
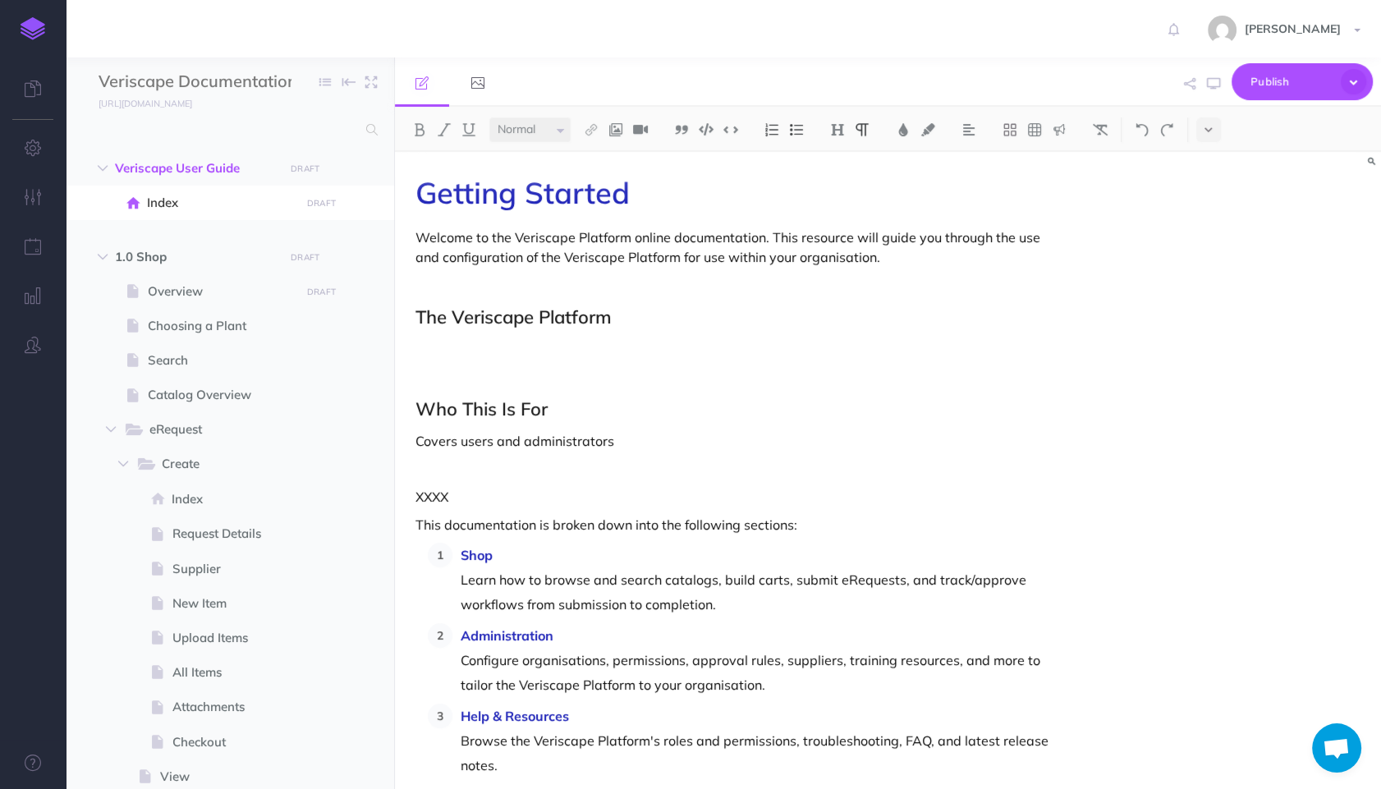
click at [725, 383] on p at bounding box center [739, 377] width 649 height 20
click at [762, 539] on div "Getting Started Welcome to the Veriscape Platform online documentation. This re…" at bounding box center [740, 570] width 690 height 836
click at [191, 361] on span "Search" at bounding box center [222, 361] width 148 height 20
select select "null"
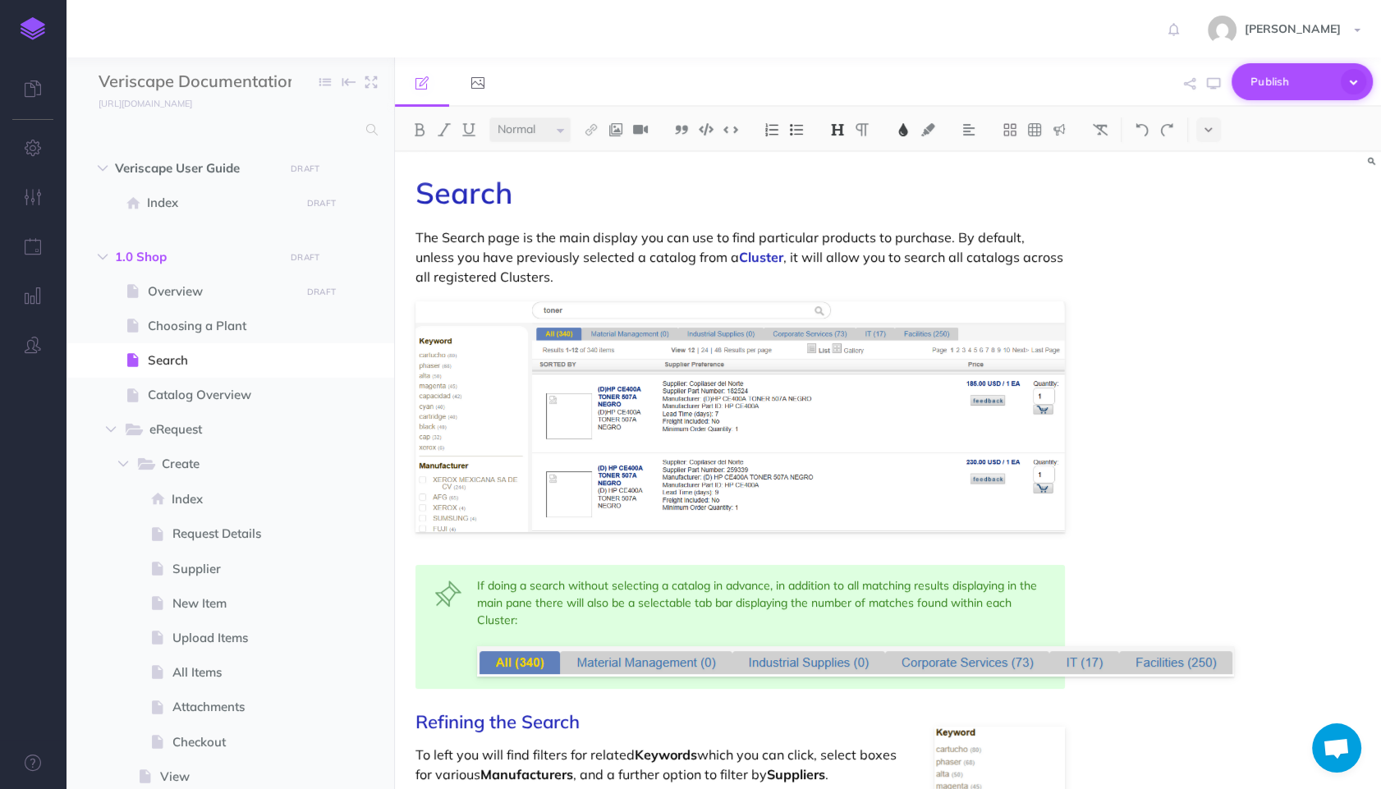
click at [1264, 85] on span "Publish" at bounding box center [1291, 81] width 82 height 25
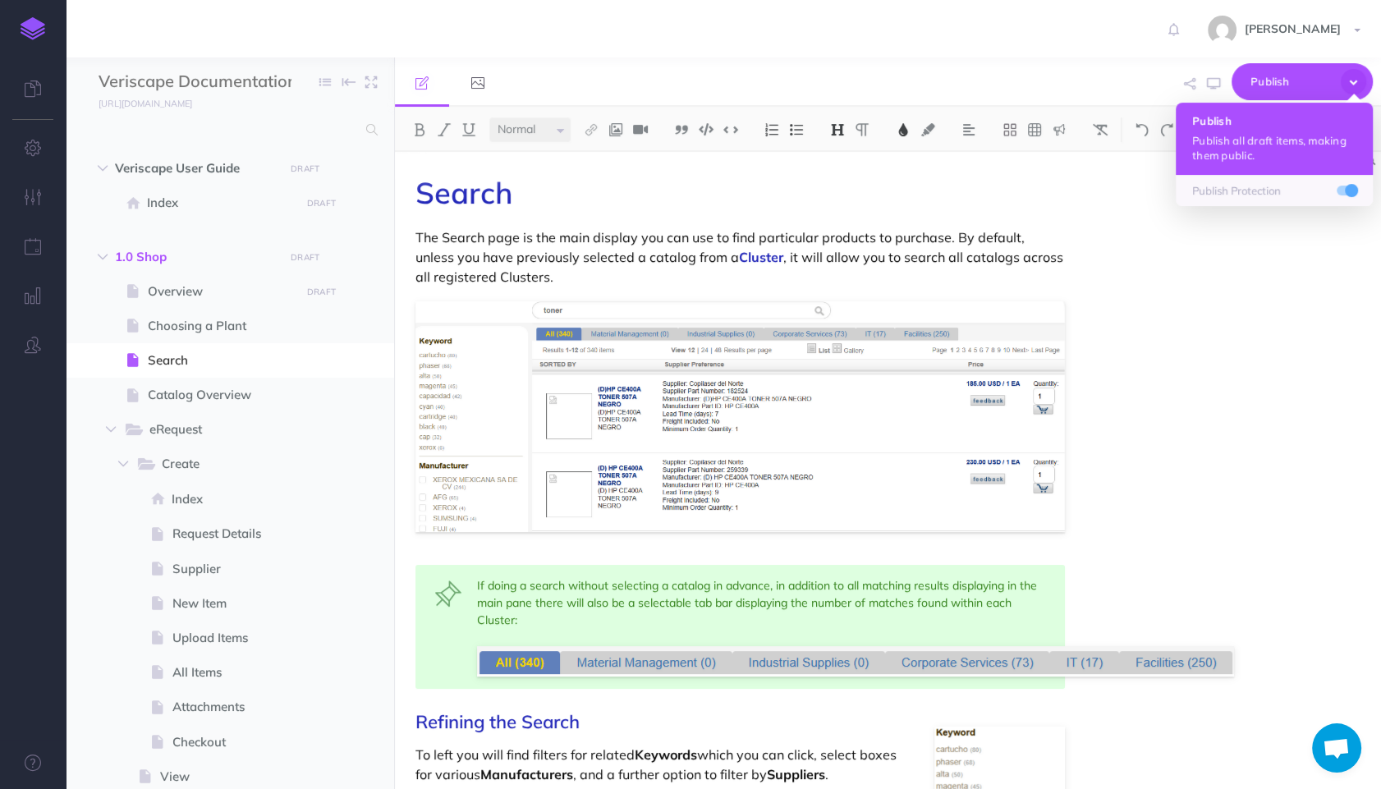
click at [1260, 126] on h4 "Publish" at bounding box center [1274, 120] width 164 height 11
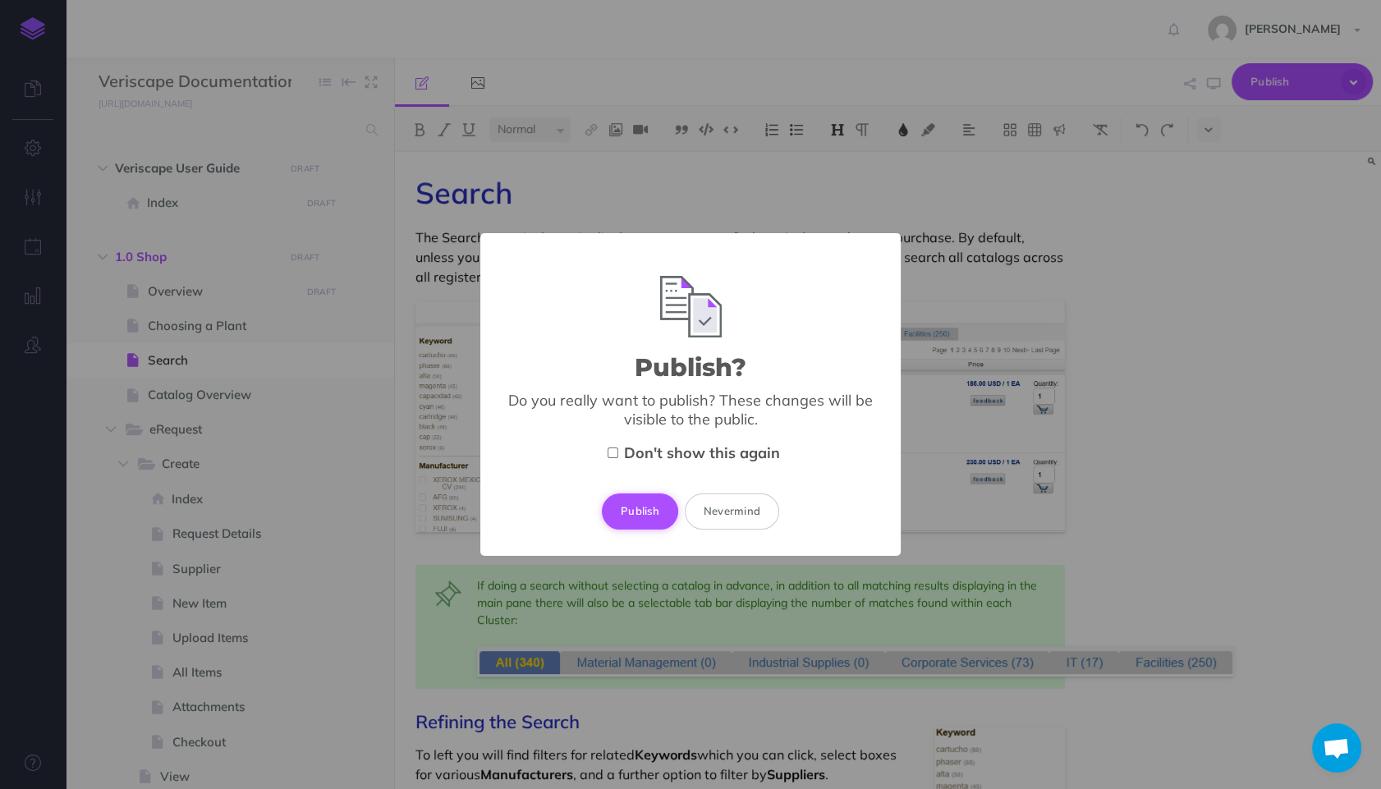
click at [644, 505] on button "Publish" at bounding box center [640, 511] width 76 height 36
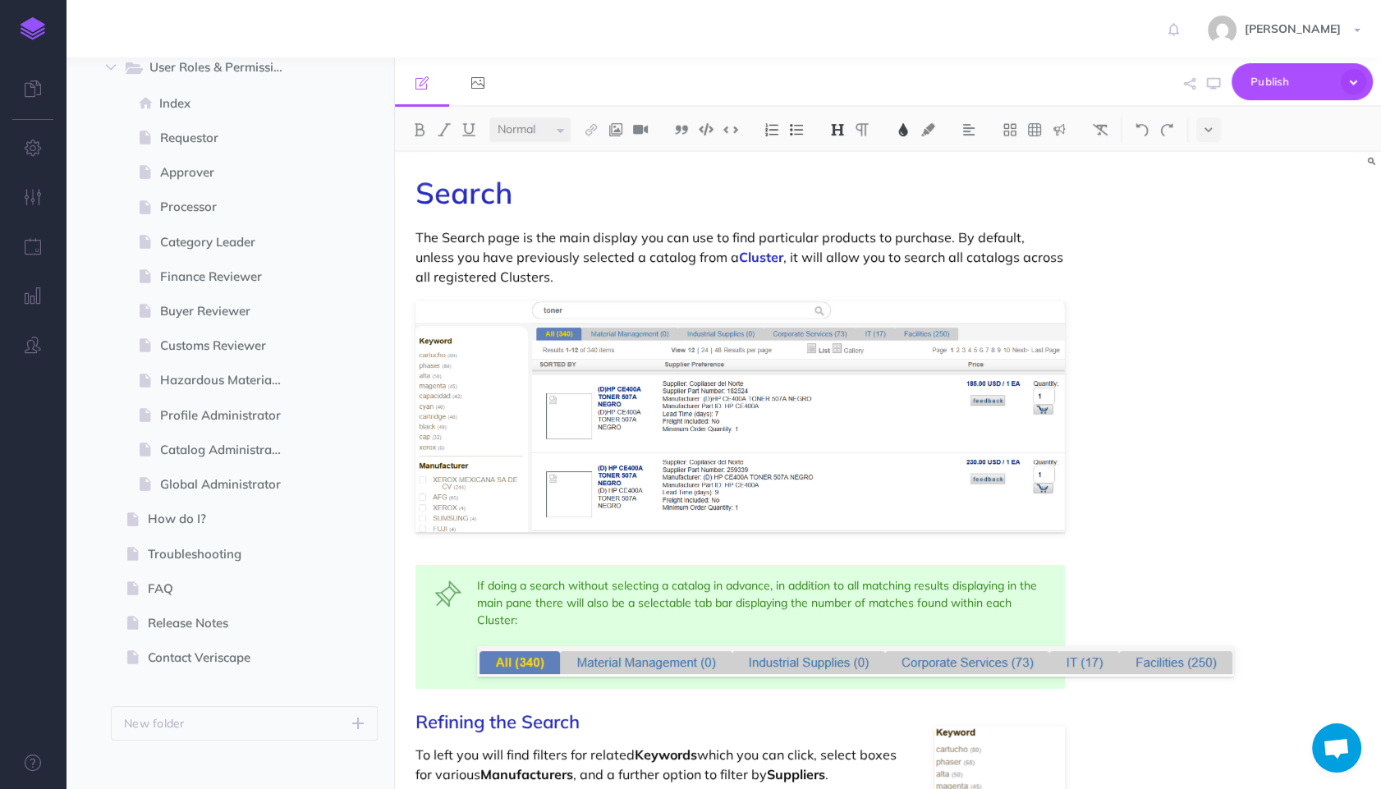
scroll to position [1975, 0]
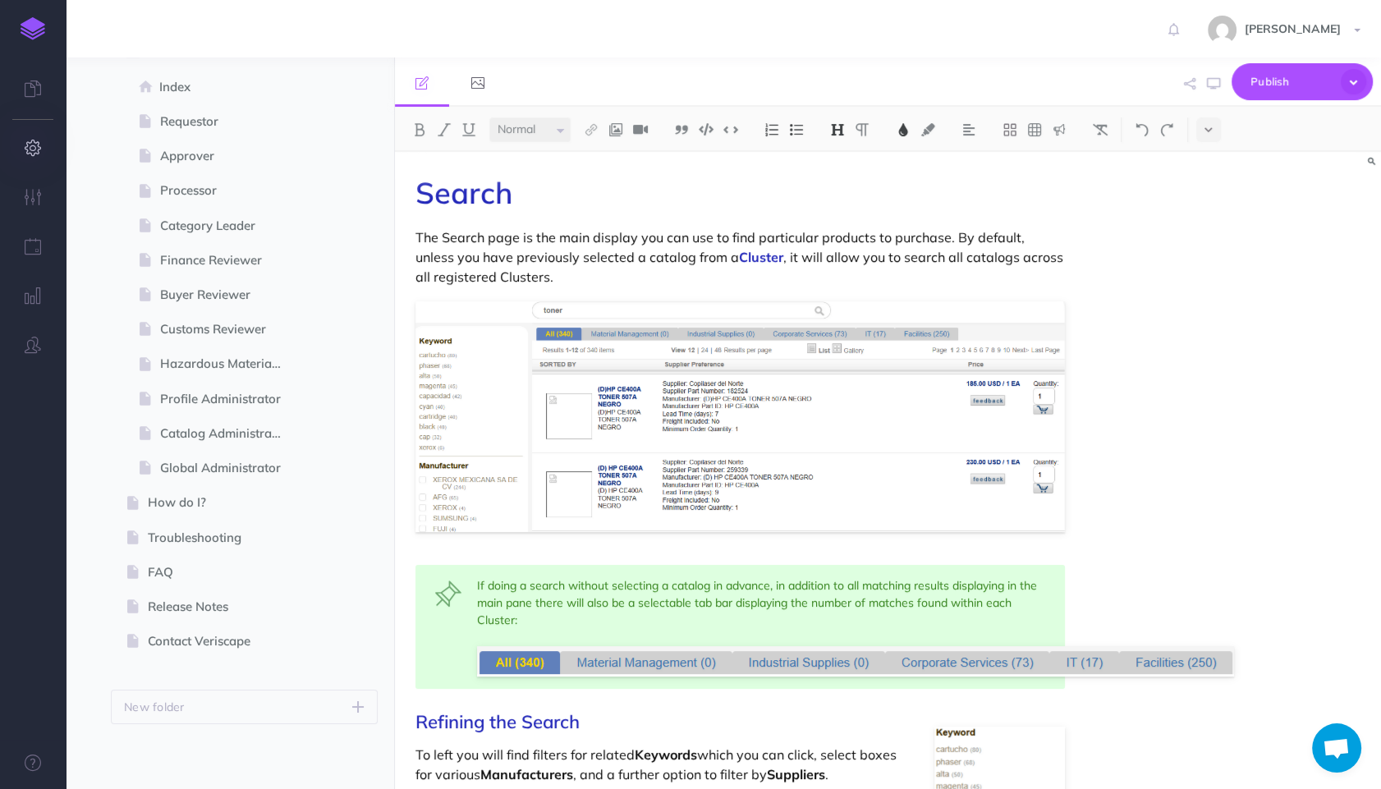
click at [31, 148] on icon "button" at bounding box center [33, 148] width 17 height 16
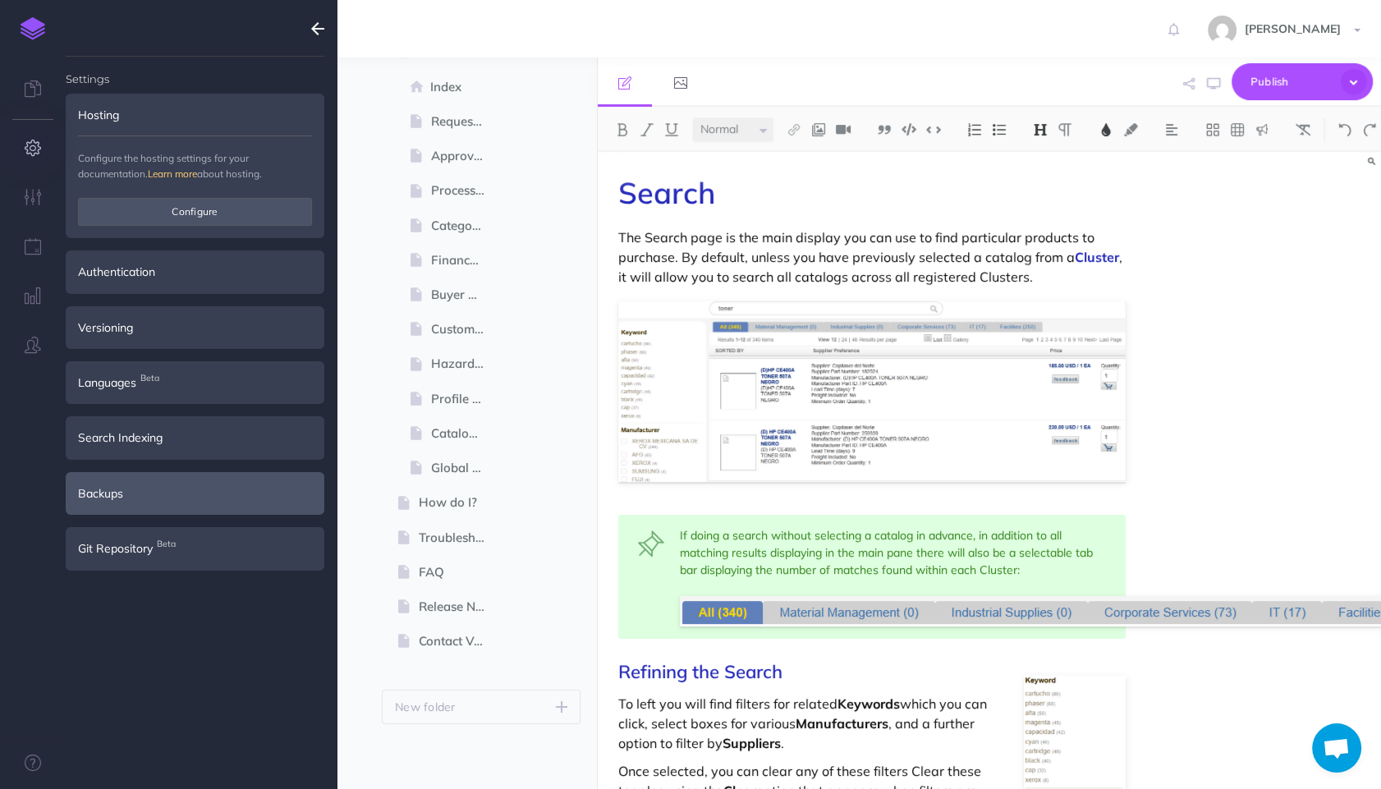
click at [117, 482] on div "Backups" at bounding box center [195, 493] width 259 height 43
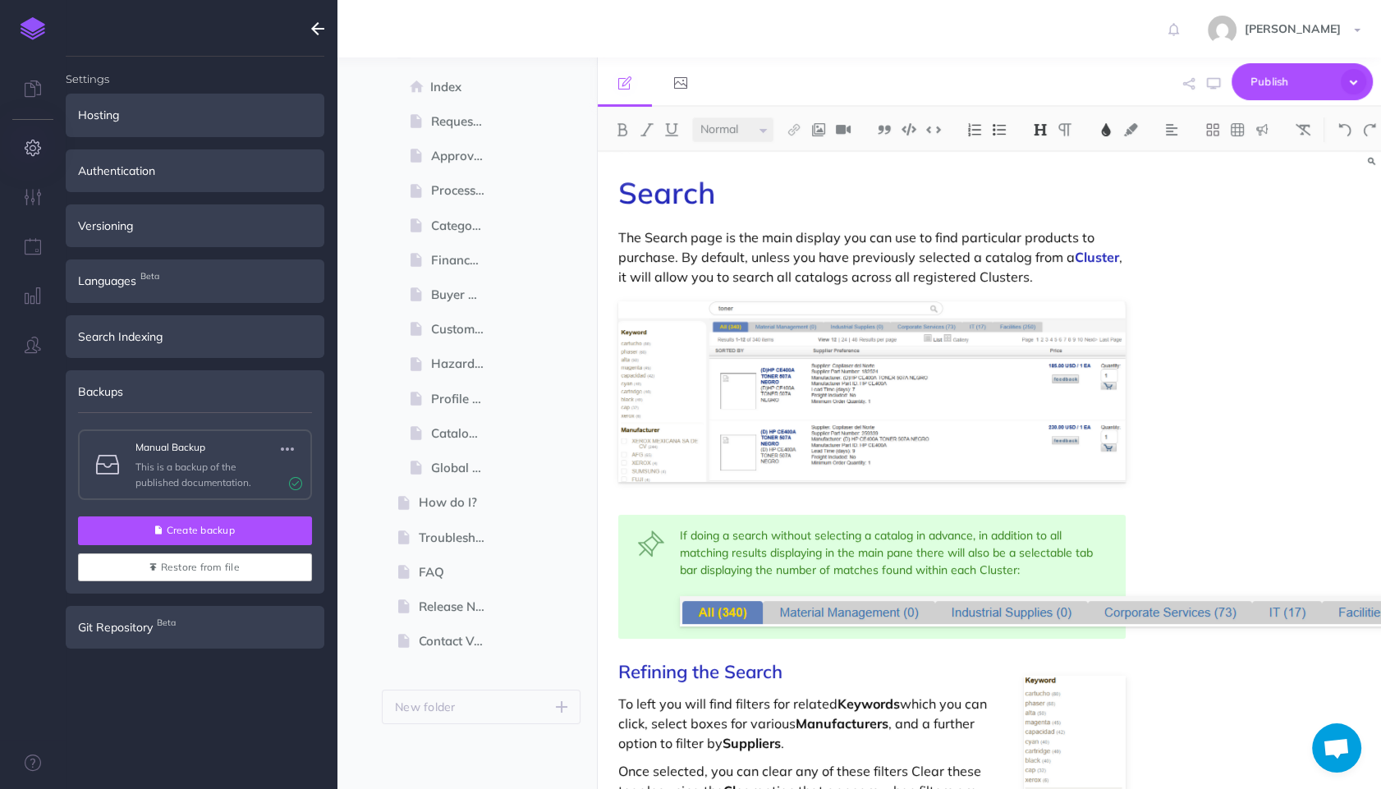
click at [204, 530] on button "Create backup" at bounding box center [195, 530] width 234 height 28
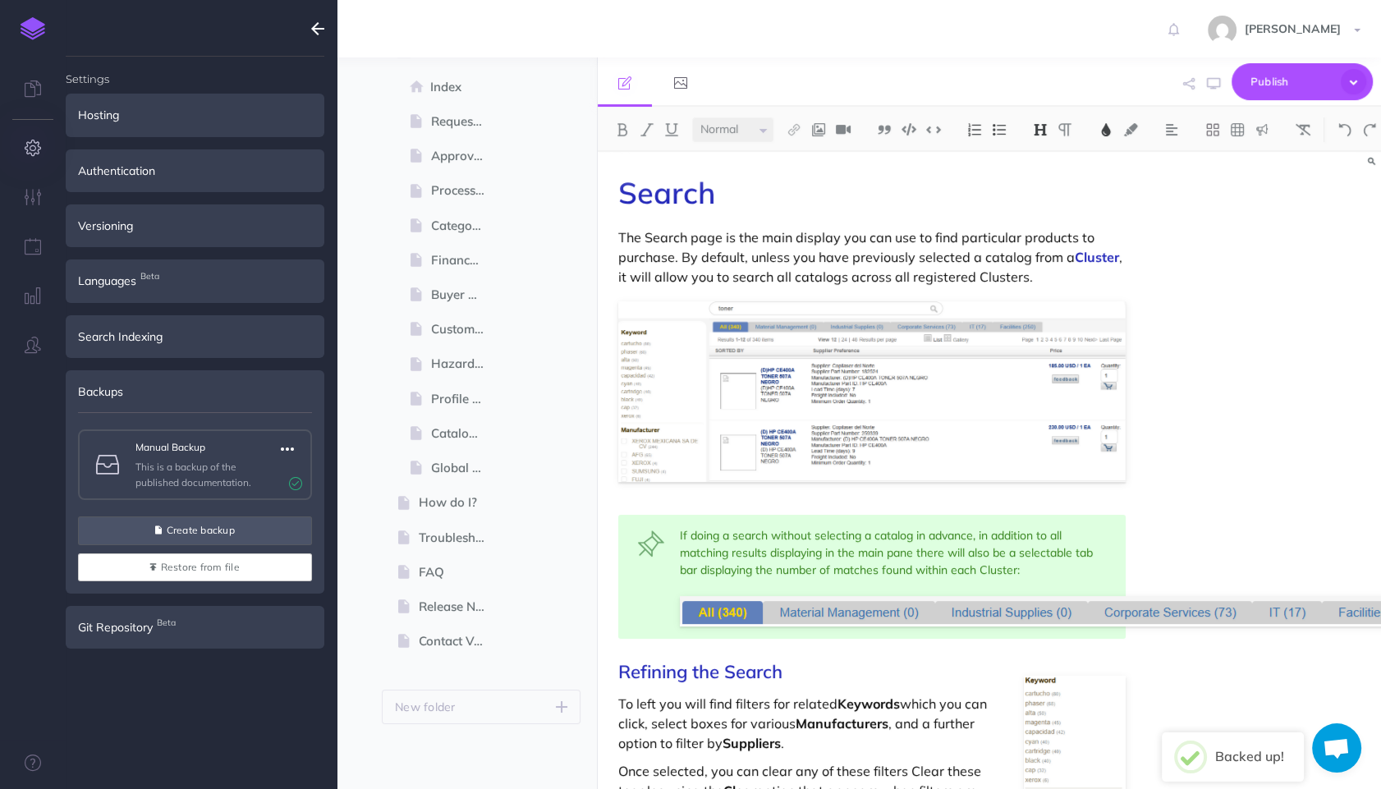
click at [285, 447] on icon "button" at bounding box center [287, 449] width 13 height 20
click at [240, 530] on link "Download" at bounding box center [243, 532] width 123 height 27
click at [1186, 163] on div "Search The Search page is the main display you can use to find particular produ…" at bounding box center [989, 470] width 783 height 637
click at [320, 23] on icon "button" at bounding box center [317, 29] width 13 height 20
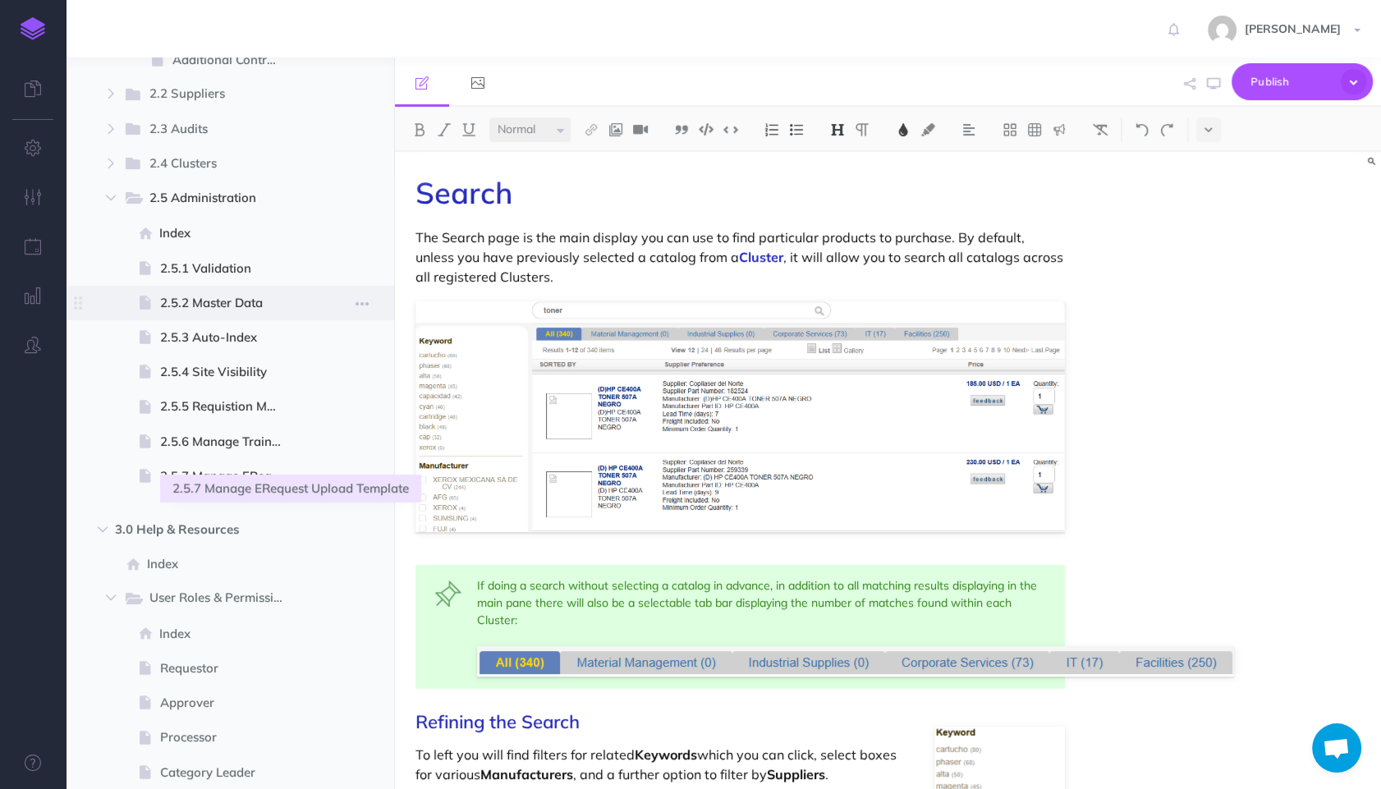
scroll to position [1426, 0]
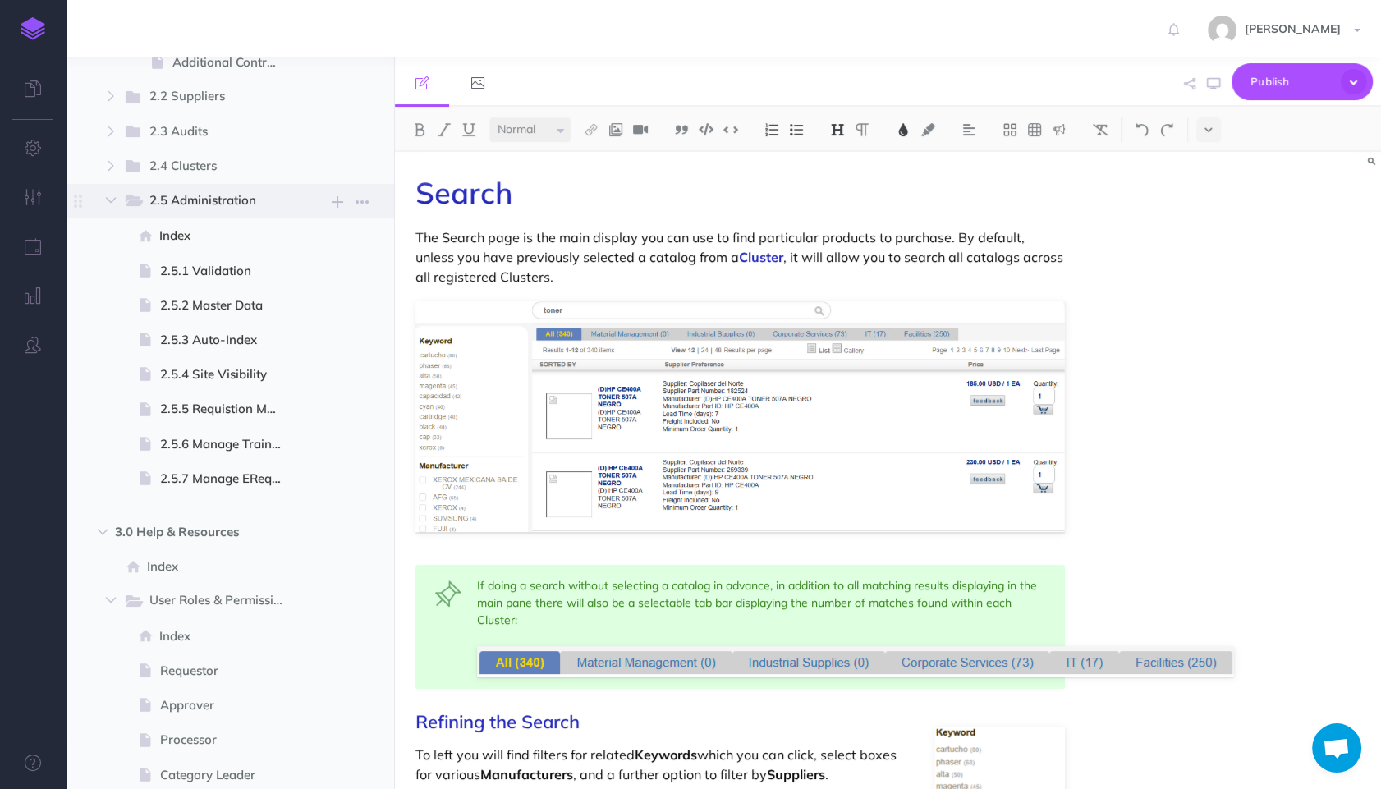
click at [194, 201] on span "2.5 Administration" at bounding box center [210, 200] width 122 height 21
select select "null"
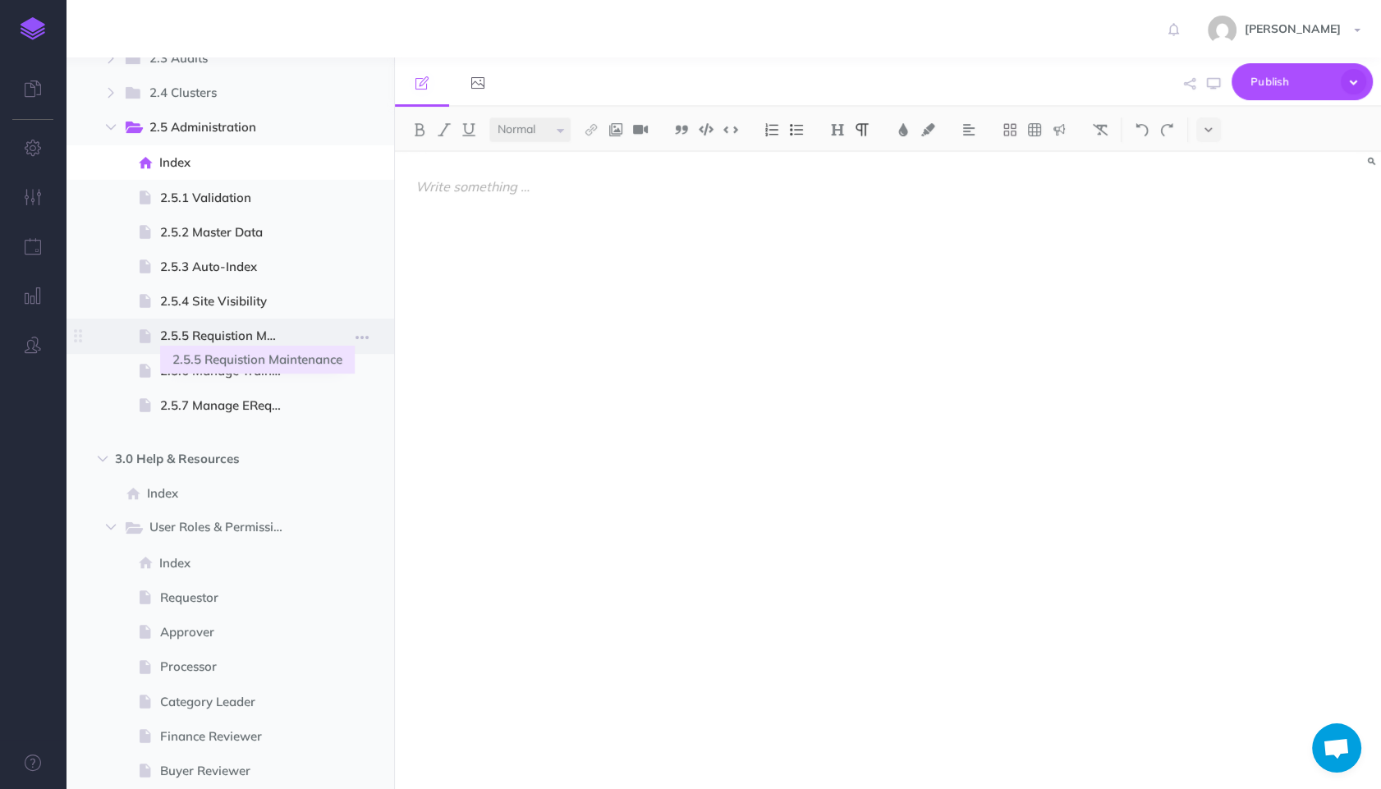
scroll to position [1609, 0]
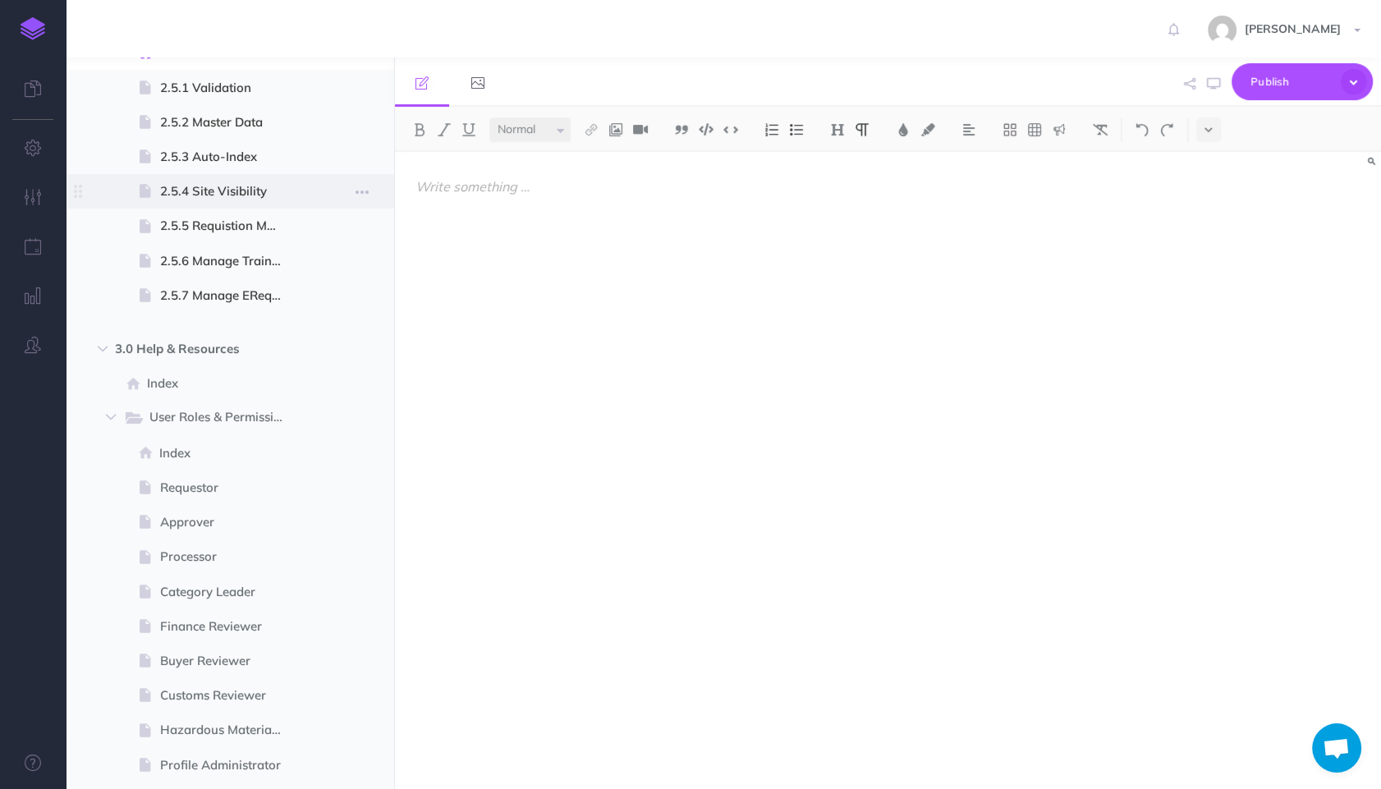
click at [215, 195] on span "2.5.4 Site Visibility" at bounding box center [227, 191] width 135 height 20
select select "null"
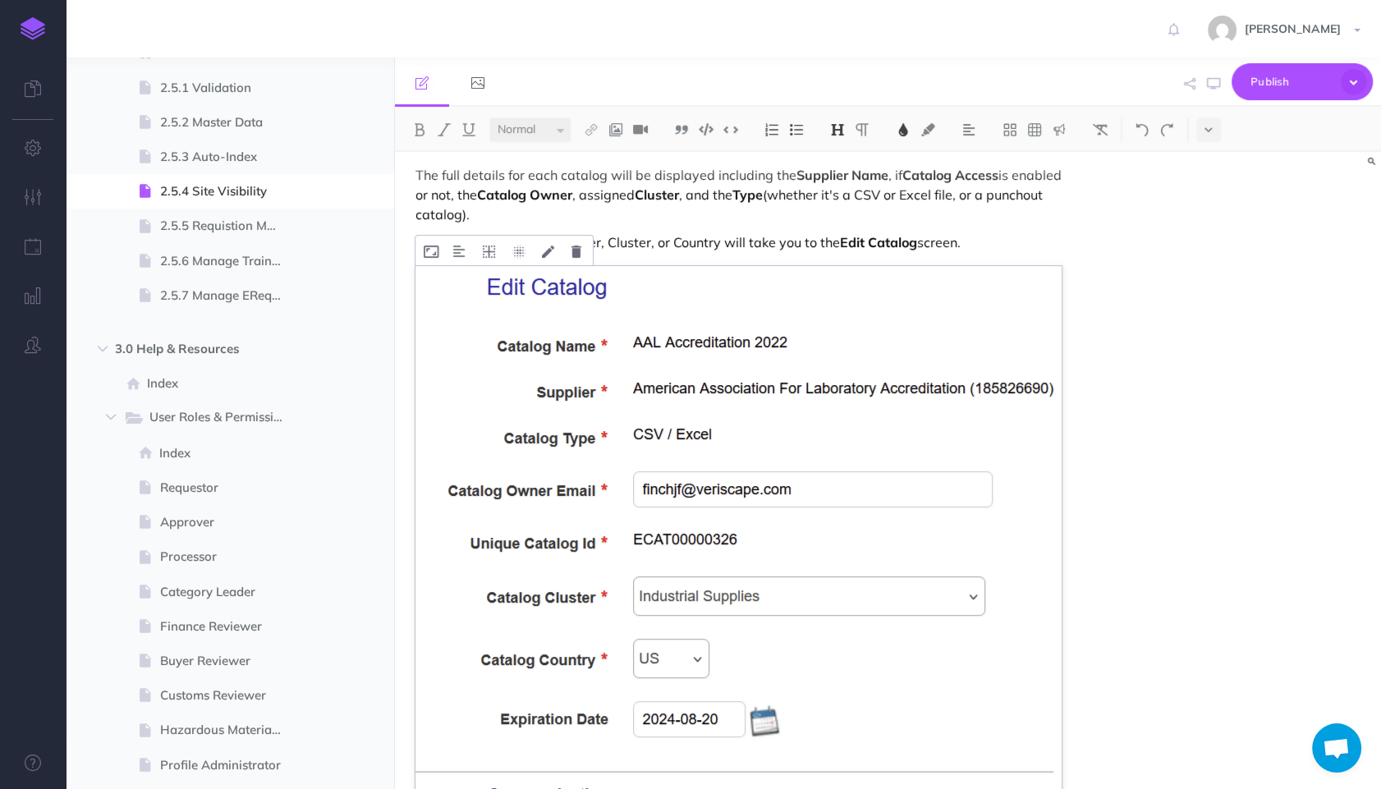
scroll to position [429, 0]
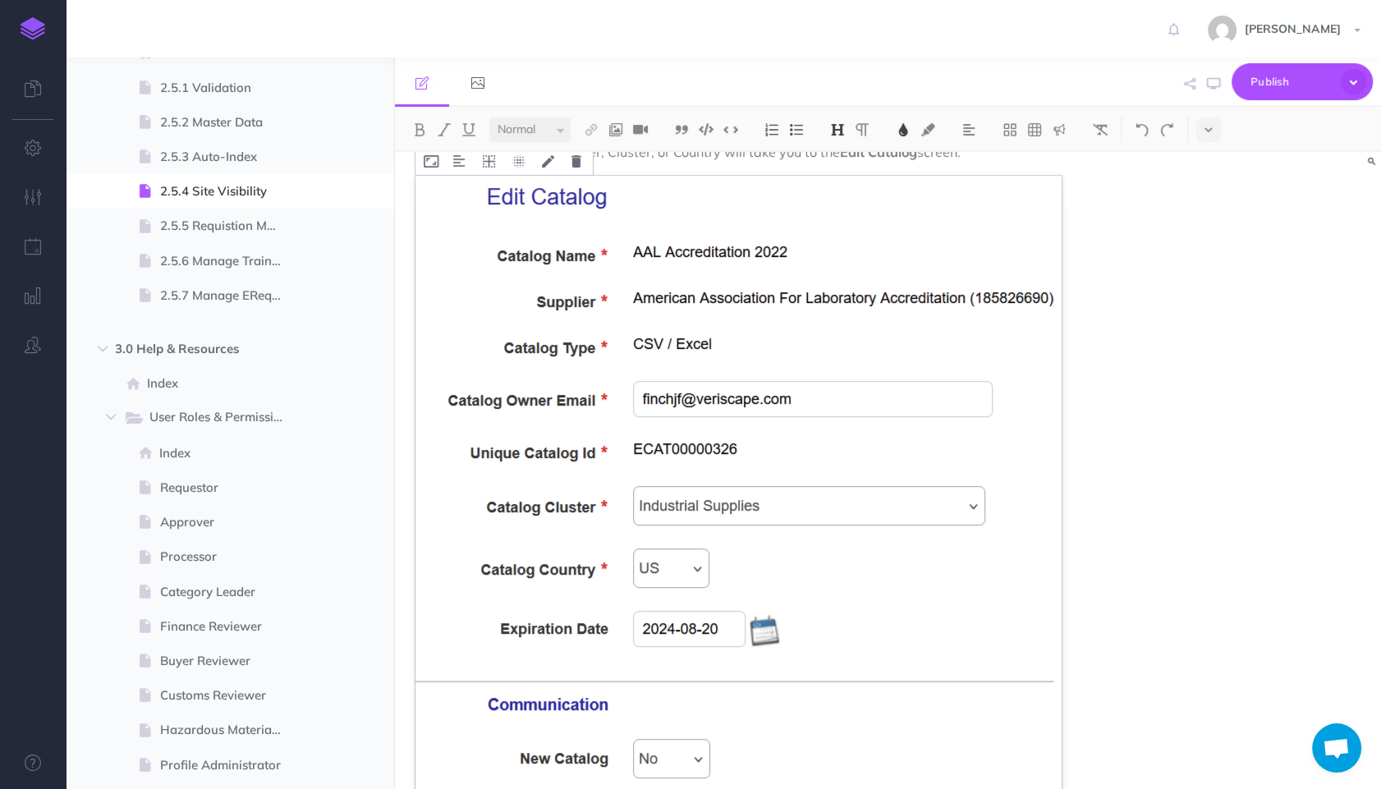
click at [826, 466] on img at bounding box center [738, 602] width 646 height 853
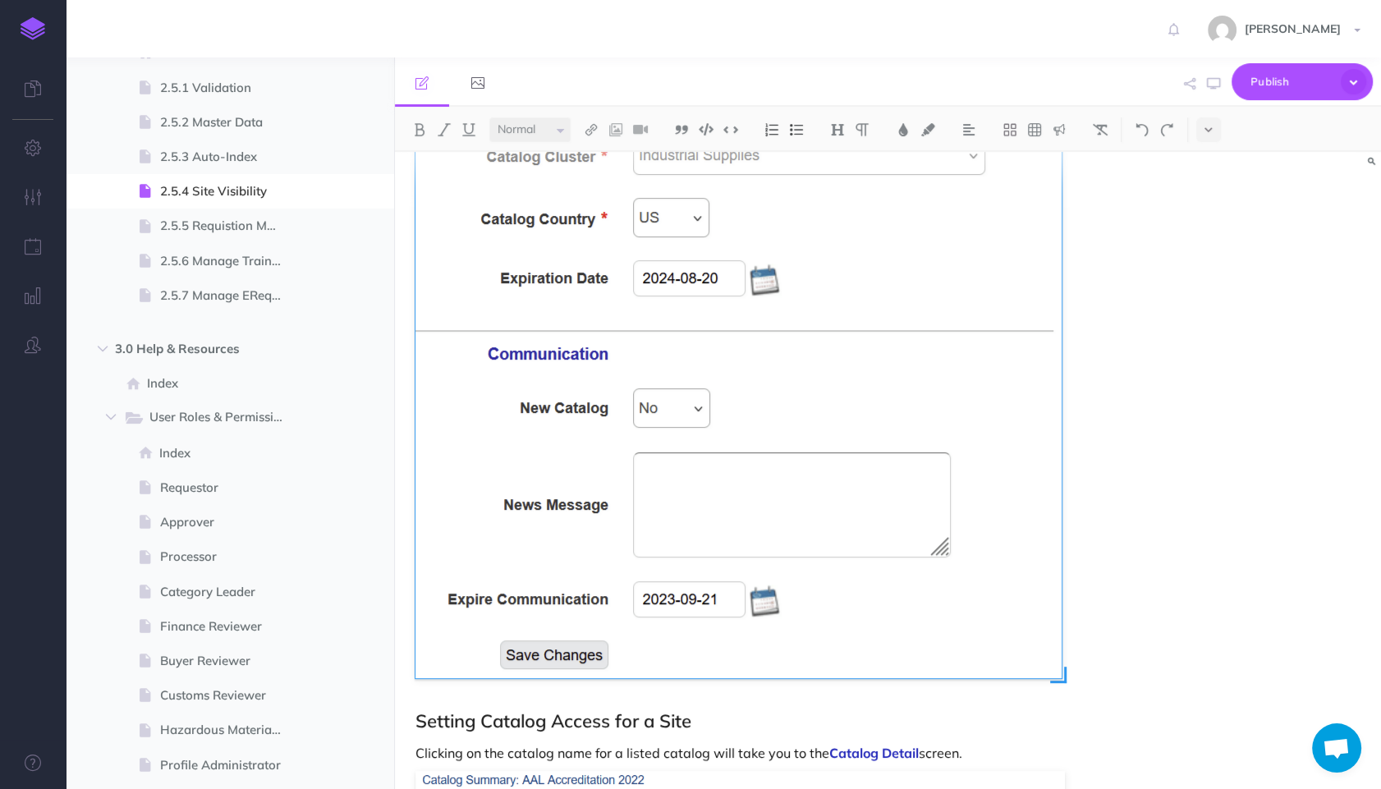
scroll to position [857, 0]
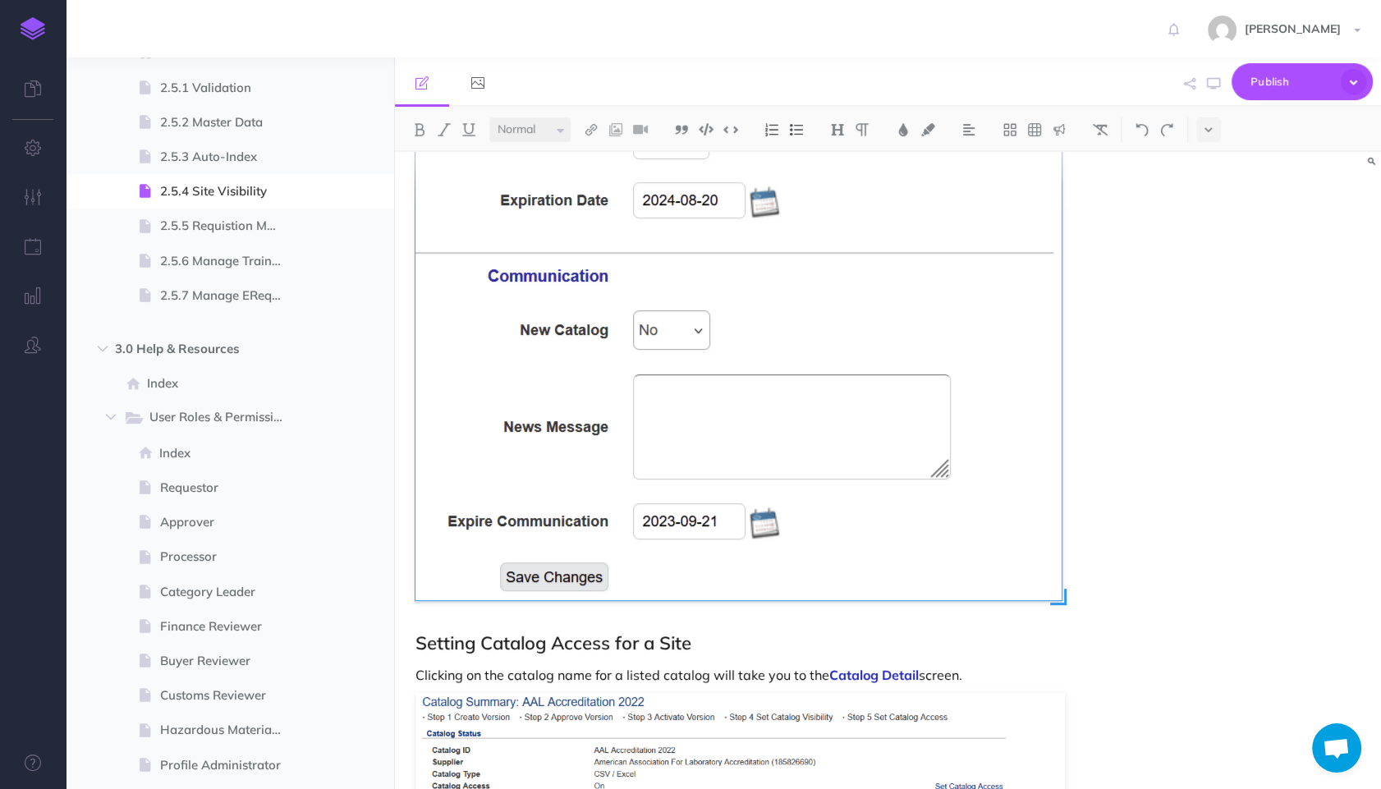
click at [1055, 603] on span at bounding box center [1058, 597] width 16 height 16
drag, startPoint x: 1055, startPoint y: 603, endPoint x: 840, endPoint y: 436, distance: 272.1
click at [840, 436] on div at bounding box center [738, 173] width 646 height 853
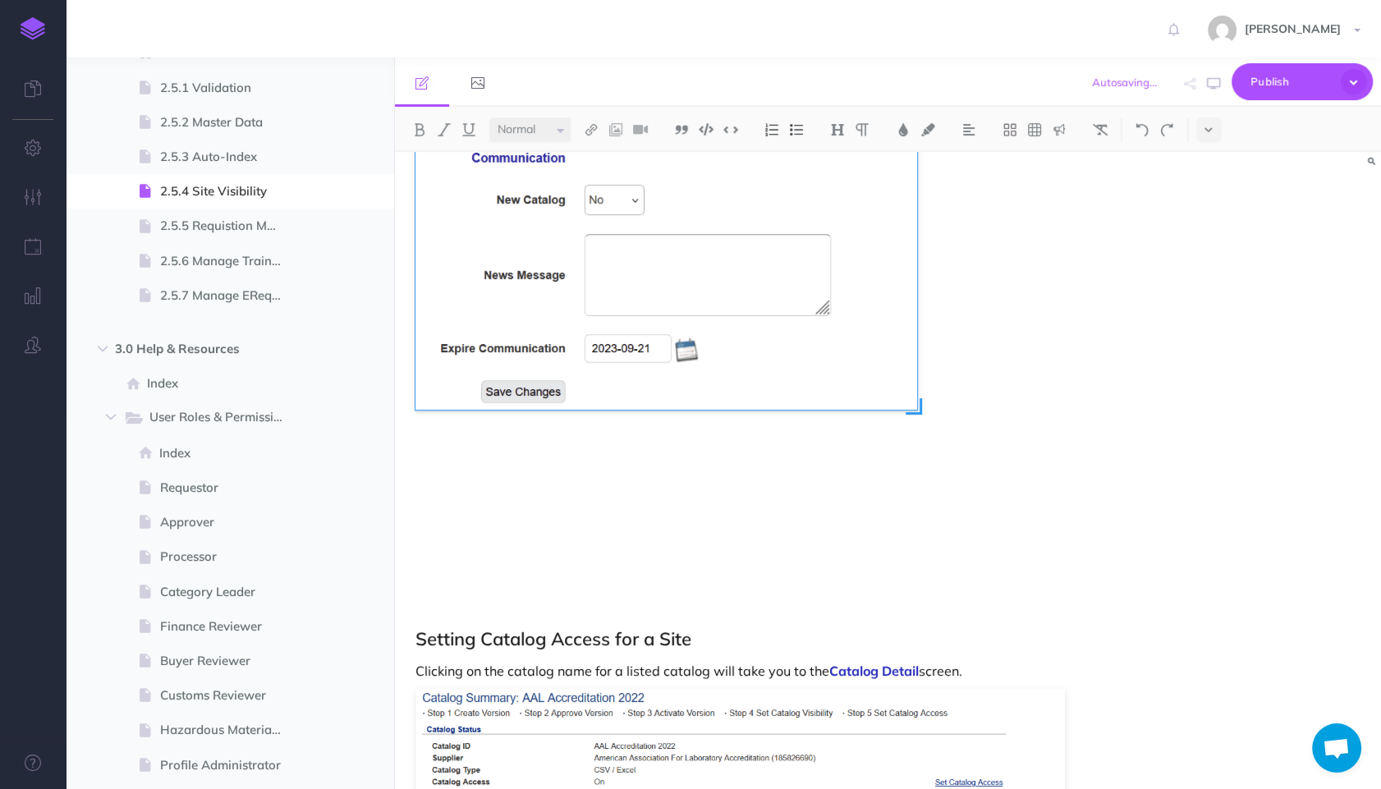
drag, startPoint x: 1057, startPoint y: 600, endPoint x: 915, endPoint y: 490, distance: 179.0
click at [915, 490] on div at bounding box center [736, 171] width 643 height 849
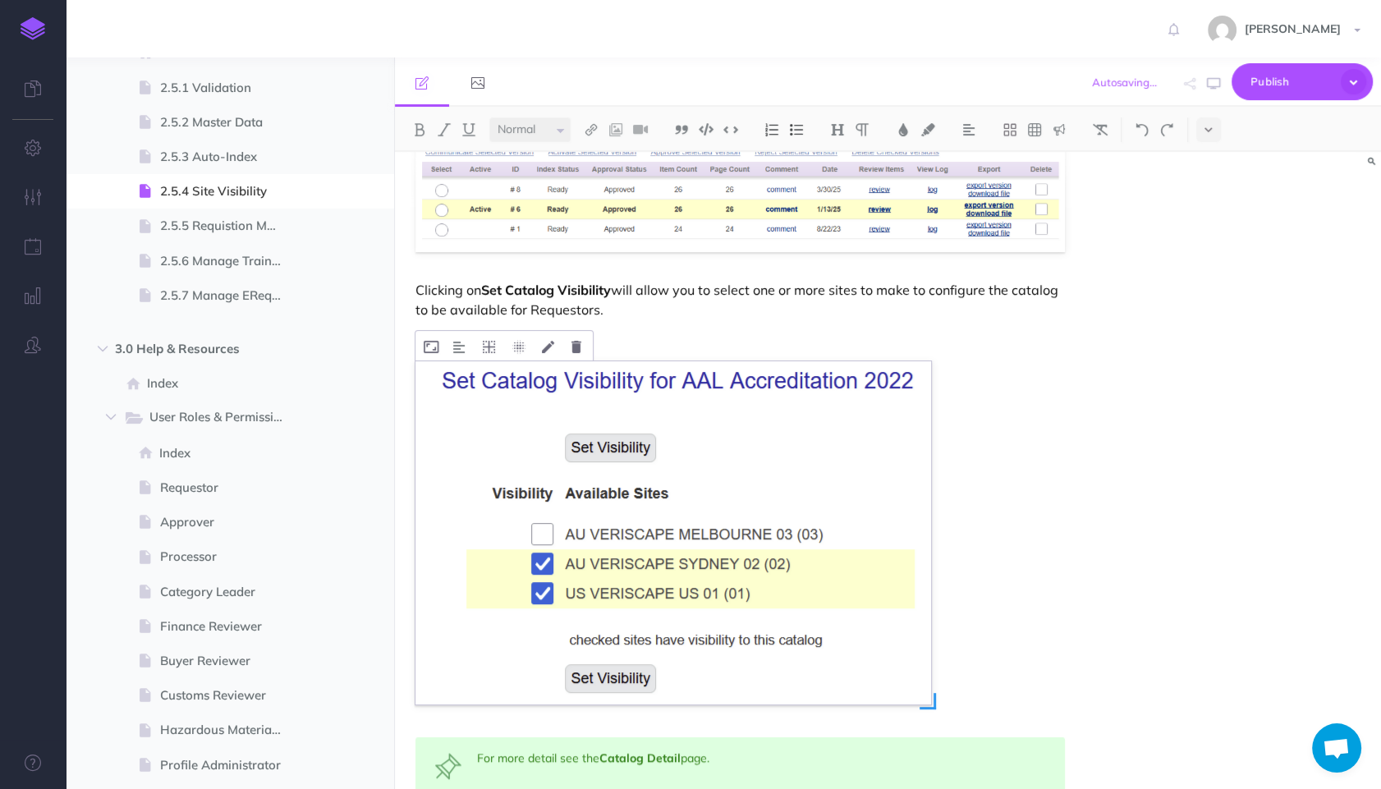
click at [813, 528] on img at bounding box center [673, 532] width 516 height 343
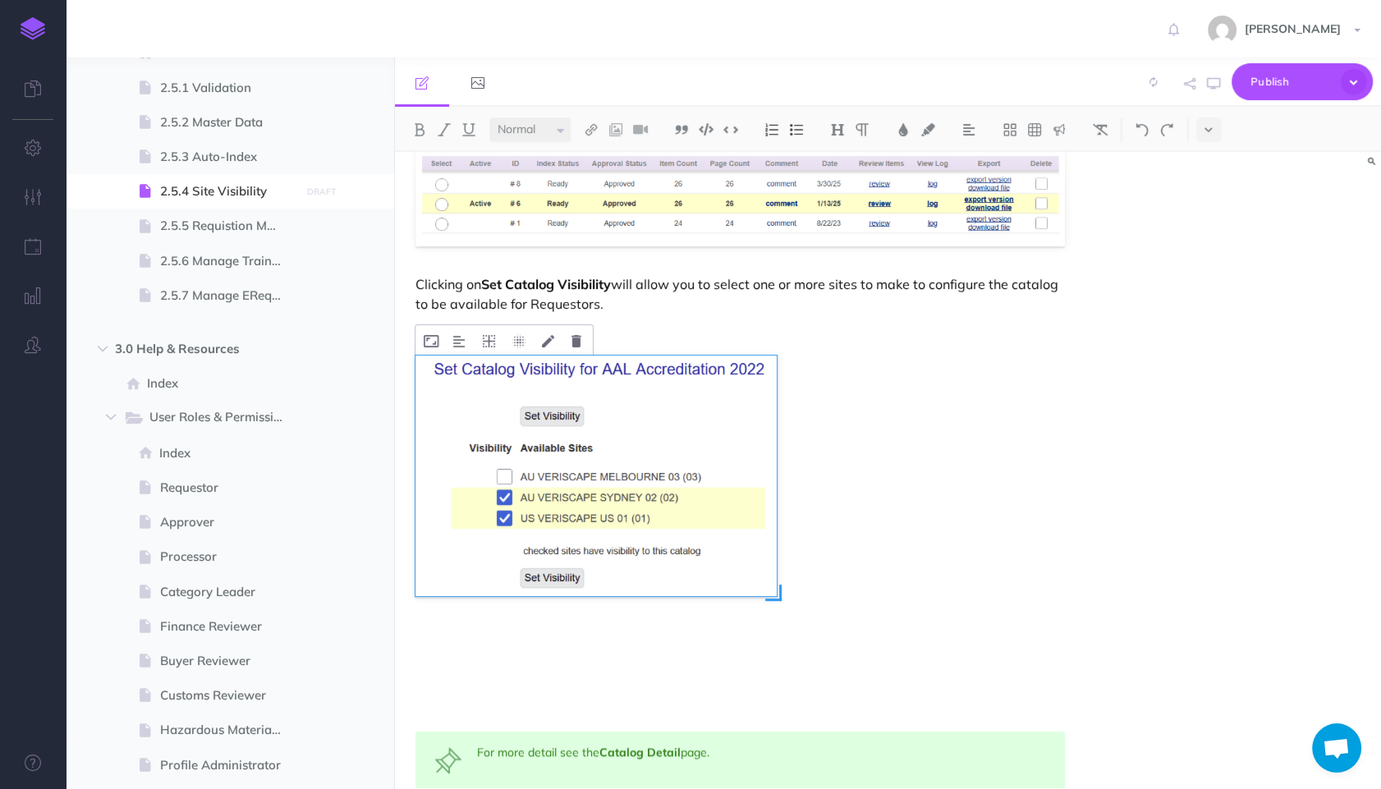
drag, startPoint x: 934, startPoint y: 703, endPoint x: 780, endPoint y: 590, distance: 191.0
click at [780, 590] on span at bounding box center [773, 593] width 16 height 16
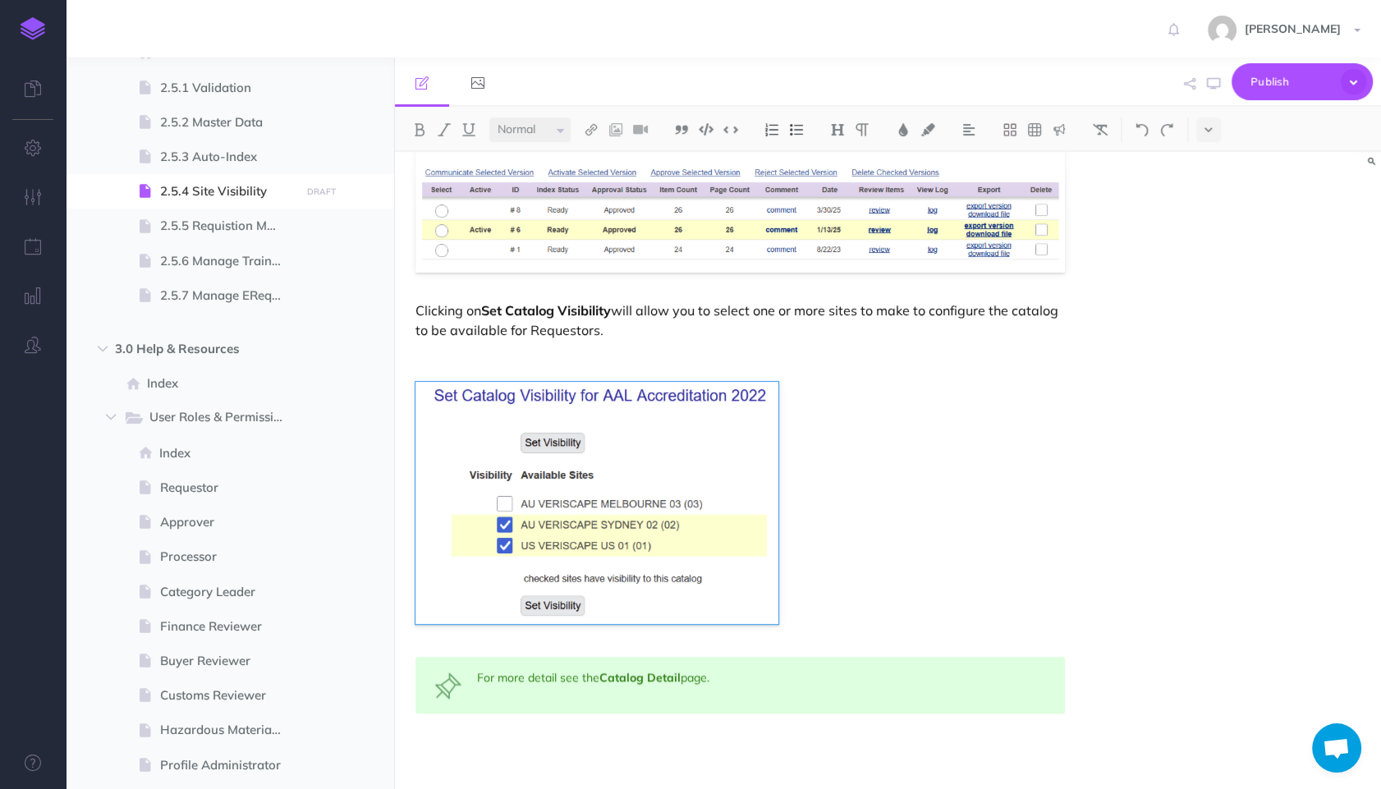
scroll to position [1436, 0]
click at [863, 314] on p "Clicking on Set Catalog Visibility will allow you to select one or more sites t…" at bounding box center [739, 319] width 649 height 39
click at [334, 191] on small "PUBLISH" at bounding box center [322, 191] width 38 height 11
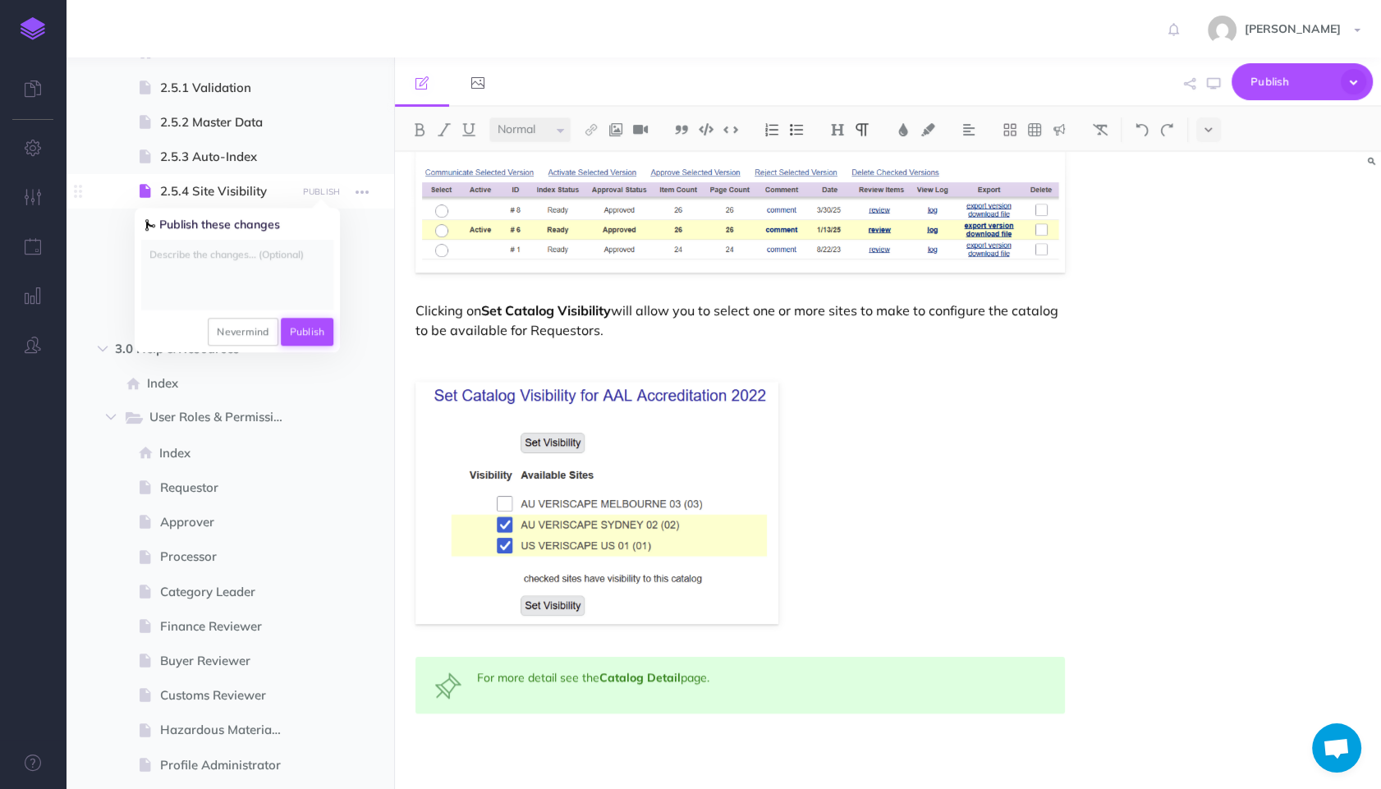
click at [319, 327] on button "Publish" at bounding box center [307, 332] width 53 height 28
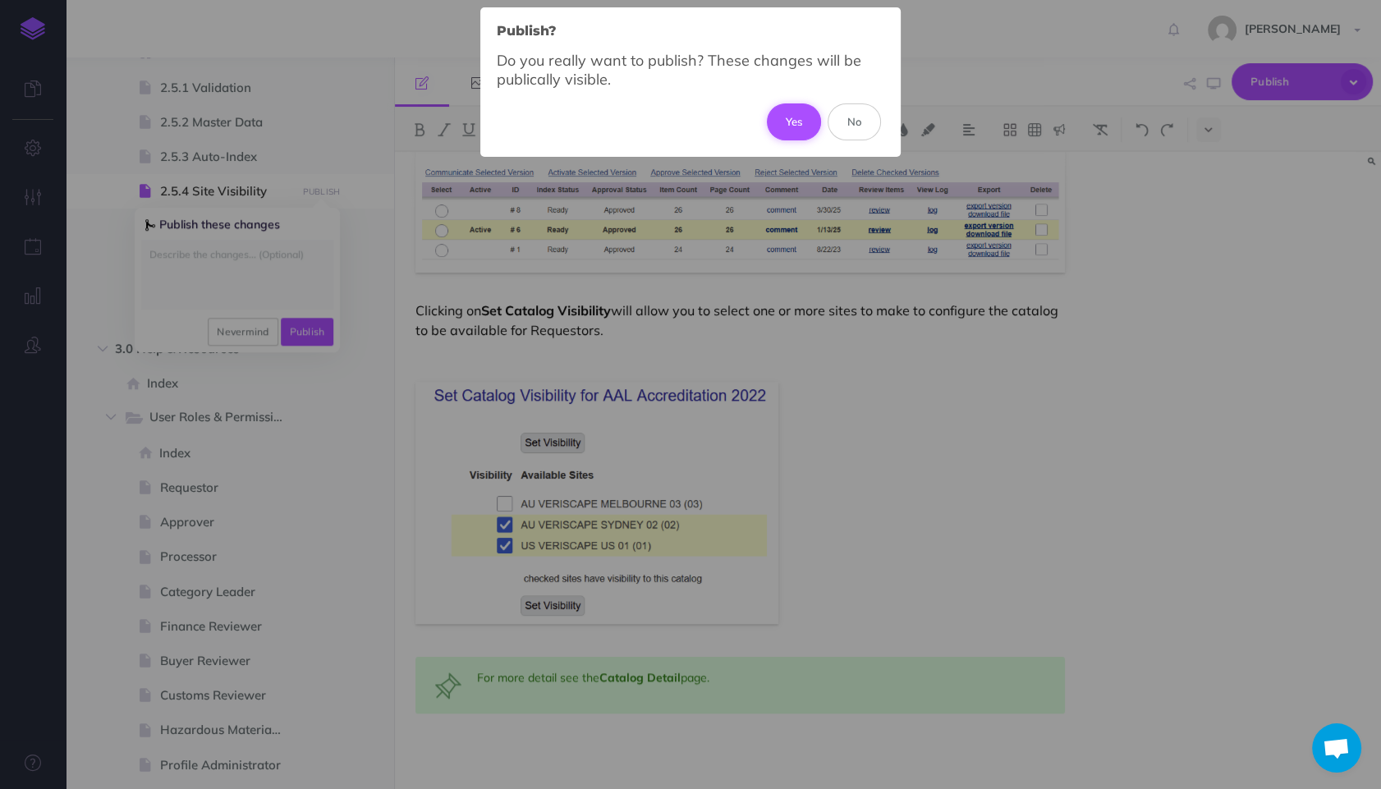
click at [791, 124] on button "Yes" at bounding box center [794, 121] width 55 height 36
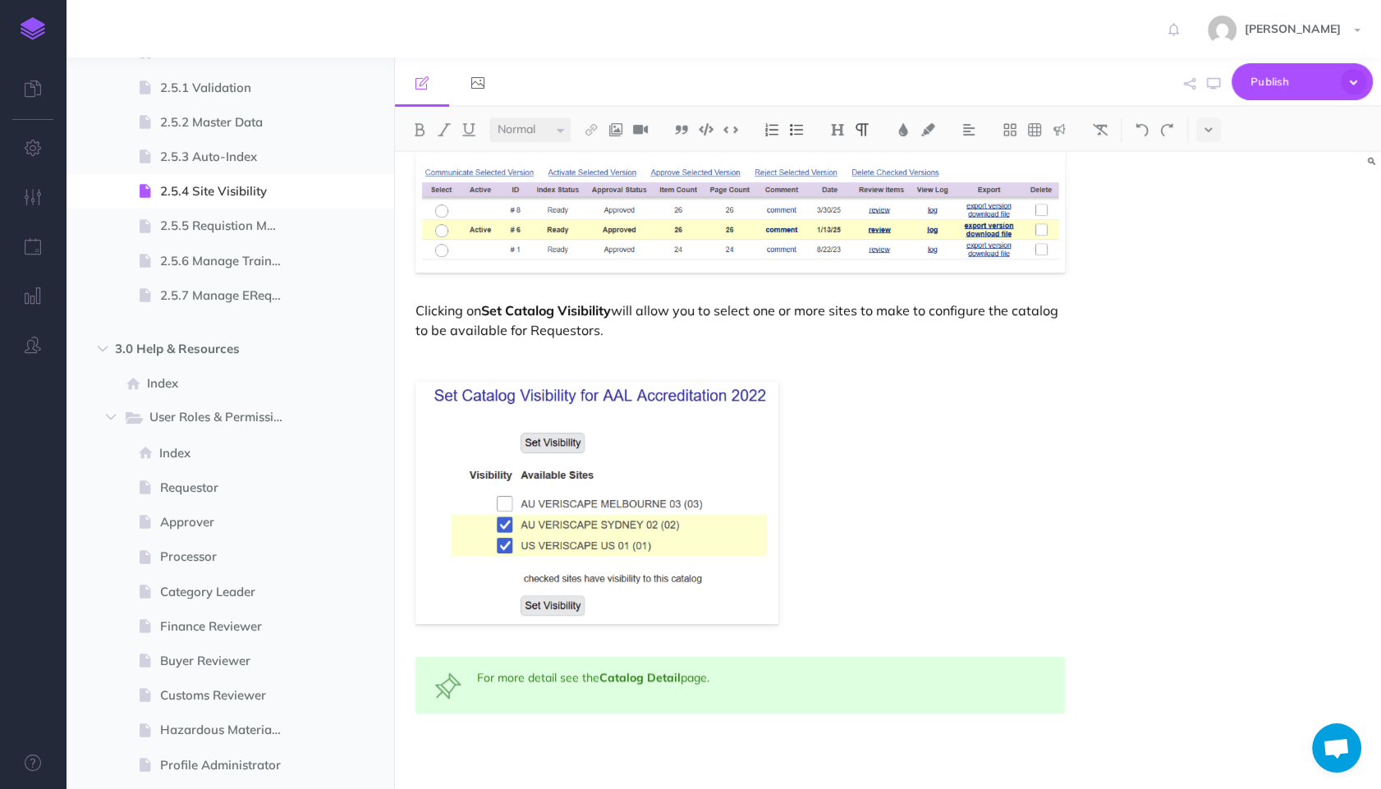
click at [861, 348] on p at bounding box center [739, 358] width 649 height 20
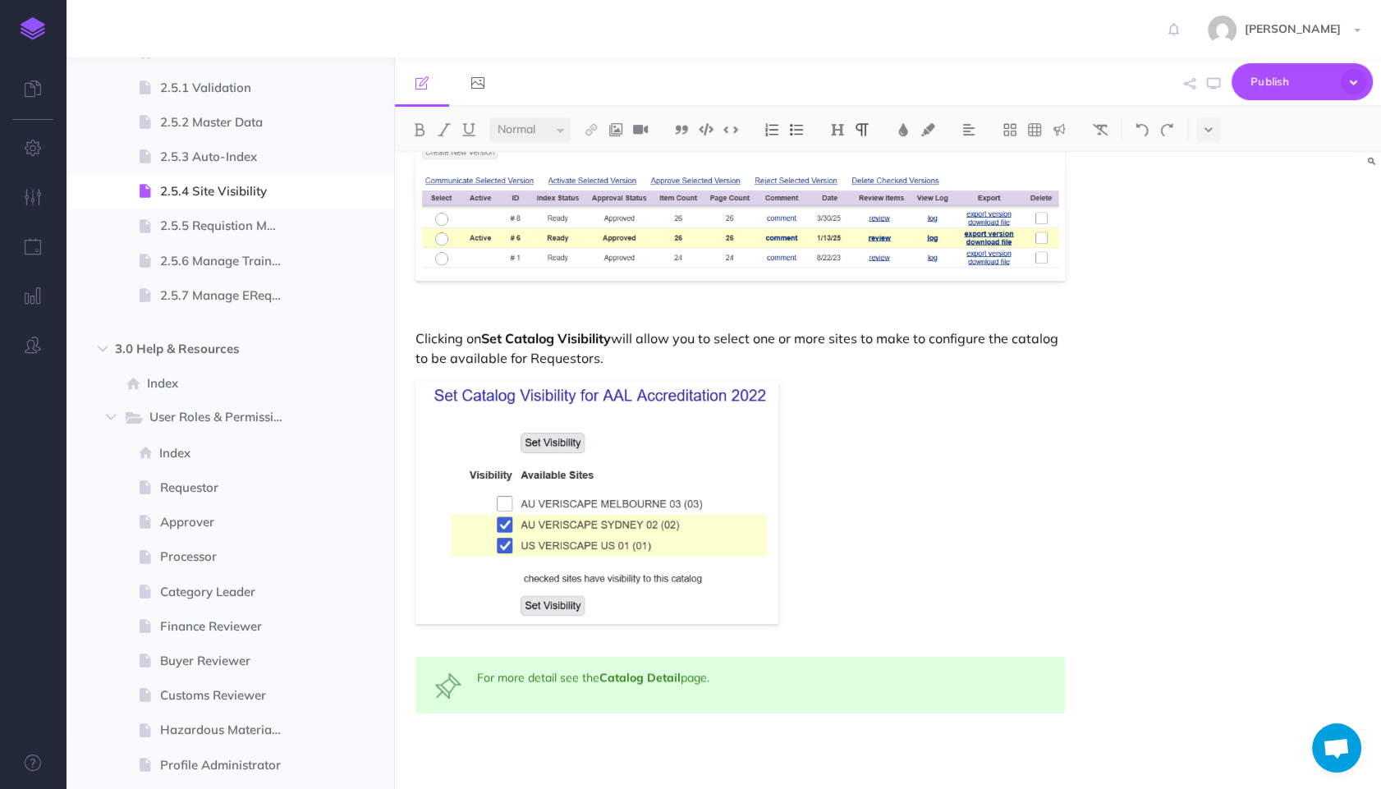
scroll to position [1085, 0]
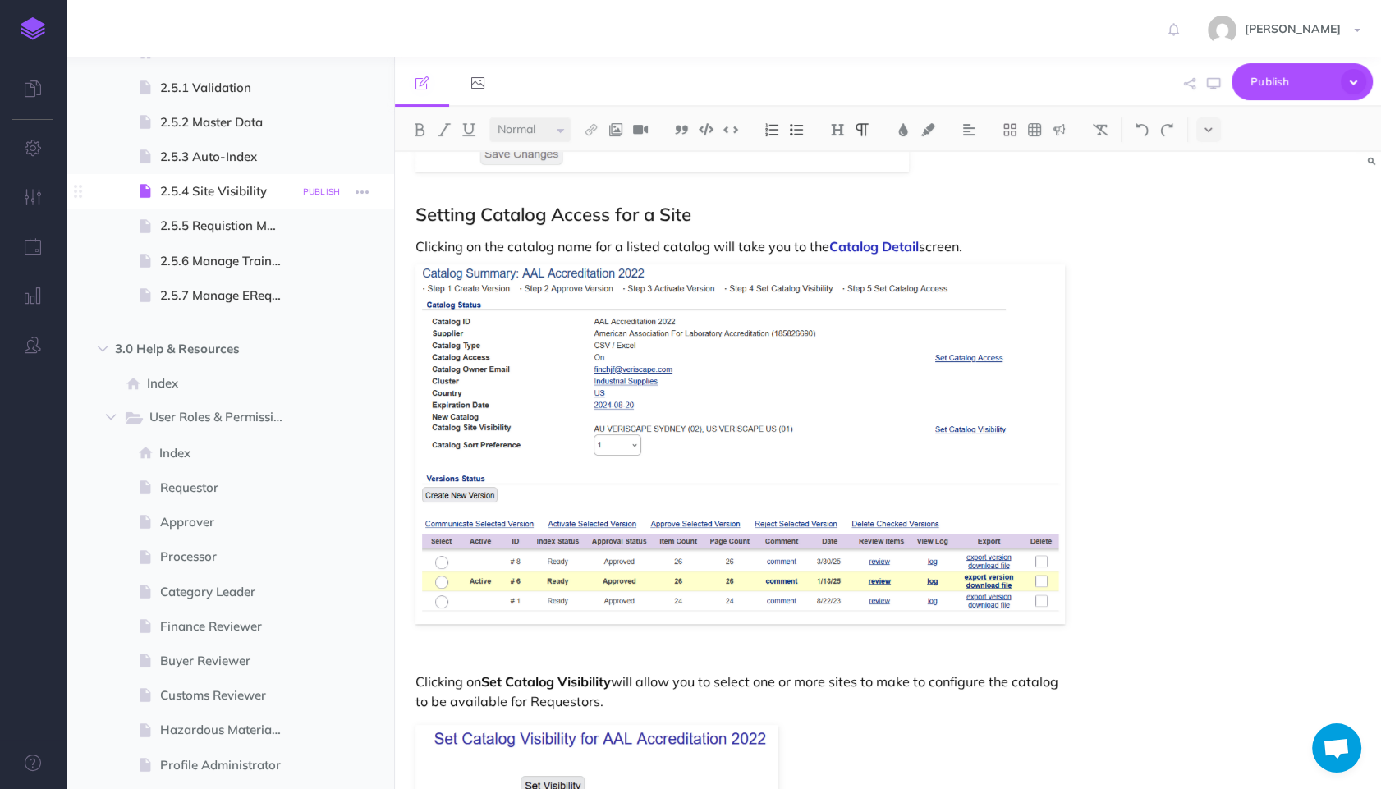
click at [313, 192] on small "PUBLISH" at bounding box center [322, 191] width 38 height 11
click at [323, 326] on button "Publish" at bounding box center [307, 332] width 53 height 28
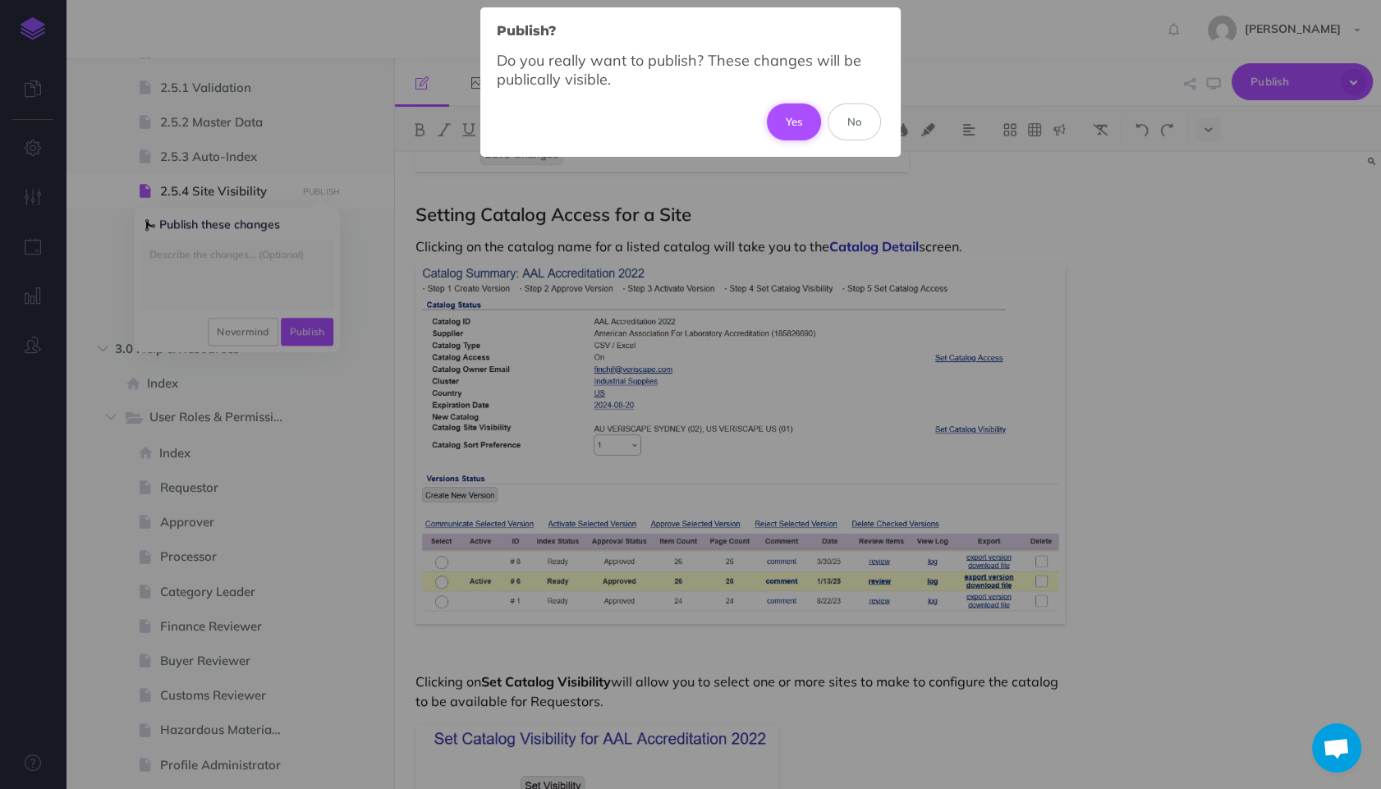
click at [810, 120] on button "Yes" at bounding box center [794, 121] width 55 height 36
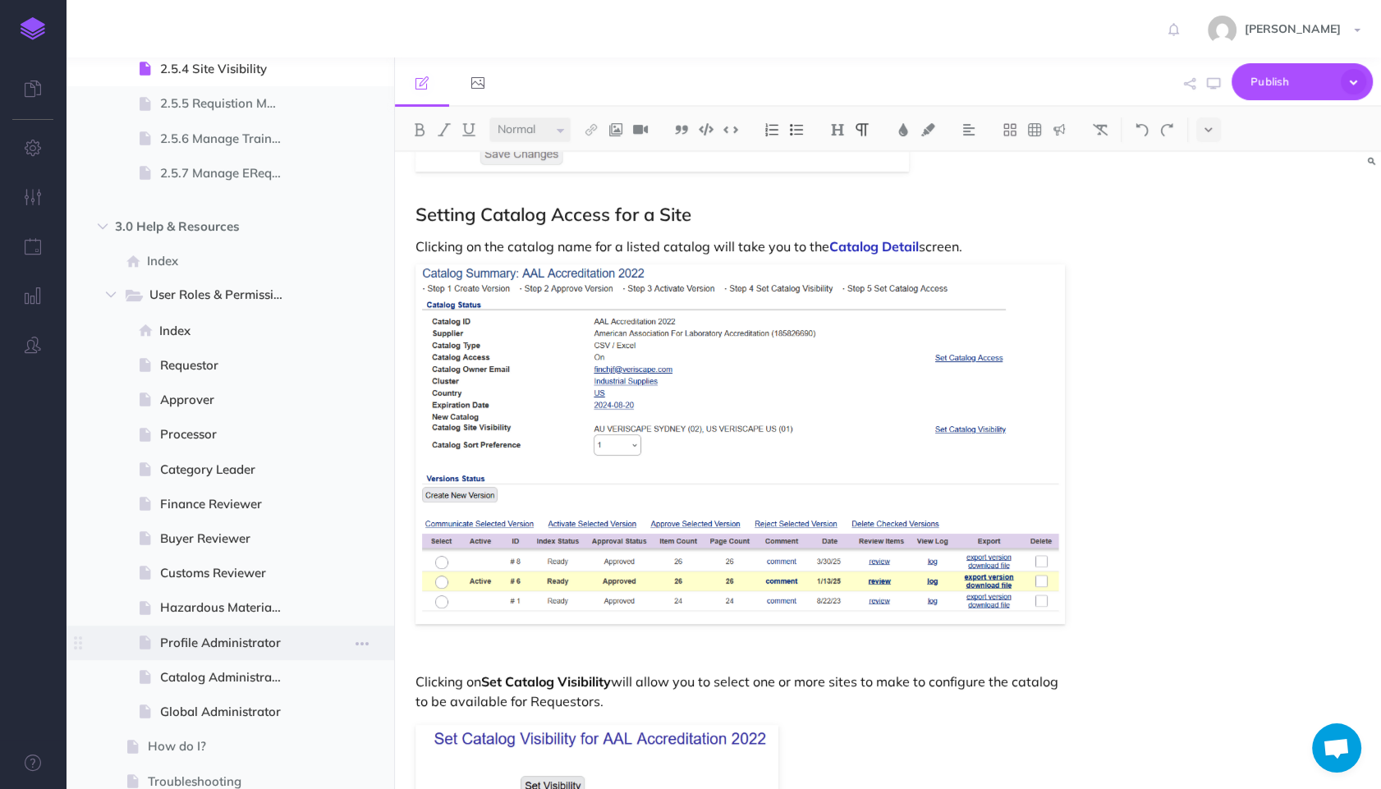
scroll to position [1884, 0]
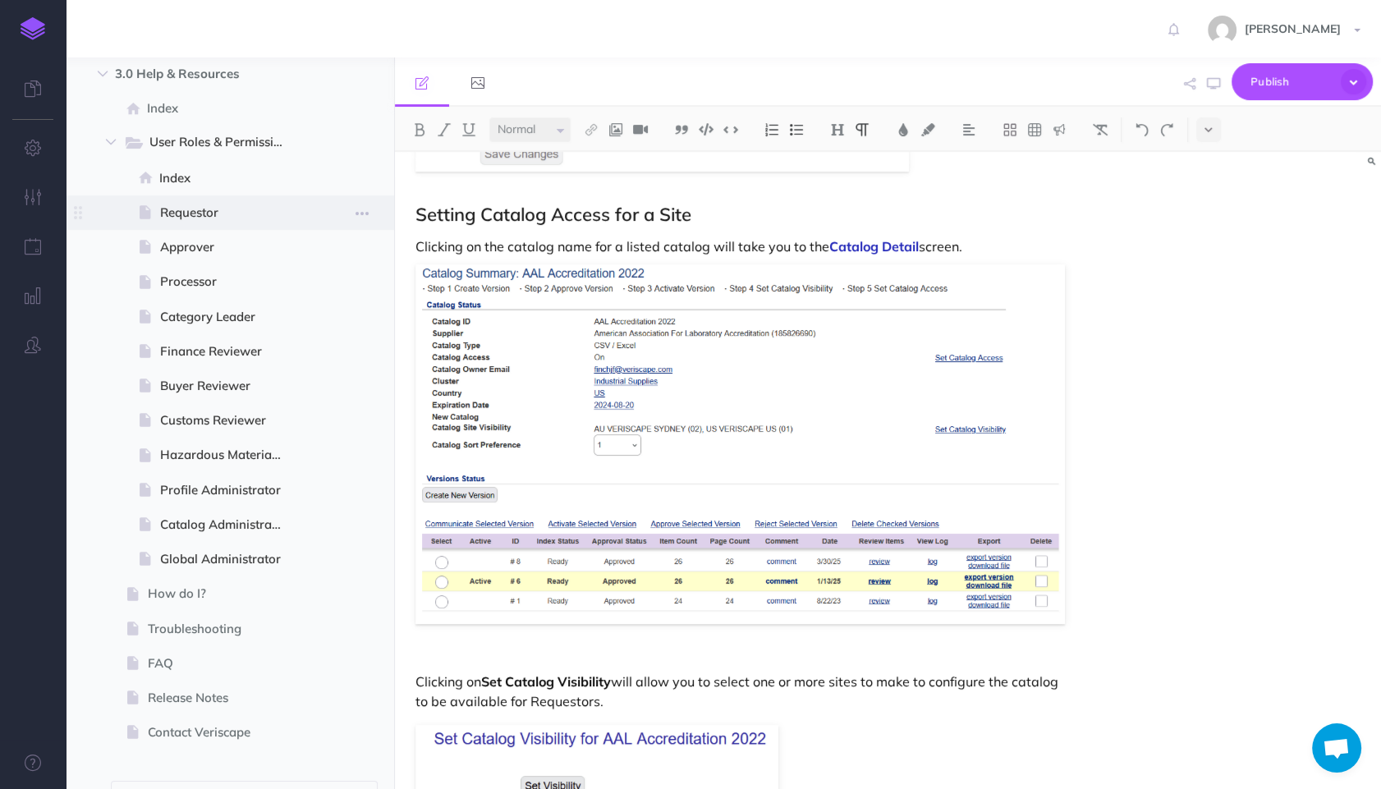
click at [197, 208] on span "Requestor" at bounding box center [227, 213] width 135 height 20
select select "null"
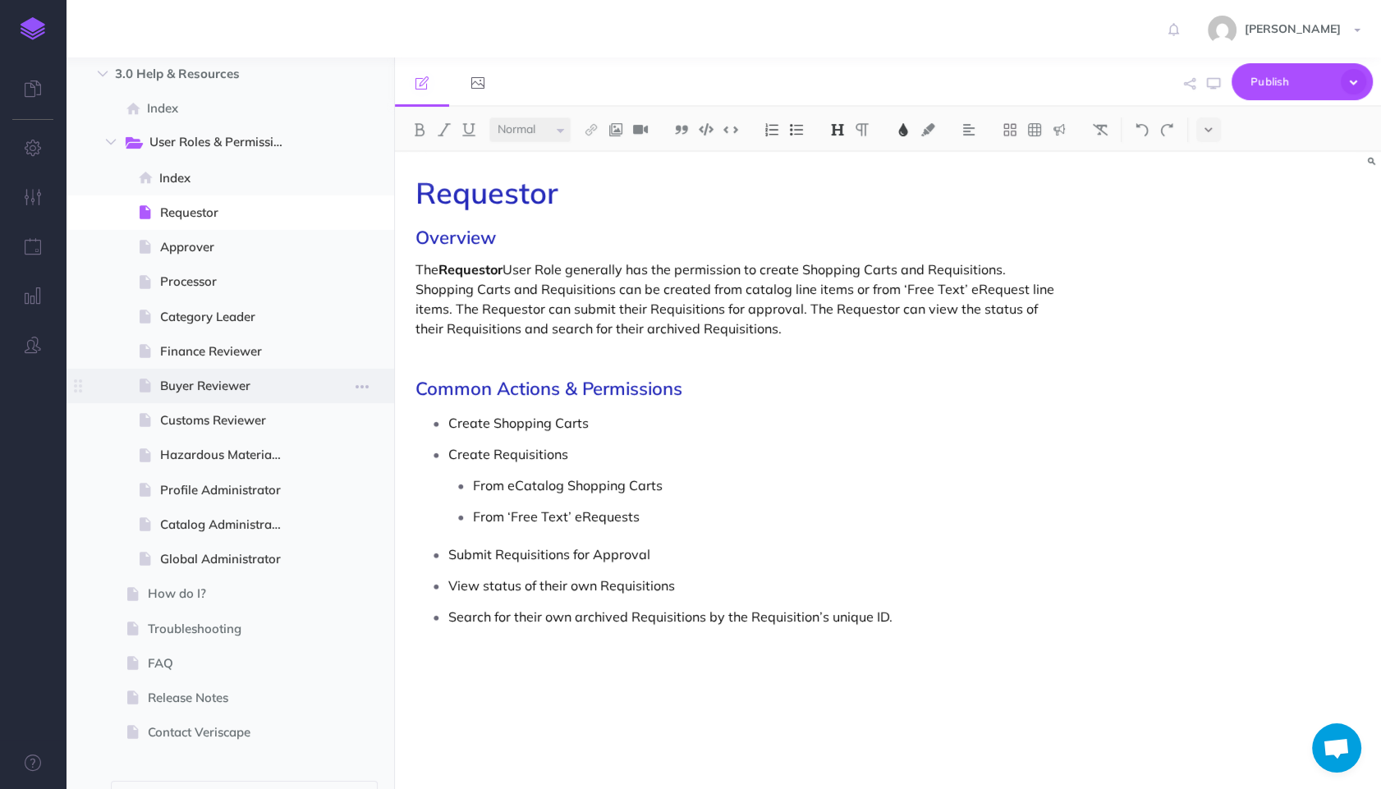
click at [181, 388] on span "Buyer Reviewer" at bounding box center [227, 386] width 135 height 20
select select "null"
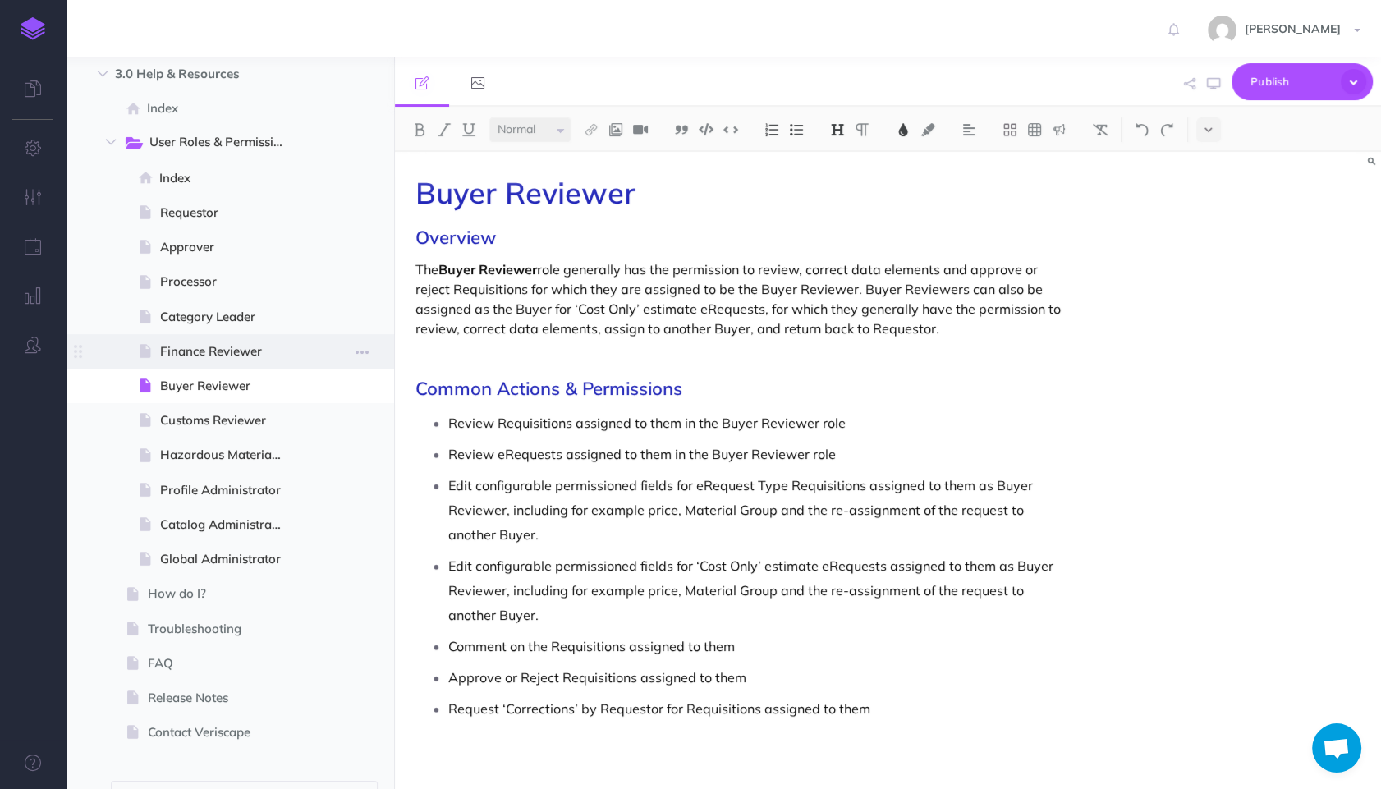
click at [184, 351] on span "Finance Reviewer" at bounding box center [227, 352] width 135 height 20
select select "null"
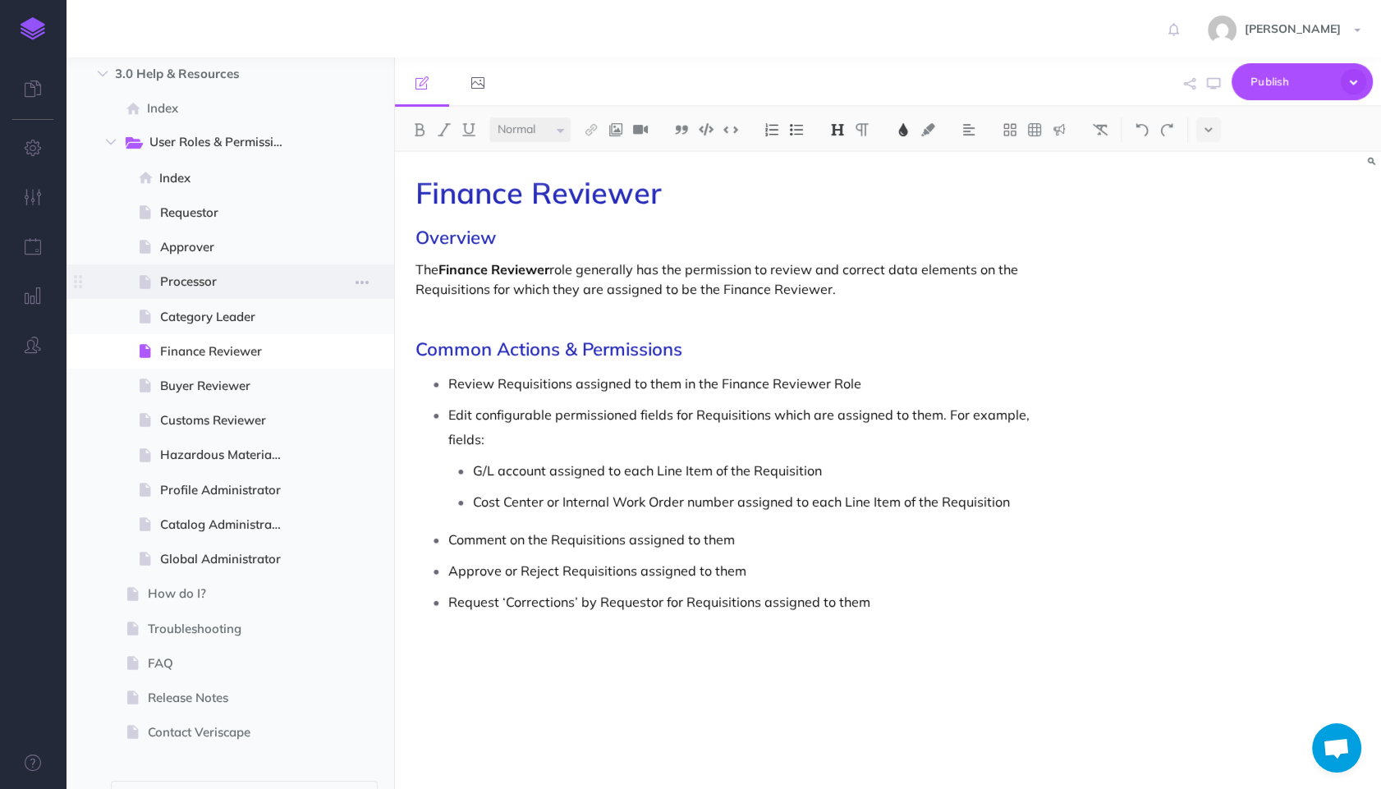
click at [185, 291] on span "Processor" at bounding box center [227, 282] width 135 height 20
select select "null"
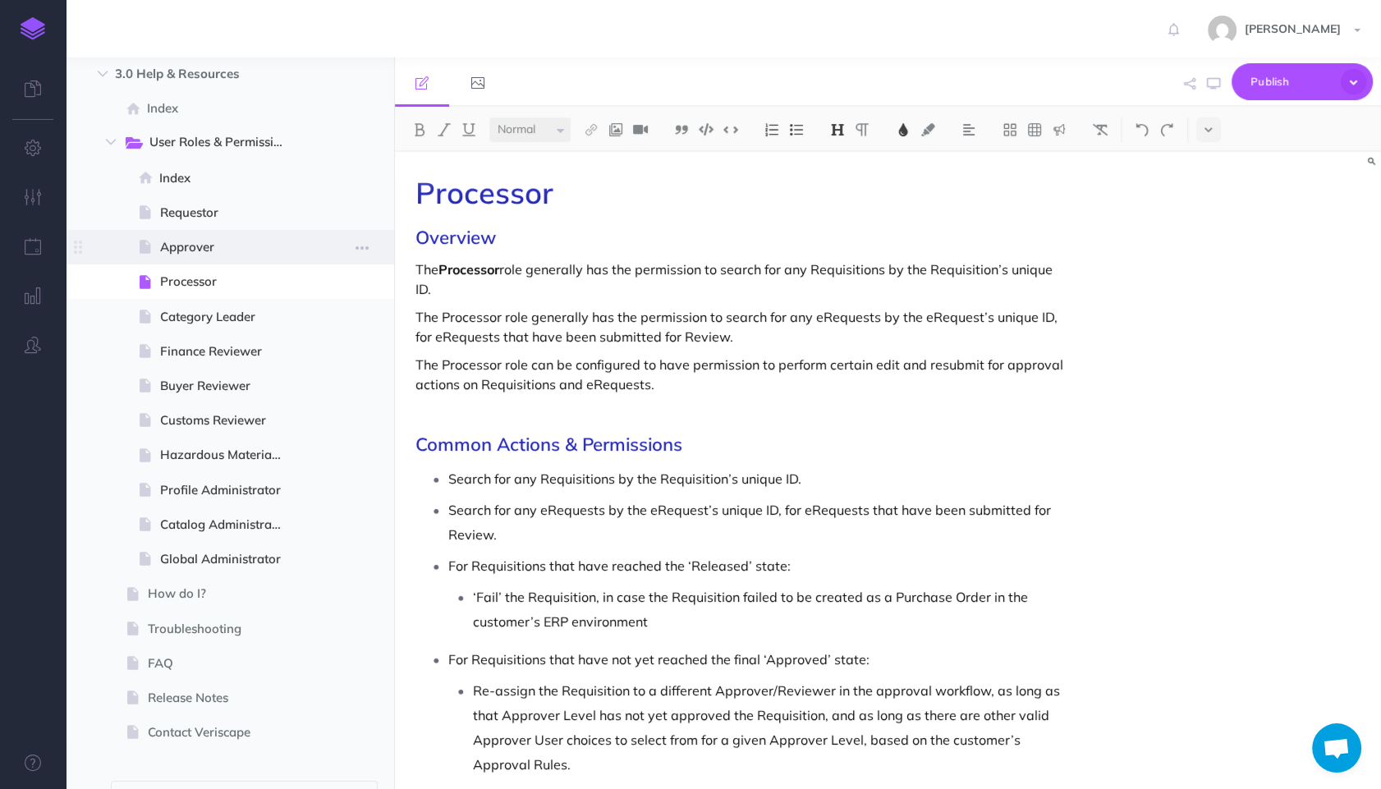
click at [187, 245] on span "Approver" at bounding box center [227, 247] width 135 height 20
select select "null"
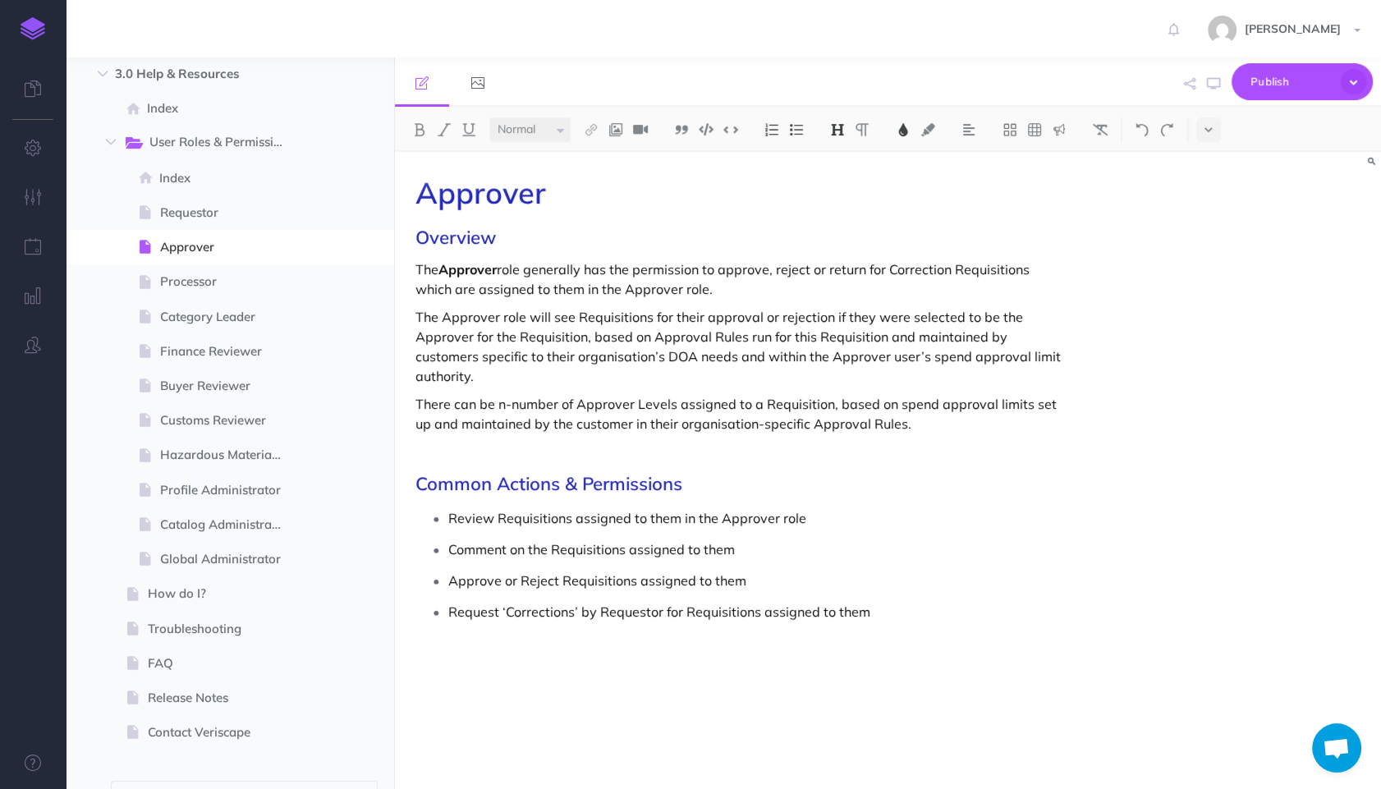
click at [878, 573] on p "Approve or Reject Requisitions assigned to them" at bounding box center [756, 580] width 617 height 25
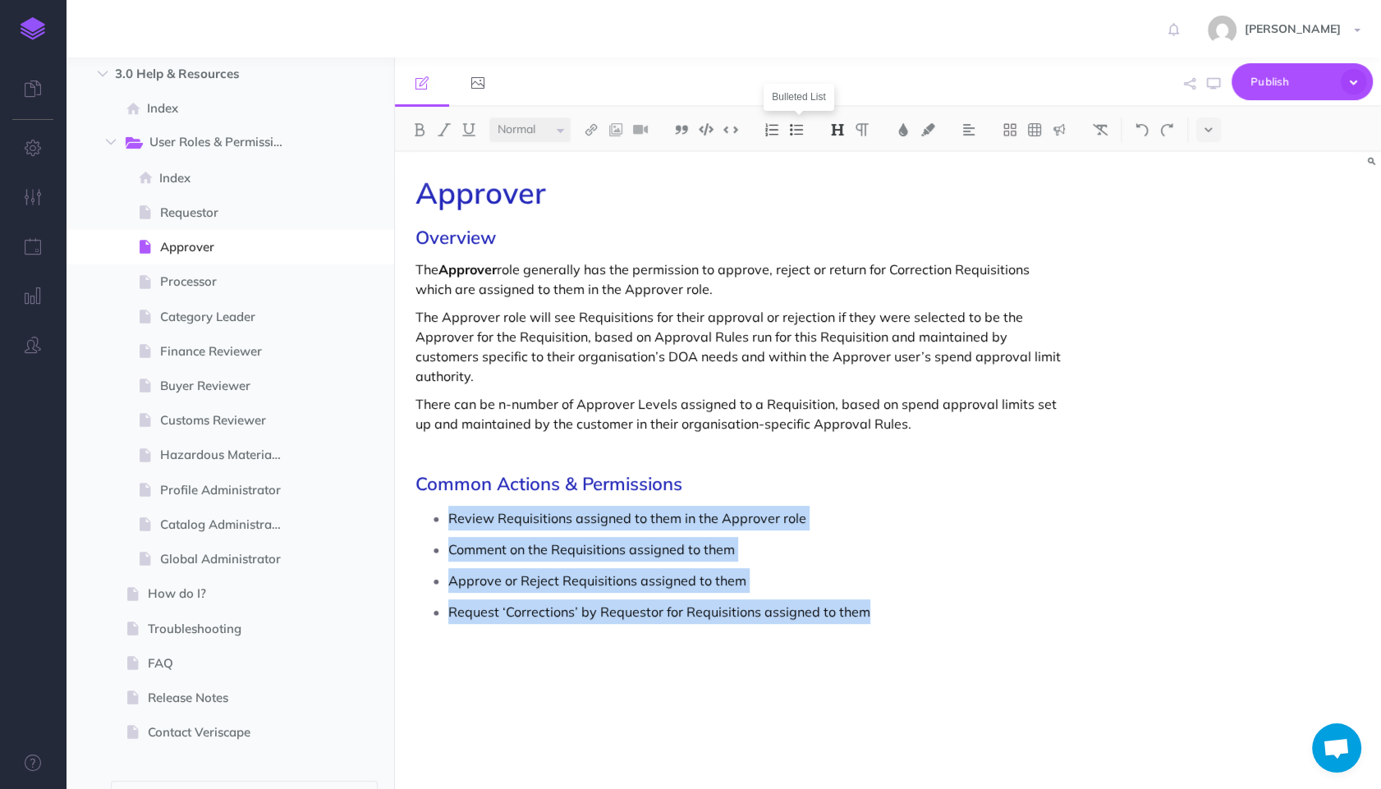
click at [802, 136] on button at bounding box center [796, 129] width 25 height 25
click at [769, 127] on img at bounding box center [771, 129] width 15 height 13
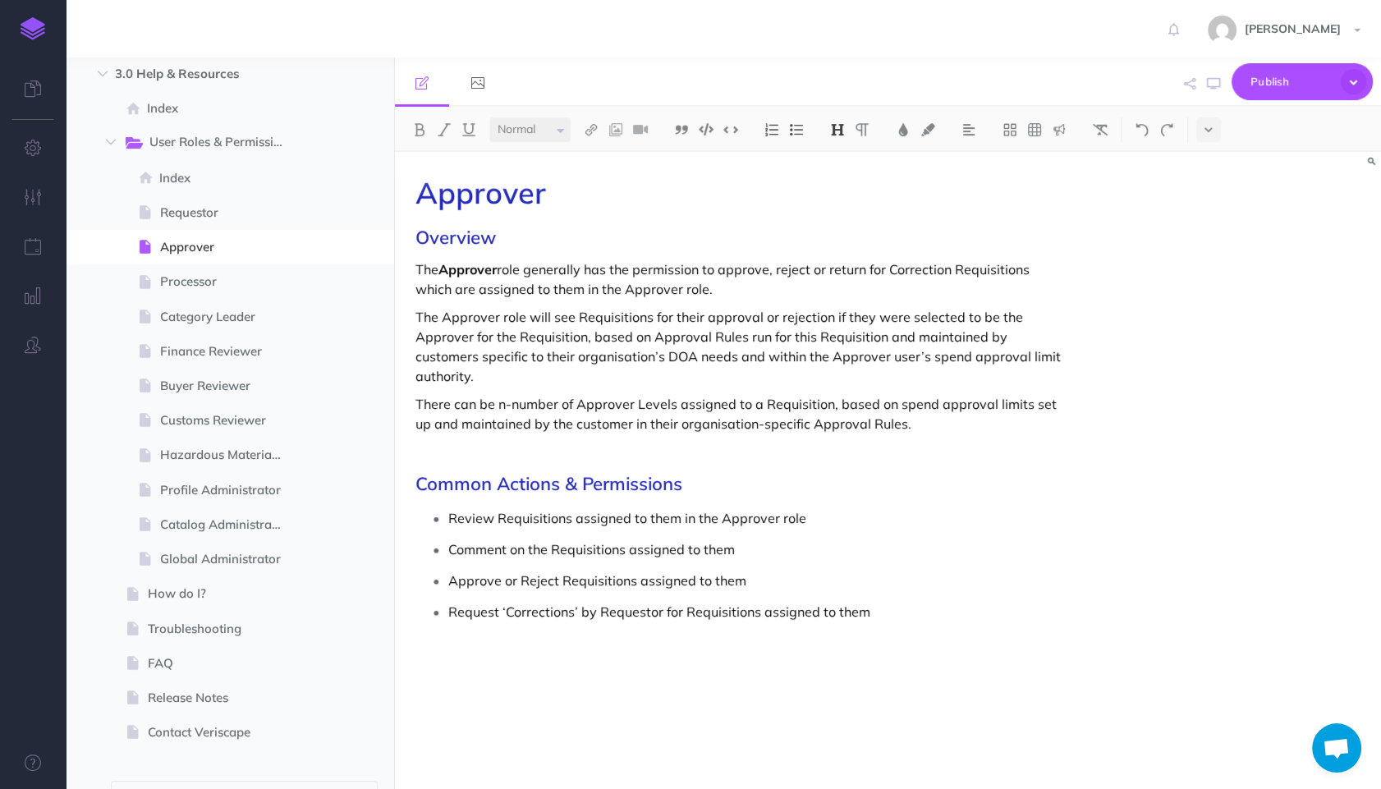
click at [785, 289] on p "The Approver role generally has the permission to approve, reject or return for…" at bounding box center [739, 278] width 649 height 39
click at [814, 588] on p "Approve or Reject Requisitions assigned to them" at bounding box center [756, 580] width 617 height 25
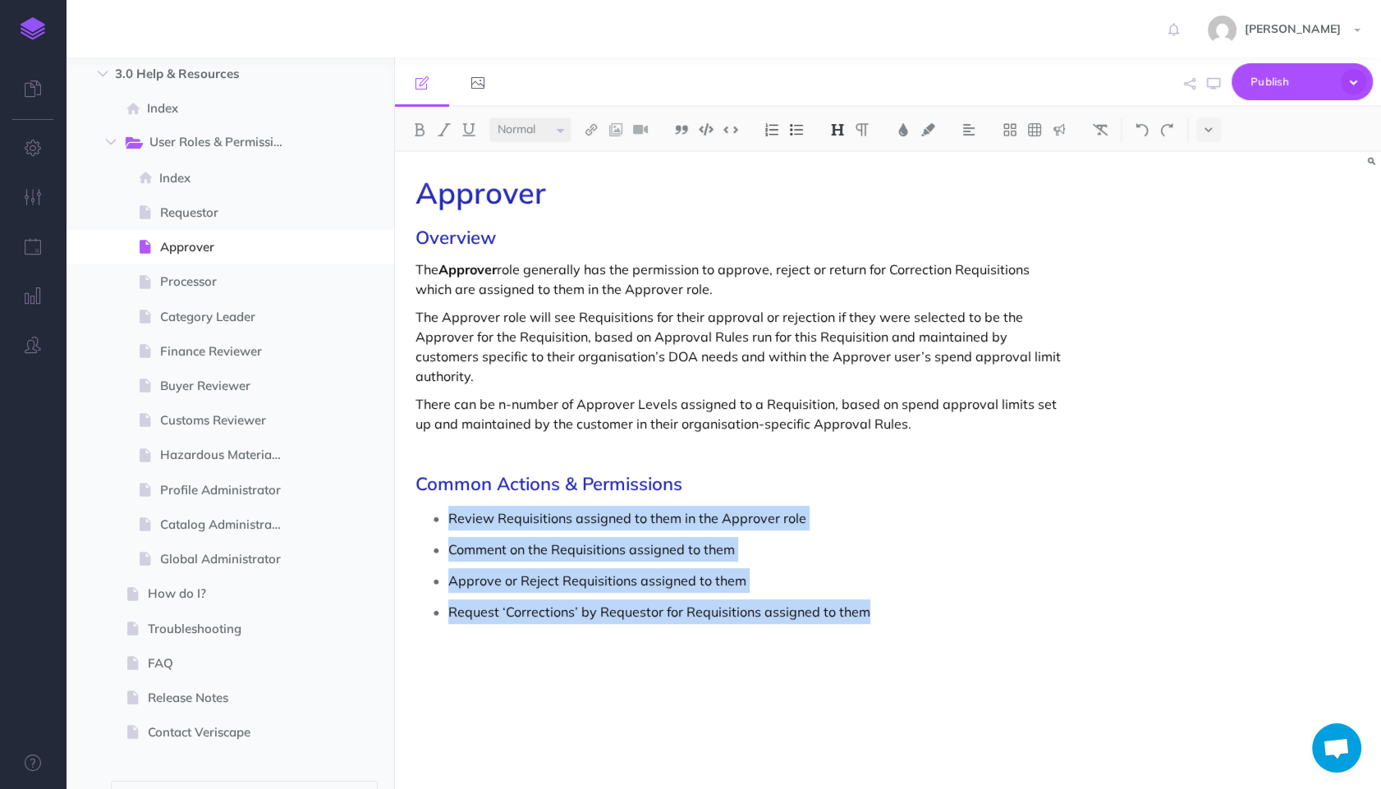
click at [770, 129] on img at bounding box center [771, 129] width 15 height 13
click at [804, 136] on button at bounding box center [796, 129] width 25 height 25
click at [779, 131] on img at bounding box center [771, 129] width 15 height 13
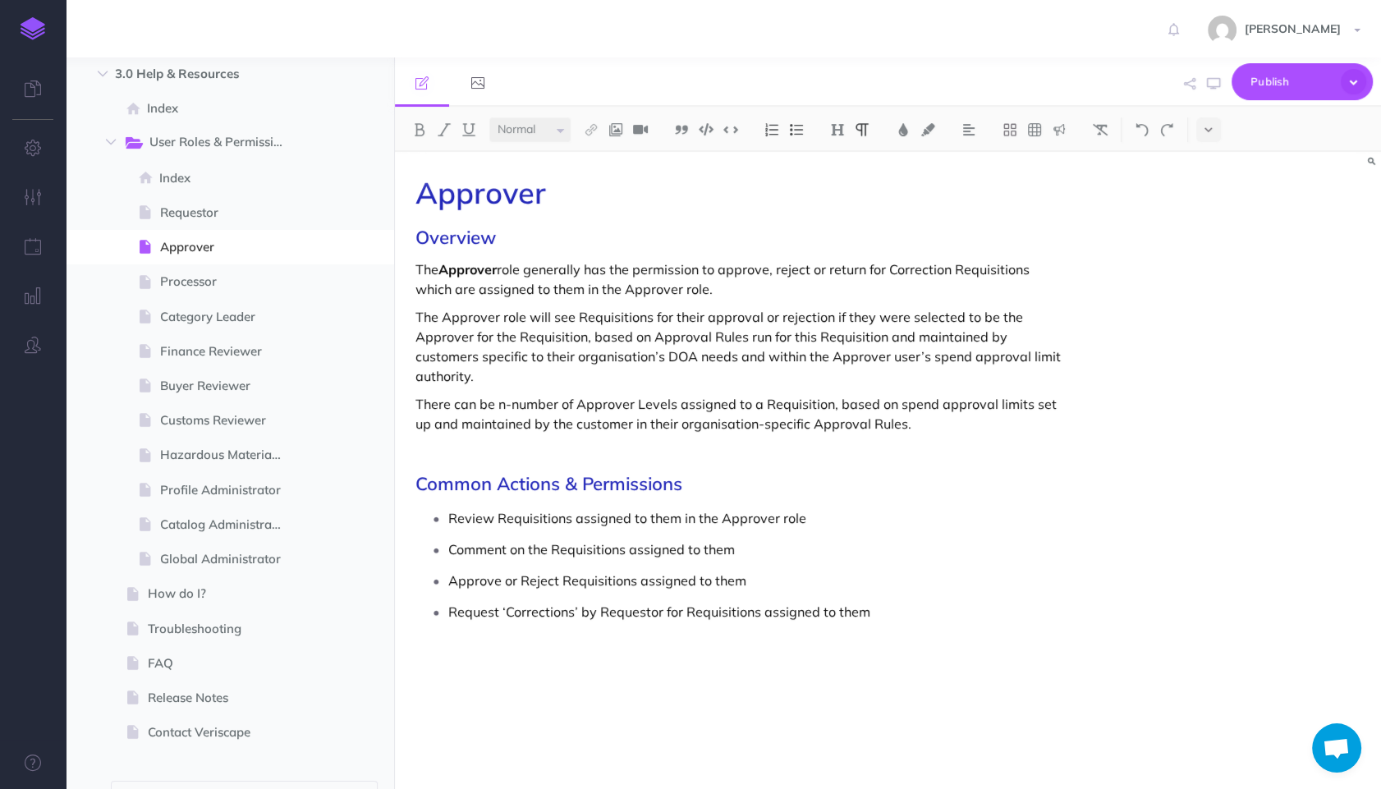
click at [836, 375] on p "The Approver role will see Requisitions for their approval or rejection if they…" at bounding box center [739, 346] width 649 height 79
click at [848, 576] on p "Approve or Reject Requisitions assigned to them" at bounding box center [756, 580] width 617 height 25
click at [162, 289] on span "Processor" at bounding box center [227, 282] width 135 height 20
select select "null"
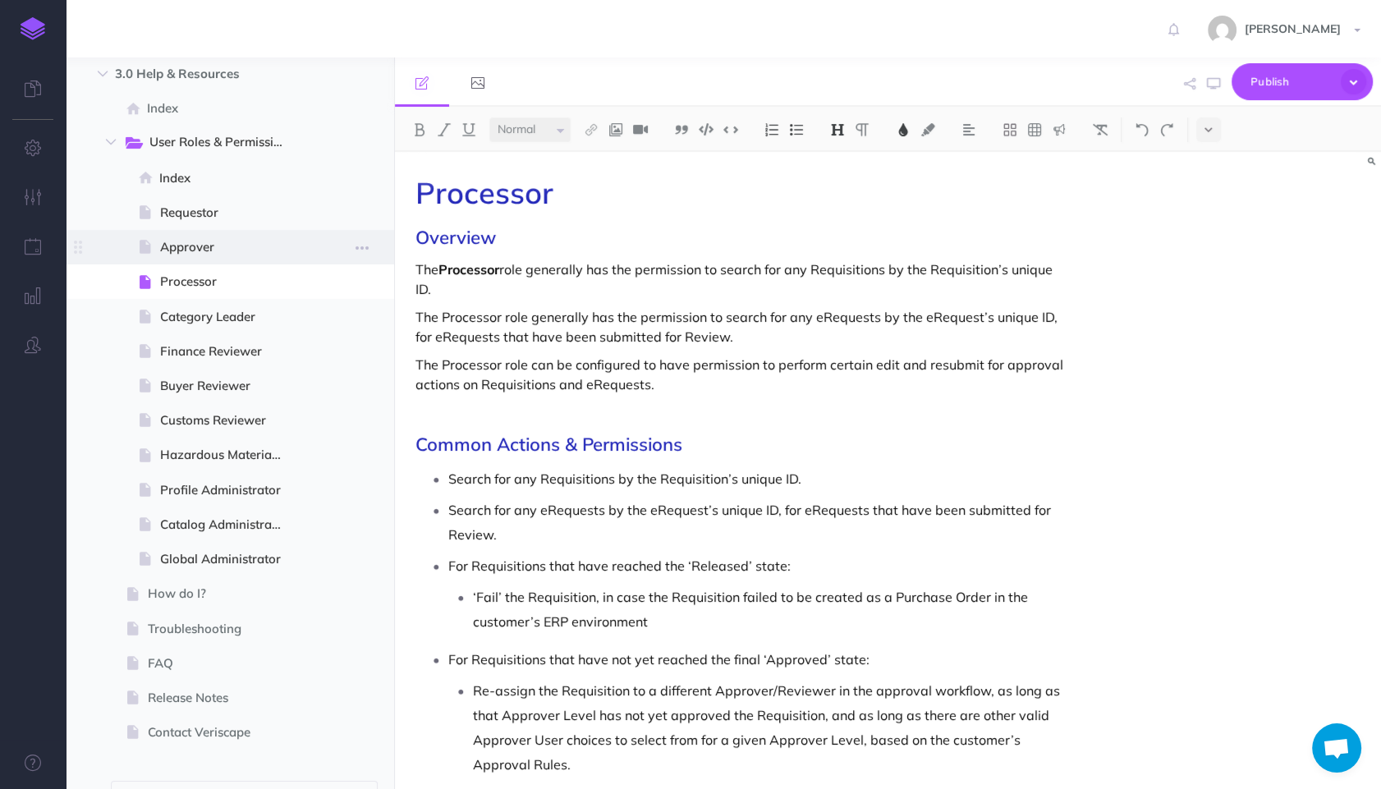
click at [195, 250] on span "Approver" at bounding box center [227, 247] width 135 height 20
select select "null"
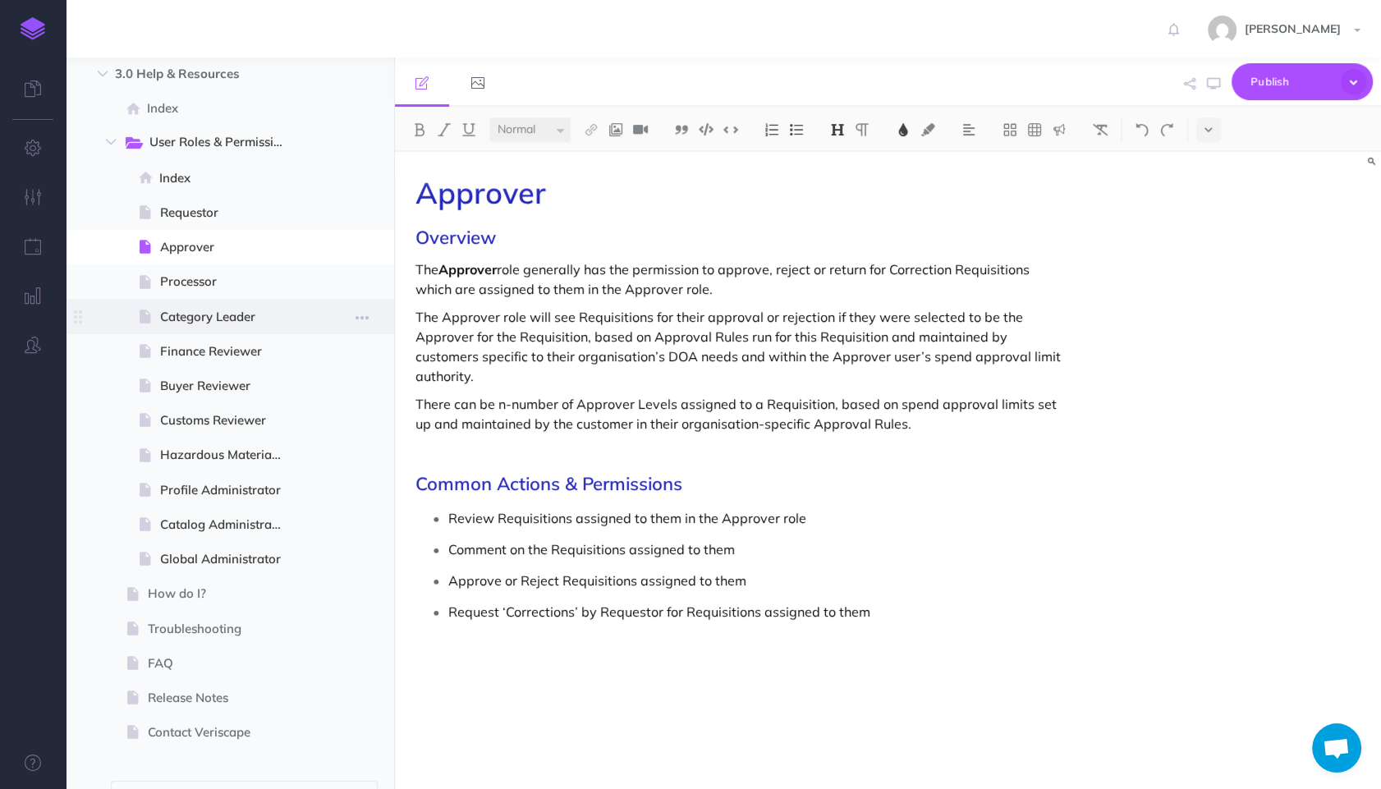
click at [181, 327] on span at bounding box center [230, 316] width 328 height 34
select select "null"
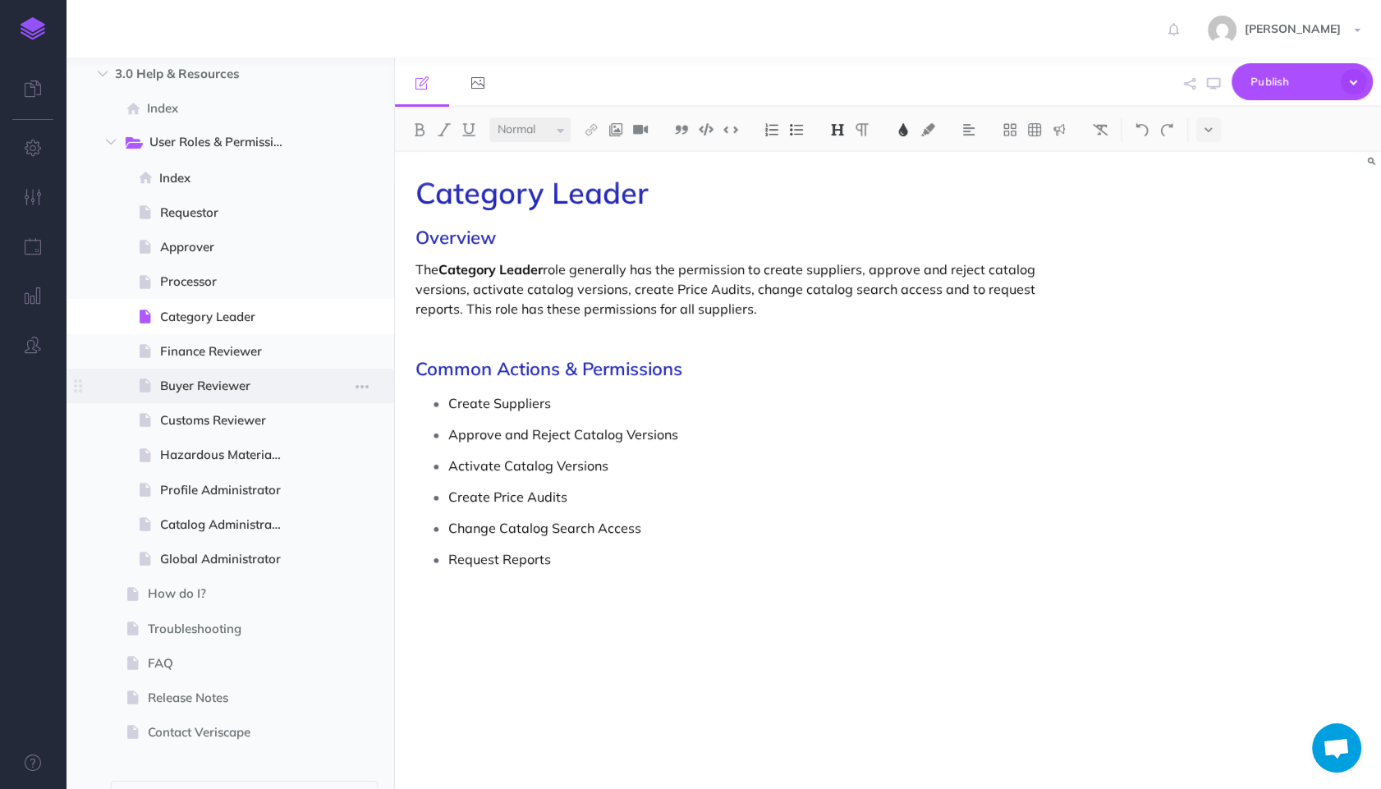
click at [213, 388] on span "Buyer Reviewer" at bounding box center [227, 386] width 135 height 20
select select "null"
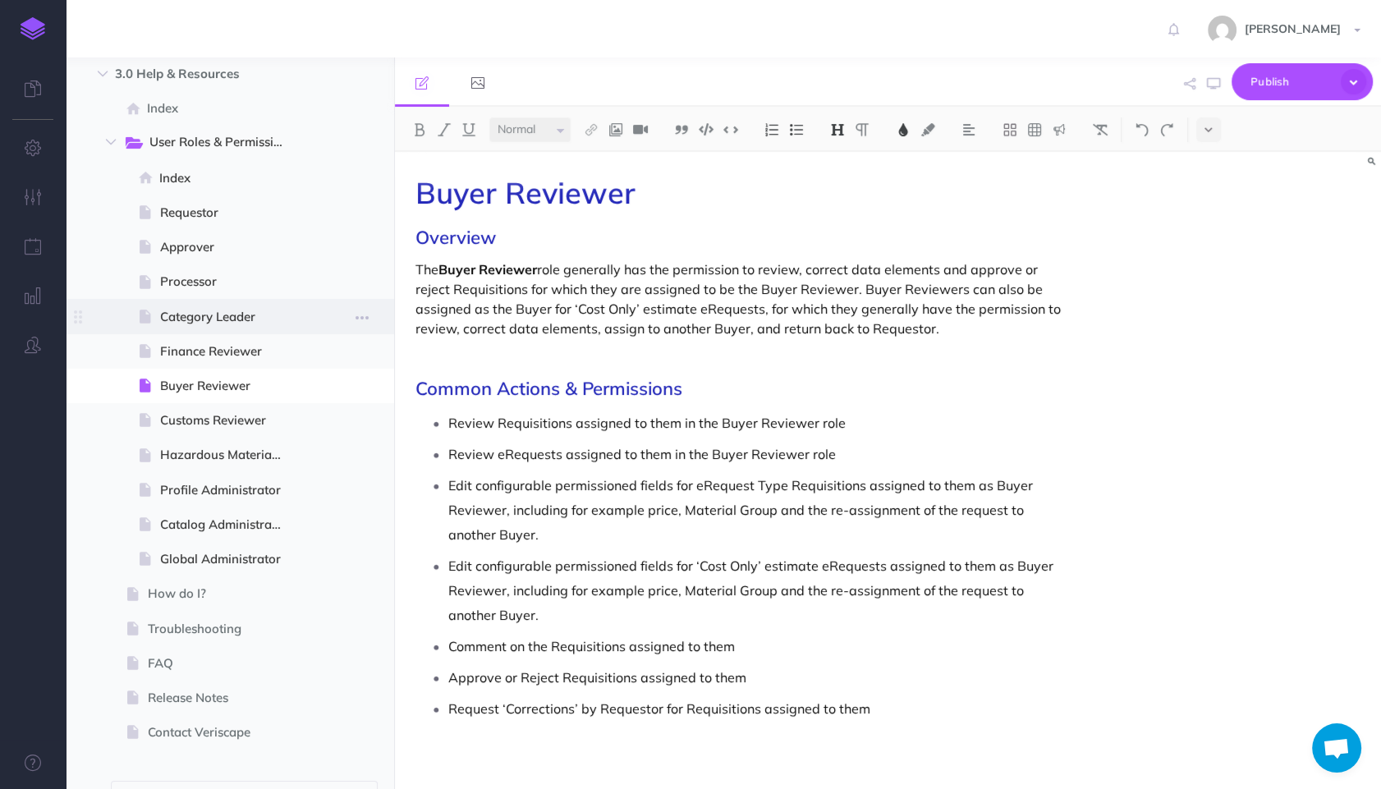
click at [215, 317] on span "Category Leader" at bounding box center [227, 317] width 135 height 20
select select "null"
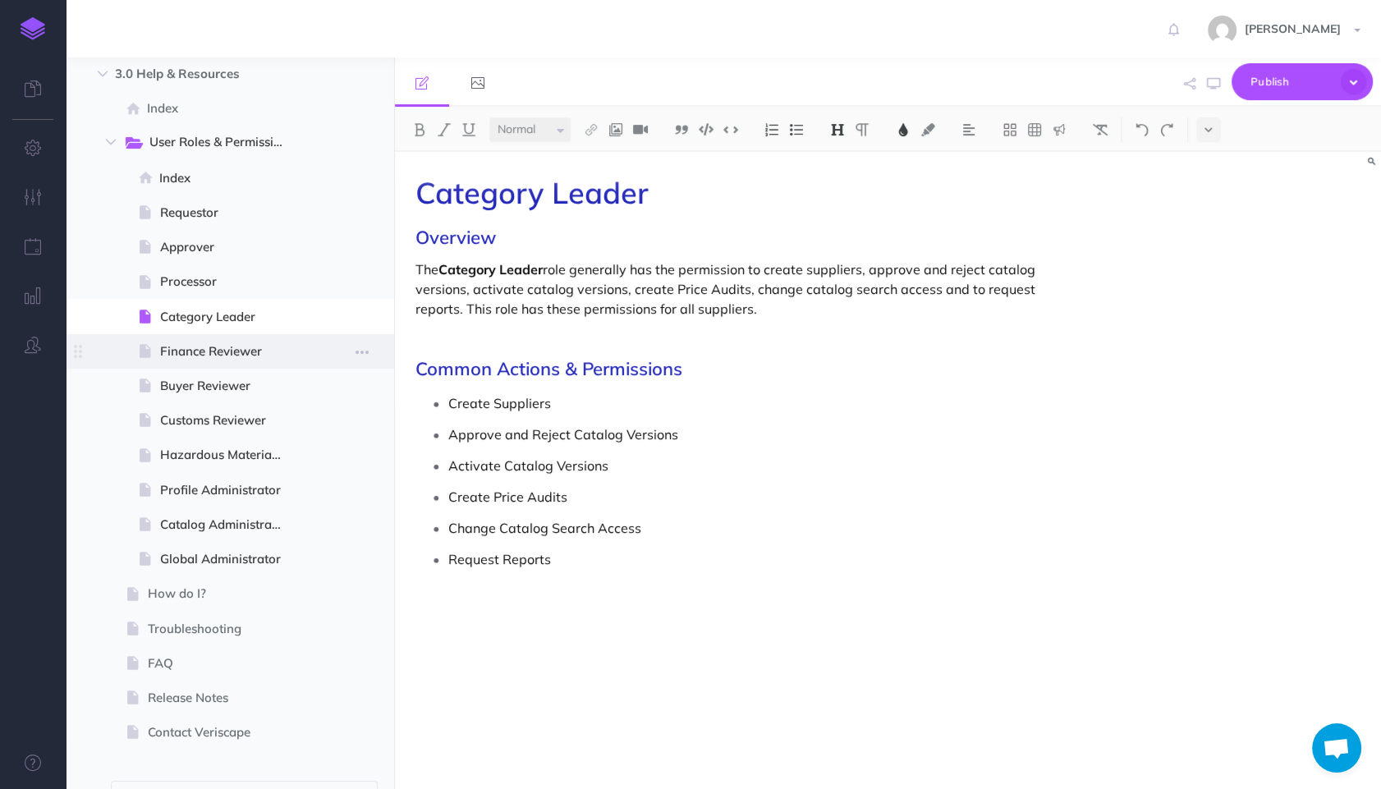
click at [211, 353] on span "Finance Reviewer" at bounding box center [227, 352] width 135 height 20
select select "null"
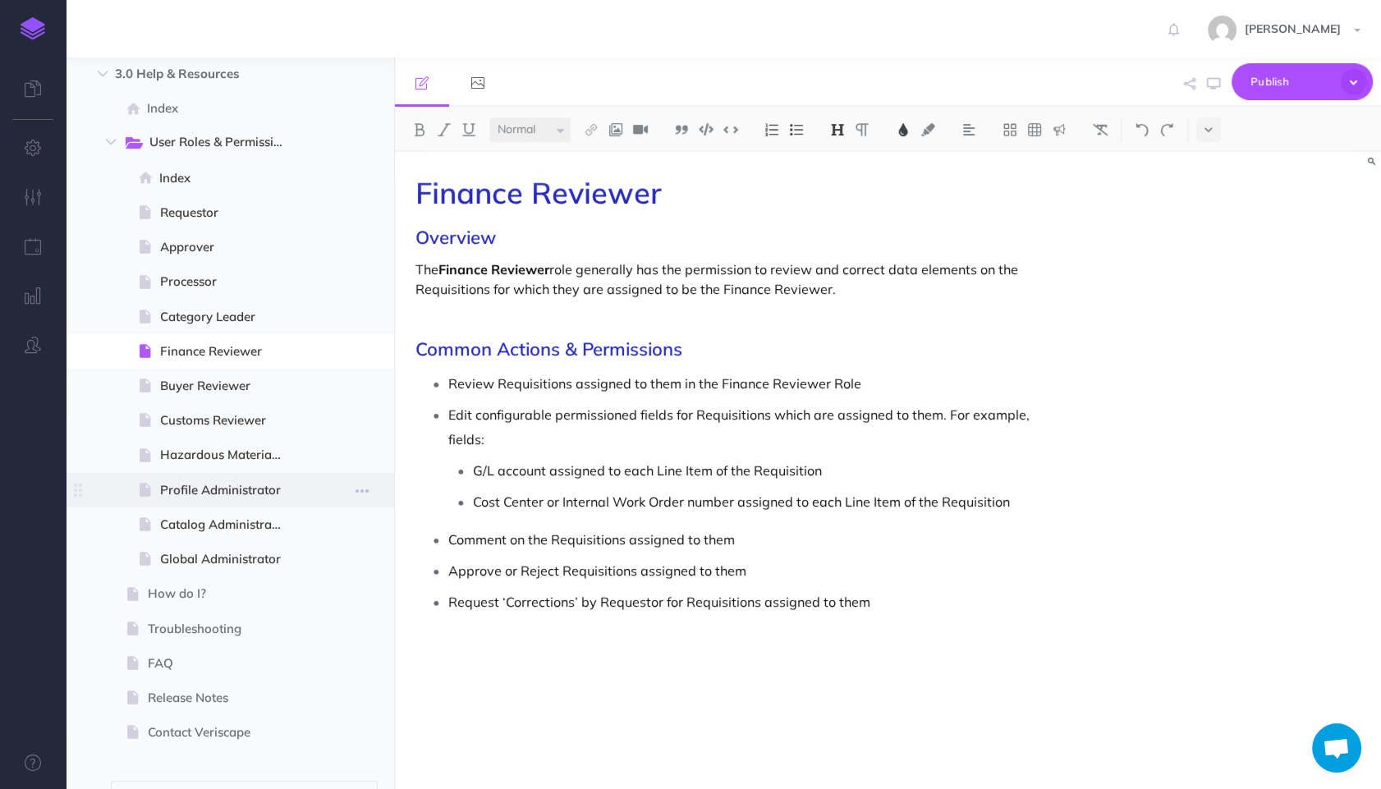
click at [193, 483] on span "Profile Administrator" at bounding box center [227, 490] width 135 height 20
select select "null"
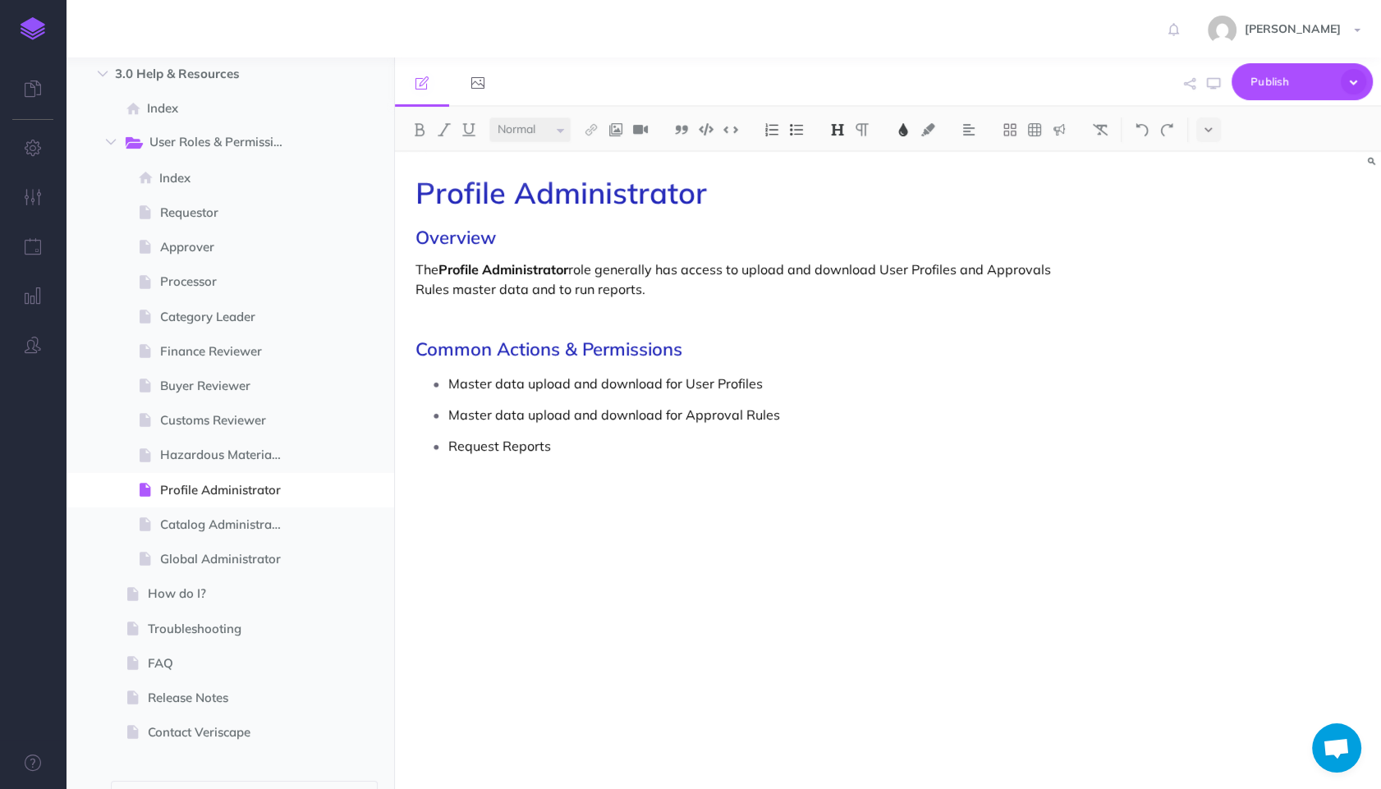
click at [618, 433] on ul "Master data upload and download for User Profiles Master data upload and downlo…" at bounding box center [744, 414] width 641 height 87
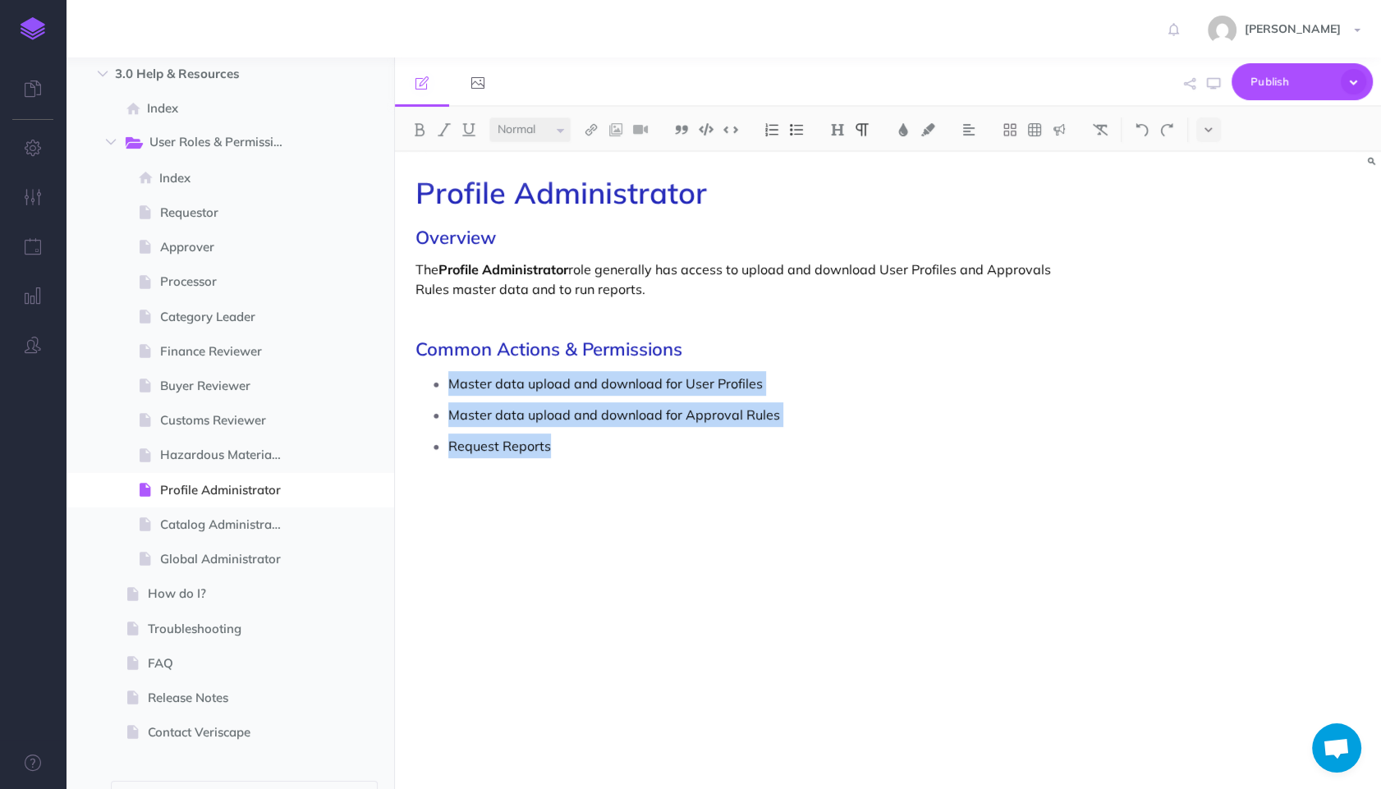
drag, startPoint x: 617, startPoint y: 438, endPoint x: 440, endPoint y: 383, distance: 184.9
click at [440, 383] on ul "Master data upload and download for User Profiles Master data upload and downlo…" at bounding box center [744, 414] width 641 height 87
click at [688, 130] on img at bounding box center [681, 129] width 15 height 13
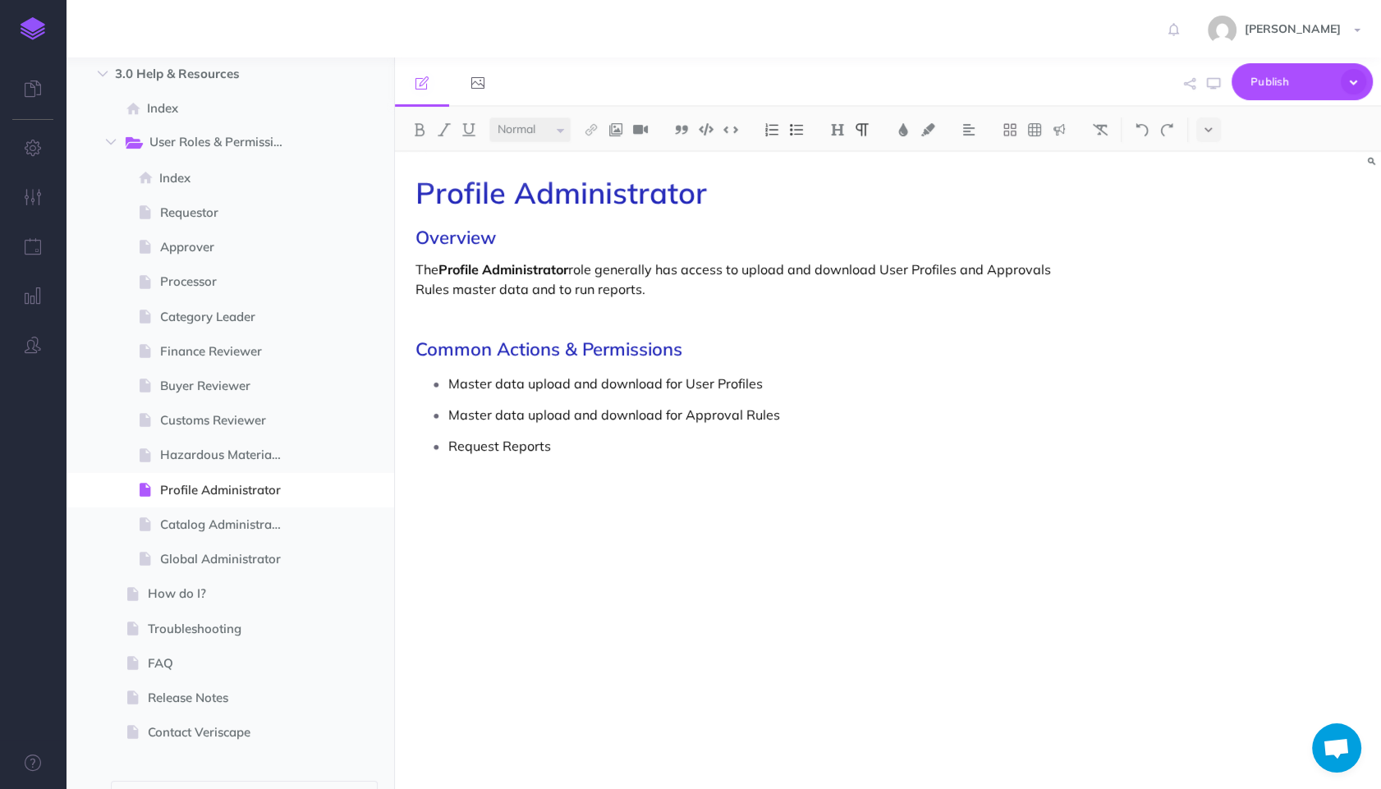
click at [604, 482] on p at bounding box center [739, 488] width 649 height 20
click at [686, 129] on img at bounding box center [681, 129] width 15 height 13
click at [863, 131] on img at bounding box center [862, 129] width 15 height 13
click at [965, 130] on img at bounding box center [968, 129] width 15 height 13
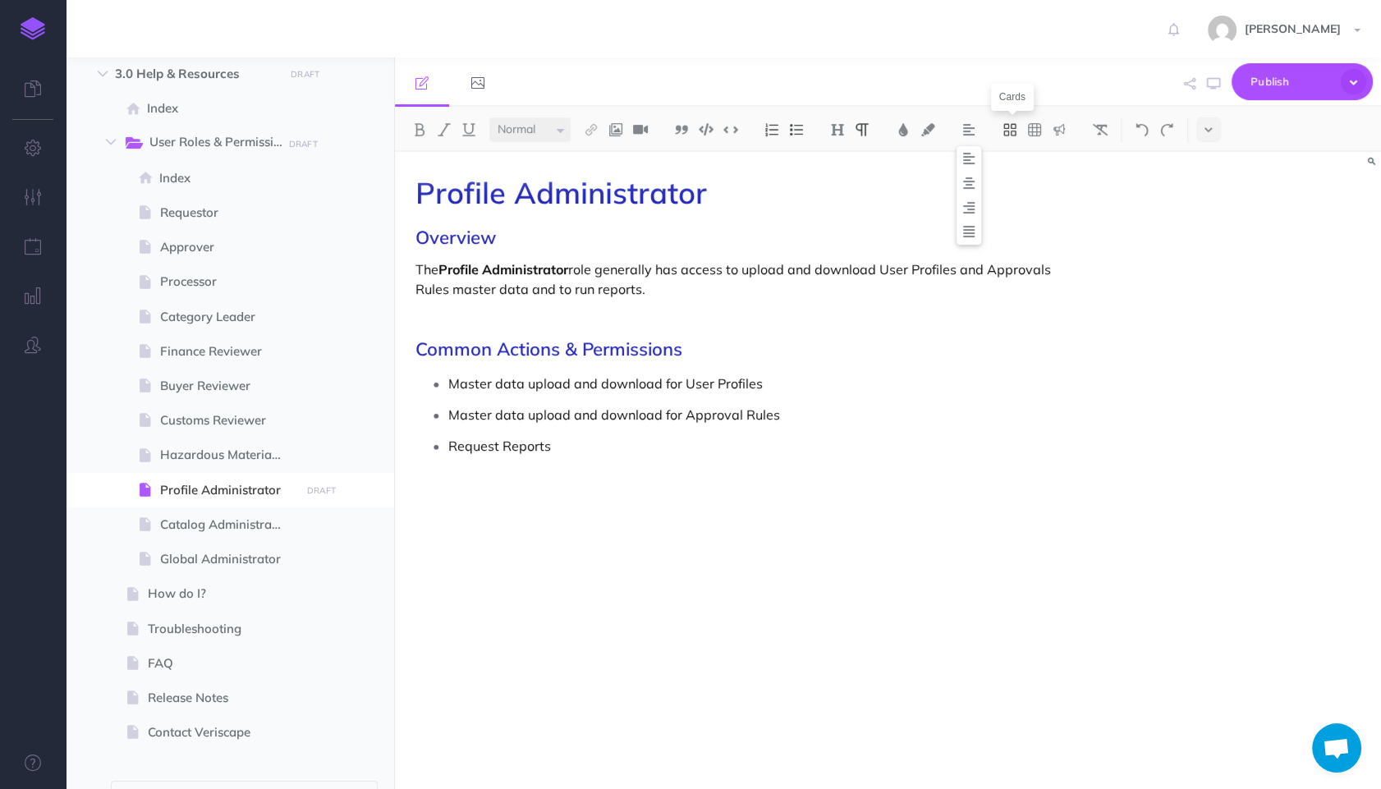
click at [1003, 129] on button at bounding box center [1010, 129] width 25 height 25
click at [1011, 158] on icon at bounding box center [1009, 158] width 15 height 15
click at [1008, 132] on icon at bounding box center [1009, 129] width 15 height 15
click at [1016, 200] on icon at bounding box center [1009, 207] width 15 height 15
click at [505, 649] on div "Profile Administrator Overview The Profile Administrator role generally has acc…" at bounding box center [740, 462] width 690 height 621
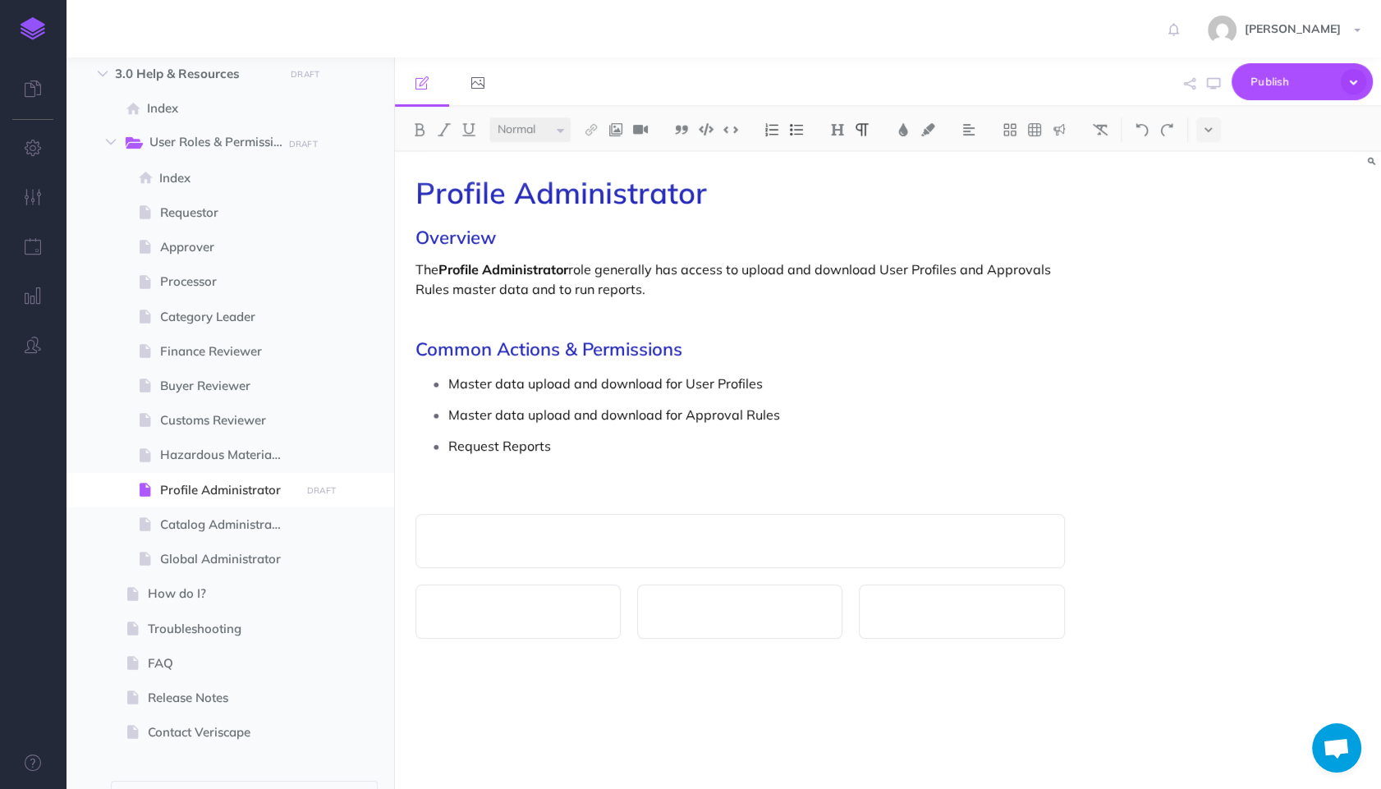
click at [573, 544] on p at bounding box center [740, 541] width 615 height 20
click at [455, 452] on p "Request Reports" at bounding box center [756, 445] width 617 height 25
click at [444, 514] on div "Profile Administrator Overview The Profile Administrator role generally has acc…" at bounding box center [740, 462] width 690 height 621
click at [464, 502] on icon at bounding box center [464, 502] width 17 height 17
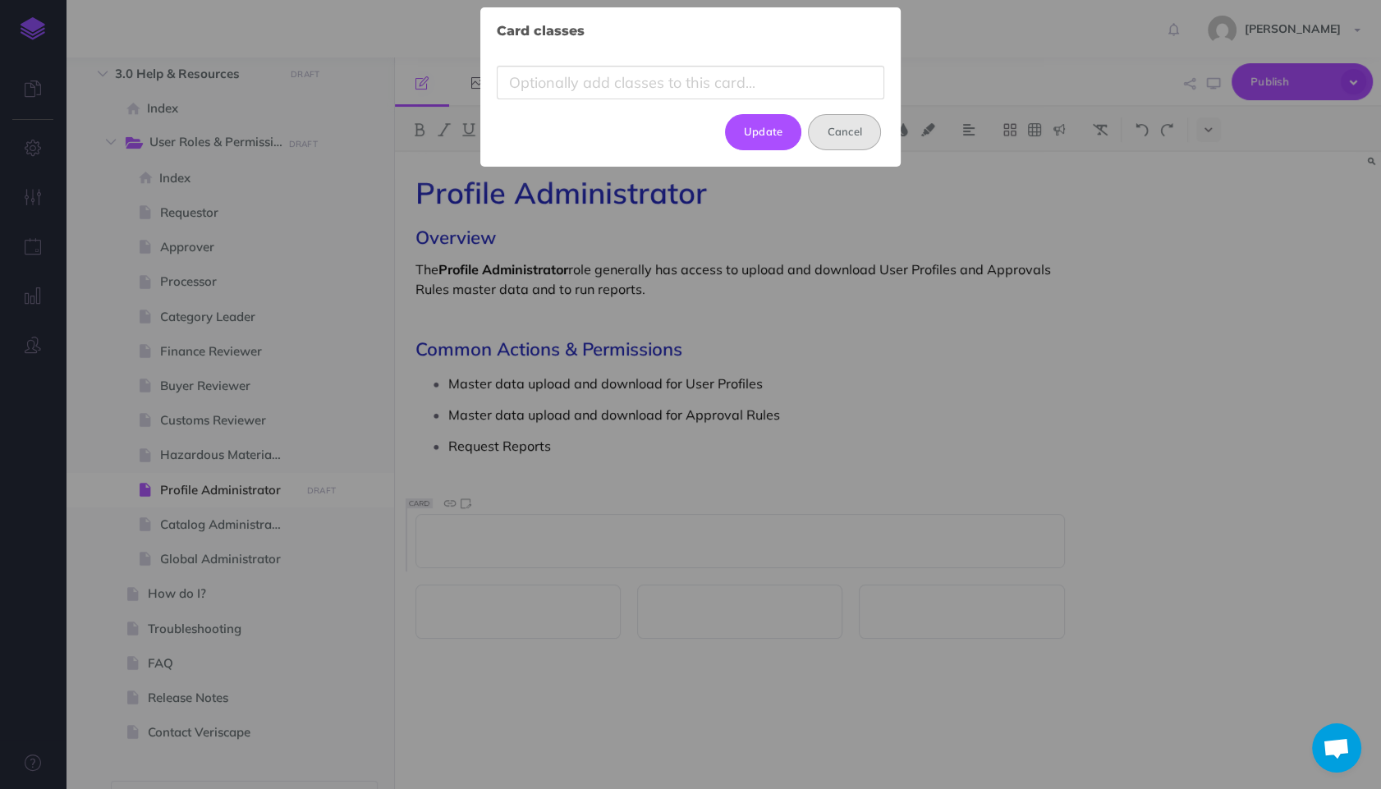
click at [830, 137] on button "Cancel" at bounding box center [844, 132] width 73 height 36
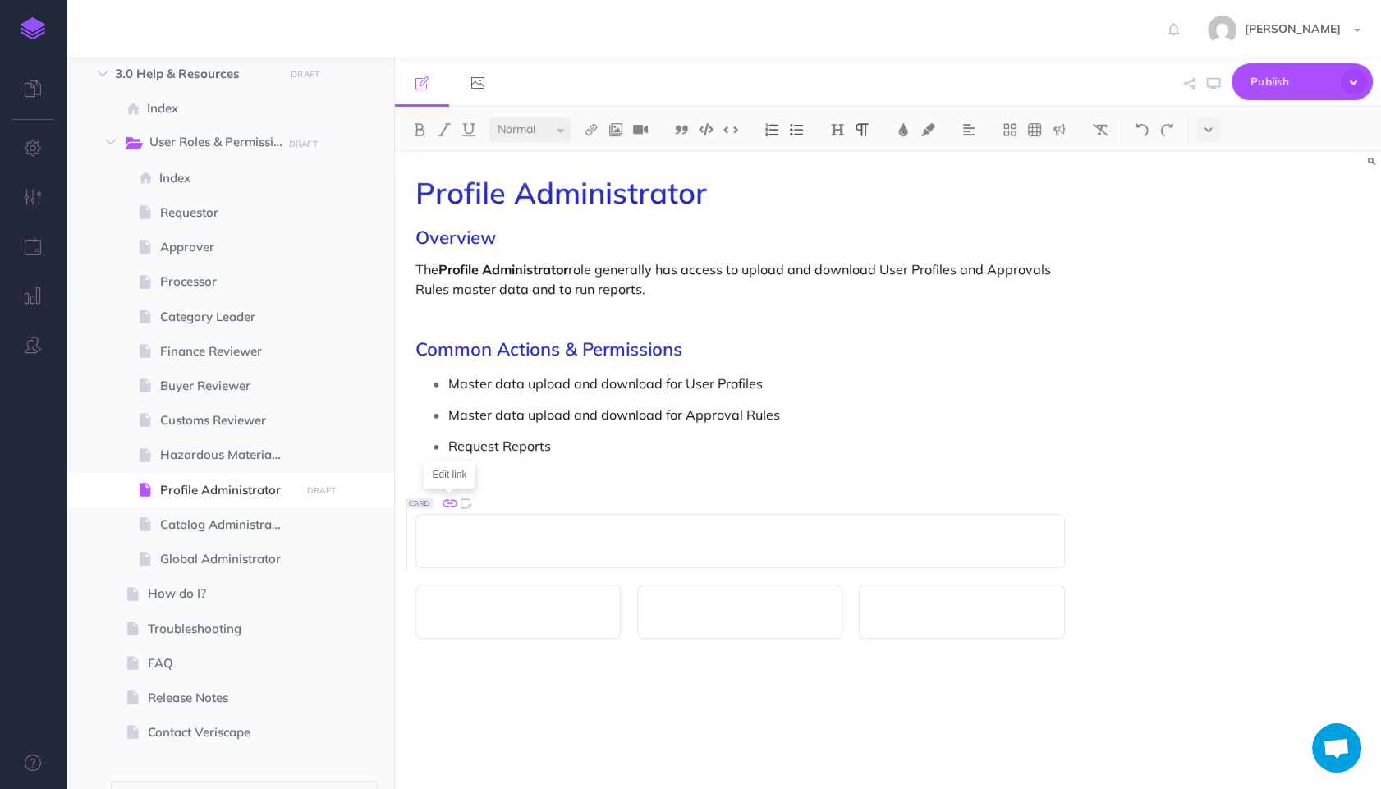
click at [449, 502] on icon at bounding box center [449, 502] width 17 height 17
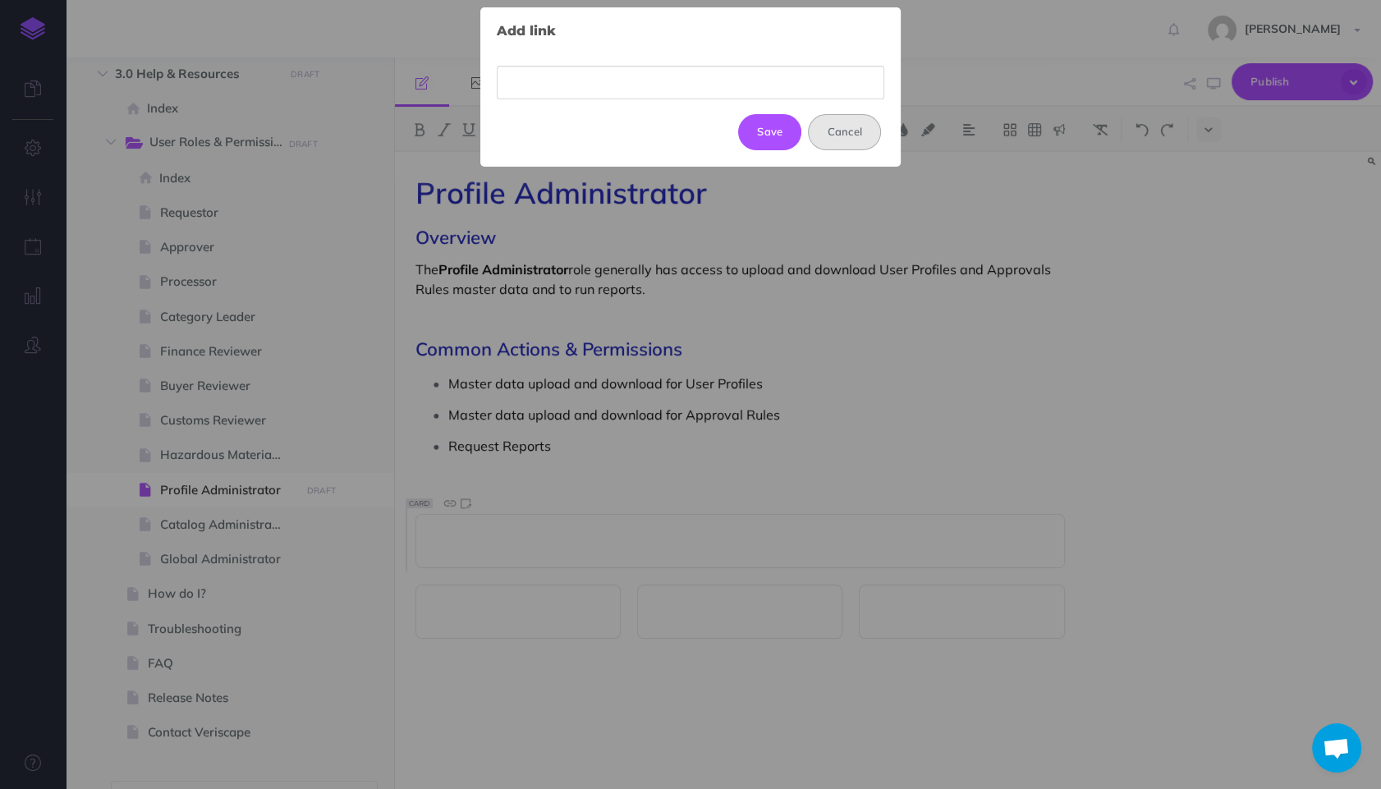
click at [846, 141] on button "Cancel" at bounding box center [844, 132] width 73 height 36
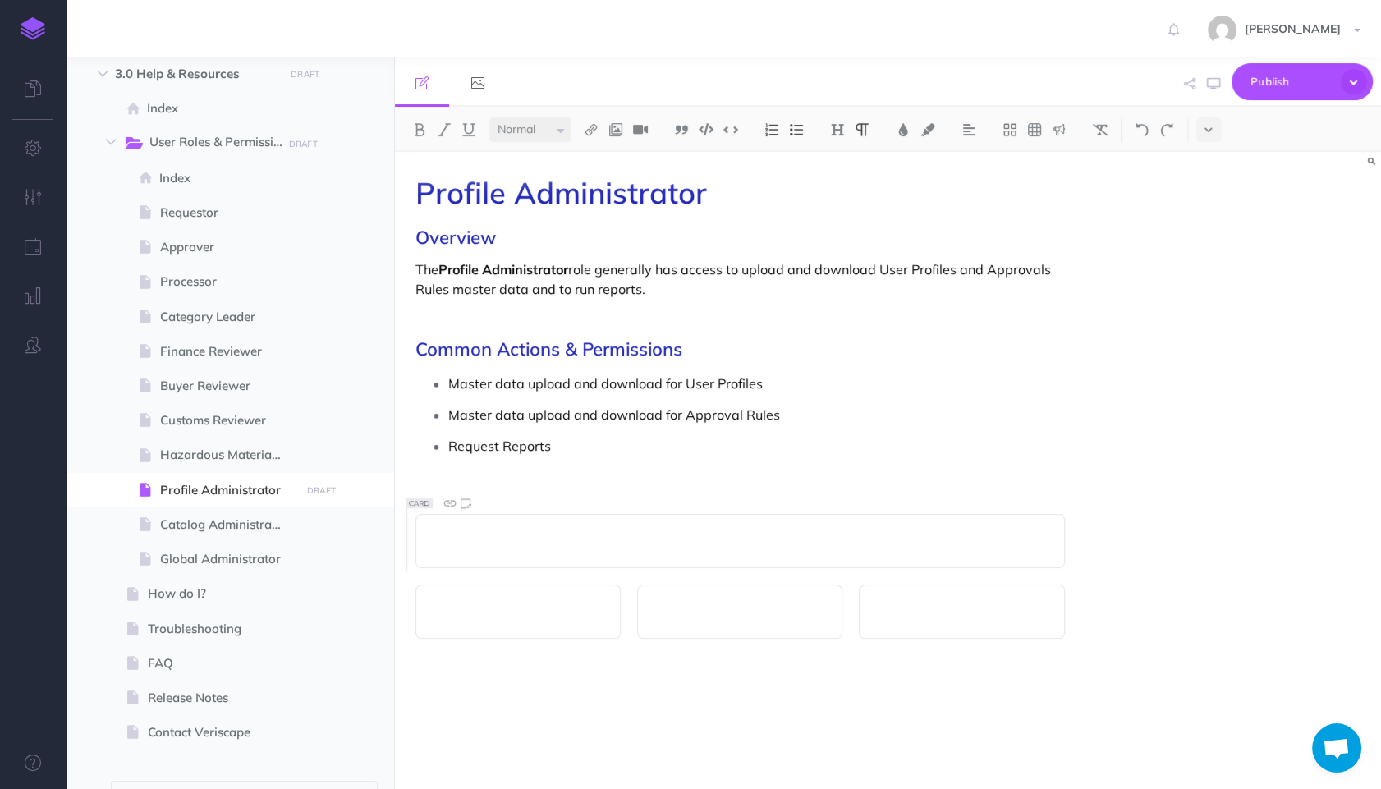
click at [995, 463] on div "Profile Administrator Overview The Profile Administrator role generally has acc…" at bounding box center [740, 462] width 690 height 621
click at [1210, 137] on button at bounding box center [1208, 129] width 25 height 25
click at [1206, 227] on icon at bounding box center [1208, 232] width 15 height 16
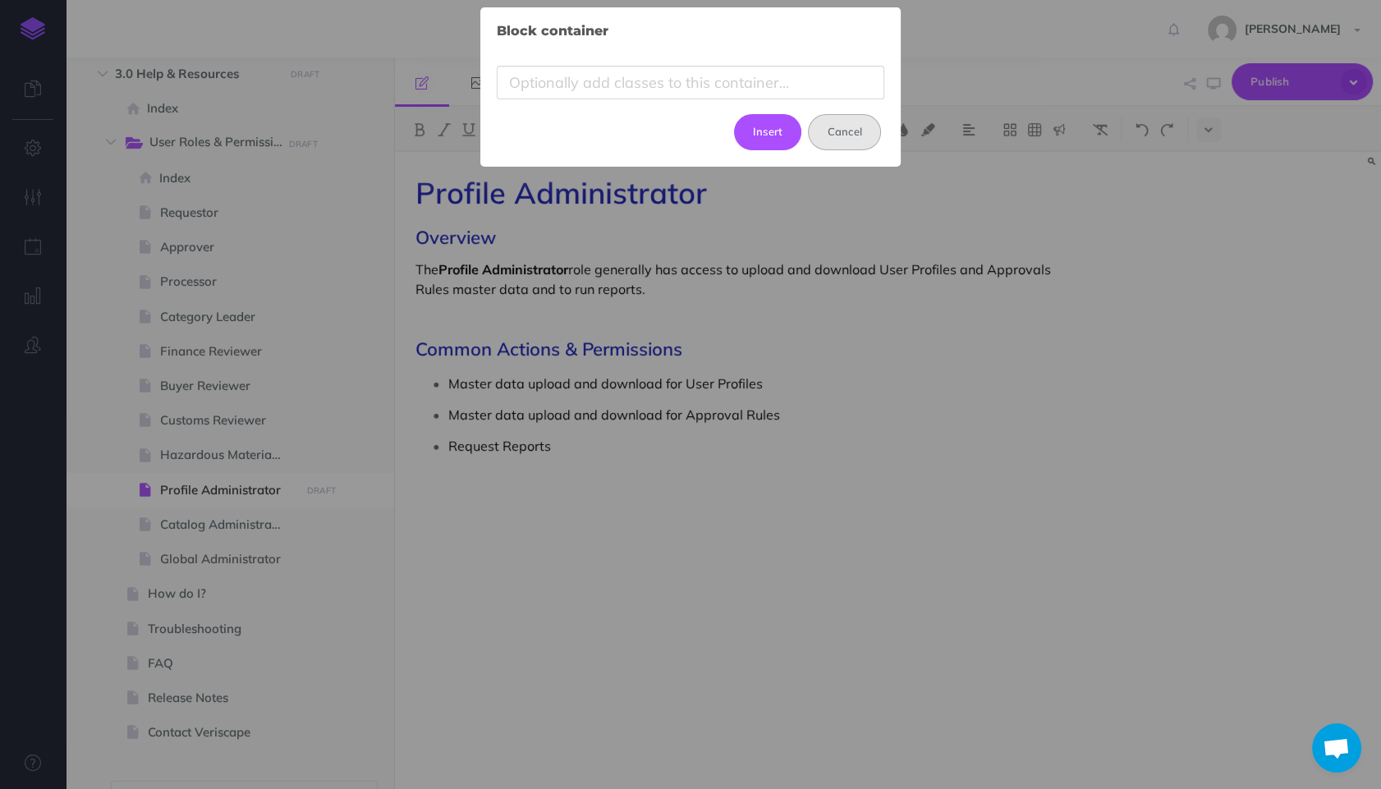
click at [848, 135] on button "Cancel" at bounding box center [844, 132] width 73 height 36
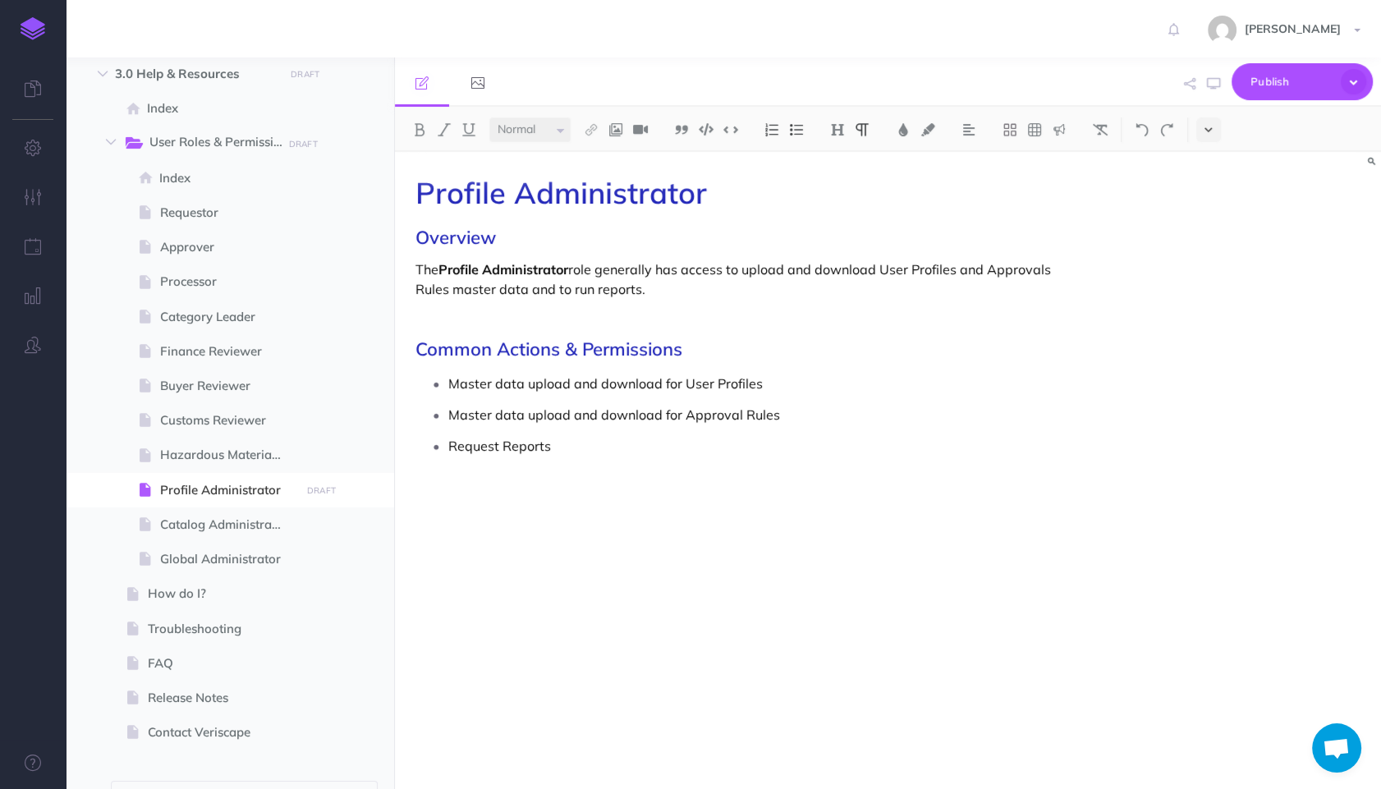
click at [1210, 132] on icon at bounding box center [1207, 129] width 7 height 11
click at [1212, 181] on img at bounding box center [1208, 183] width 15 height 13
click at [890, 524] on div "Profile Administrator Overview The Profile Administrator role generally has acc…" at bounding box center [740, 462] width 690 height 621
click at [969, 302] on div "Profile Administrator Overview The Profile Administrator role generally has acc…" at bounding box center [740, 462] width 690 height 621
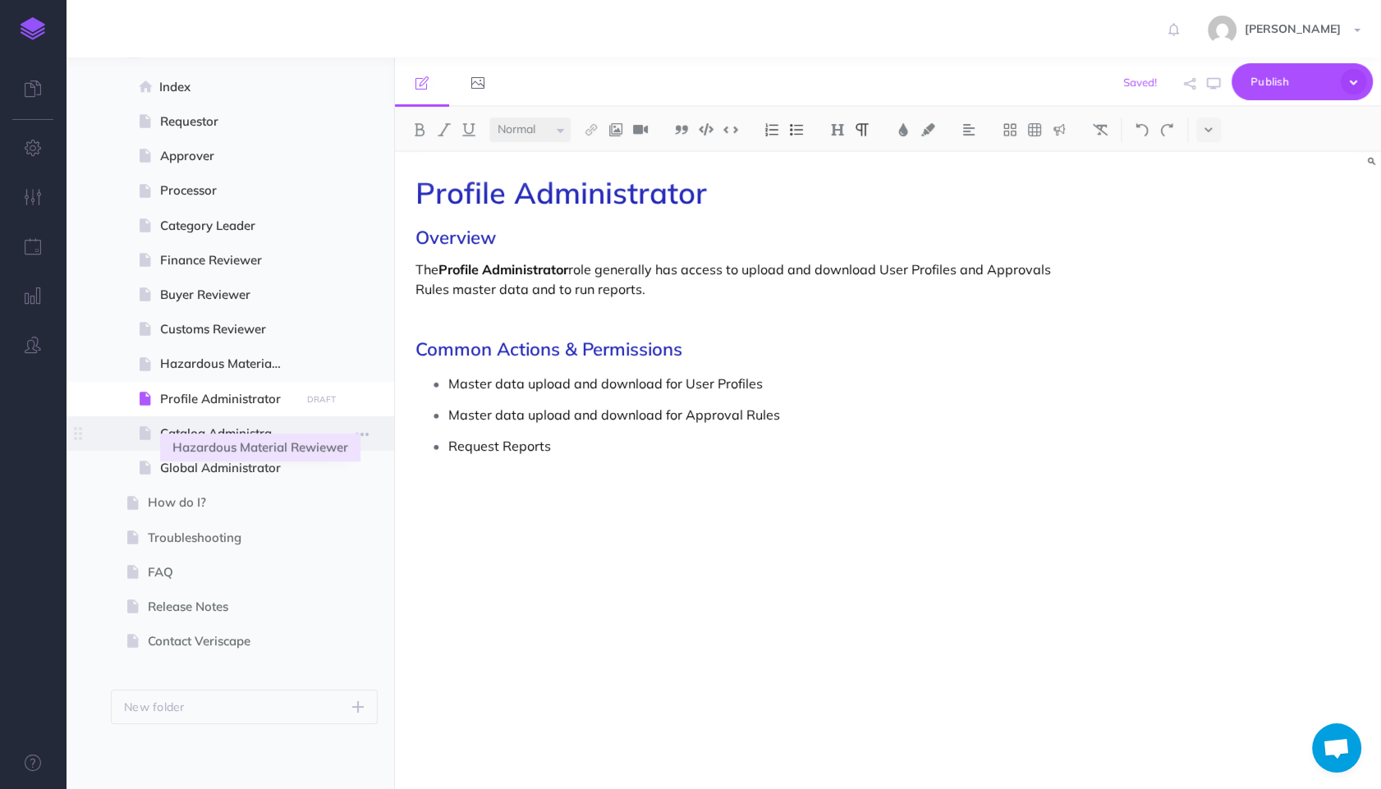
scroll to position [1975, 0]
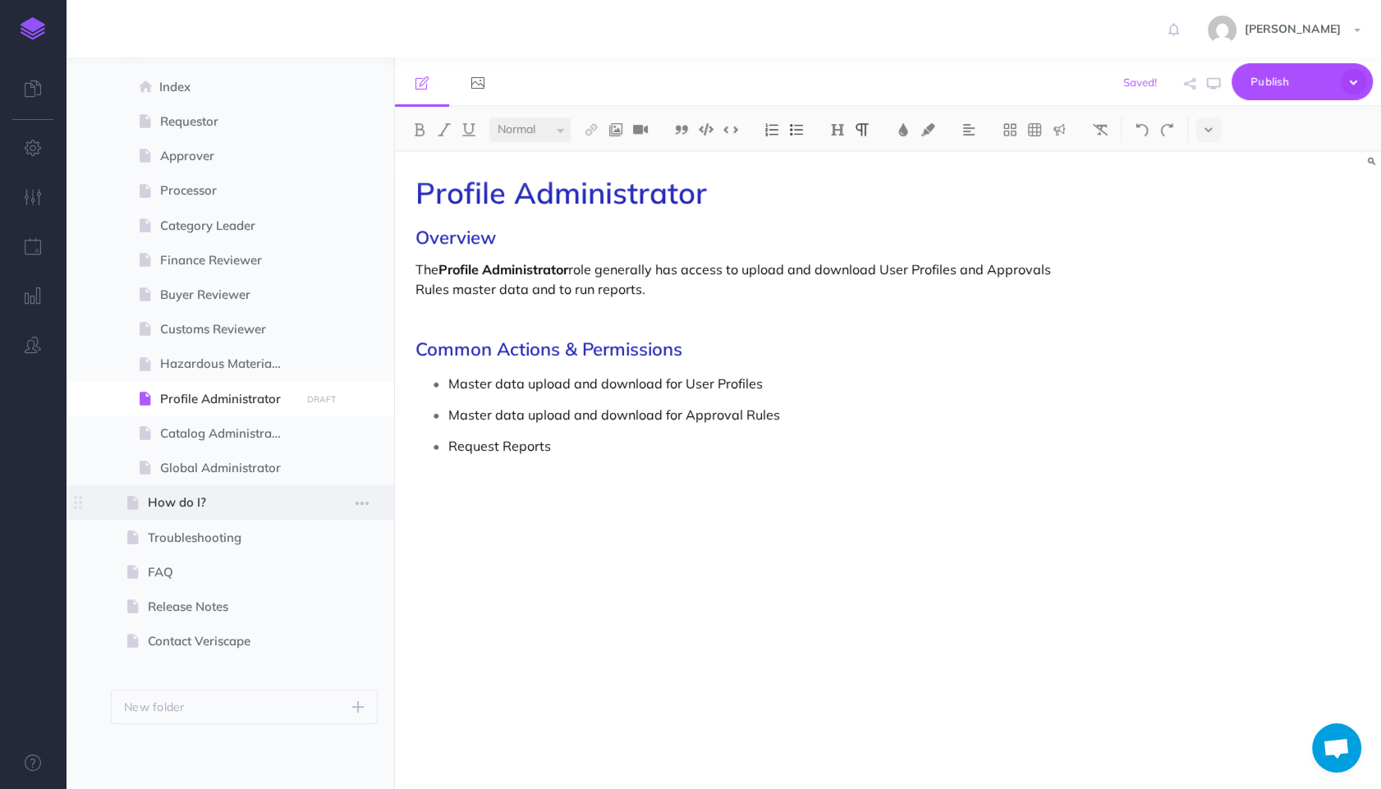
click at [174, 498] on span "How do I?" at bounding box center [222, 503] width 148 height 20
select select "null"
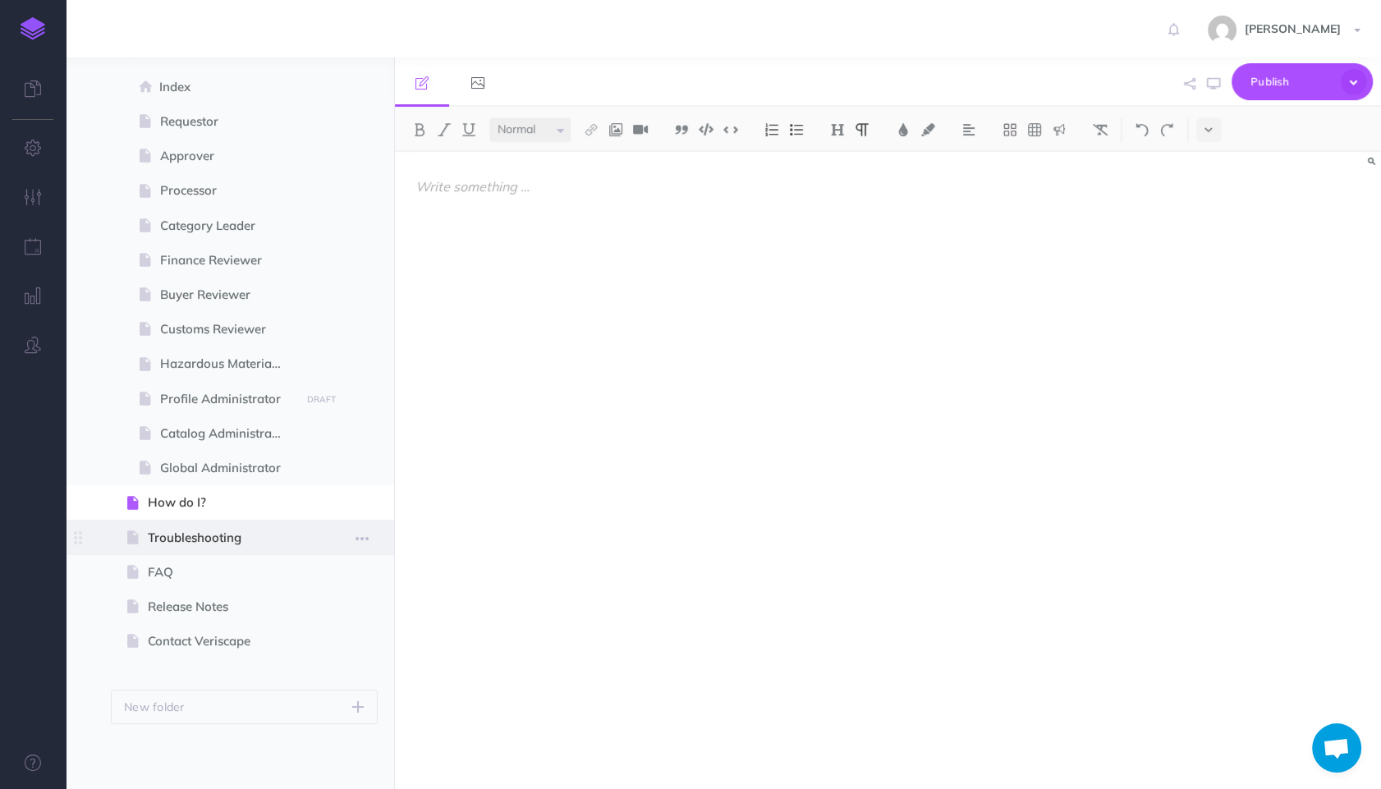
click at [195, 534] on span "Troubleshooting" at bounding box center [222, 538] width 148 height 20
select select "null"
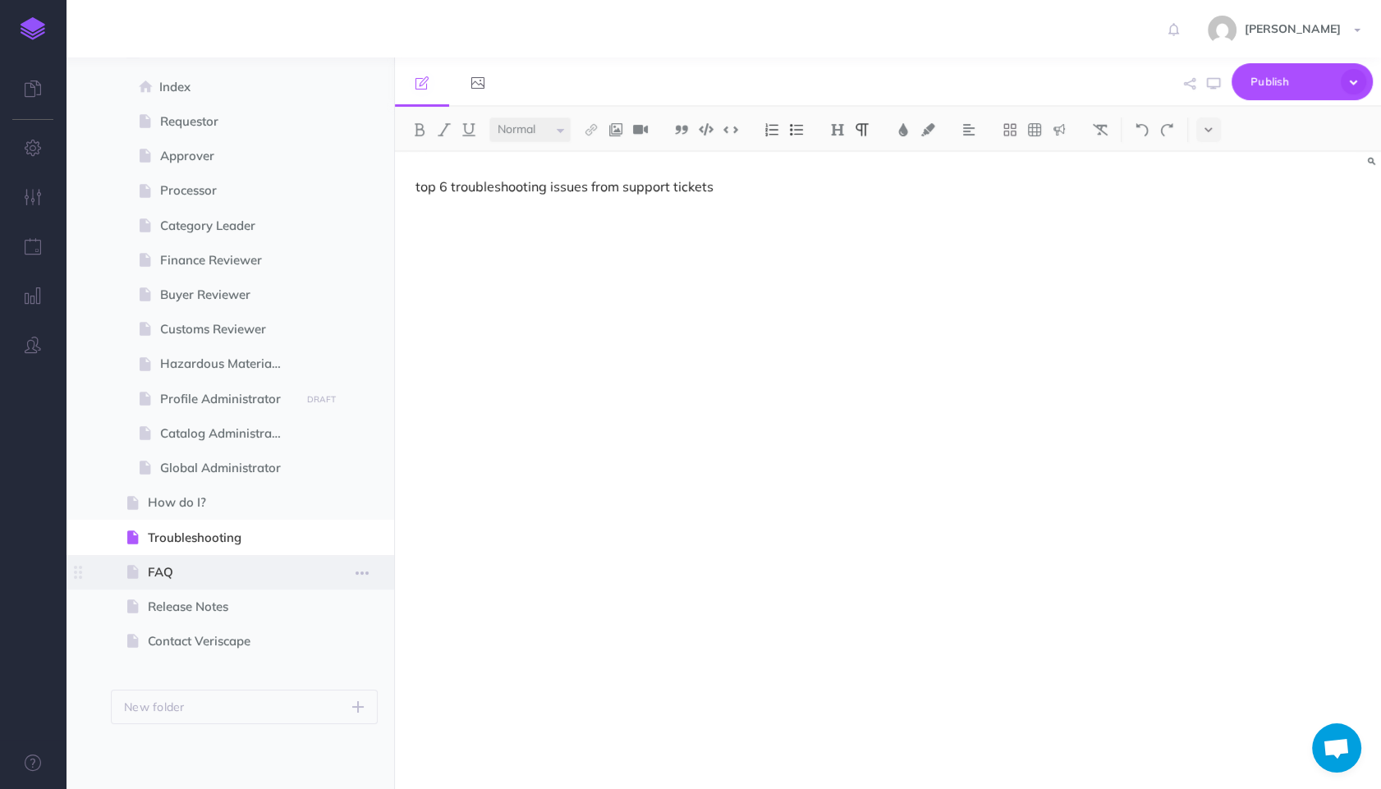
click at [183, 571] on span "FAQ" at bounding box center [222, 572] width 148 height 20
select select "null"
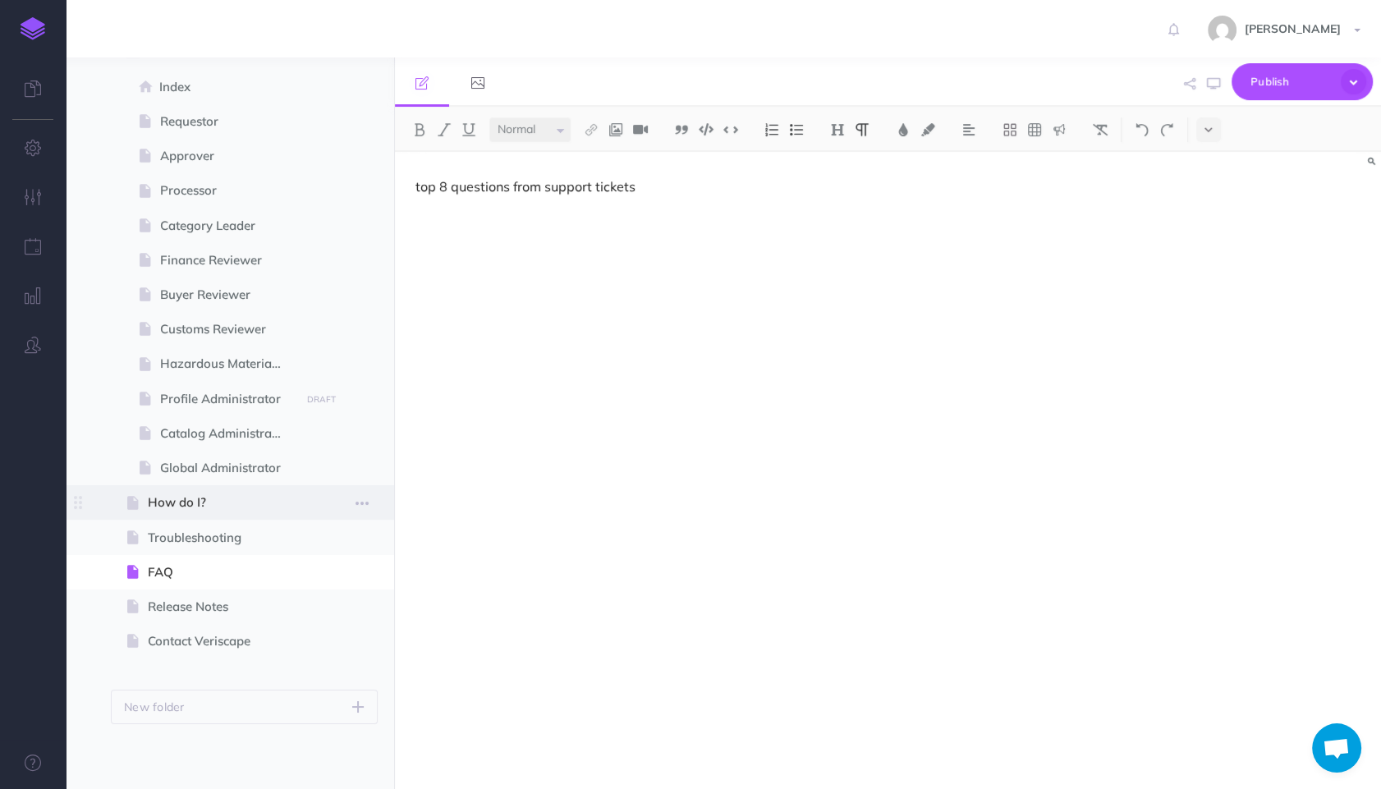
click at [188, 498] on span "How do I?" at bounding box center [222, 503] width 148 height 20
select select "null"
click at [360, 499] on icon "button" at bounding box center [361, 503] width 13 height 20
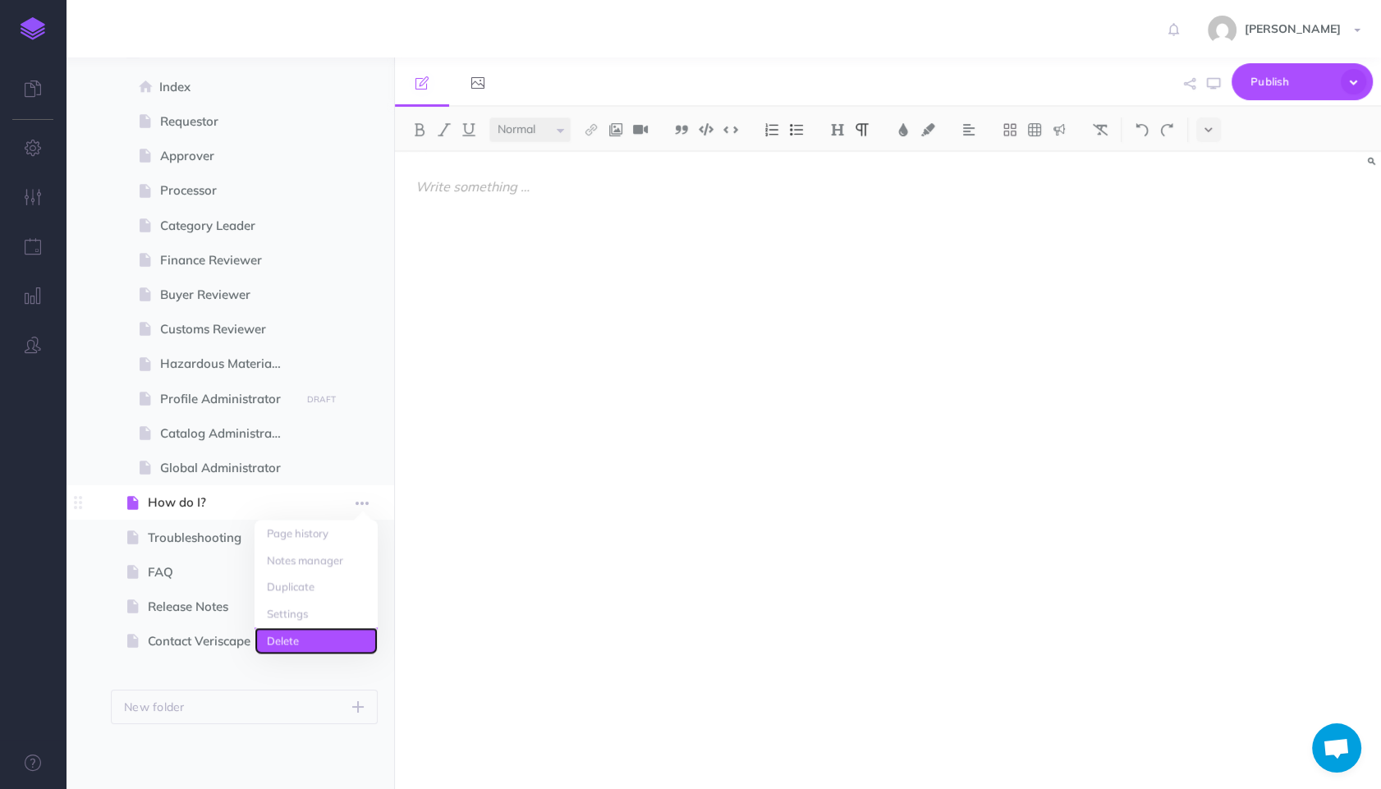
click at [317, 638] on link "Delete" at bounding box center [316, 640] width 123 height 27
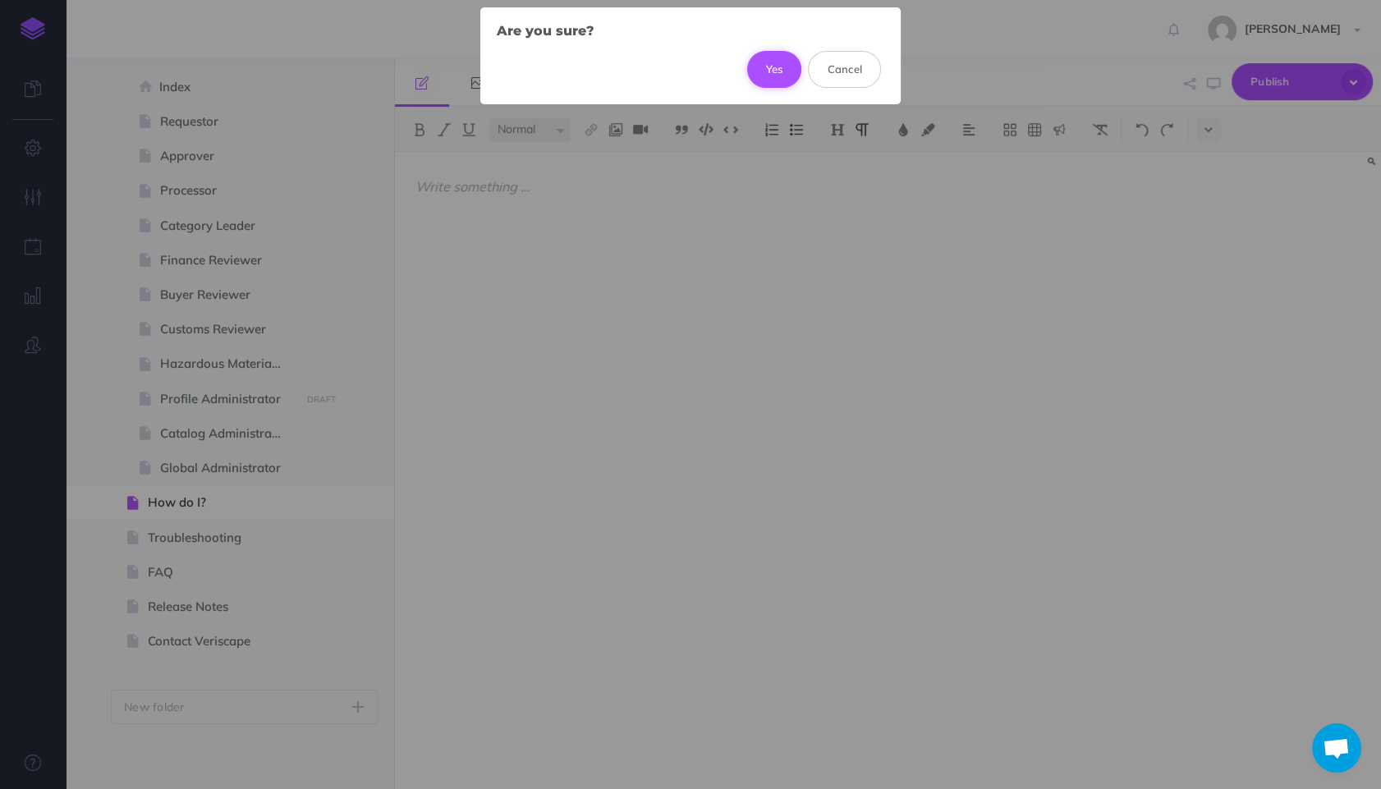
click at [773, 66] on button "Yes" at bounding box center [774, 69] width 55 height 36
select select "null"
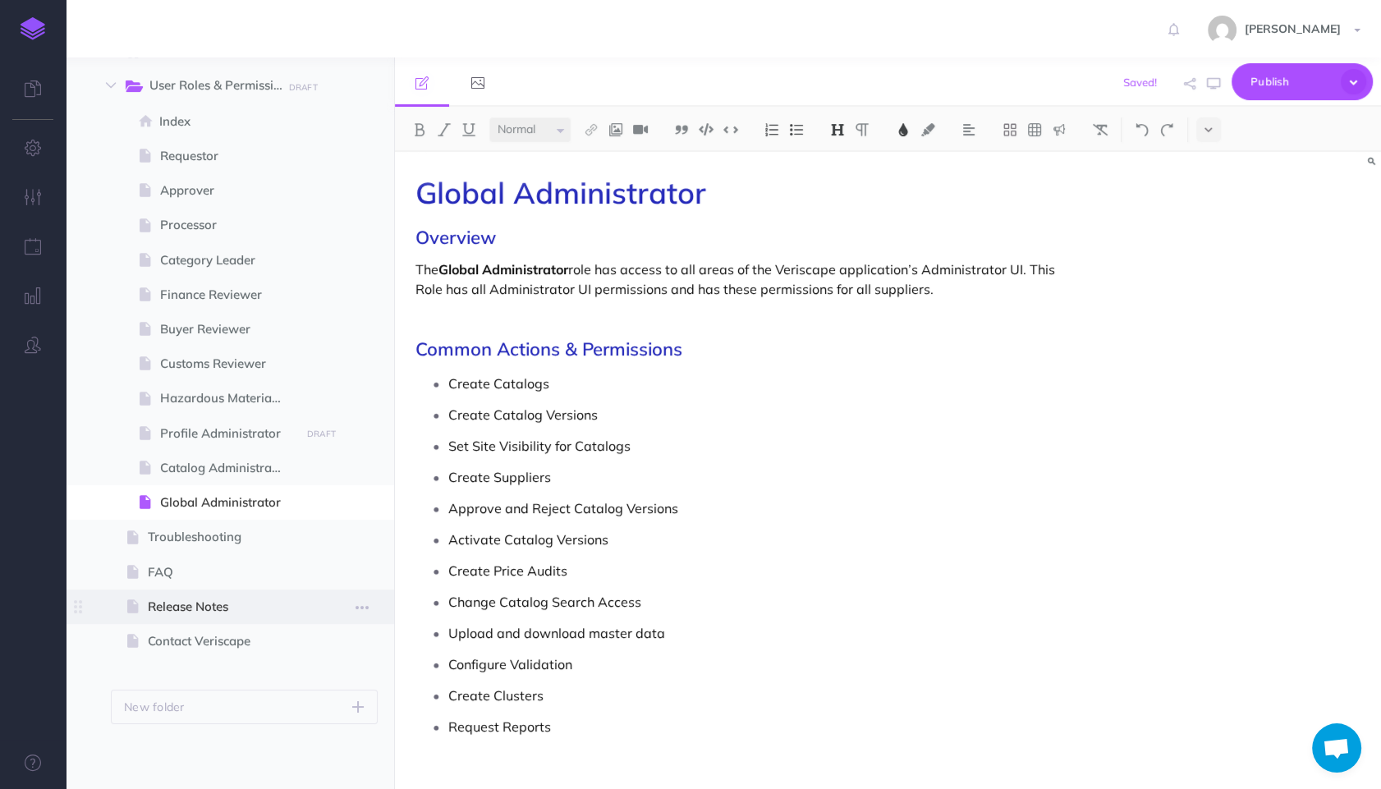
click at [248, 610] on span "Release Notes" at bounding box center [222, 607] width 148 height 20
select select "null"
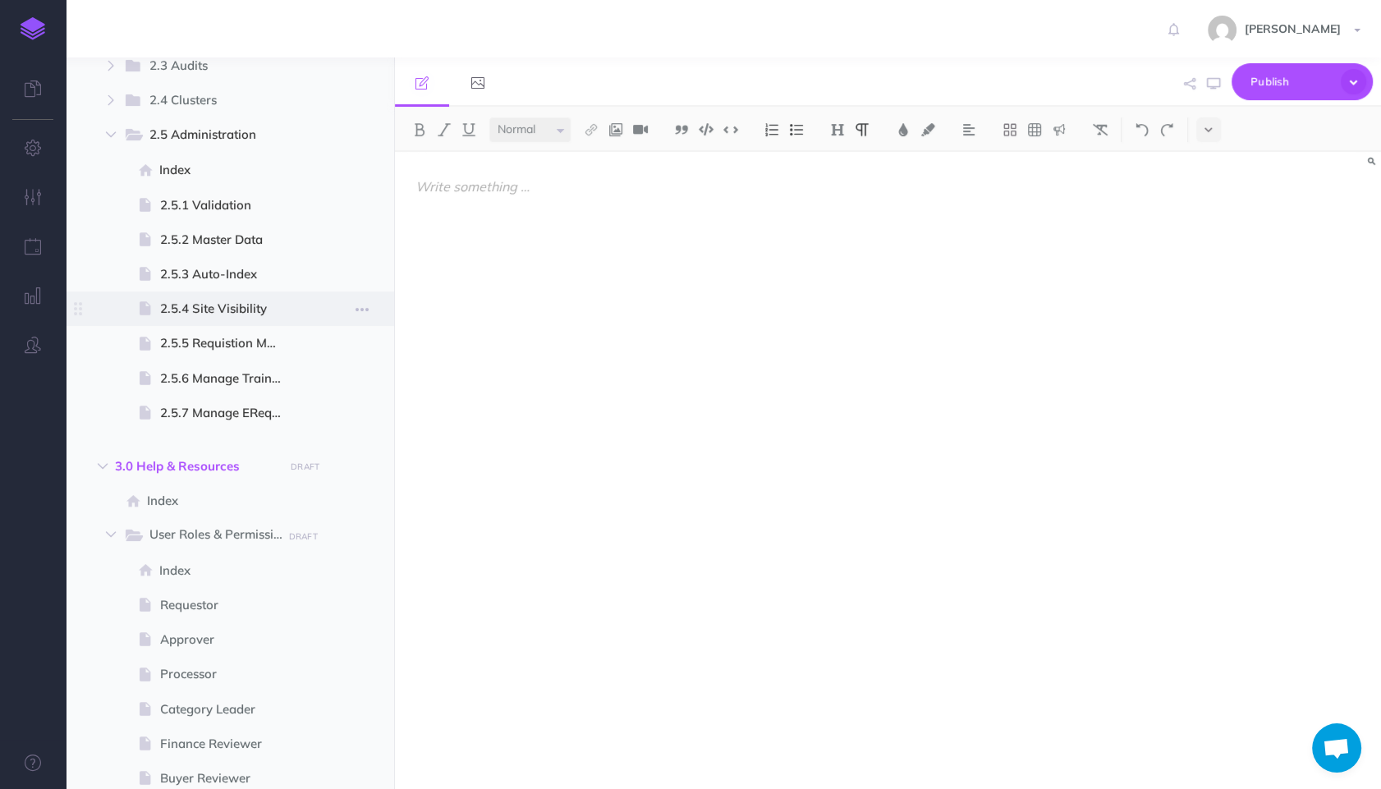
scroll to position [1483, 0]
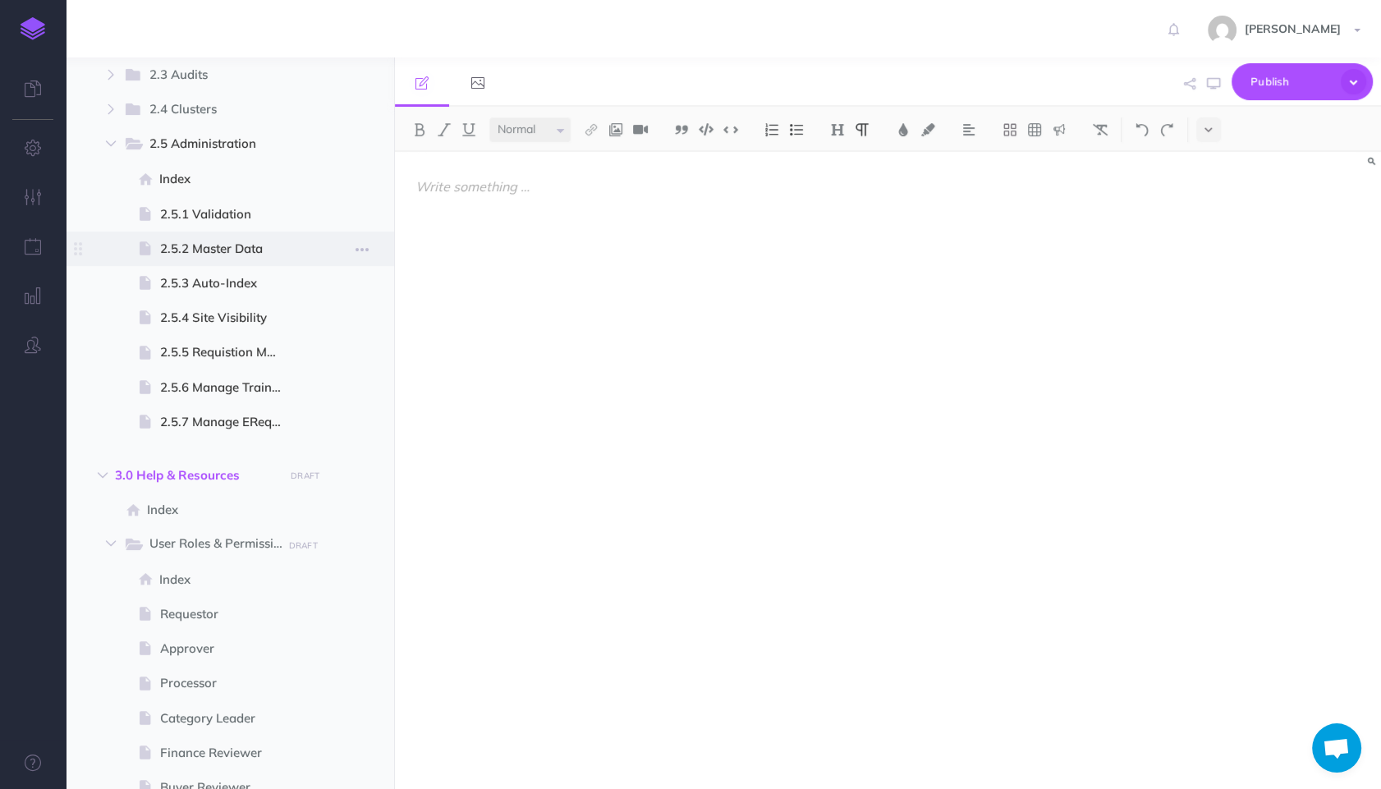
click at [213, 249] on span "2.5.2 Master Data" at bounding box center [227, 249] width 135 height 20
select select "null"
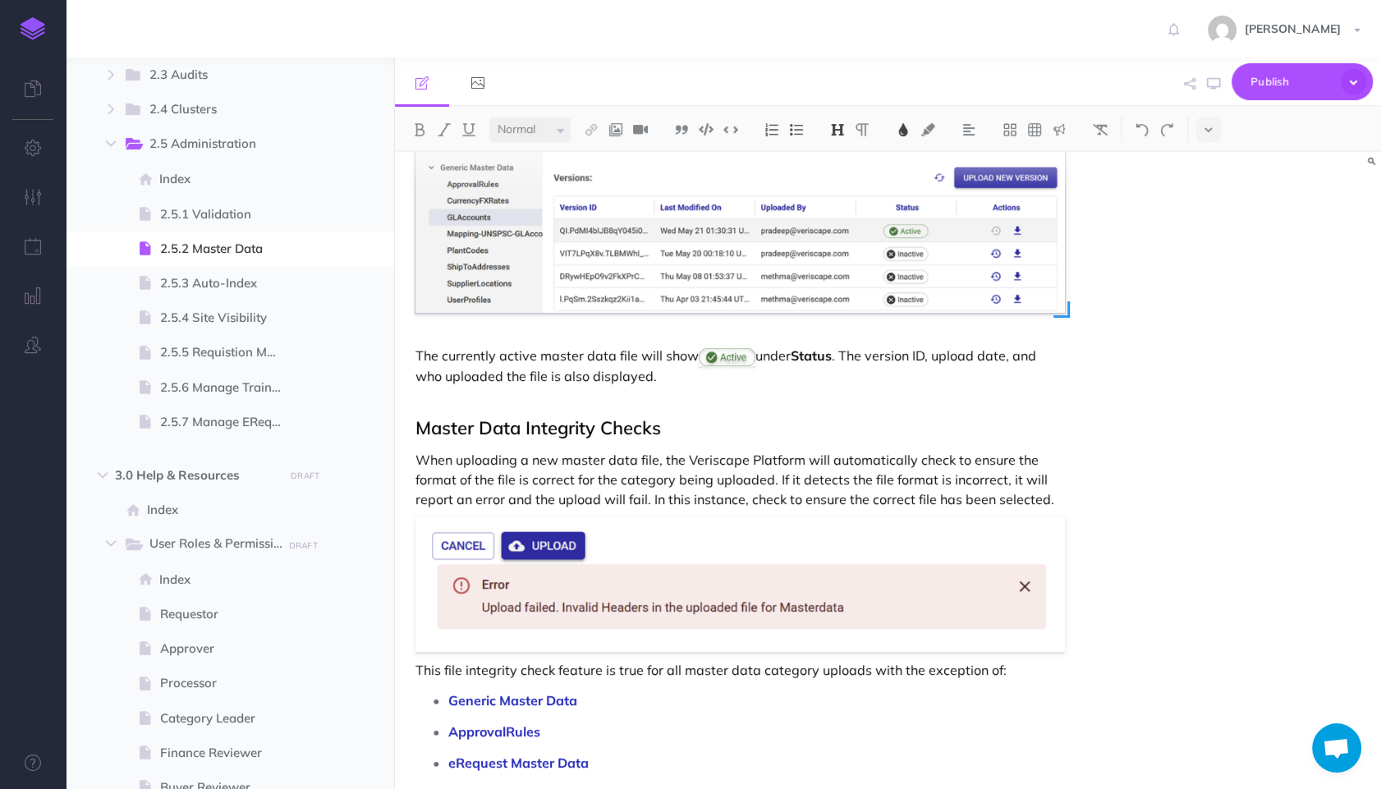
scroll to position [514, 0]
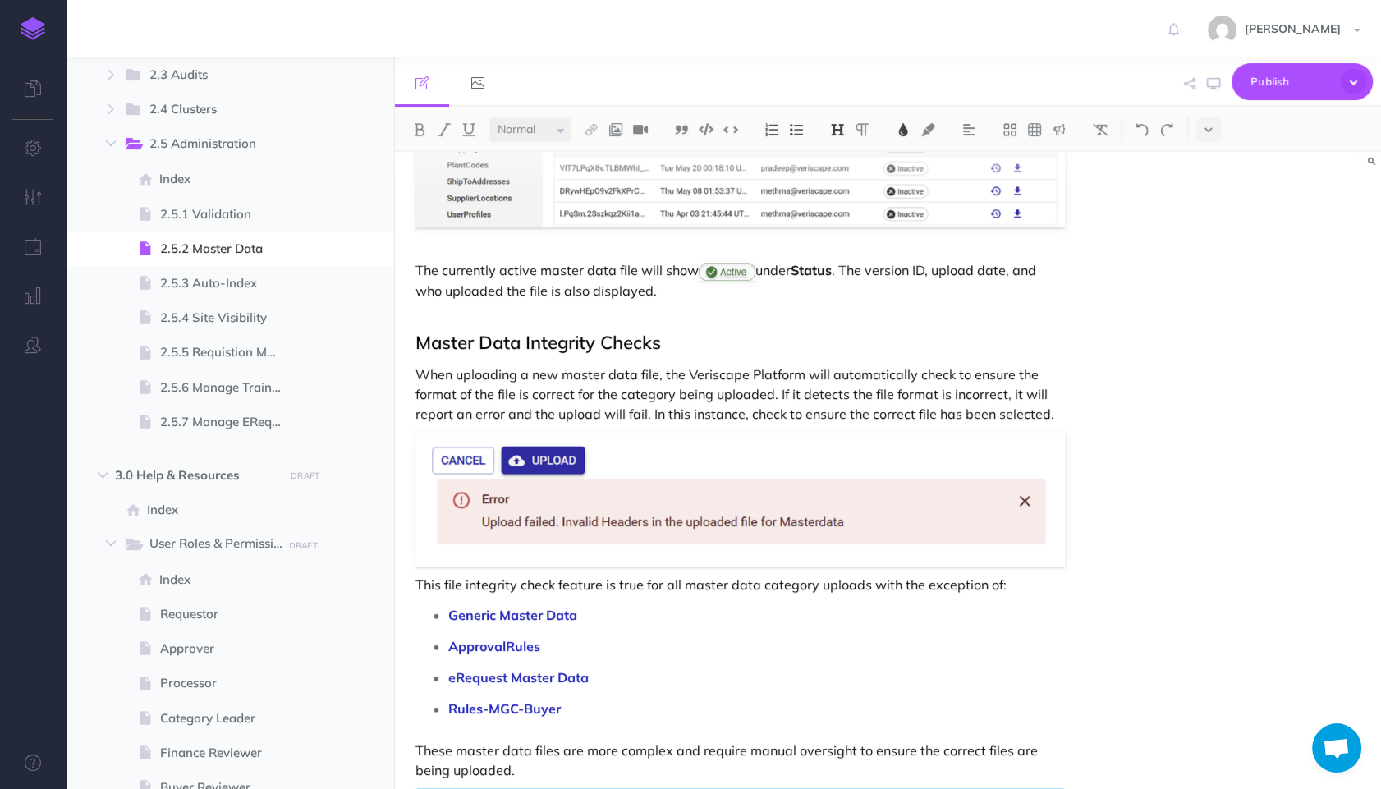
click at [977, 654] on p "ApprovalRules" at bounding box center [756, 646] width 617 height 25
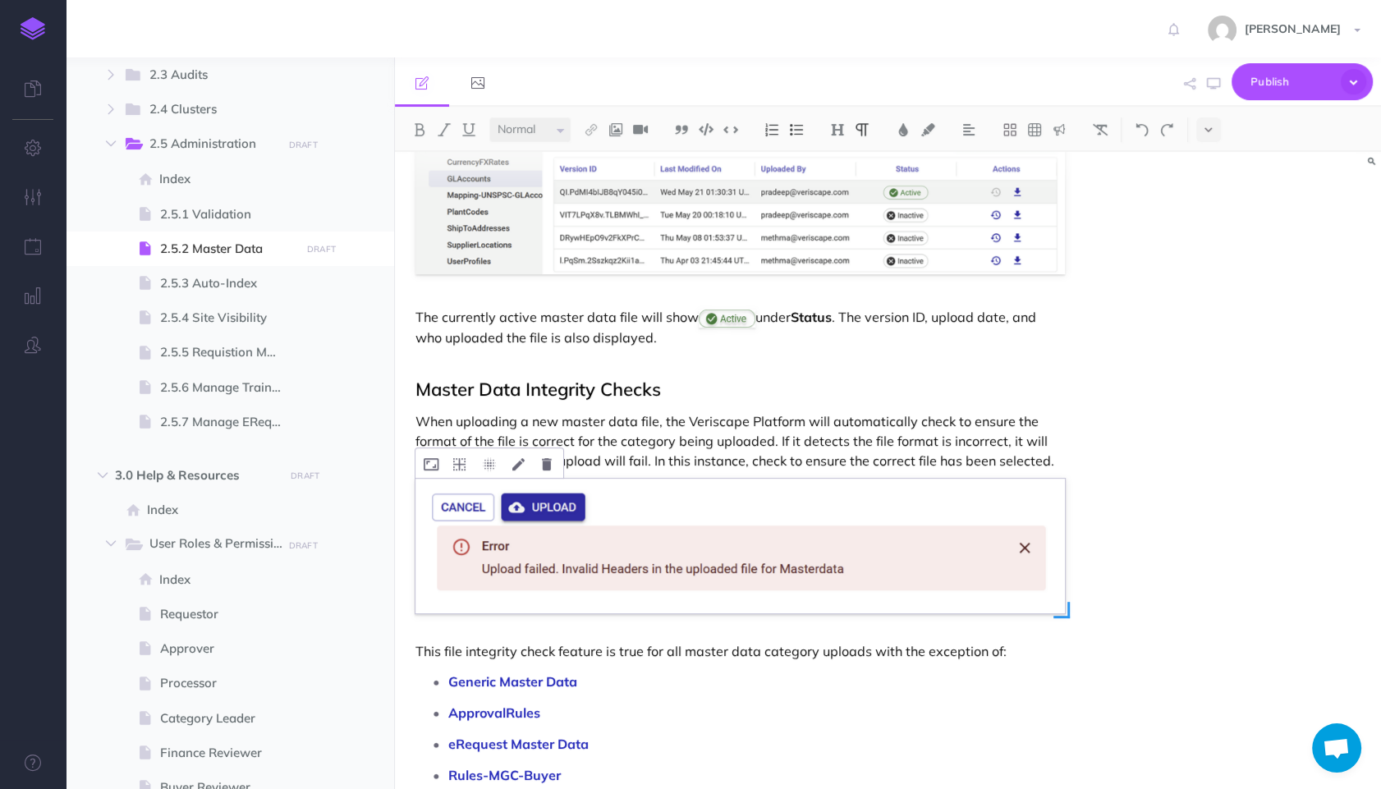
scroll to position [429, 0]
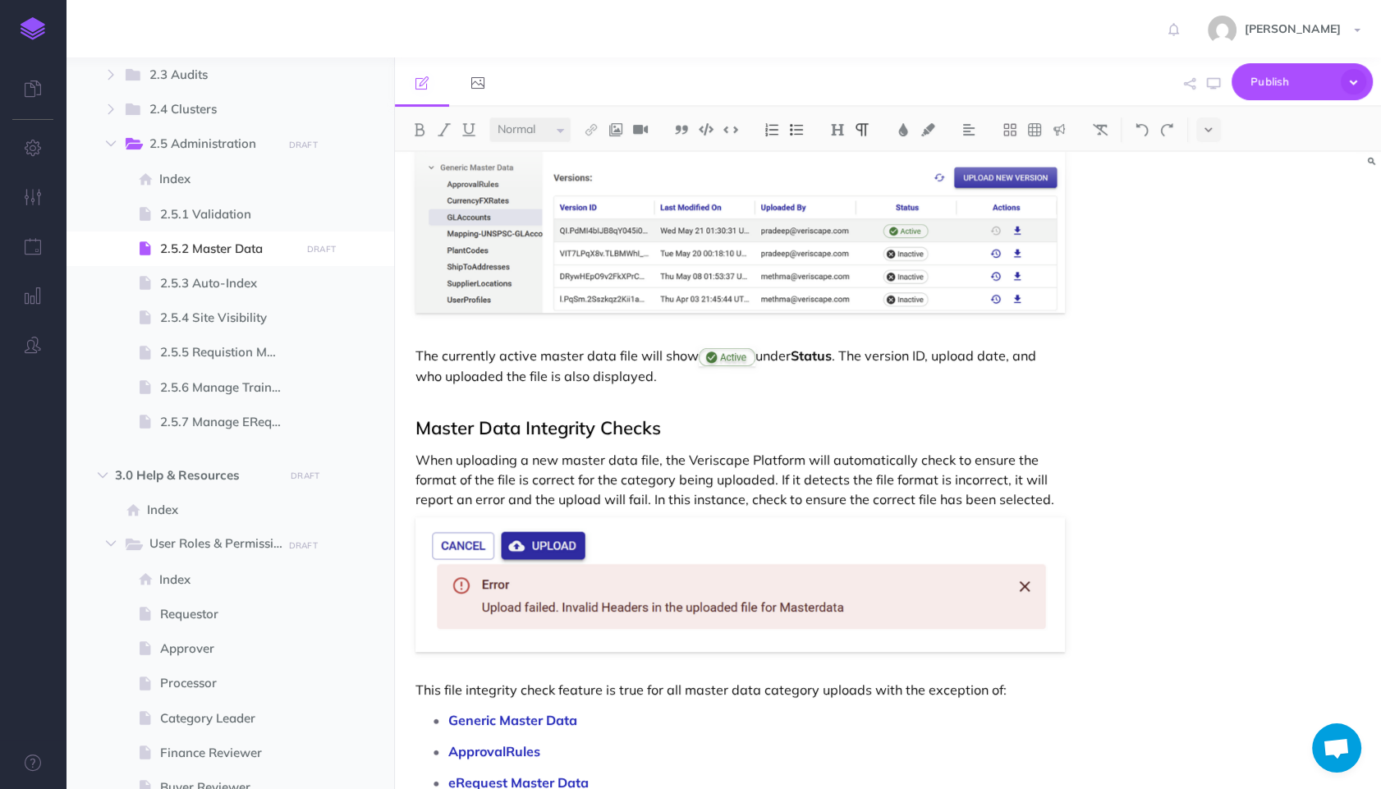
click at [640, 402] on h2 "Master Data Integrity Checks" at bounding box center [739, 417] width 649 height 39
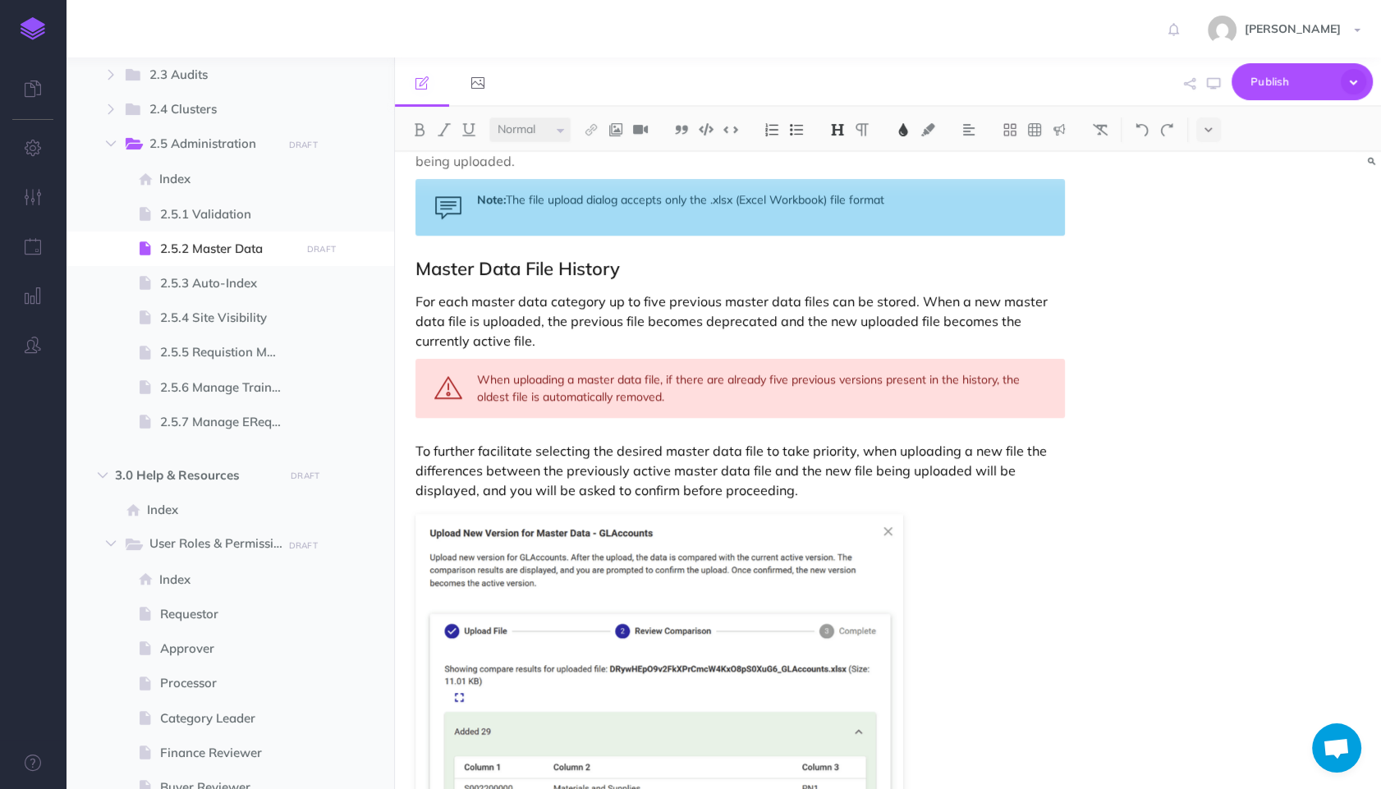
scroll to position [1199, 0]
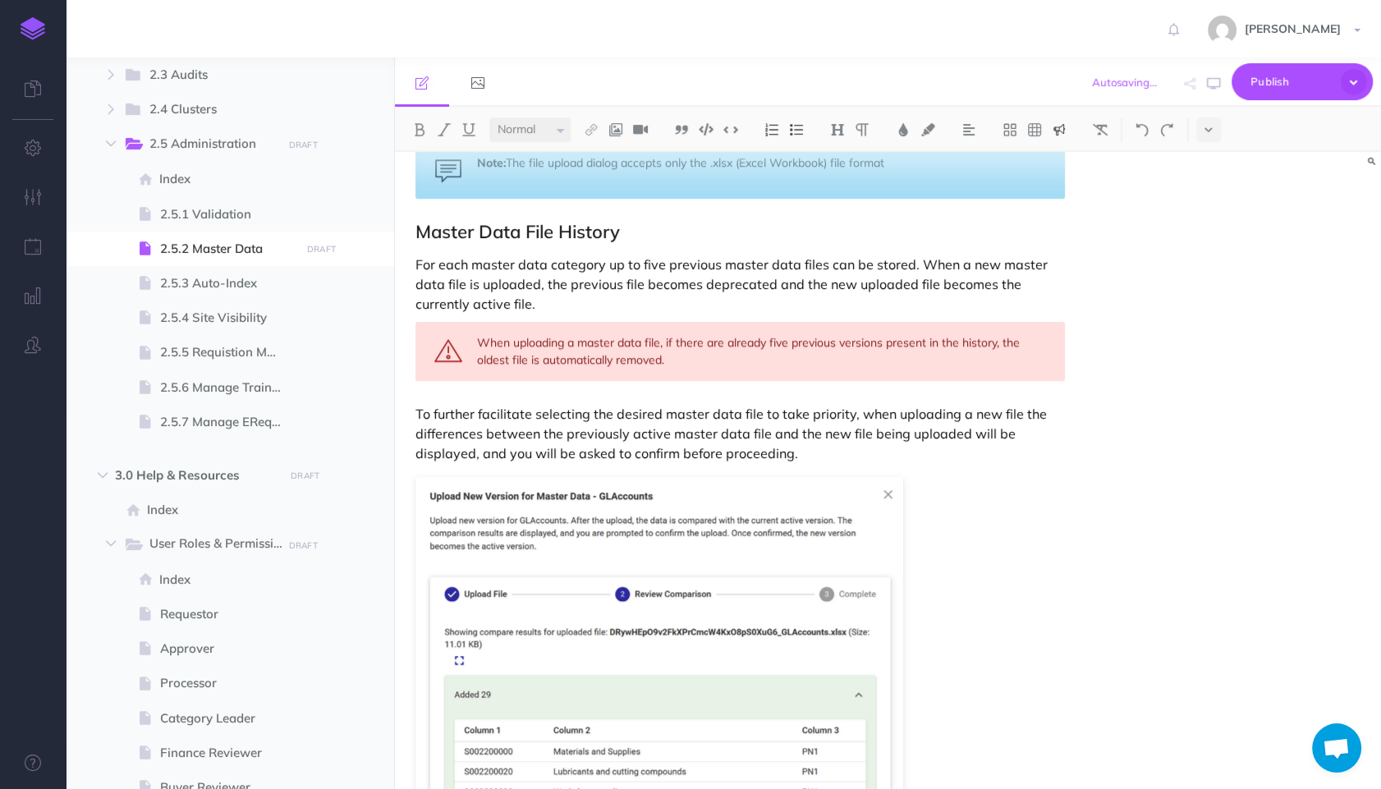
click at [539, 378] on div "When uploading a master data file, if there are already five previous versions …" at bounding box center [739, 351] width 649 height 59
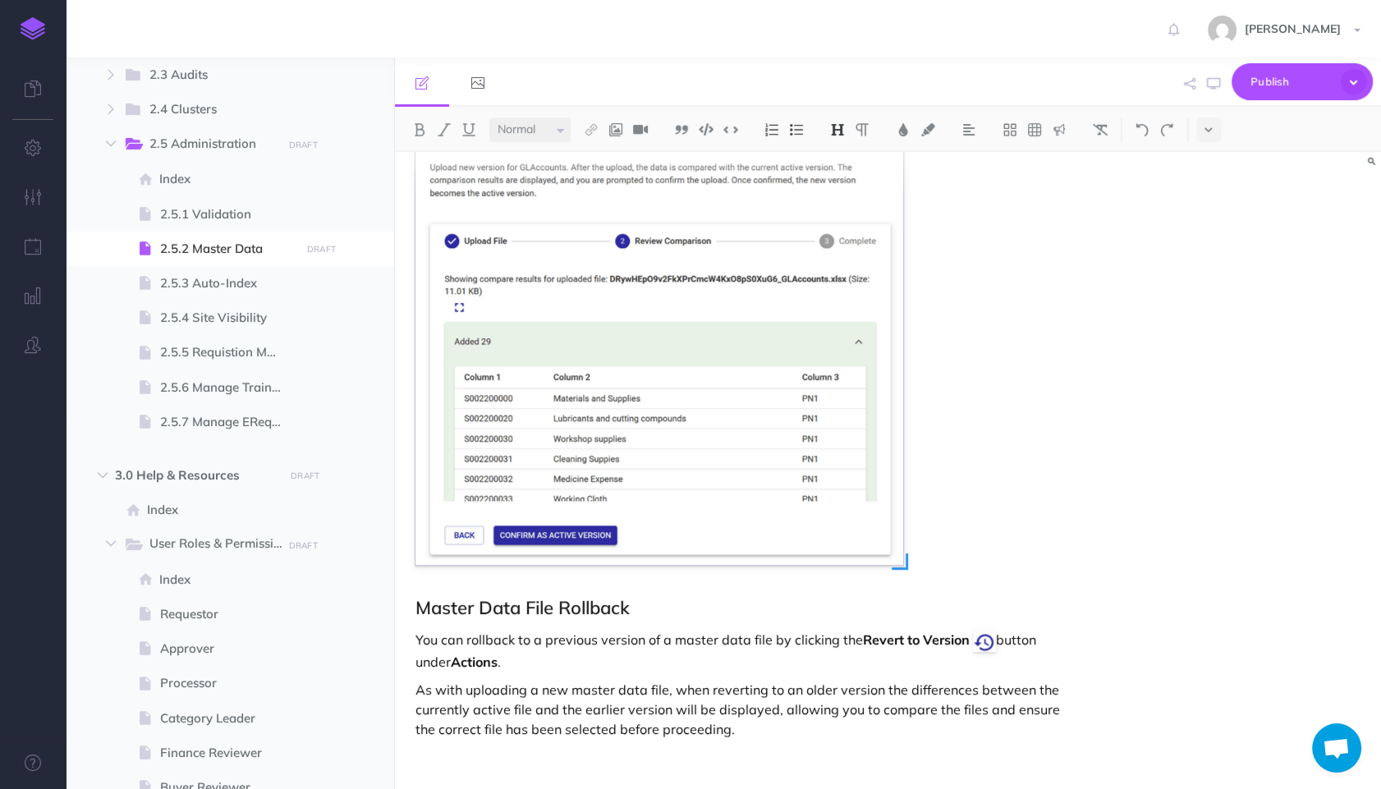
scroll to position [1583, 0]
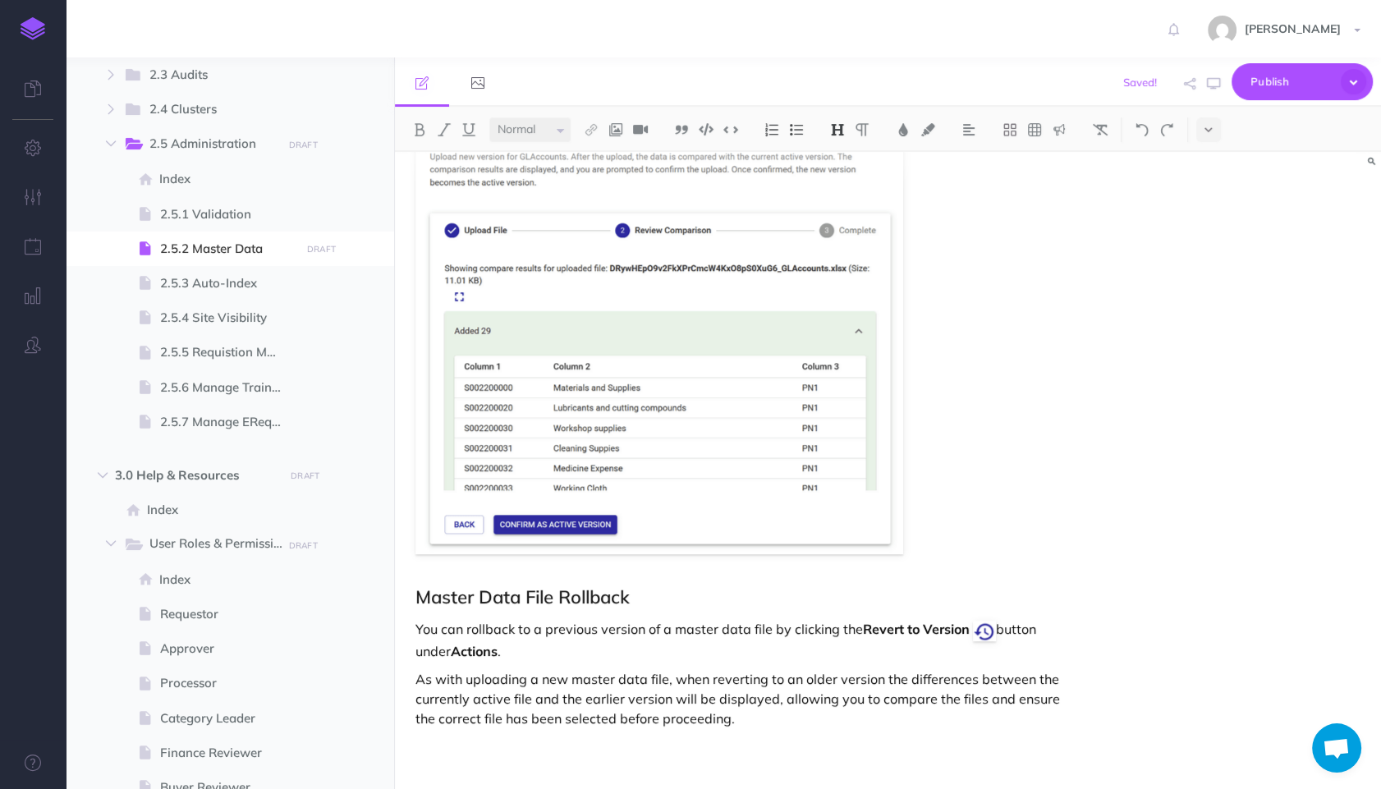
click at [1195, 571] on div "Master Data The Master Data section allows you to manage all master data files …" at bounding box center [888, 470] width 987 height 637
click at [1100, 581] on div "Master Data The Master Data section allows you to manage all master data files …" at bounding box center [888, 470] width 987 height 637
click at [484, 649] on strong "Actions" at bounding box center [474, 651] width 47 height 16
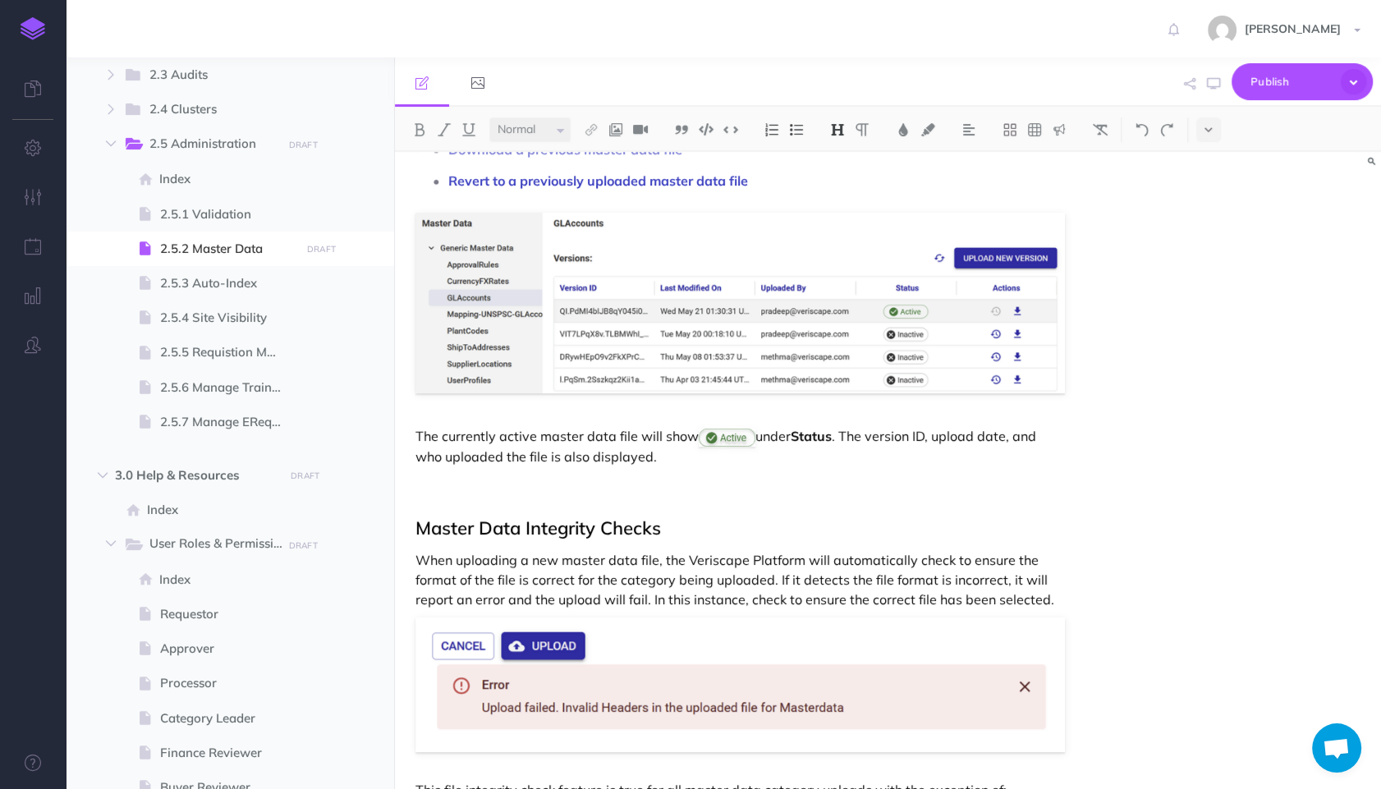
scroll to position [297, 0]
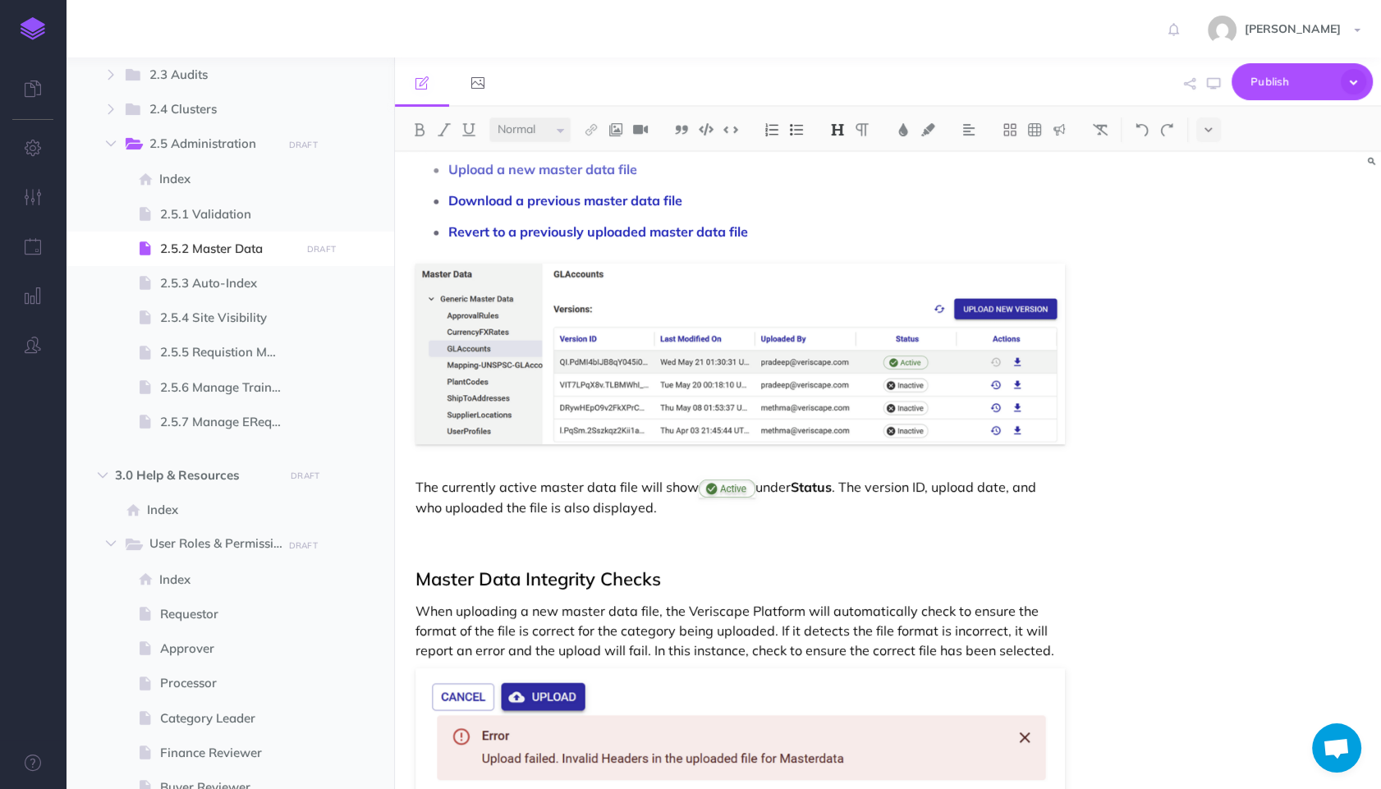
click at [545, 544] on h2 "Master Data Integrity Checks" at bounding box center [739, 560] width 649 height 60
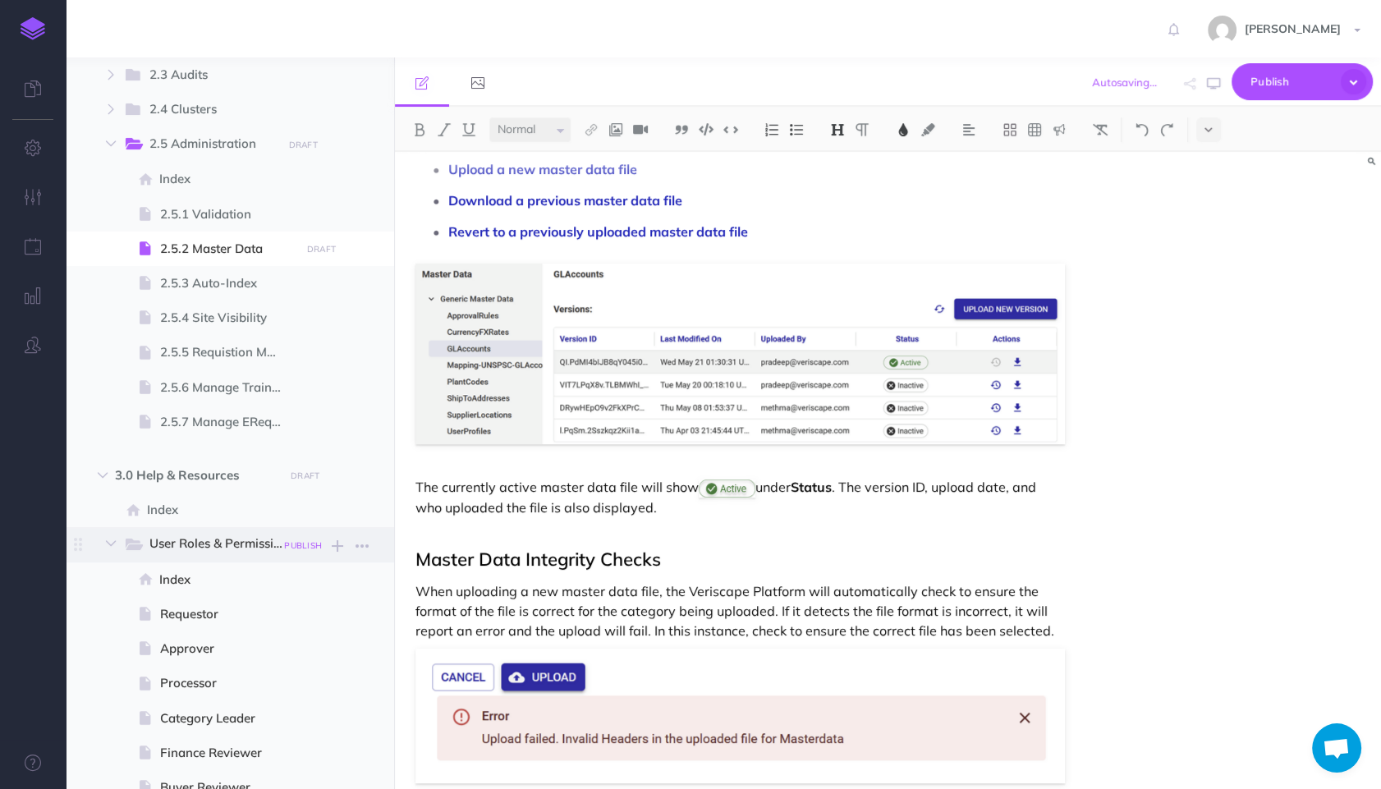
click at [299, 544] on small "PUBLISH" at bounding box center [303, 545] width 38 height 11
click at [307, 682] on button "Publish" at bounding box center [288, 685] width 53 height 28
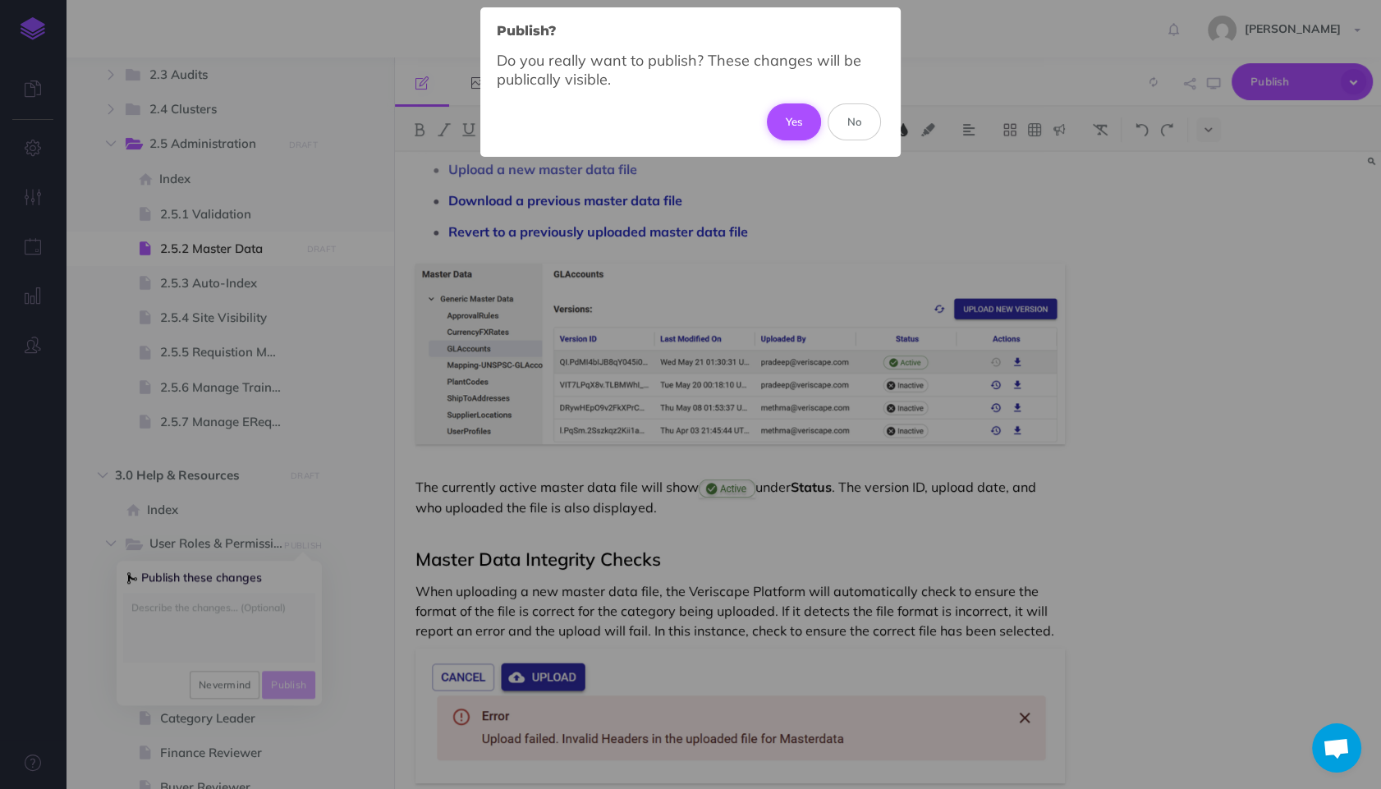
click at [794, 126] on button "Yes" at bounding box center [794, 121] width 55 height 36
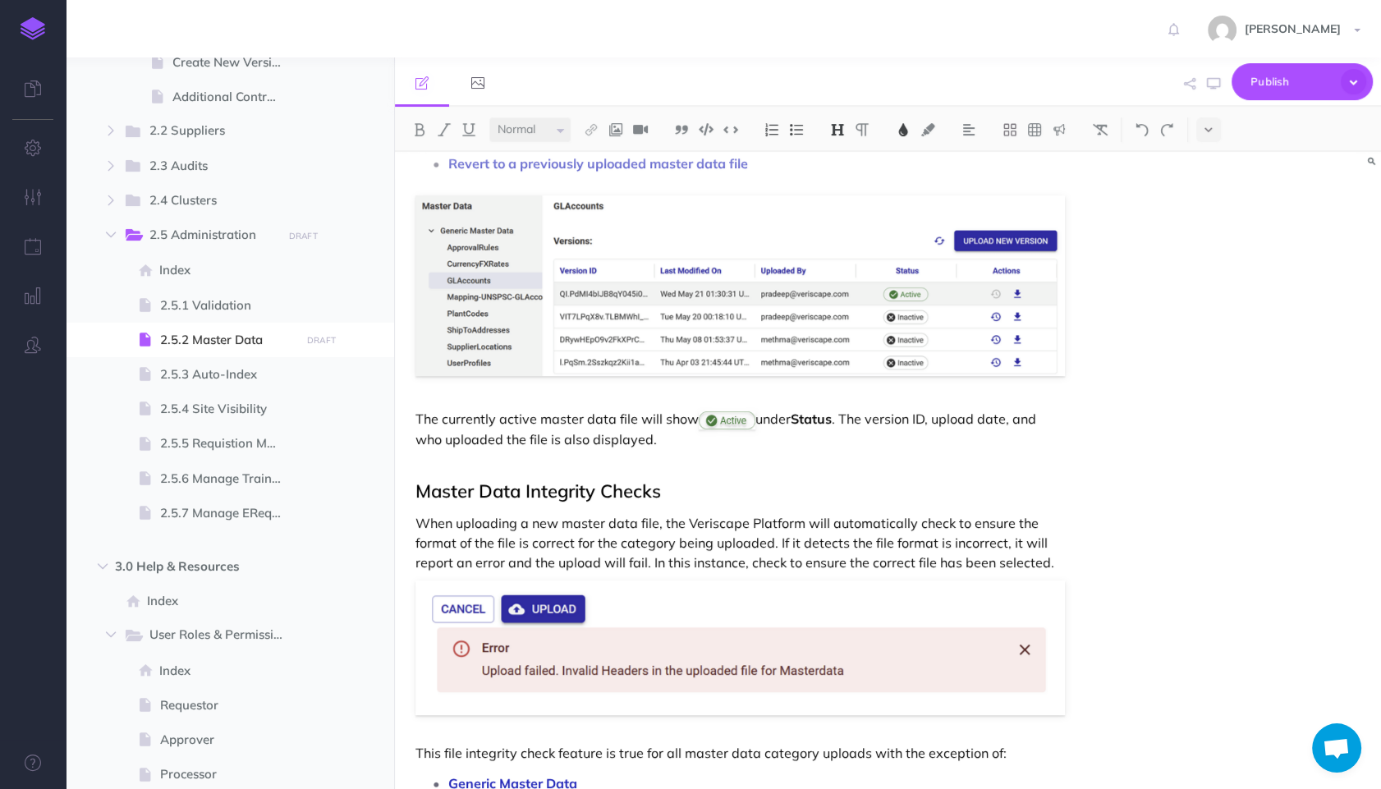
scroll to position [469, 0]
